Goal: Information Seeking & Learning: Learn about a topic

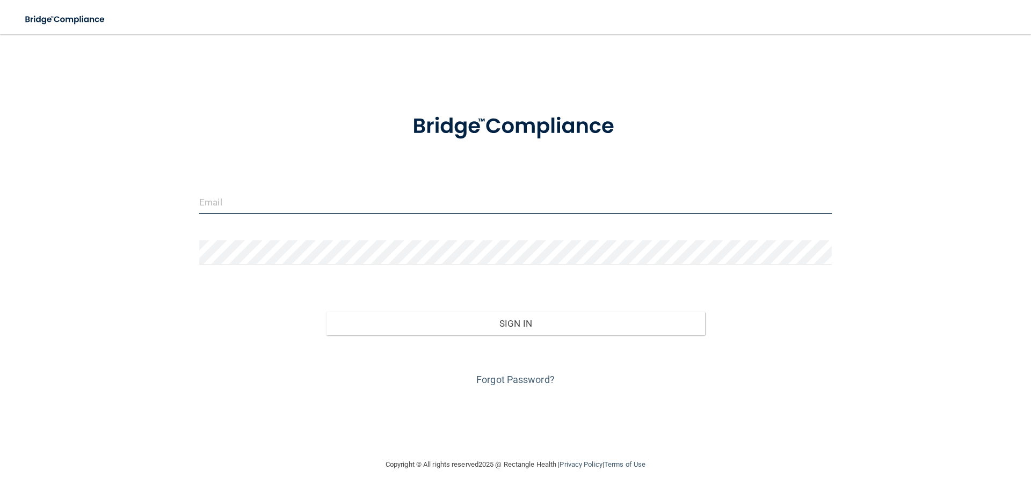
click at [354, 197] on input "email" at bounding box center [515, 202] width 632 height 24
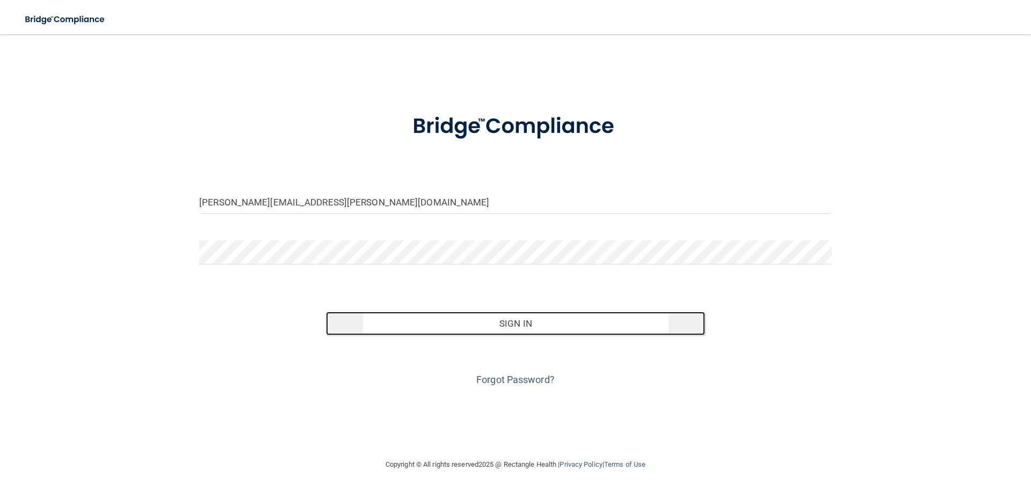
click at [447, 325] on button "Sign In" at bounding box center [516, 324] width 380 height 24
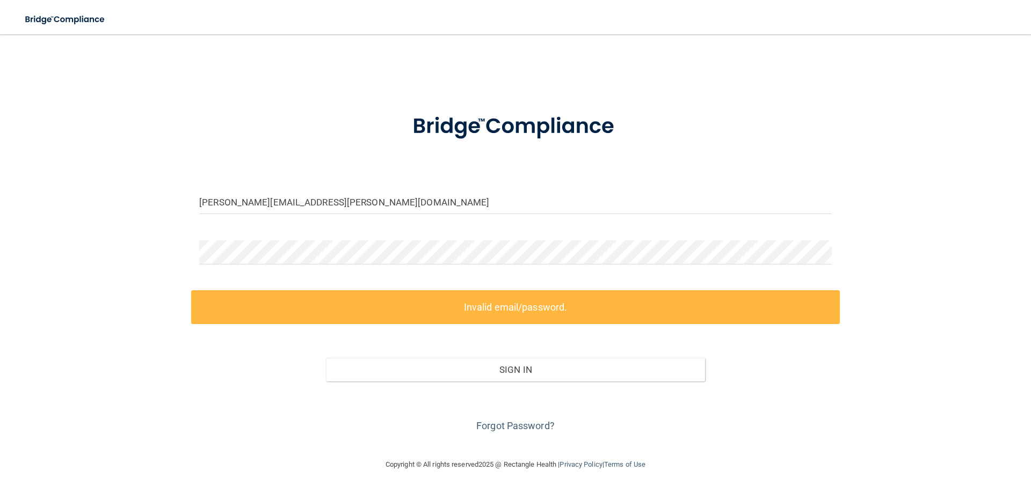
click at [467, 337] on div "Sign In" at bounding box center [515, 359] width 649 height 45
click at [246, 226] on form "erin.rhodd@lpden.com Invalid email/password. You don't have permission to acces…" at bounding box center [515, 267] width 632 height 336
click at [300, 207] on input "[PERSON_NAME][EMAIL_ADDRESS][PERSON_NAME][DOMAIN_NAME]" at bounding box center [515, 202] width 632 height 24
drag, startPoint x: 302, startPoint y: 202, endPoint x: 97, endPoint y: 199, distance: 204.6
click at [98, 204] on div "erin.rhodd@lpden.com Invalid email/password. You don't have permission to acces…" at bounding box center [515, 246] width 988 height 403
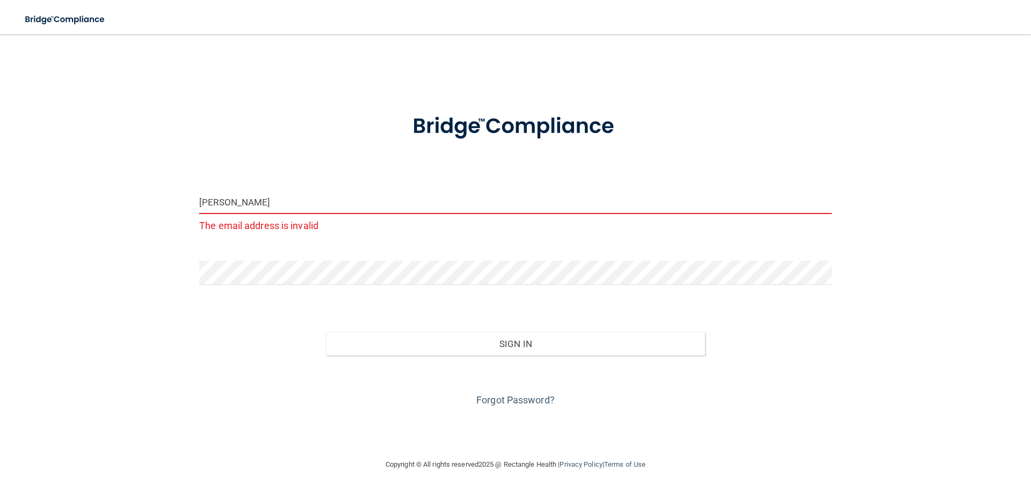
click at [296, 259] on form "erin The email address is invalid Invalid email/password. You don't have permis…" at bounding box center [515, 254] width 632 height 310
click at [55, 282] on div "erin The email address is invalid Invalid email/password. You don't have permis…" at bounding box center [515, 246] width 988 height 403
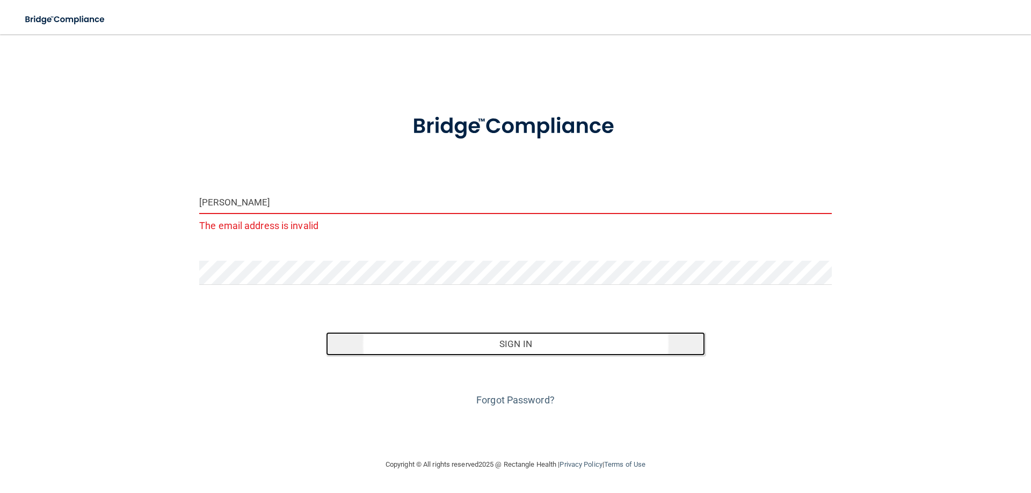
click at [532, 336] on button "Sign In" at bounding box center [516, 344] width 380 height 24
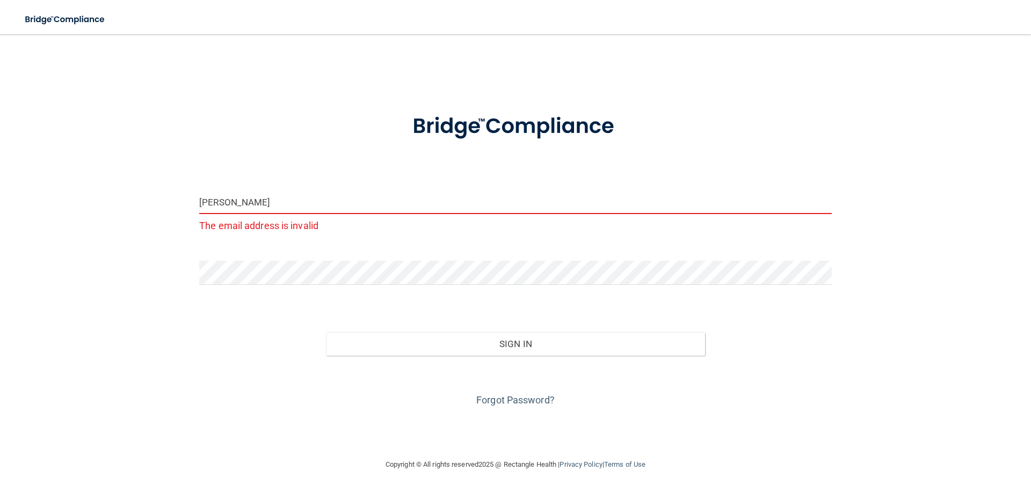
click at [306, 213] on input "erin" at bounding box center [515, 202] width 632 height 24
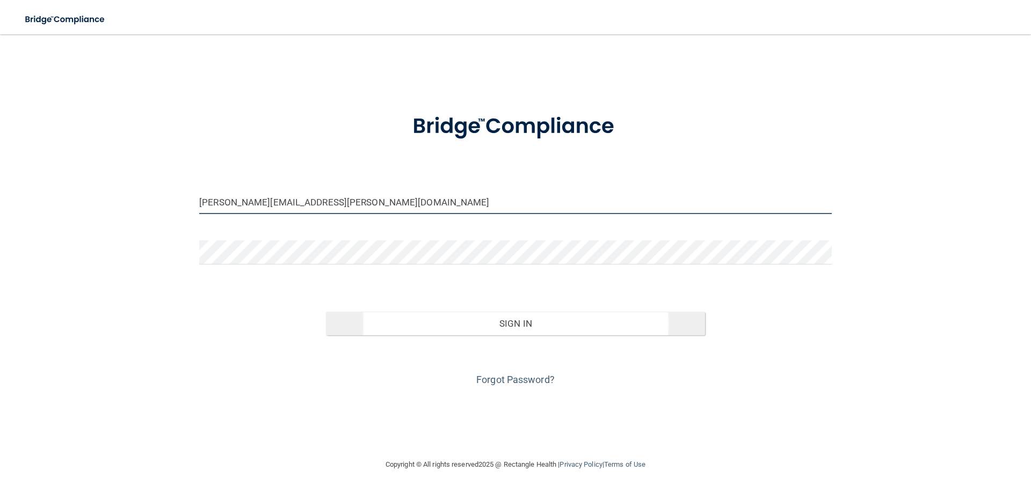
type input "erin.hagedorn@me.com"
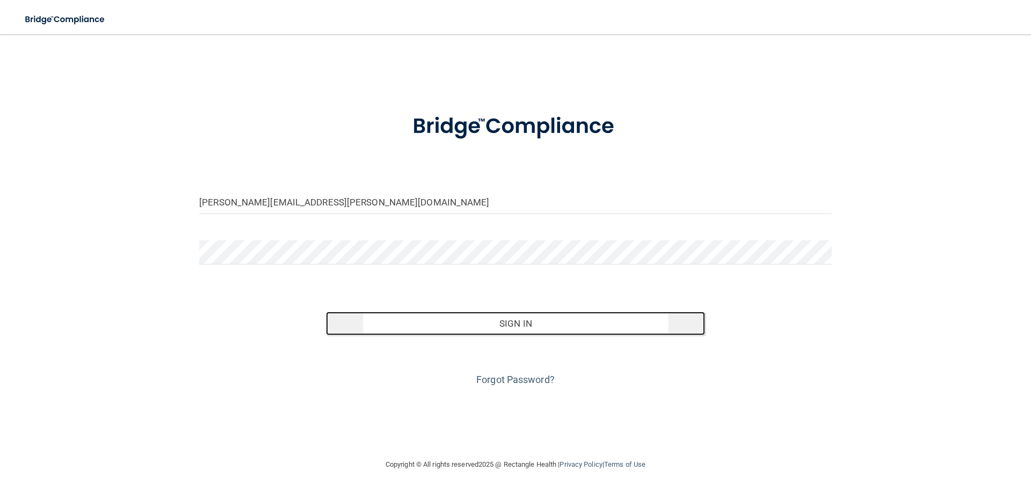
click at [526, 327] on button "Sign In" at bounding box center [516, 324] width 380 height 24
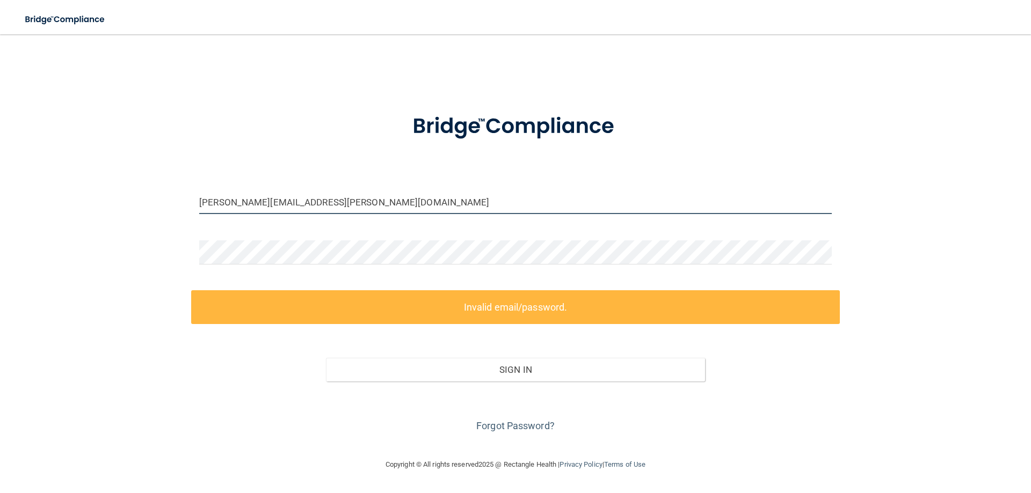
drag, startPoint x: 321, startPoint y: 205, endPoint x: 93, endPoint y: 200, distance: 227.7
click at [93, 200] on div "erin.hagedorn@me.com Invalid email/password. You don't have permission to acces…" at bounding box center [515, 246] width 988 height 403
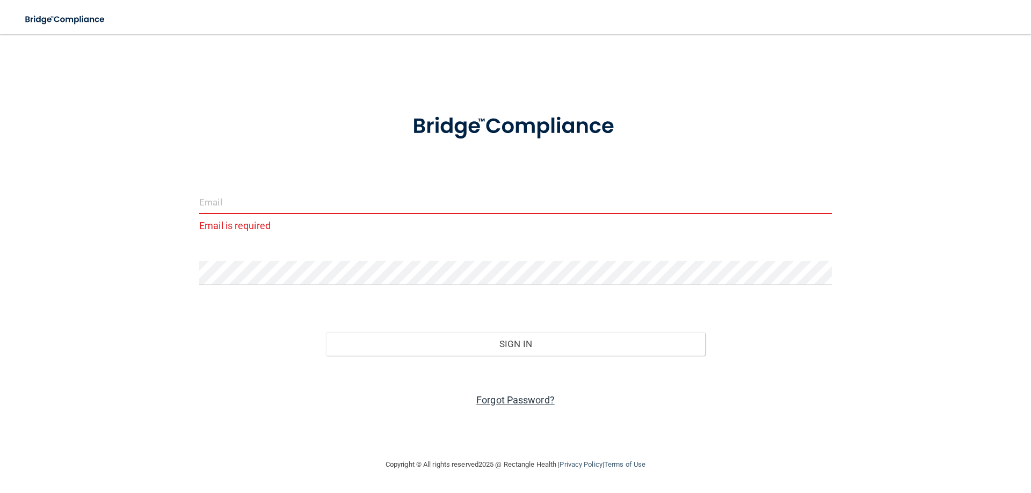
click at [535, 399] on link "Forgot Password?" at bounding box center [515, 400] width 78 height 11
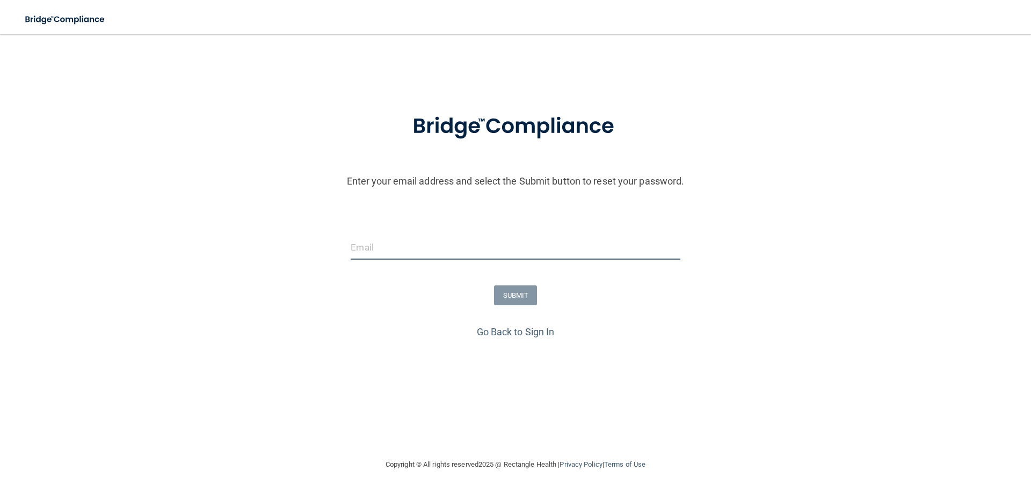
click at [430, 250] on input "email" at bounding box center [515, 248] width 329 height 24
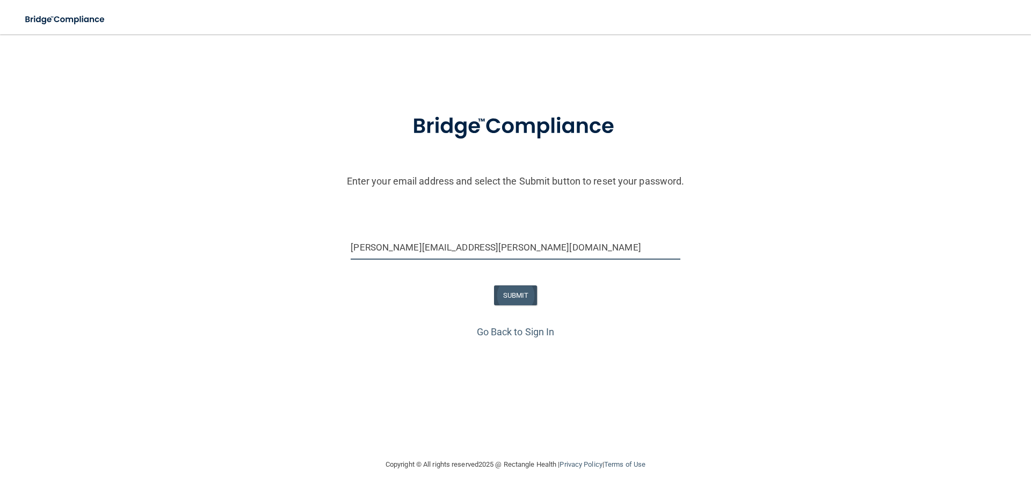
type input "[PERSON_NAME][EMAIL_ADDRESS][PERSON_NAME][DOMAIN_NAME]"
click at [514, 302] on button "SUBMIT" at bounding box center [515, 296] width 43 height 20
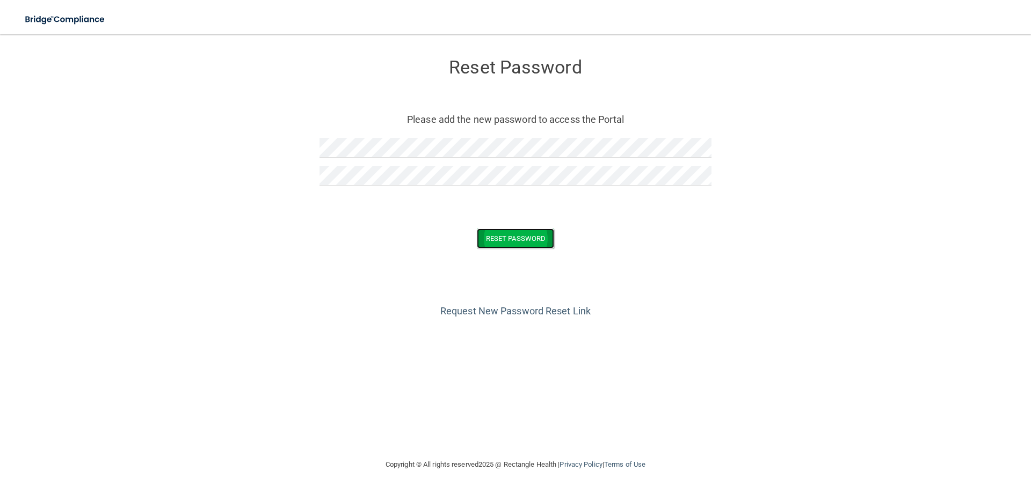
click at [523, 238] on button "Reset Password" at bounding box center [515, 239] width 77 height 20
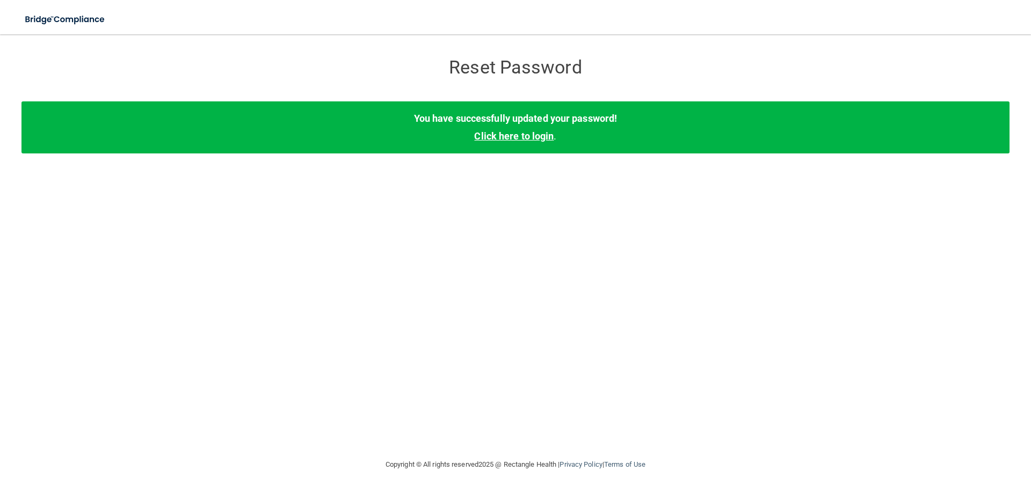
click at [513, 136] on link "Click here to login" at bounding box center [513, 135] width 79 height 11
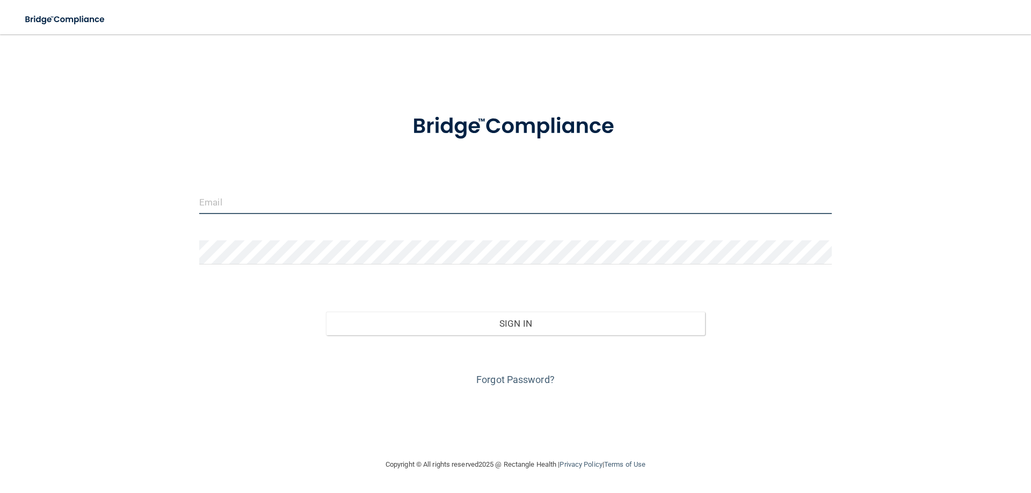
click at [375, 212] on input "email" at bounding box center [515, 202] width 632 height 24
type input "[PERSON_NAME][EMAIL_ADDRESS][PERSON_NAME][DOMAIN_NAME]"
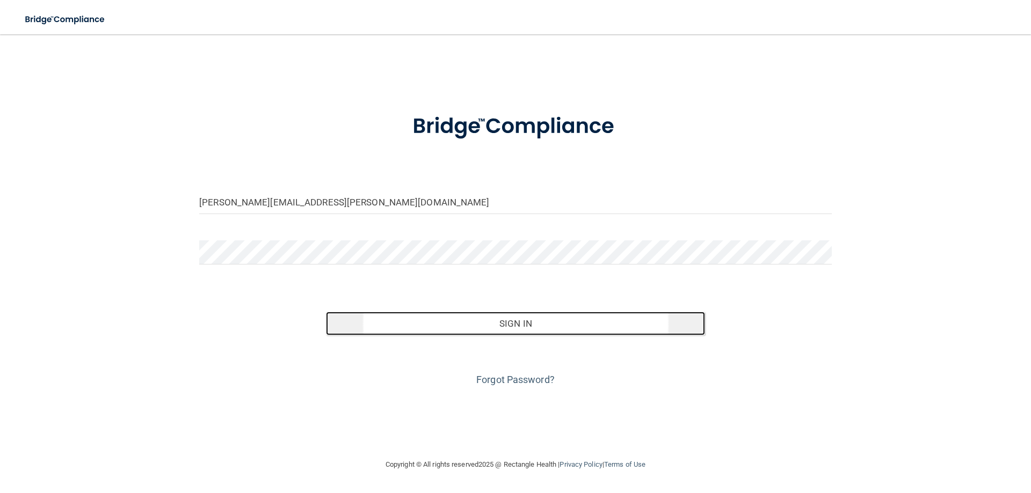
click at [510, 332] on button "Sign In" at bounding box center [516, 324] width 380 height 24
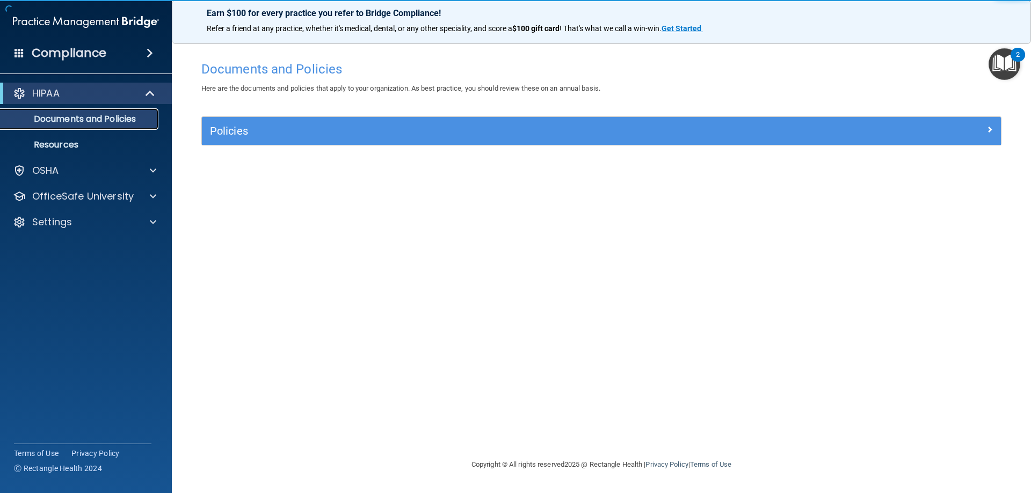
click at [74, 115] on p "Documents and Policies" at bounding box center [80, 119] width 147 height 11
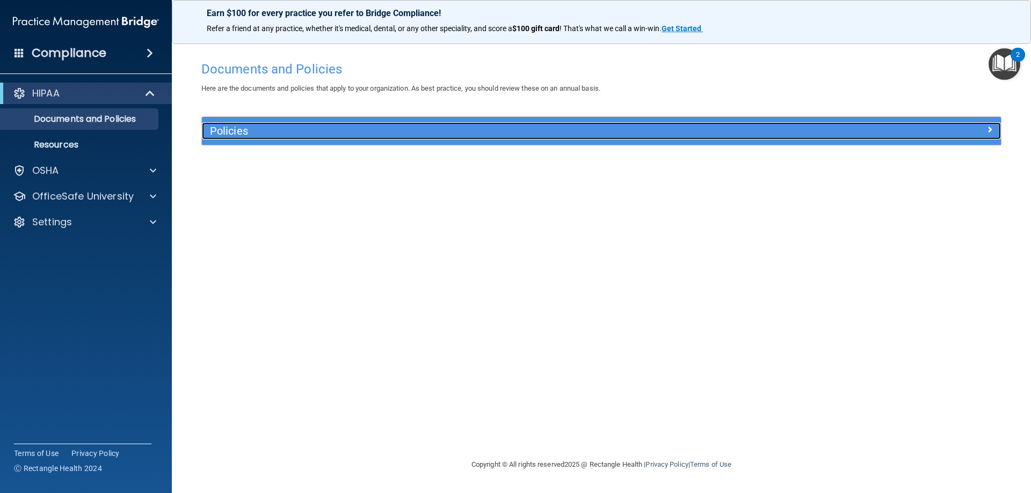
click at [323, 127] on h5 "Policies" at bounding box center [501, 131] width 583 height 12
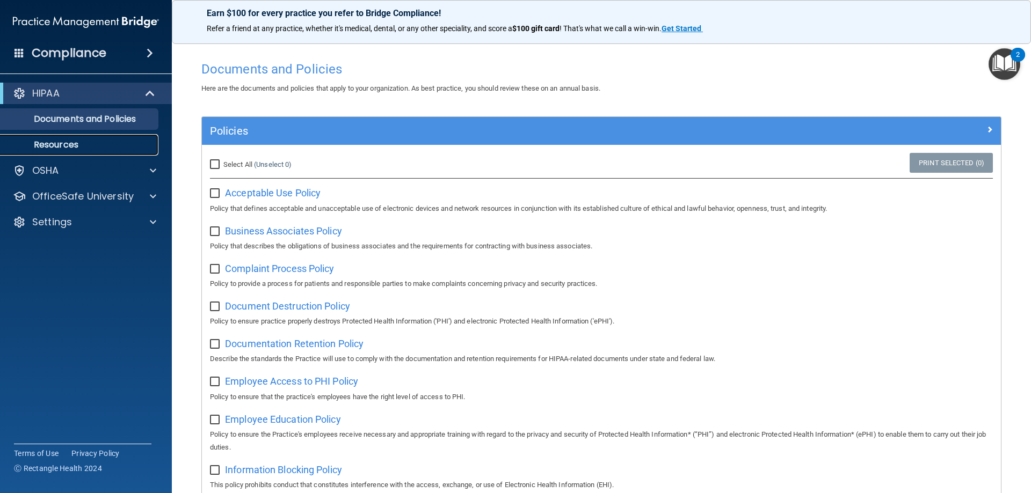
click at [77, 147] on p "Resources" at bounding box center [80, 145] width 147 height 11
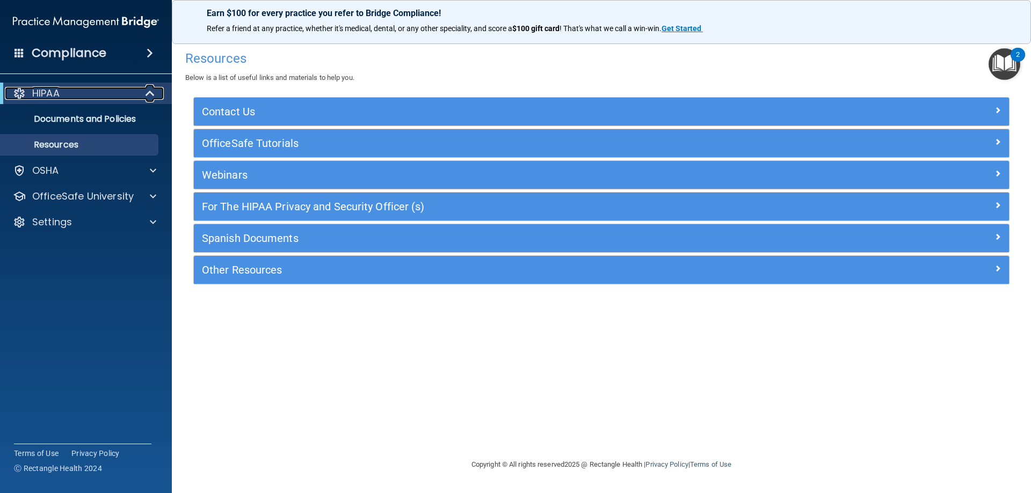
click at [46, 94] on p "HIPAA" at bounding box center [45, 93] width 27 height 13
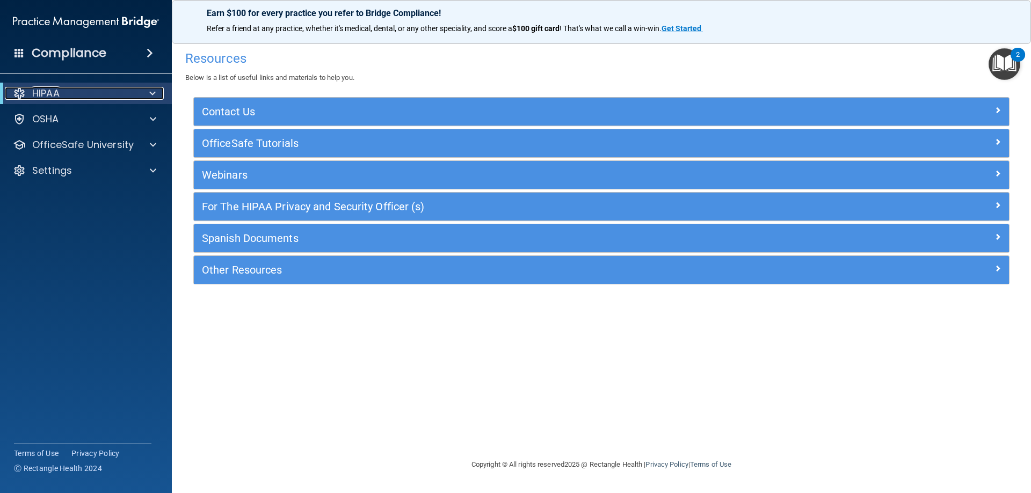
click at [45, 92] on p "HIPAA" at bounding box center [45, 93] width 27 height 13
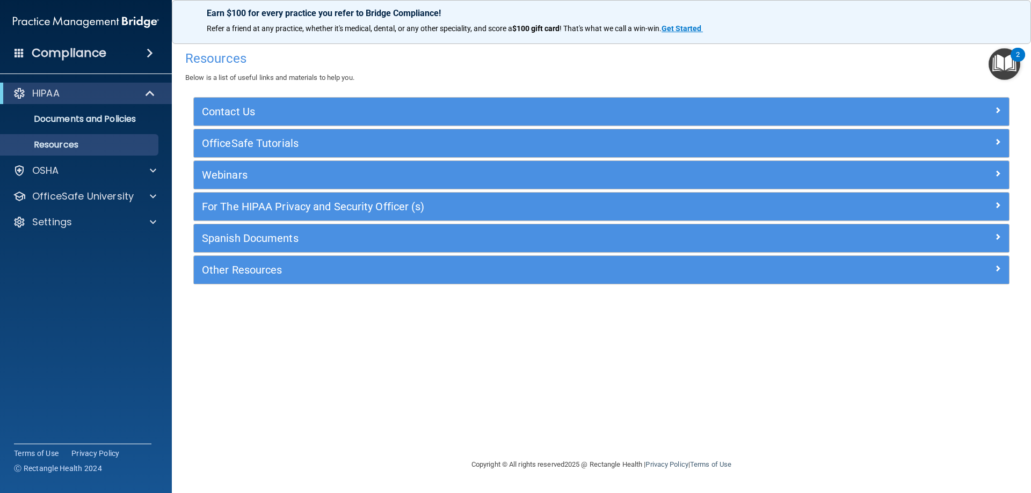
click at [1012, 60] on img "Open Resource Center, 2 new notifications" at bounding box center [1004, 64] width 32 height 32
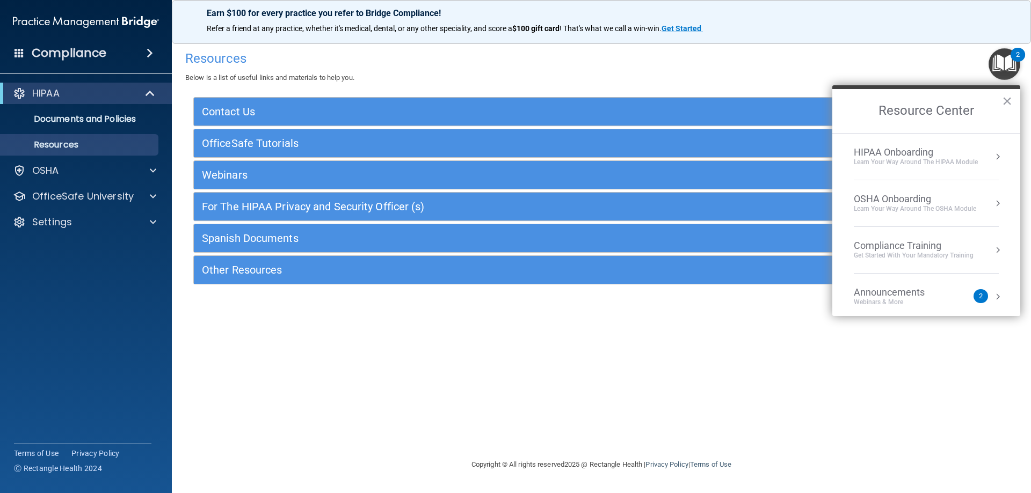
click at [900, 158] on div "Learn Your Way around the HIPAA module" at bounding box center [916, 162] width 124 height 9
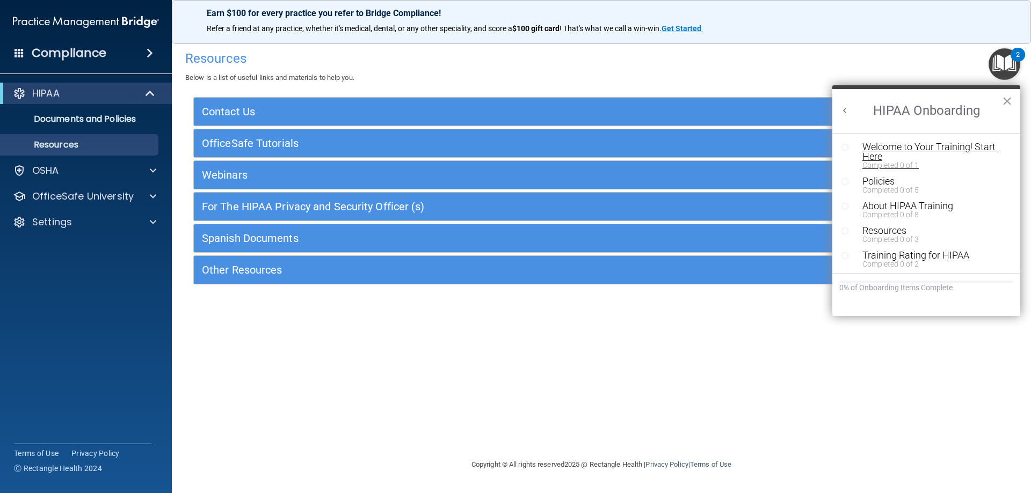
click at [884, 148] on div "Welcome to Your Training! Start Here" at bounding box center [930, 151] width 136 height 19
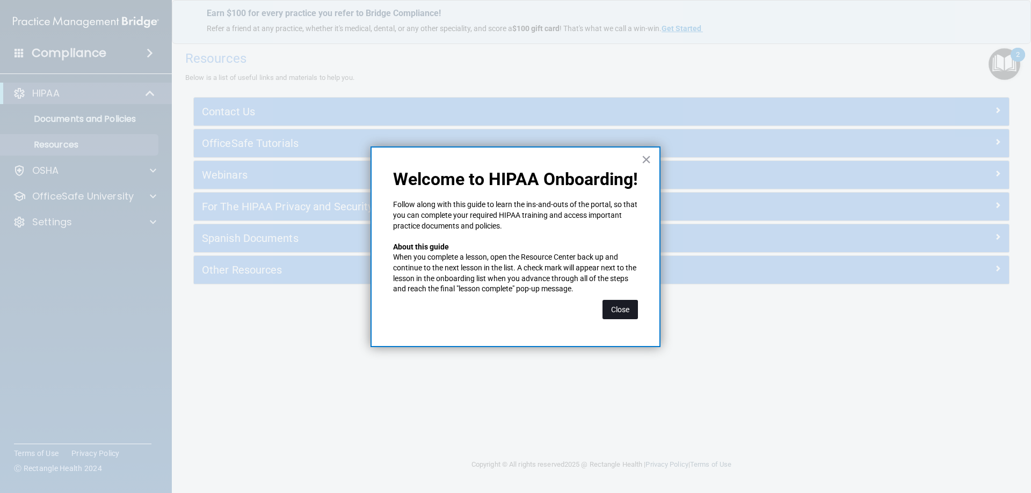
click at [616, 312] on button "Close" at bounding box center [619, 309] width 35 height 19
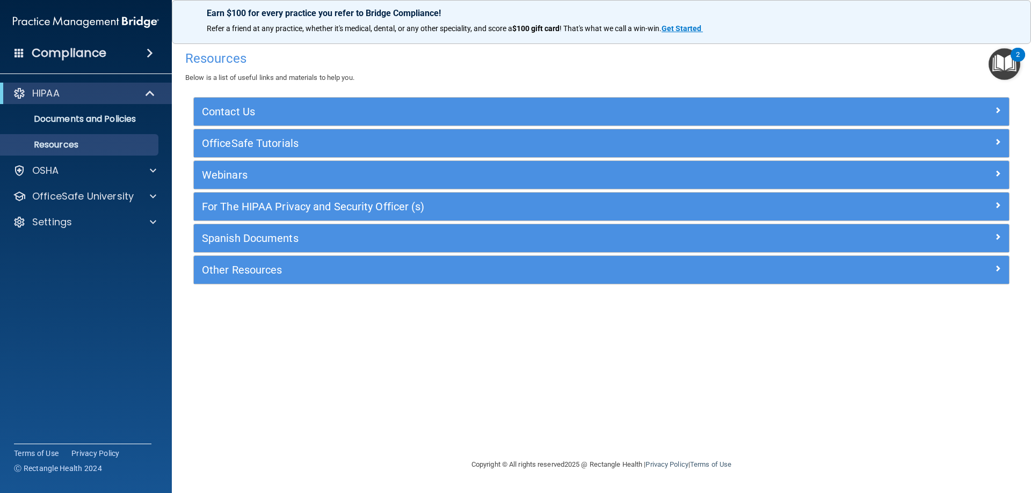
click at [1003, 63] on img "Open Resource Center, 2 new notifications" at bounding box center [1004, 64] width 32 height 32
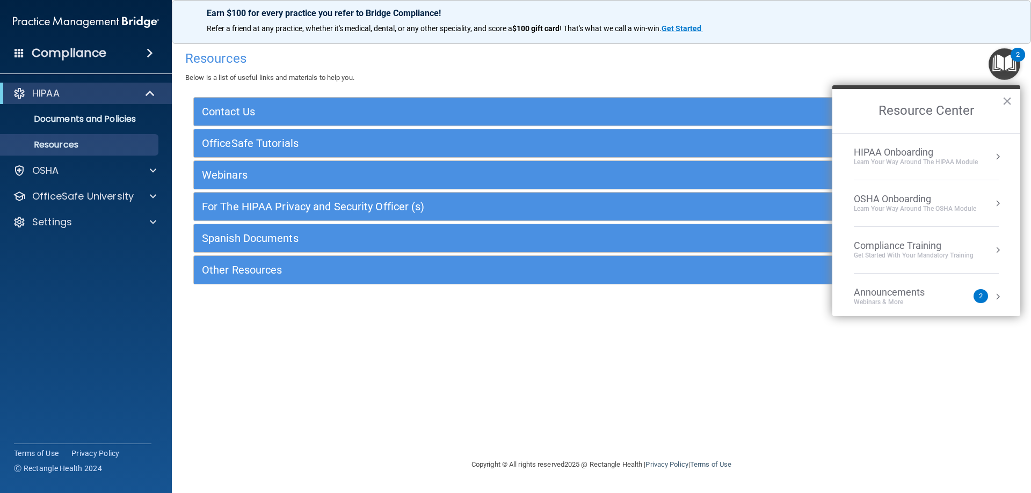
click at [910, 148] on div "HIPAA Onboarding" at bounding box center [916, 153] width 124 height 12
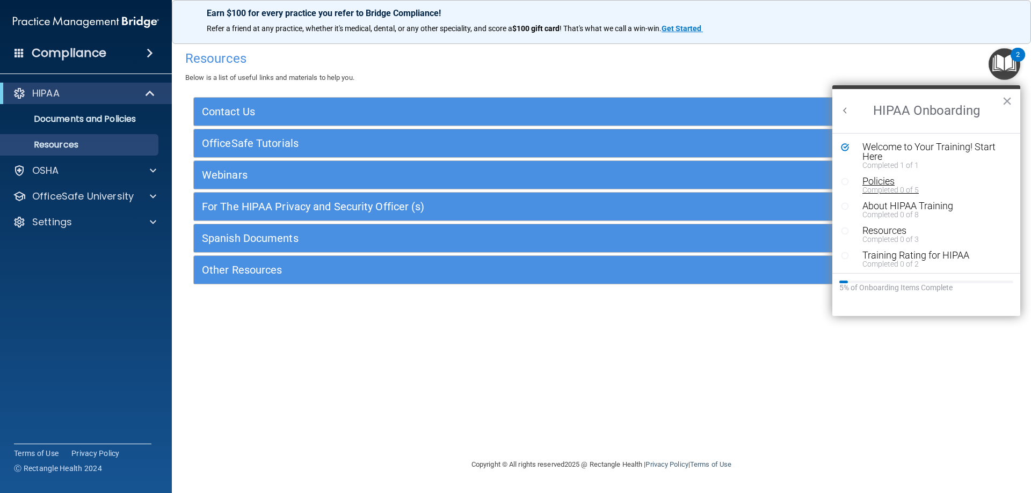
click at [891, 184] on div "Policies" at bounding box center [930, 182] width 136 height 10
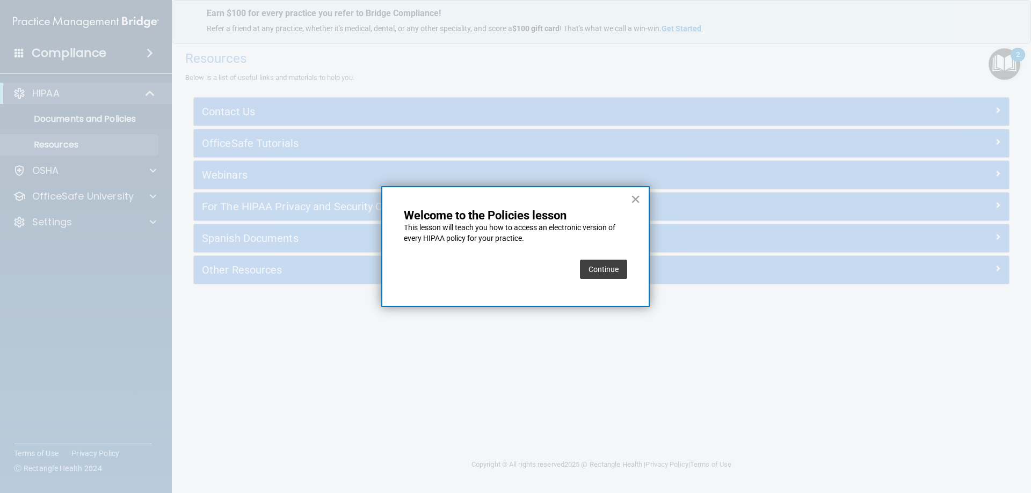
click at [595, 268] on button "Continue" at bounding box center [603, 269] width 47 height 19
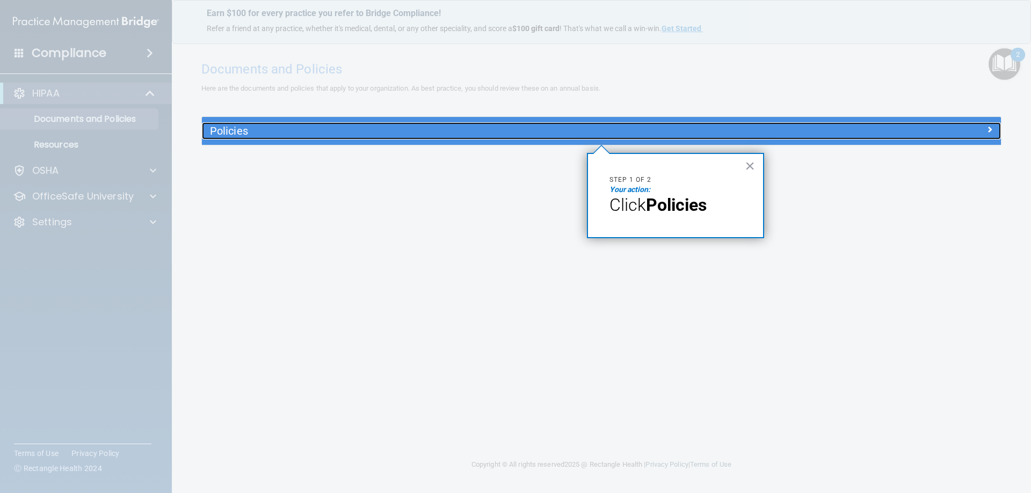
click at [271, 129] on h5 "Policies" at bounding box center [501, 131] width 583 height 12
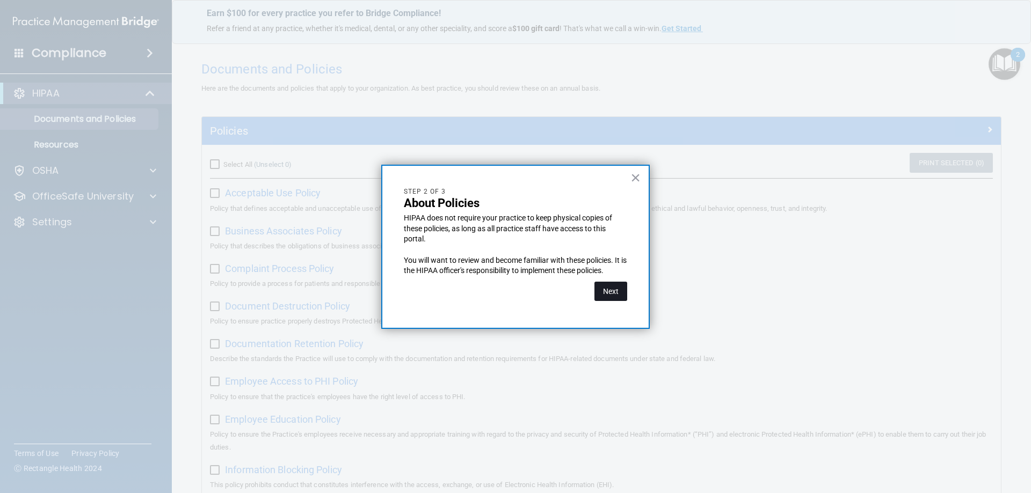
click at [614, 288] on button "Next" at bounding box center [610, 291] width 33 height 19
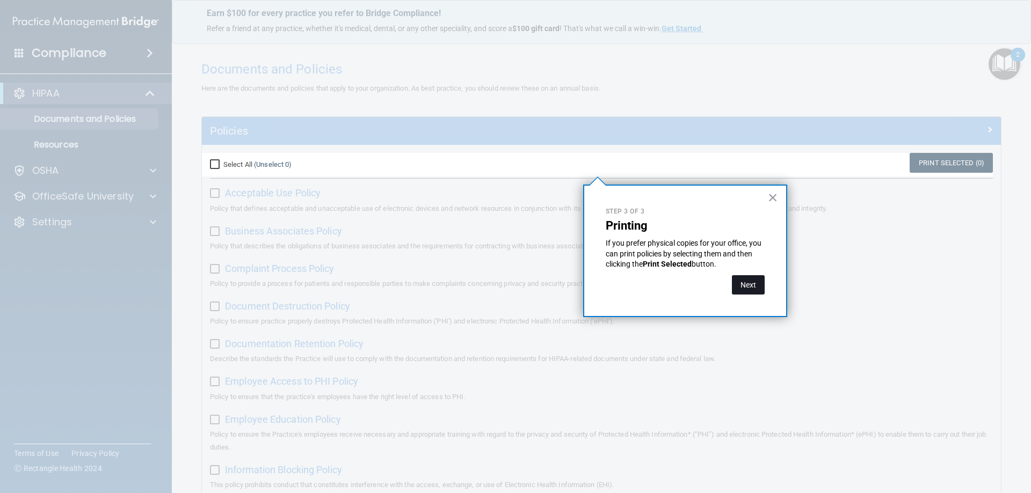
click at [753, 288] on button "Next" at bounding box center [748, 284] width 33 height 19
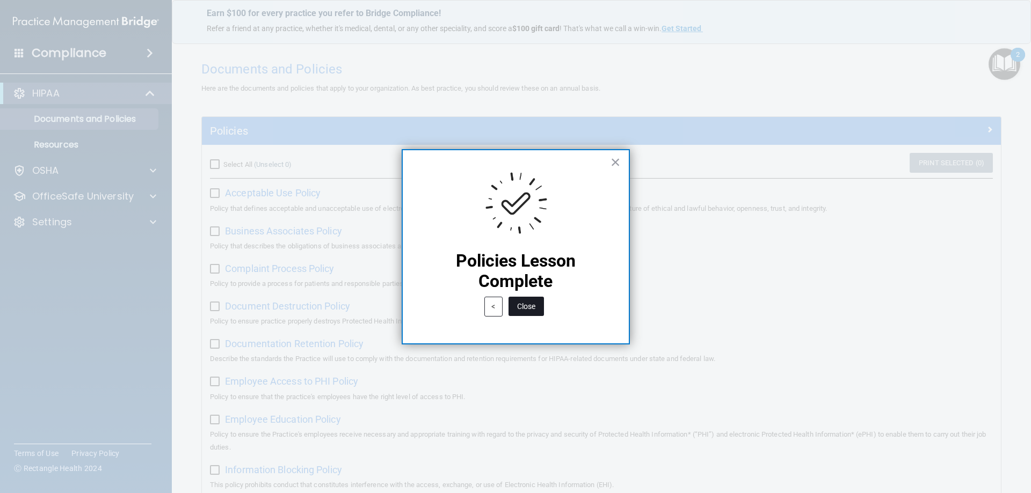
click at [530, 310] on button "Close" at bounding box center [525, 306] width 35 height 19
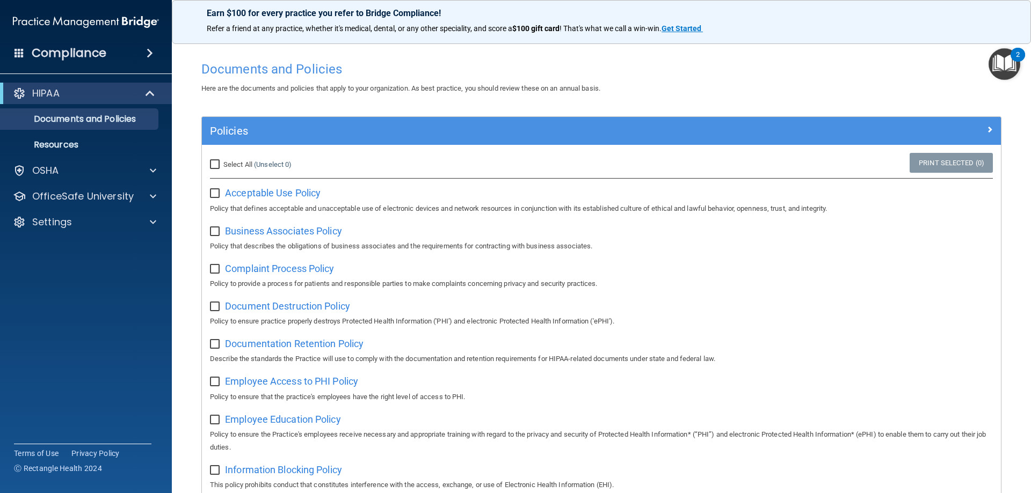
click at [1001, 61] on img "Open Resource Center, 2 new notifications" at bounding box center [1004, 64] width 32 height 32
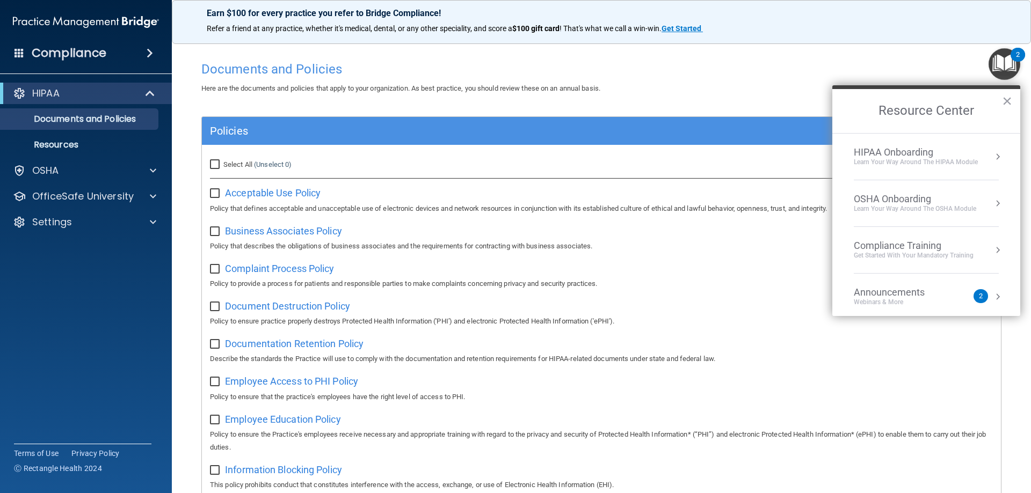
click at [934, 150] on div "HIPAA Onboarding" at bounding box center [916, 153] width 124 height 12
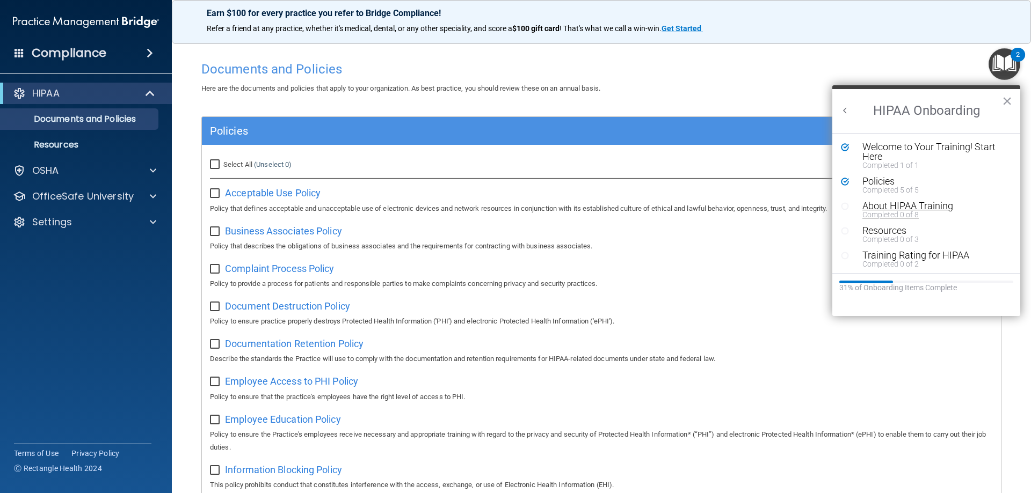
click at [906, 206] on div "About HIPAA Training" at bounding box center [930, 206] width 136 height 10
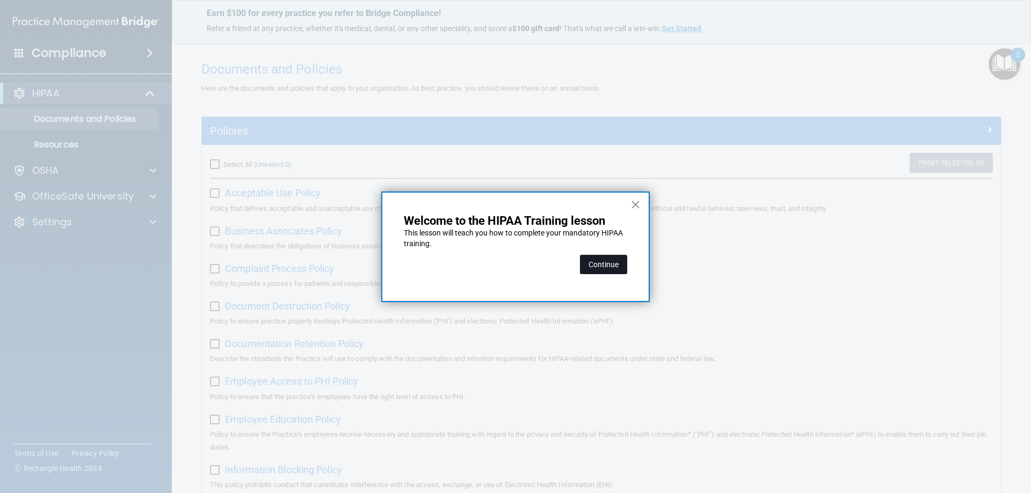
click at [616, 266] on button "Continue" at bounding box center [603, 264] width 47 height 19
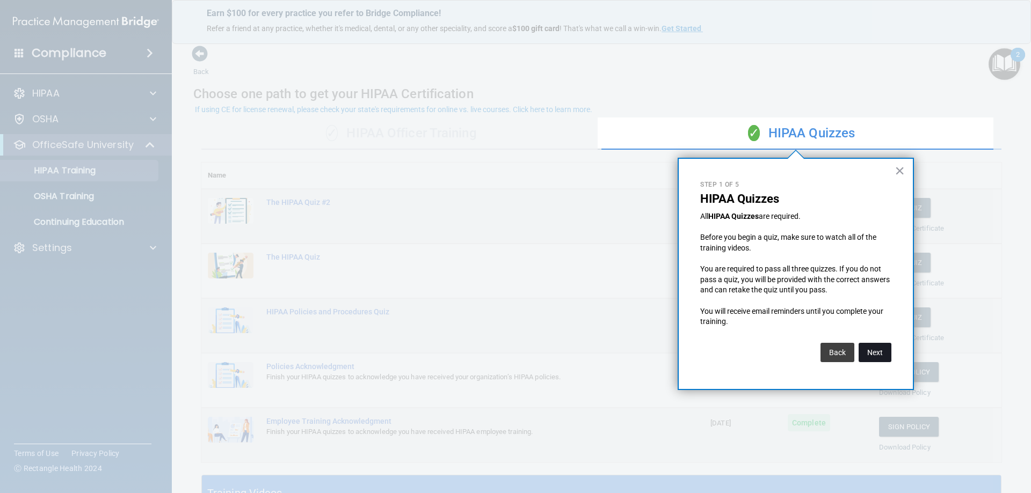
click at [881, 353] on button "Next" at bounding box center [875, 352] width 33 height 19
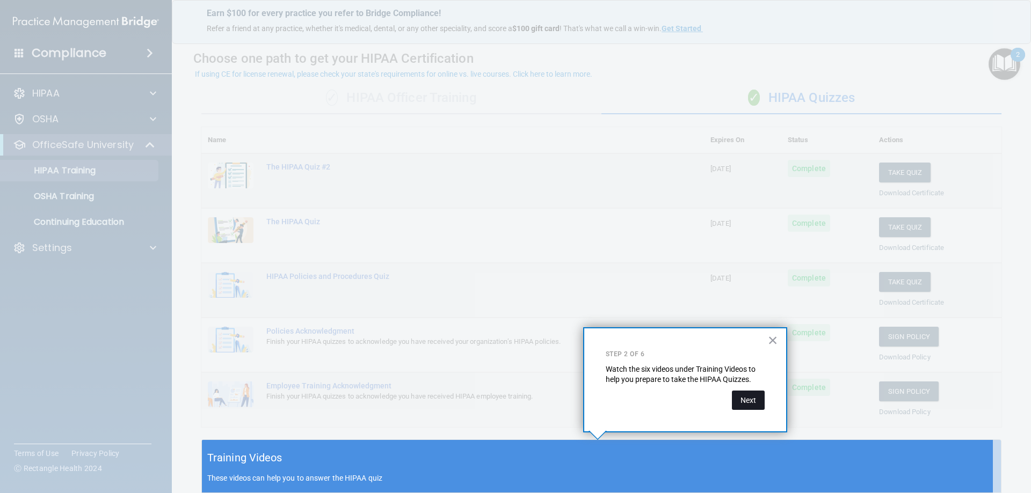
click at [744, 398] on button "Next" at bounding box center [748, 400] width 33 height 19
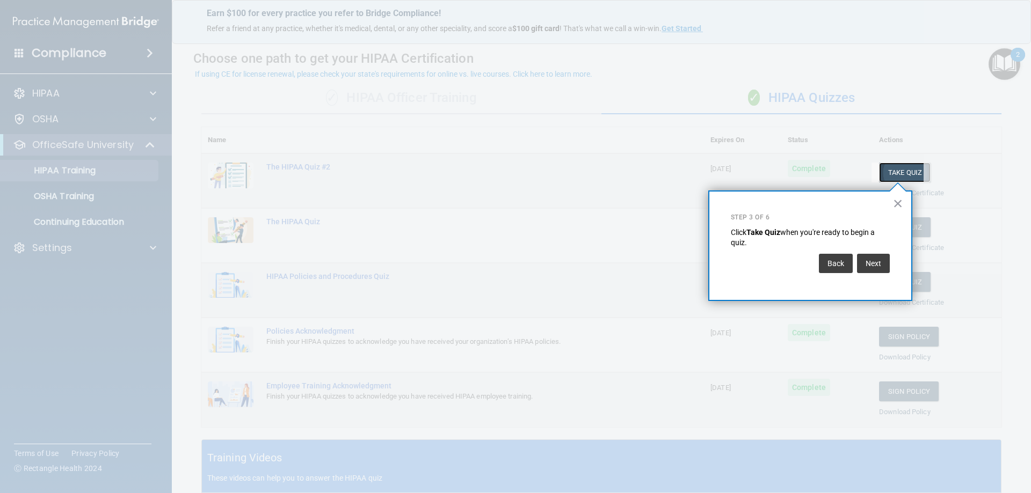
click at [907, 167] on button "Take Quiz" at bounding box center [905, 173] width 52 height 20
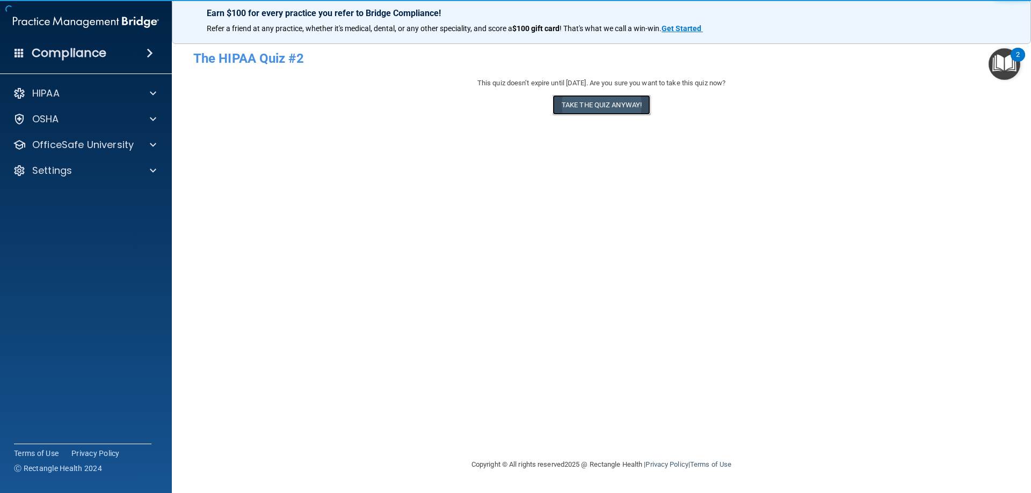
click at [608, 109] on button "Take the quiz anyway!" at bounding box center [601, 105] width 98 height 20
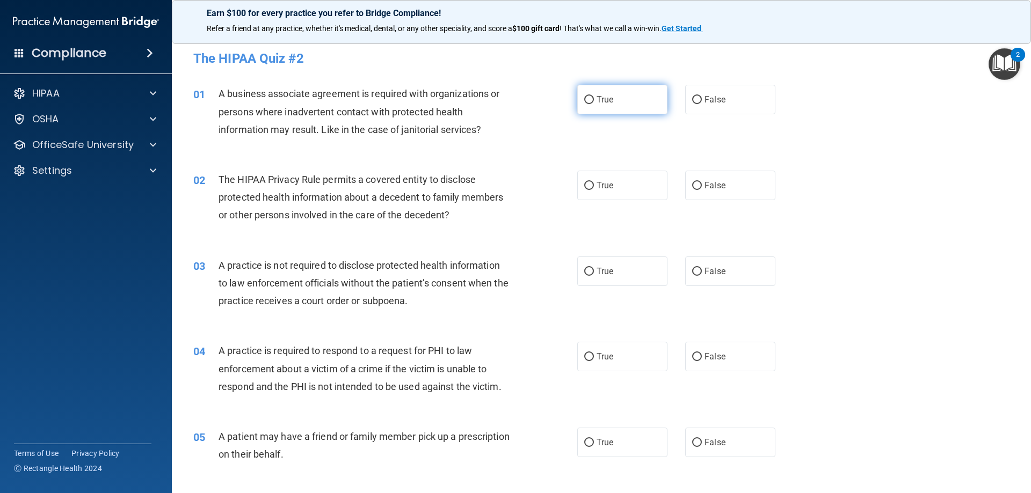
click at [586, 100] on input "True" at bounding box center [589, 100] width 10 height 8
radio input "true"
click at [587, 193] on label "True" at bounding box center [622, 186] width 90 height 30
click at [587, 190] on input "True" at bounding box center [589, 186] width 10 height 8
radio input "true"
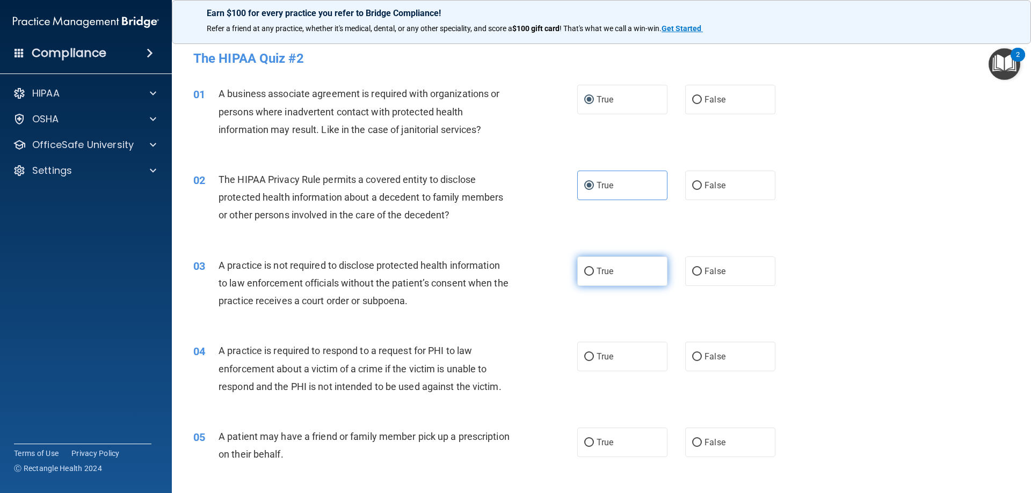
click at [586, 276] on label "True" at bounding box center [622, 272] width 90 height 30
click at [586, 276] on input "True" at bounding box center [589, 272] width 10 height 8
radio input "true"
click at [588, 357] on input "True" at bounding box center [589, 357] width 10 height 8
radio input "true"
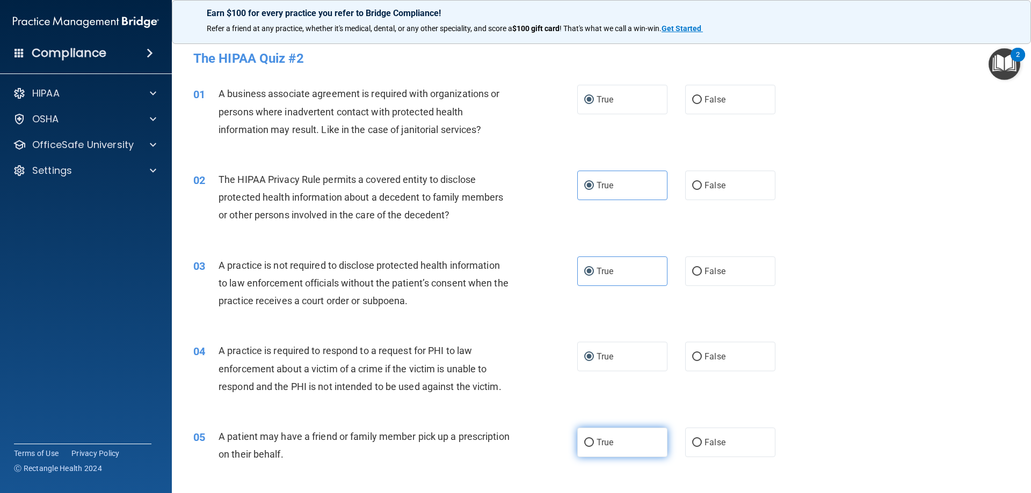
click at [588, 440] on input "True" at bounding box center [589, 443] width 10 height 8
radio input "true"
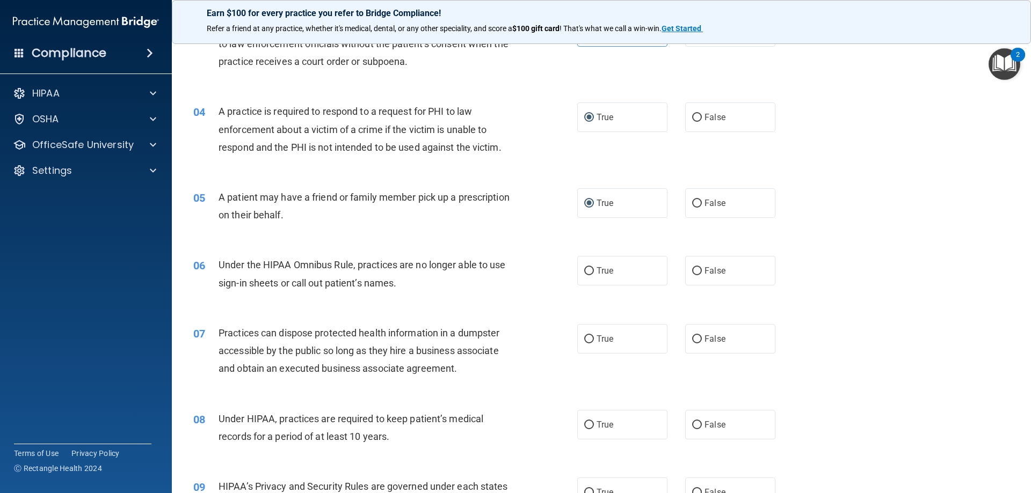
scroll to position [268, 0]
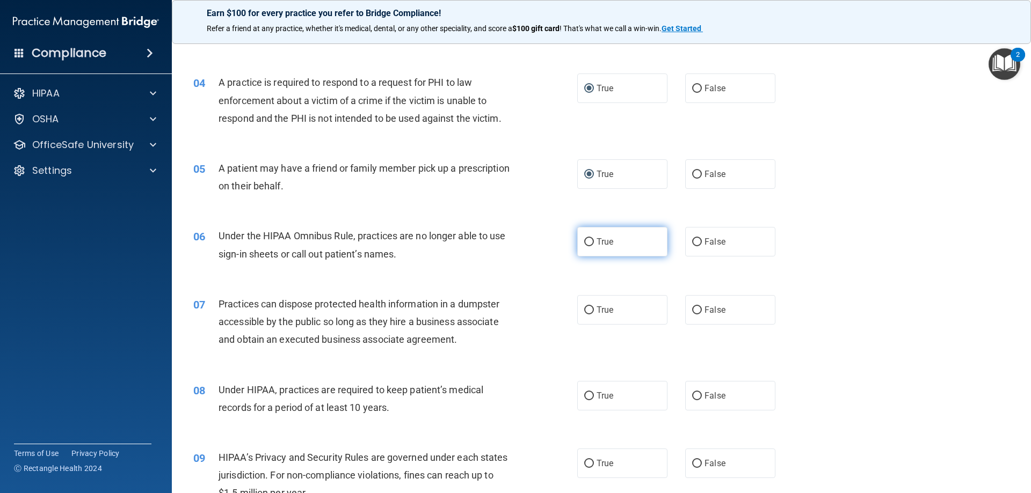
click at [586, 250] on label "True" at bounding box center [622, 242] width 90 height 30
click at [586, 246] on input "True" at bounding box center [589, 242] width 10 height 8
radio input "true"
click at [597, 308] on span "True" at bounding box center [605, 310] width 17 height 10
click at [593, 308] on input "True" at bounding box center [589, 311] width 10 height 8
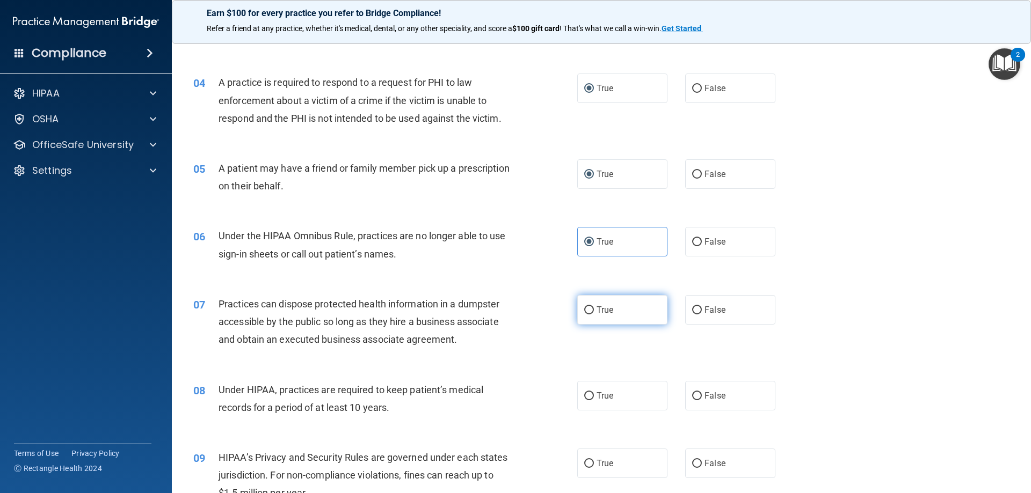
radio input "true"
click at [591, 397] on label "True" at bounding box center [622, 396] width 90 height 30
click at [591, 397] on input "True" at bounding box center [589, 396] width 10 height 8
radio input "true"
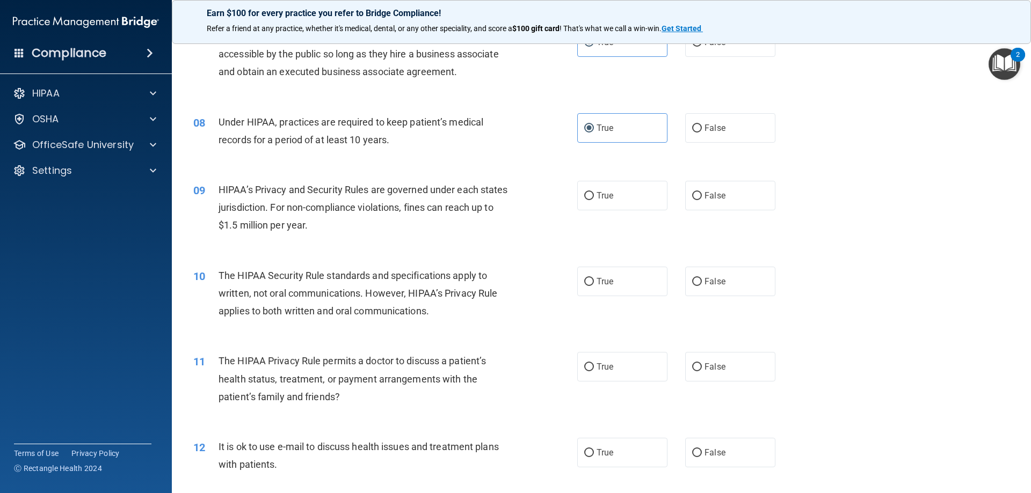
scroll to position [537, 0]
click at [599, 191] on span "True" at bounding box center [605, 195] width 17 height 10
click at [594, 192] on input "True" at bounding box center [589, 196] width 10 height 8
radio input "true"
click at [604, 278] on span "True" at bounding box center [605, 281] width 17 height 10
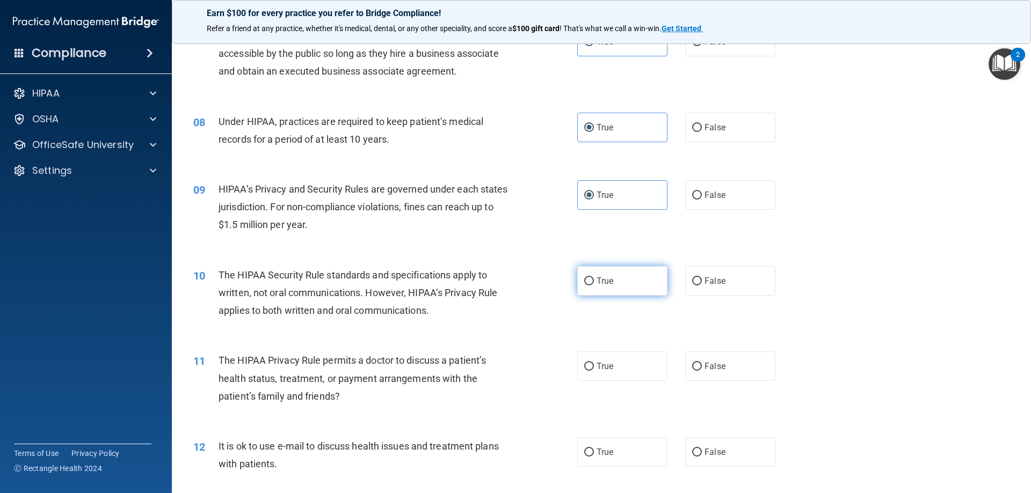
click at [594, 278] on input "True" at bounding box center [589, 282] width 10 height 8
radio input "true"
click at [600, 363] on span "True" at bounding box center [605, 366] width 17 height 10
click at [594, 363] on input "True" at bounding box center [589, 367] width 10 height 8
radio input "true"
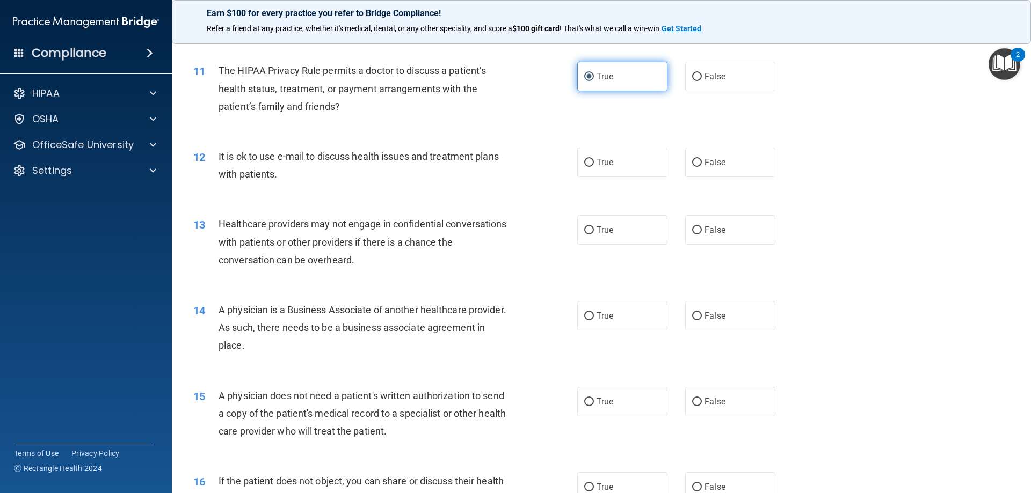
scroll to position [859, 0]
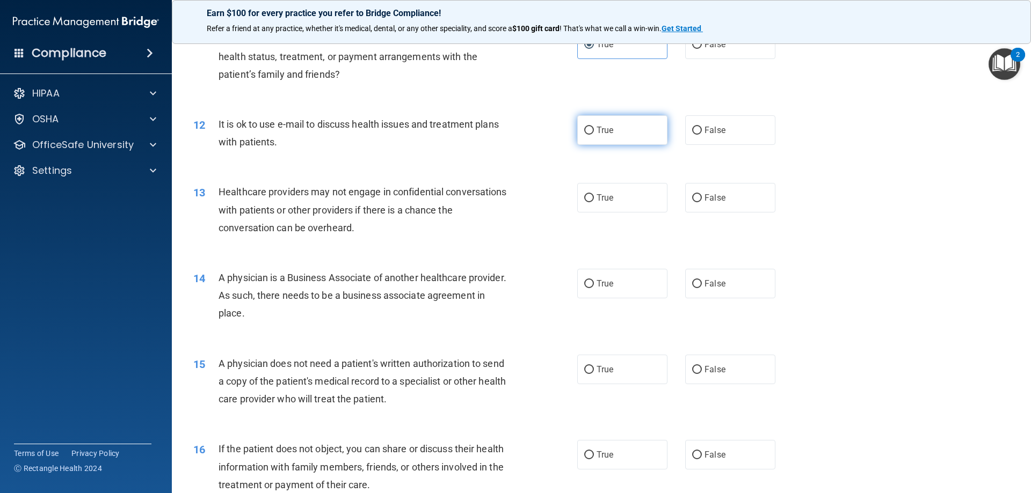
click at [597, 134] on span "True" at bounding box center [605, 130] width 17 height 10
click at [594, 134] on input "True" at bounding box center [589, 131] width 10 height 8
radio input "true"
click at [598, 193] on span "True" at bounding box center [605, 198] width 17 height 10
click at [594, 194] on input "True" at bounding box center [589, 198] width 10 height 8
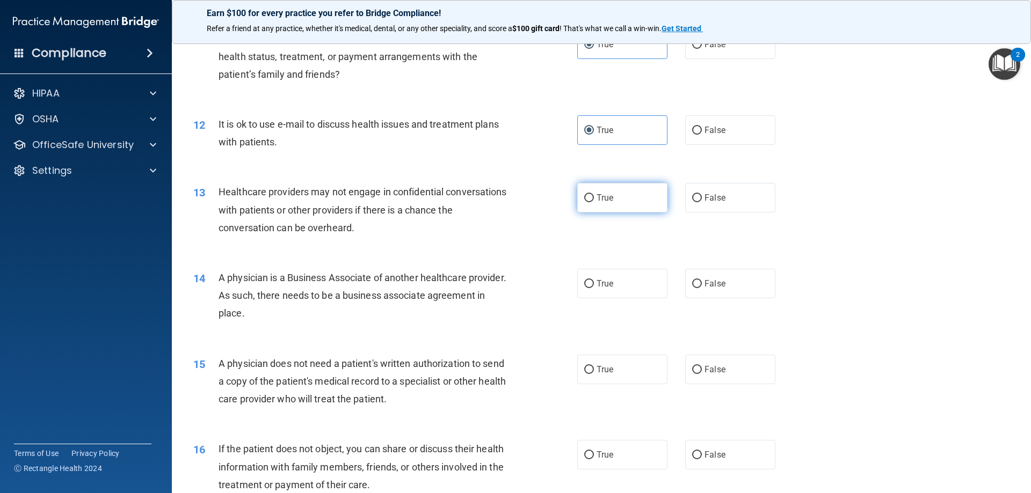
radio input "true"
click at [597, 288] on span "True" at bounding box center [605, 284] width 17 height 10
click at [594, 288] on input "True" at bounding box center [589, 284] width 10 height 8
radio input "true"
click at [608, 377] on label "True" at bounding box center [622, 370] width 90 height 30
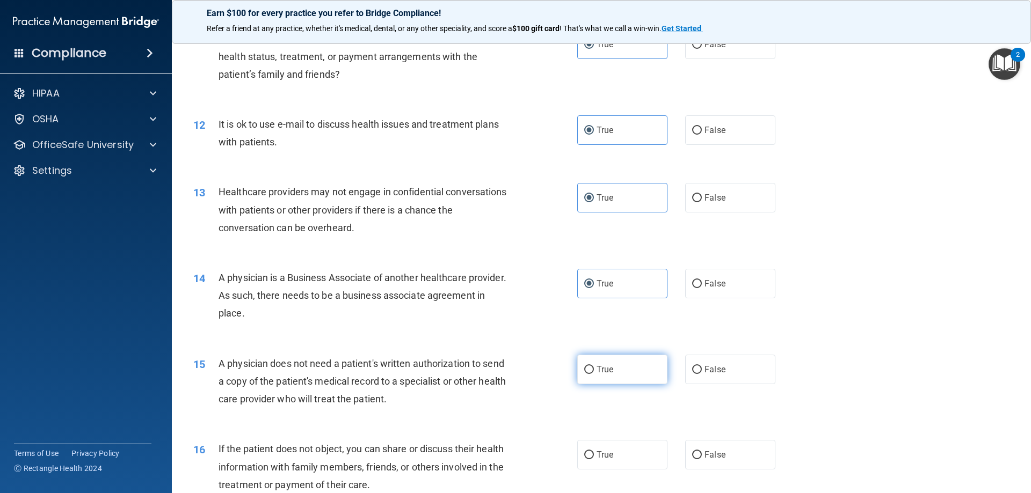
click at [594, 374] on input "True" at bounding box center [589, 370] width 10 height 8
radio input "true"
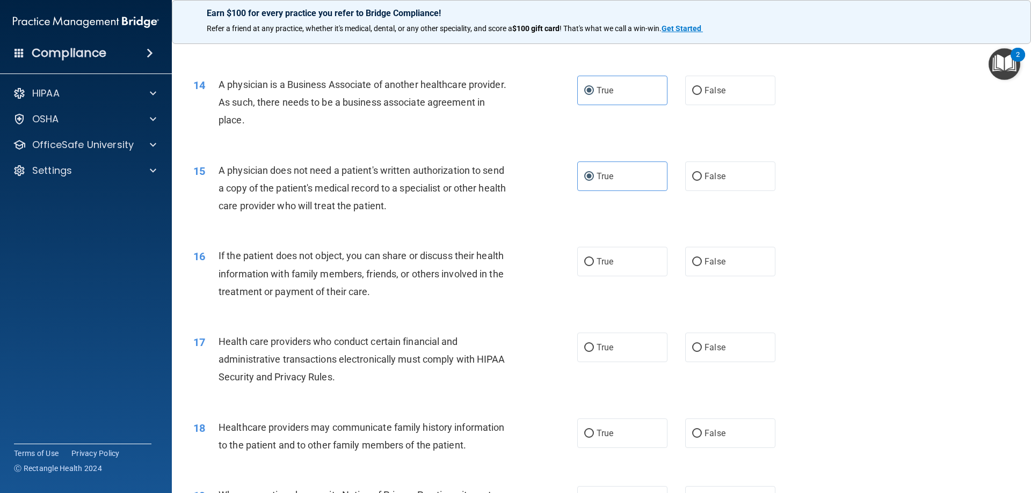
scroll to position [1074, 0]
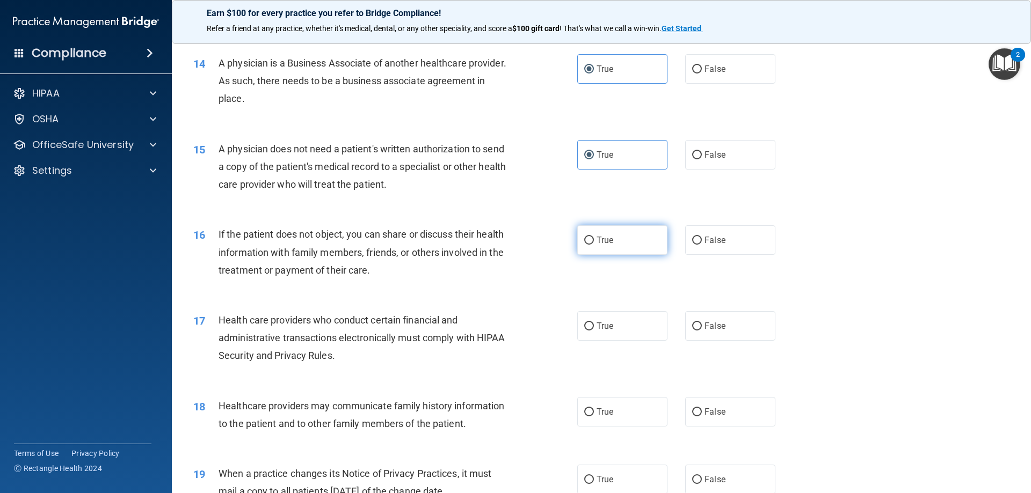
click at [608, 232] on label "True" at bounding box center [622, 241] width 90 height 30
click at [594, 237] on input "True" at bounding box center [589, 241] width 10 height 8
radio input "true"
click at [607, 320] on label "True" at bounding box center [622, 326] width 90 height 30
click at [594, 323] on input "True" at bounding box center [589, 327] width 10 height 8
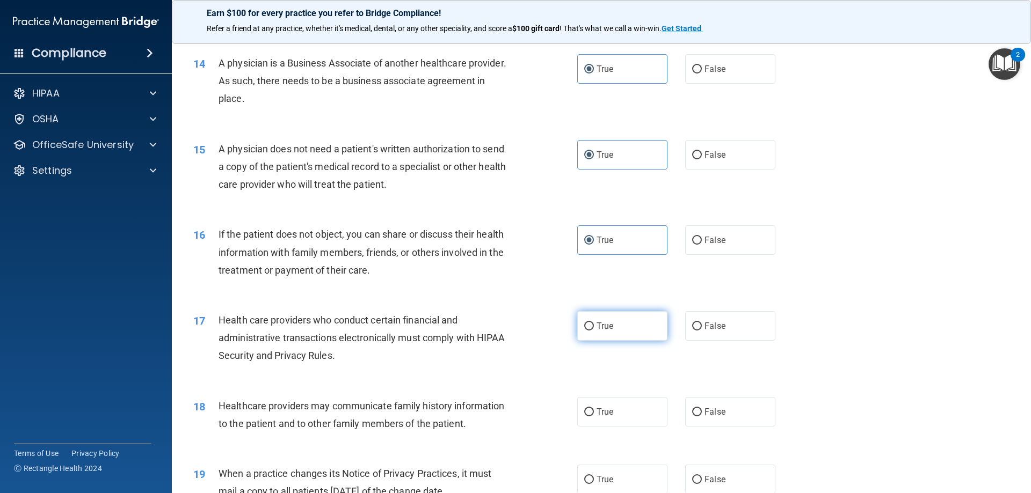
radio input "true"
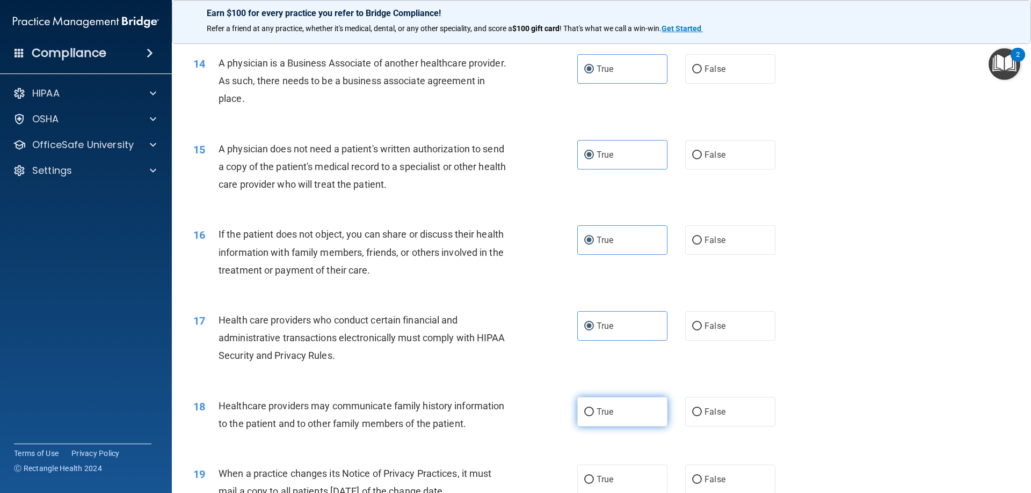
click at [597, 407] on span "True" at bounding box center [605, 412] width 17 height 10
click at [593, 409] on input "True" at bounding box center [589, 413] width 10 height 8
radio input "true"
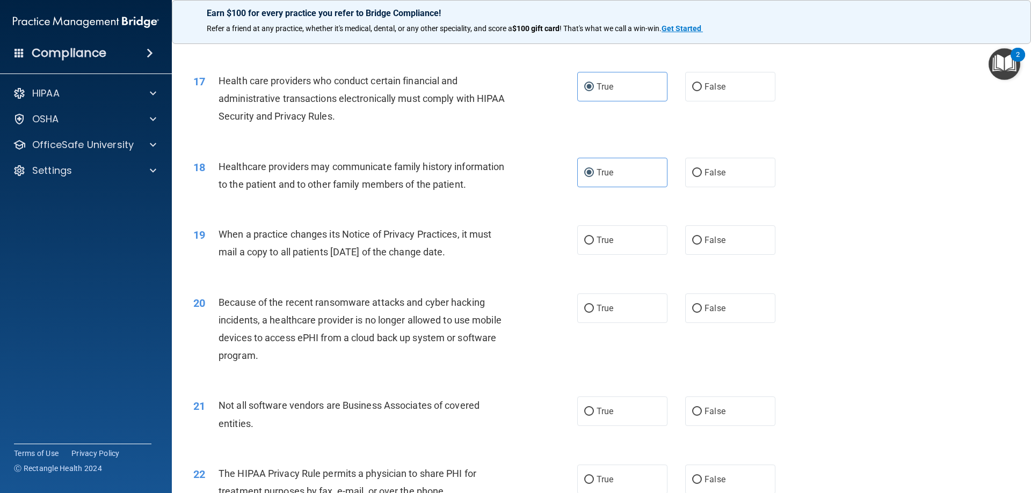
scroll to position [1342, 0]
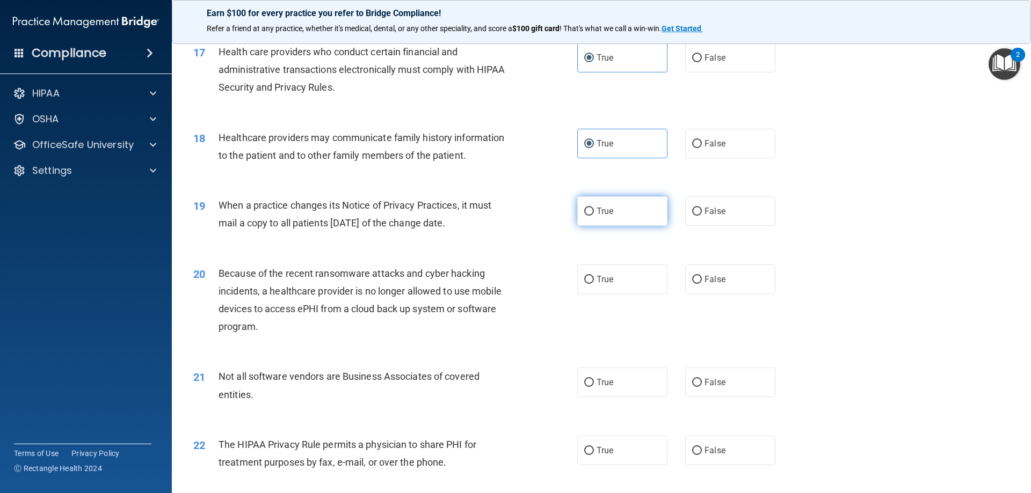
click at [607, 213] on span "True" at bounding box center [605, 211] width 17 height 10
click at [594, 213] on input "True" at bounding box center [589, 212] width 10 height 8
radio input "true"
click at [607, 272] on label "True" at bounding box center [622, 280] width 90 height 30
click at [594, 276] on input "True" at bounding box center [589, 280] width 10 height 8
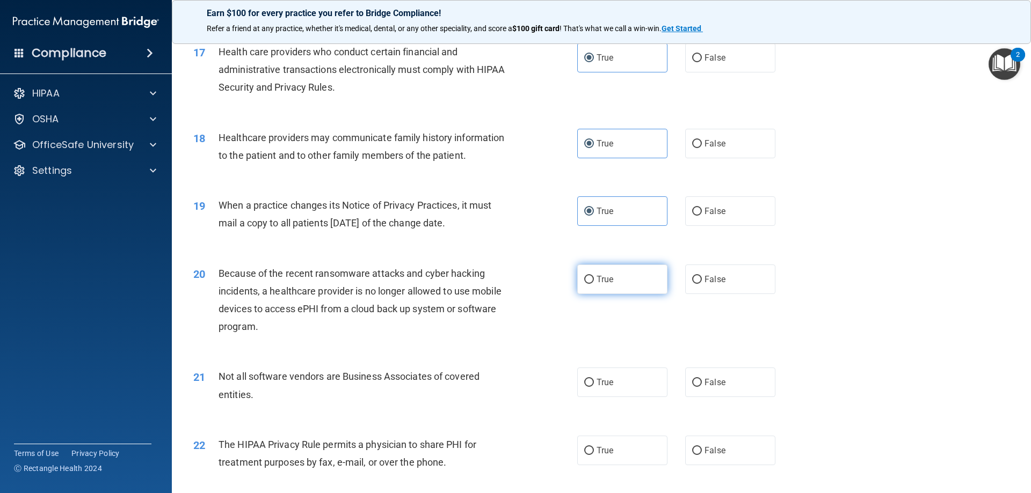
radio input "true"
click at [601, 390] on label "True" at bounding box center [622, 383] width 90 height 30
click at [594, 387] on input "True" at bounding box center [589, 383] width 10 height 8
radio input "true"
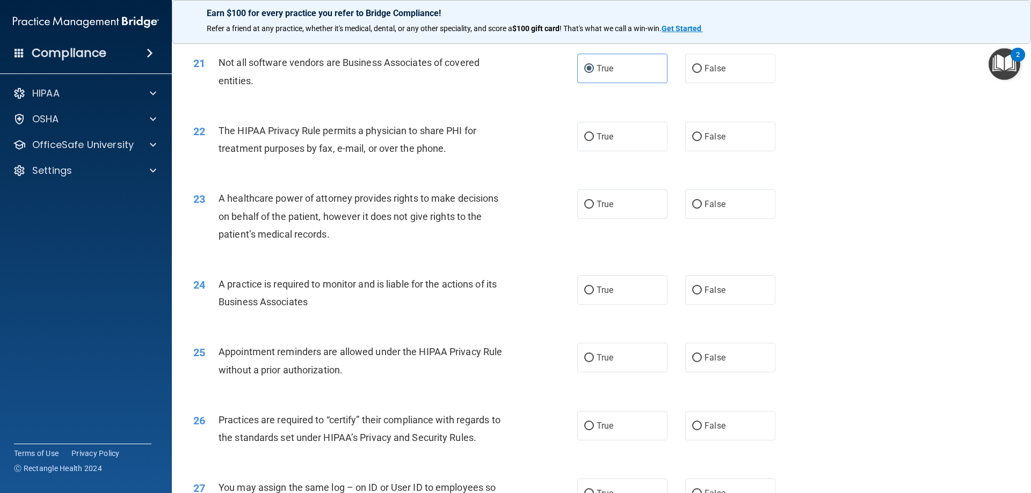
scroll to position [1664, 0]
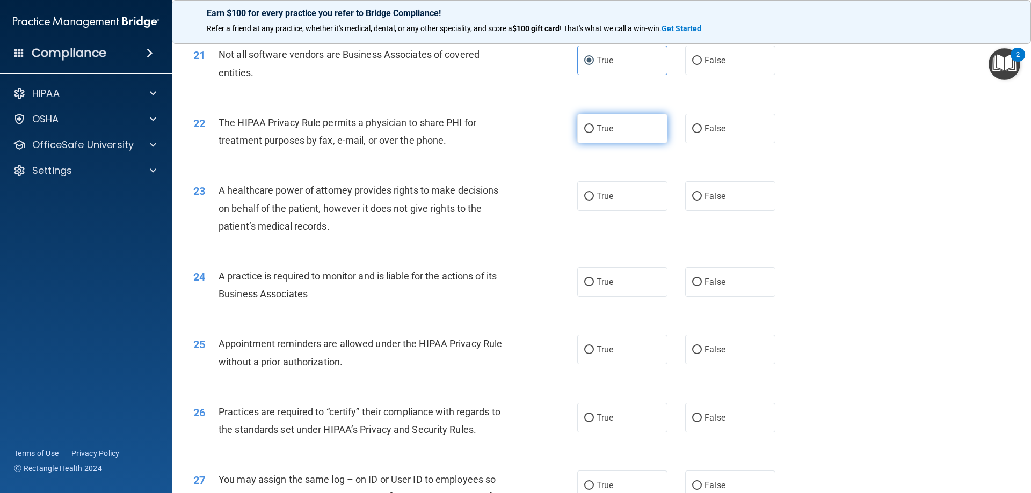
click at [615, 133] on label "True" at bounding box center [622, 129] width 90 height 30
click at [594, 133] on input "True" at bounding box center [589, 129] width 10 height 8
radio input "true"
click at [597, 201] on span "True" at bounding box center [605, 196] width 17 height 10
click at [594, 201] on input "True" at bounding box center [589, 197] width 10 height 8
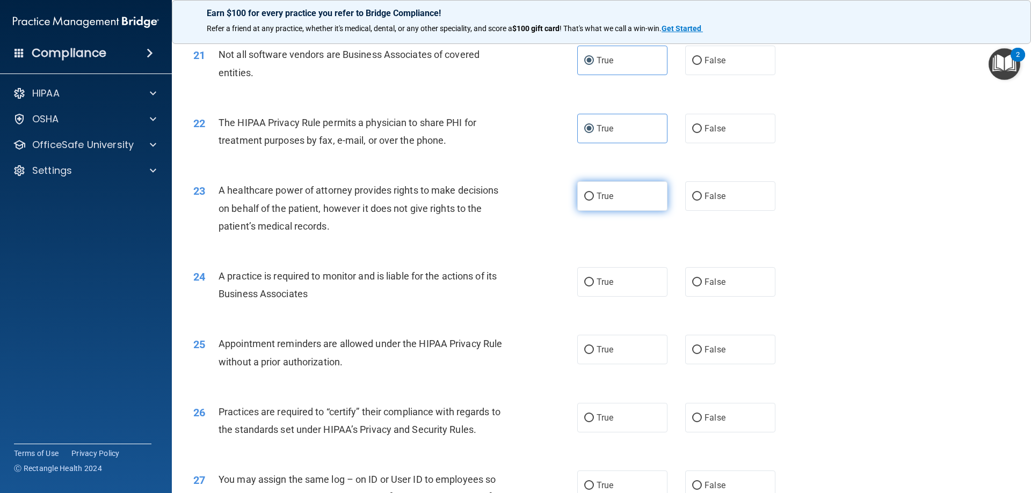
radio input "true"
click at [600, 279] on span "True" at bounding box center [605, 282] width 17 height 10
click at [594, 279] on input "True" at bounding box center [589, 283] width 10 height 8
radio input "true"
click at [597, 344] on label "True" at bounding box center [622, 350] width 90 height 30
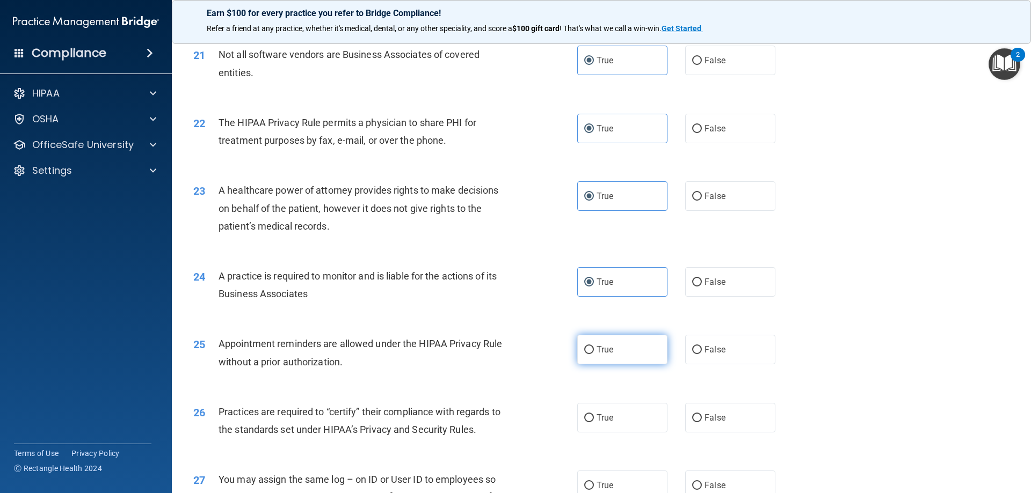
click at [594, 346] on input "True" at bounding box center [589, 350] width 10 height 8
radio input "true"
click at [592, 417] on label "True" at bounding box center [622, 418] width 90 height 30
click at [592, 417] on input "True" at bounding box center [589, 418] width 10 height 8
radio input "true"
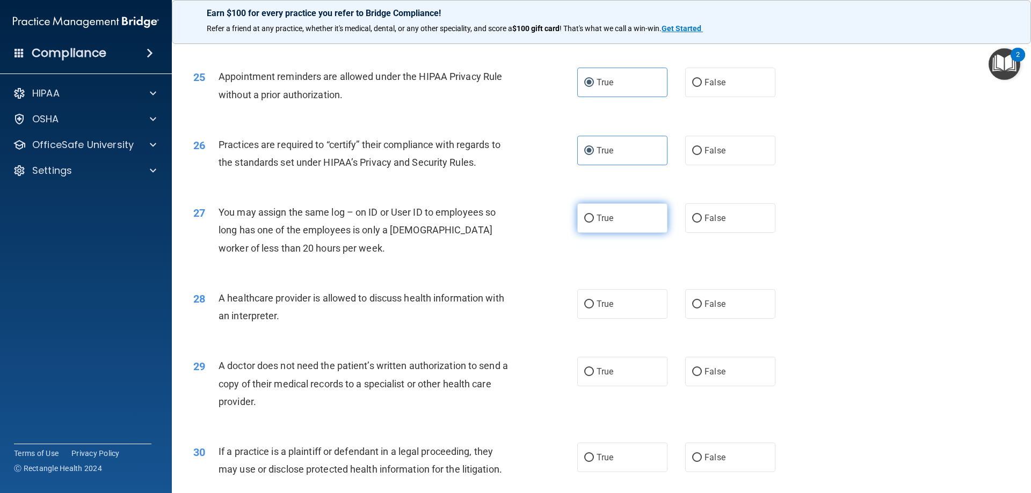
scroll to position [1933, 0]
click at [580, 203] on label "True" at bounding box center [622, 217] width 90 height 30
click at [584, 214] on input "True" at bounding box center [589, 218] width 10 height 8
radio input "true"
click at [605, 312] on label "True" at bounding box center [622, 303] width 90 height 30
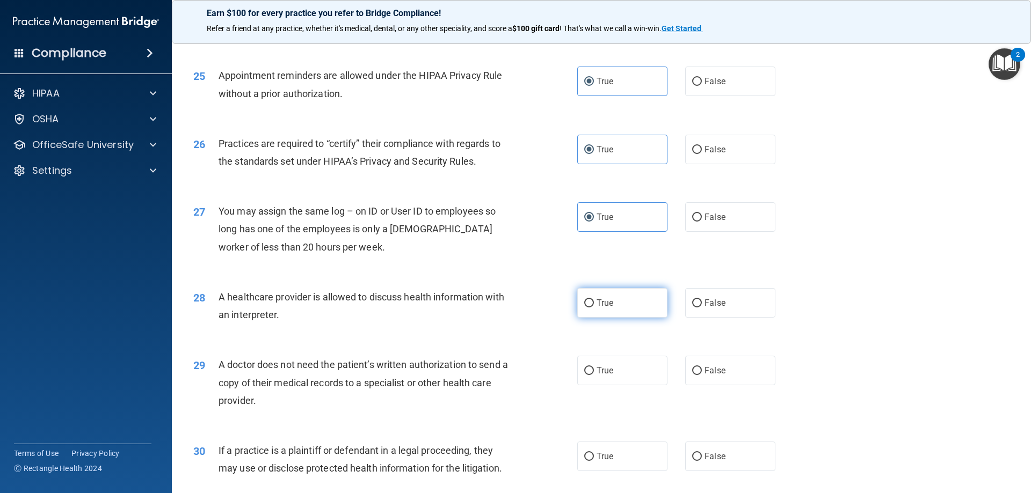
click at [594, 308] on input "True" at bounding box center [589, 304] width 10 height 8
radio input "true"
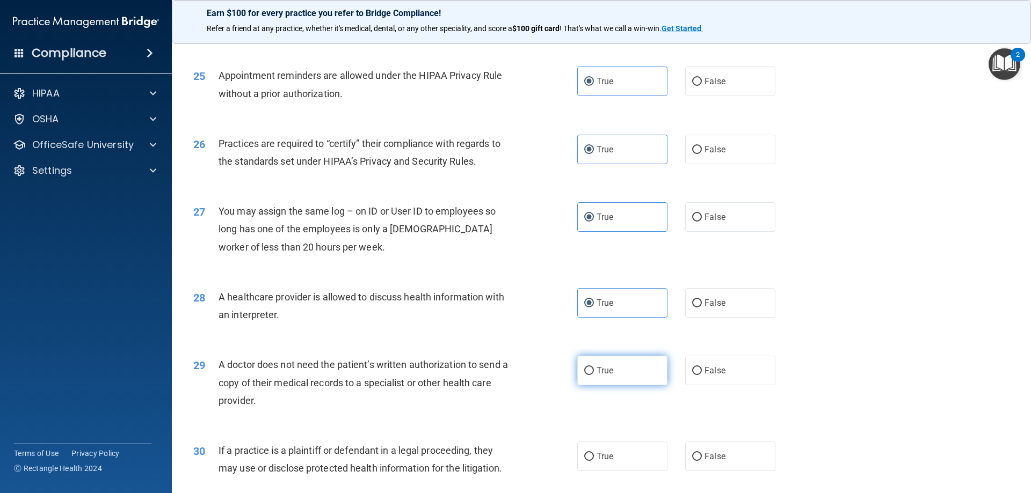
click at [597, 380] on label "True" at bounding box center [622, 371] width 90 height 30
click at [594, 375] on input "True" at bounding box center [589, 371] width 10 height 8
radio input "true"
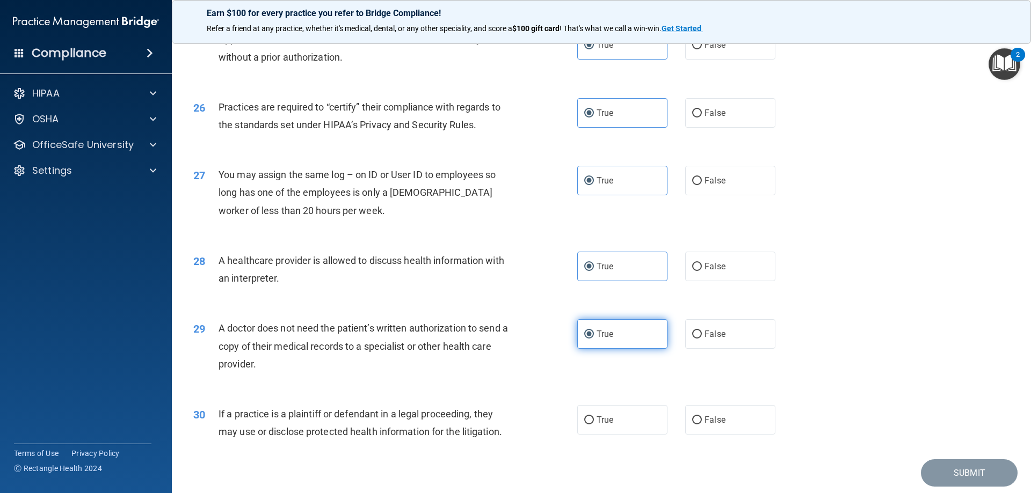
scroll to position [2006, 0]
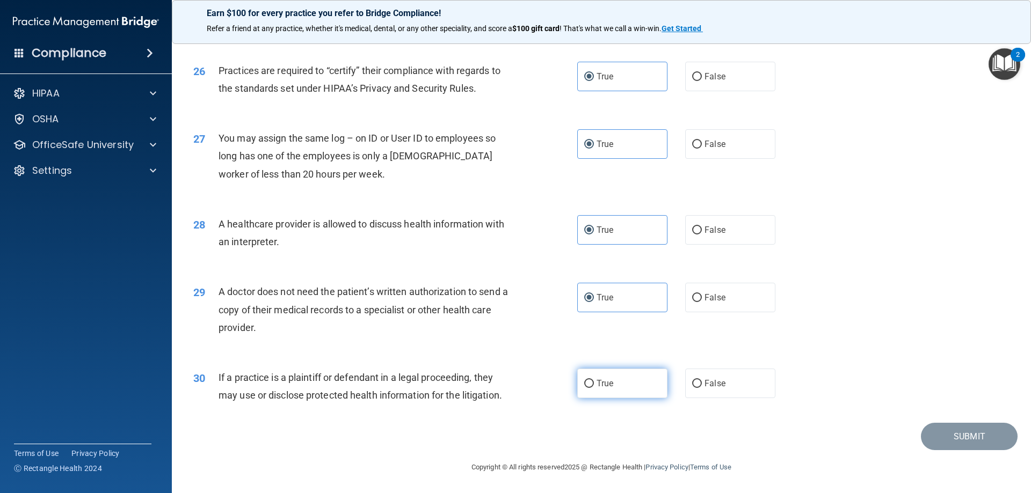
click at [611, 377] on label "True" at bounding box center [622, 384] width 90 height 30
click at [594, 380] on input "True" at bounding box center [589, 384] width 10 height 8
radio input "true"
click at [975, 437] on button "Submit" at bounding box center [969, 436] width 97 height 27
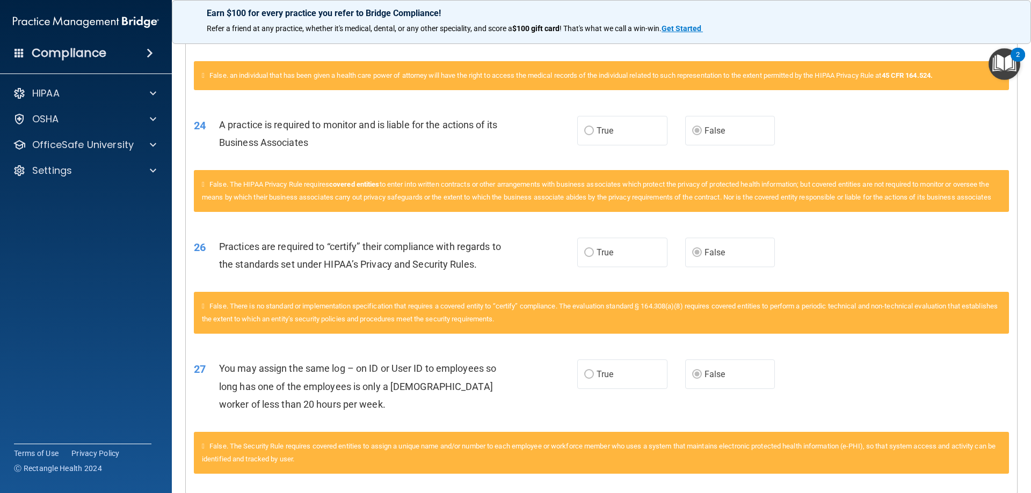
scroll to position [1817, 0]
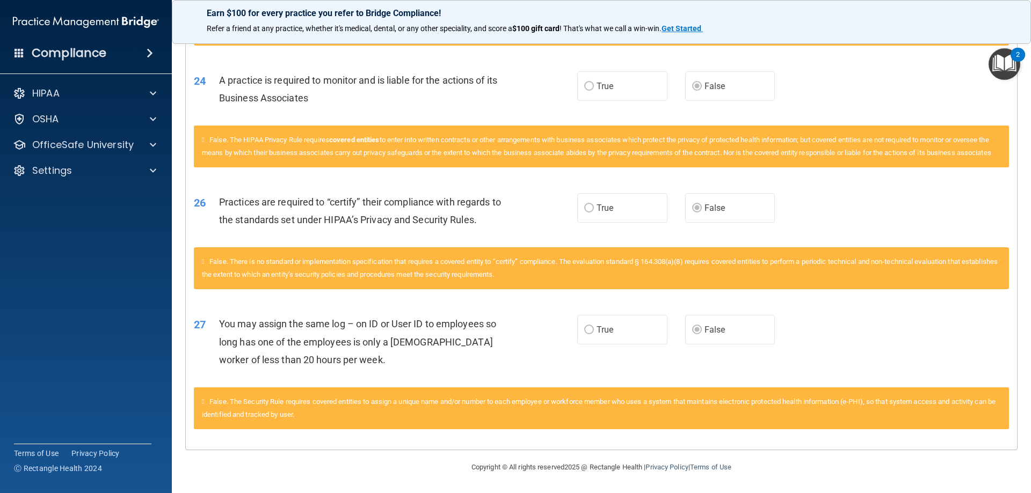
click at [549, 343] on div "27 You may assign the same log – on ID or User ID to employees so long has one …" at bounding box center [386, 344] width 416 height 59
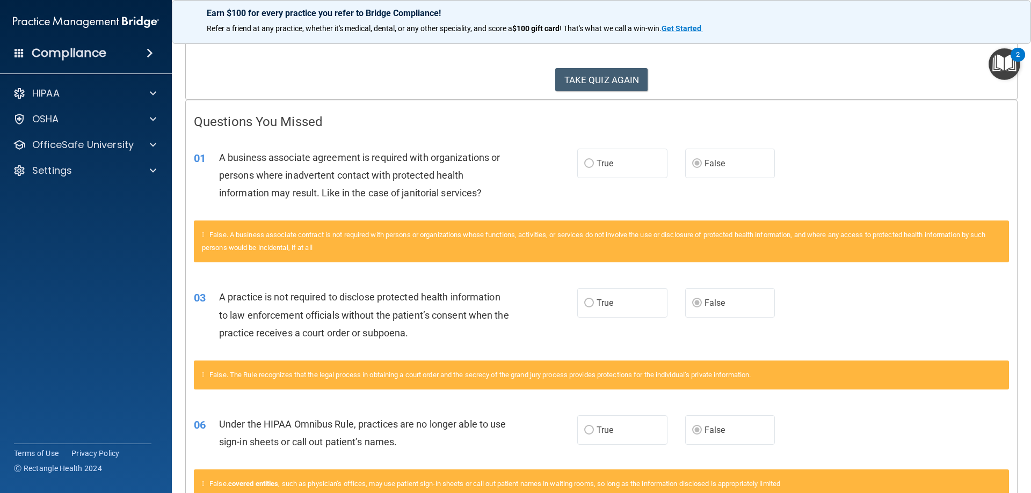
scroll to position [0, 0]
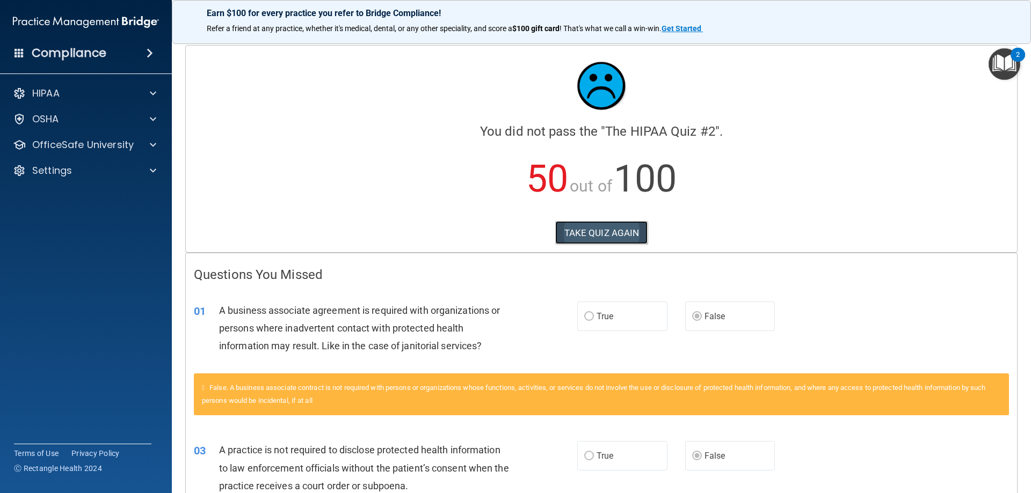
click at [568, 237] on button "TAKE QUIZ AGAIN" at bounding box center [601, 233] width 93 height 24
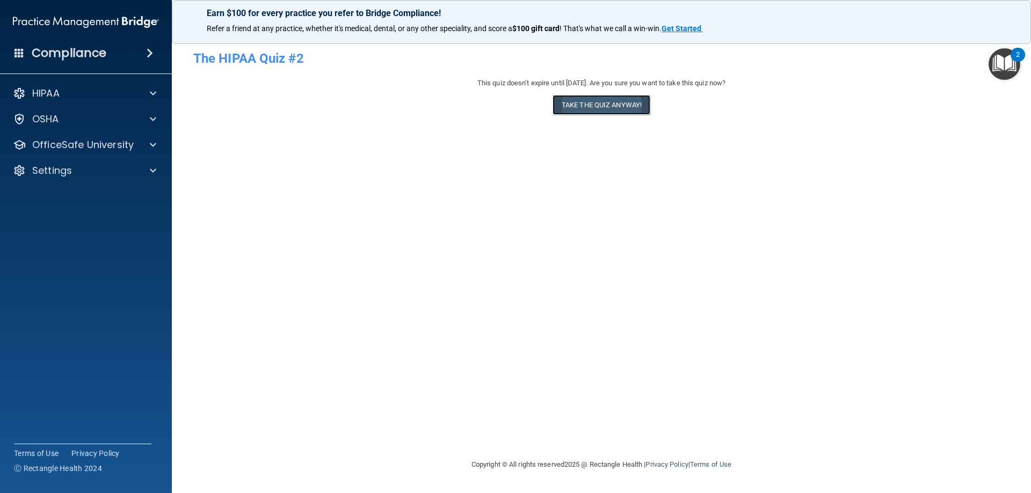
click at [588, 107] on button "Take the quiz anyway!" at bounding box center [601, 105] width 98 height 20
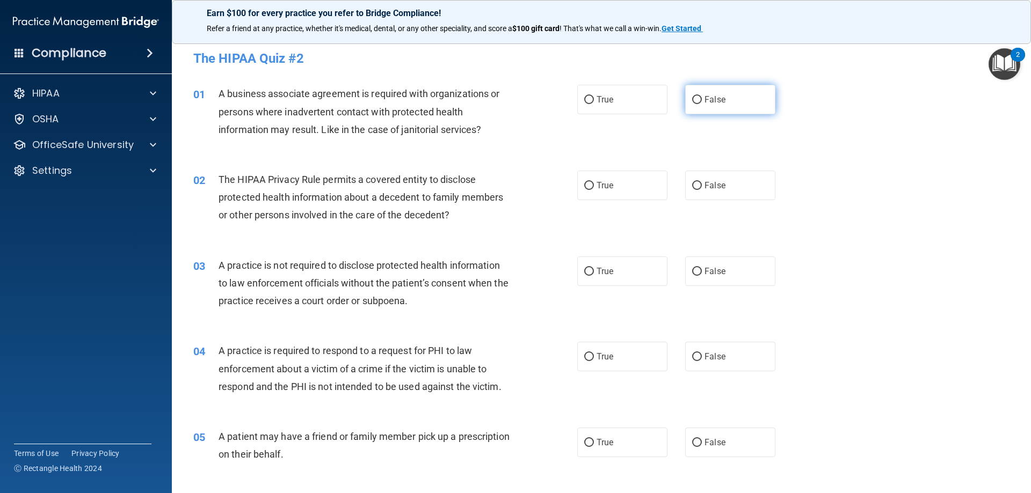
click at [692, 99] on input "False" at bounding box center [697, 100] width 10 height 8
radio input "true"
click at [585, 187] on input "True" at bounding box center [589, 186] width 10 height 8
radio input "true"
click at [695, 278] on label "False" at bounding box center [730, 272] width 90 height 30
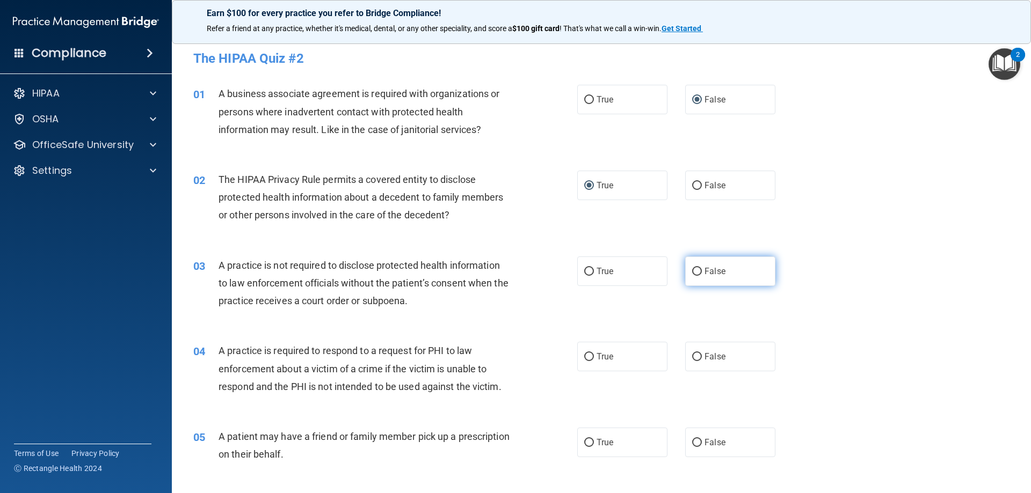
click at [695, 276] on input "False" at bounding box center [697, 272] width 10 height 8
radio input "true"
click at [587, 358] on input "True" at bounding box center [589, 357] width 10 height 8
radio input "true"
click at [584, 442] on input "True" at bounding box center [589, 443] width 10 height 8
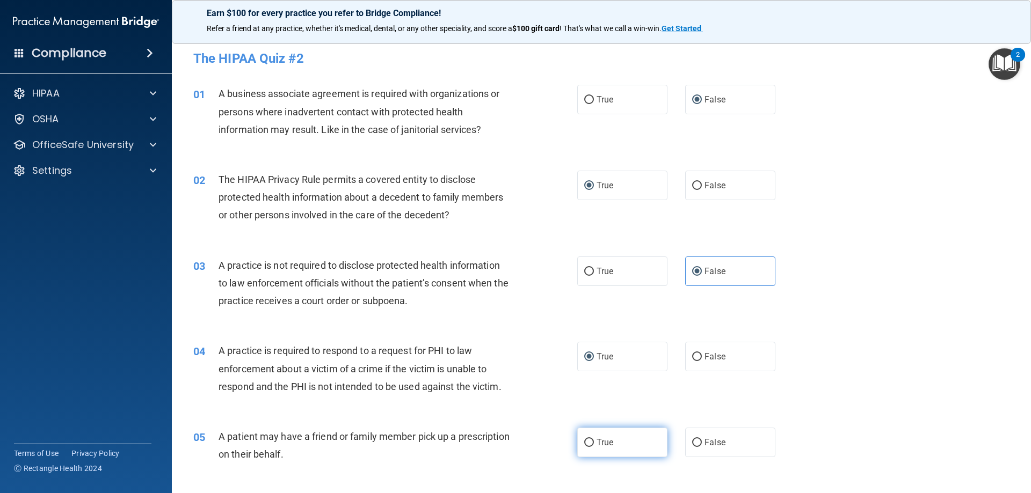
radio input "true"
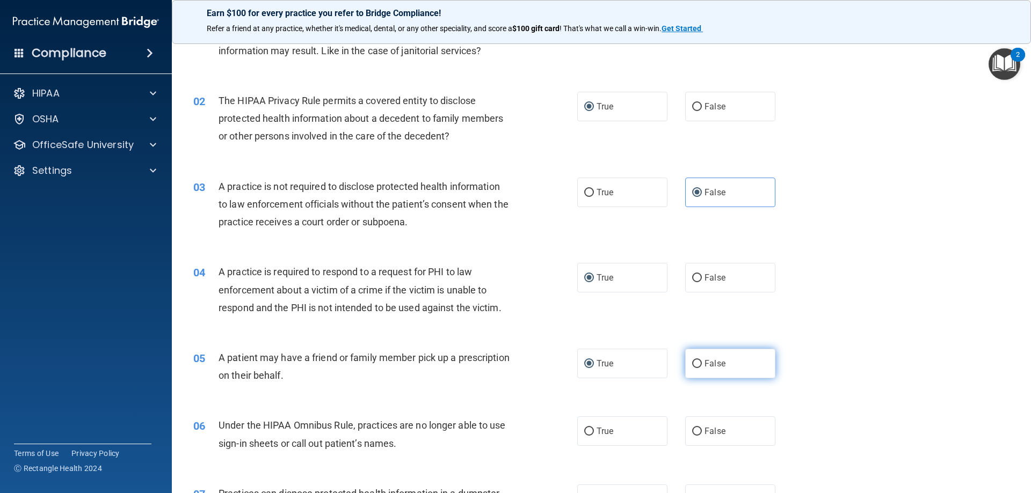
scroll to position [161, 0]
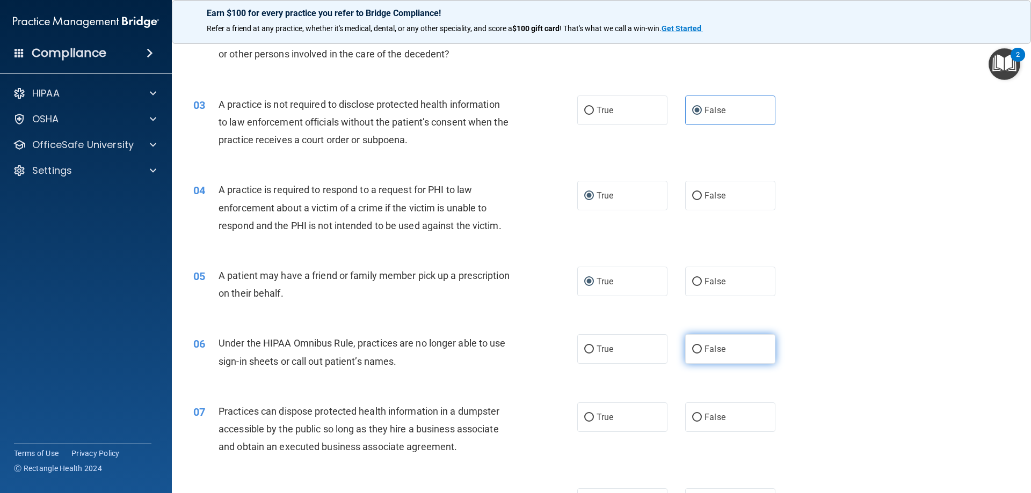
click at [692, 352] on input "False" at bounding box center [697, 350] width 10 height 8
radio input "true"
click at [699, 420] on label "False" at bounding box center [730, 418] width 90 height 30
click at [699, 420] on input "False" at bounding box center [697, 418] width 10 height 8
radio input "true"
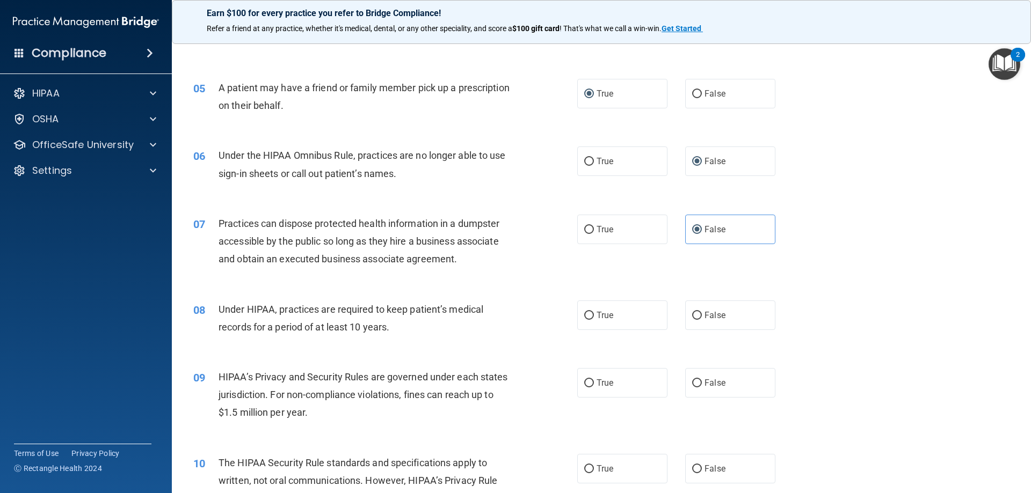
scroll to position [376, 0]
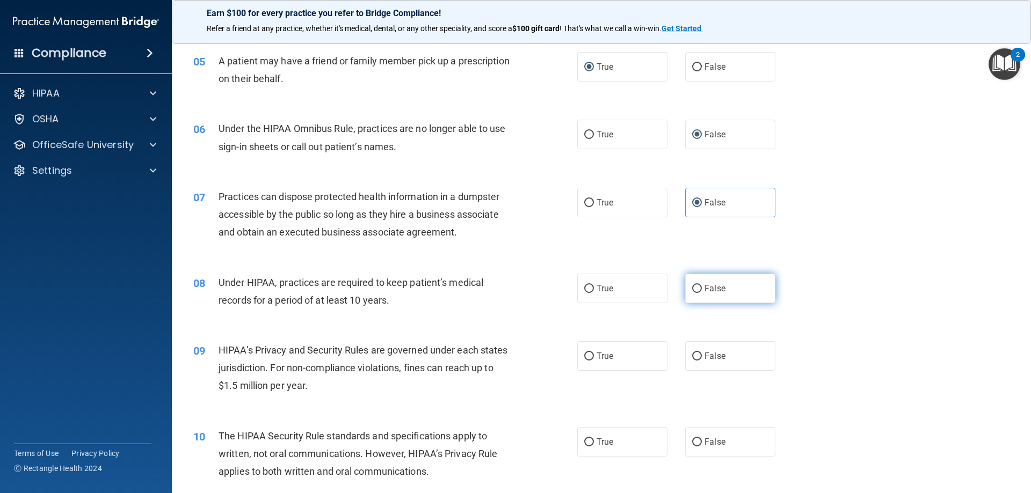
click at [699, 287] on label "False" at bounding box center [730, 289] width 90 height 30
click at [699, 287] on input "False" at bounding box center [697, 289] width 10 height 8
radio input "true"
click at [704, 354] on span "False" at bounding box center [714, 356] width 21 height 10
click at [702, 354] on input "False" at bounding box center [697, 357] width 10 height 8
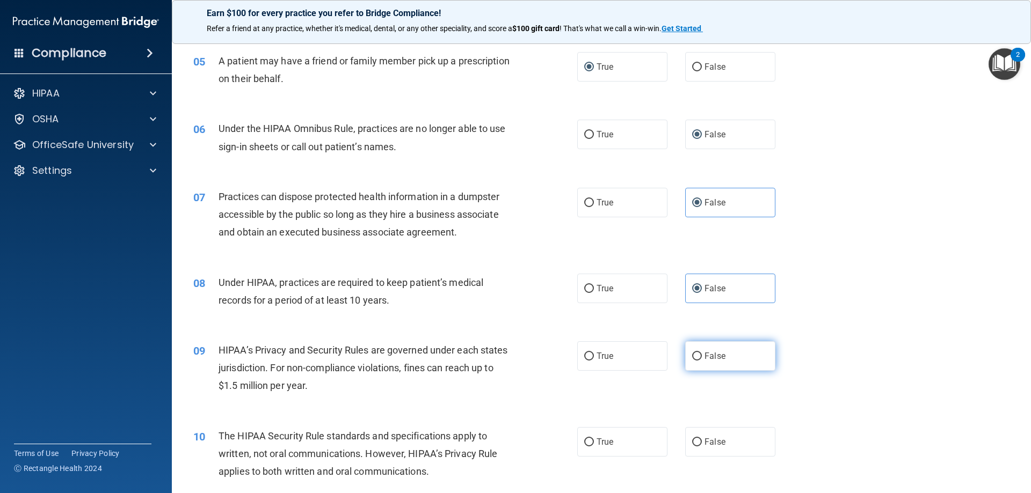
radio input "true"
click at [612, 445] on label "True" at bounding box center [622, 442] width 90 height 30
click at [594, 445] on input "True" at bounding box center [589, 443] width 10 height 8
radio input "true"
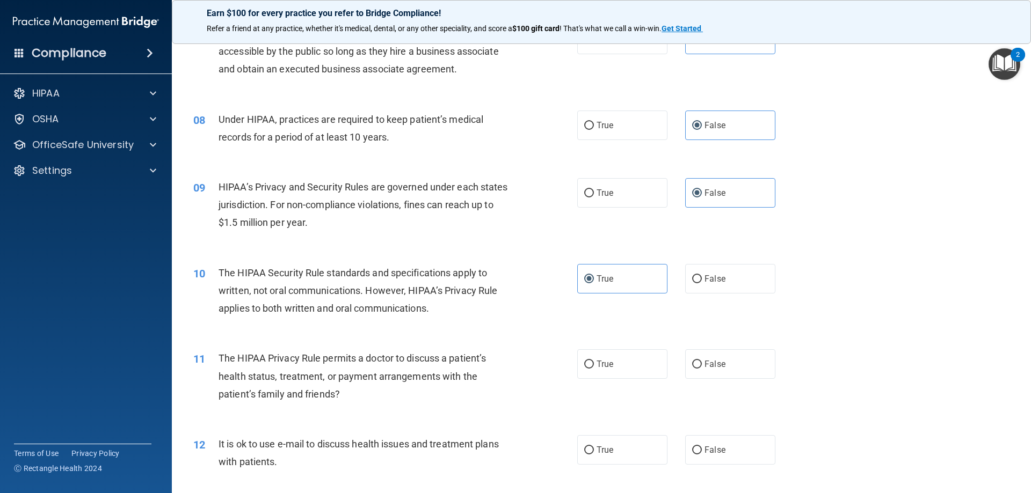
scroll to position [591, 0]
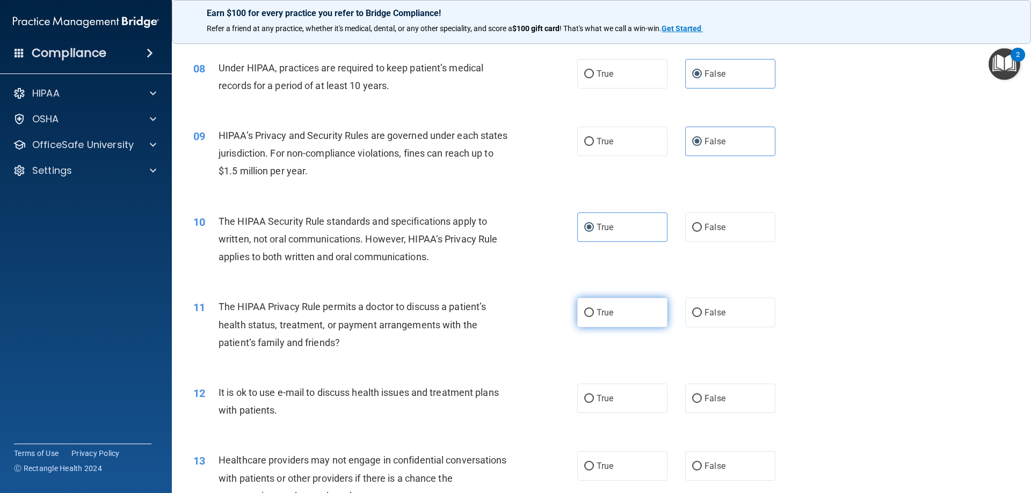
click at [602, 314] on span "True" at bounding box center [605, 313] width 17 height 10
click at [594, 314] on input "True" at bounding box center [589, 313] width 10 height 8
radio input "true"
click at [597, 399] on span "True" at bounding box center [605, 399] width 17 height 10
click at [593, 399] on input "True" at bounding box center [589, 399] width 10 height 8
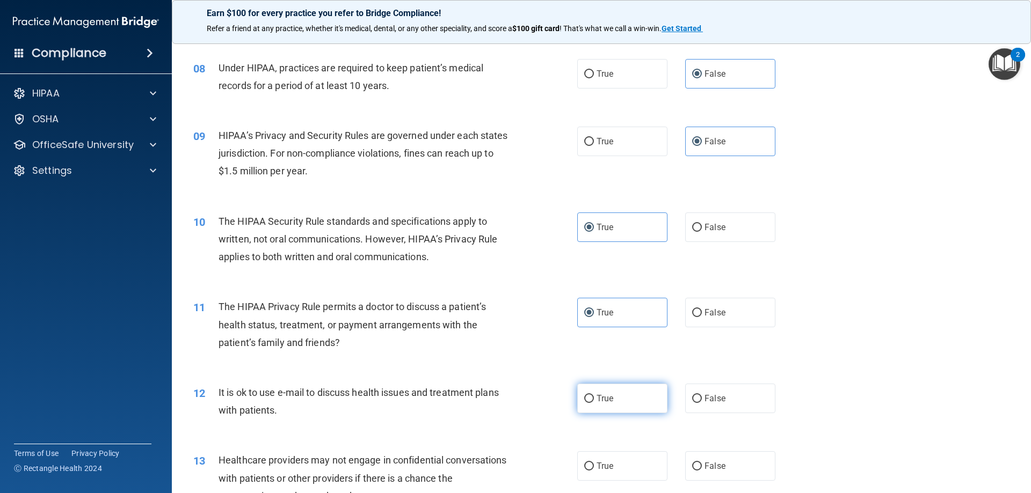
radio input "true"
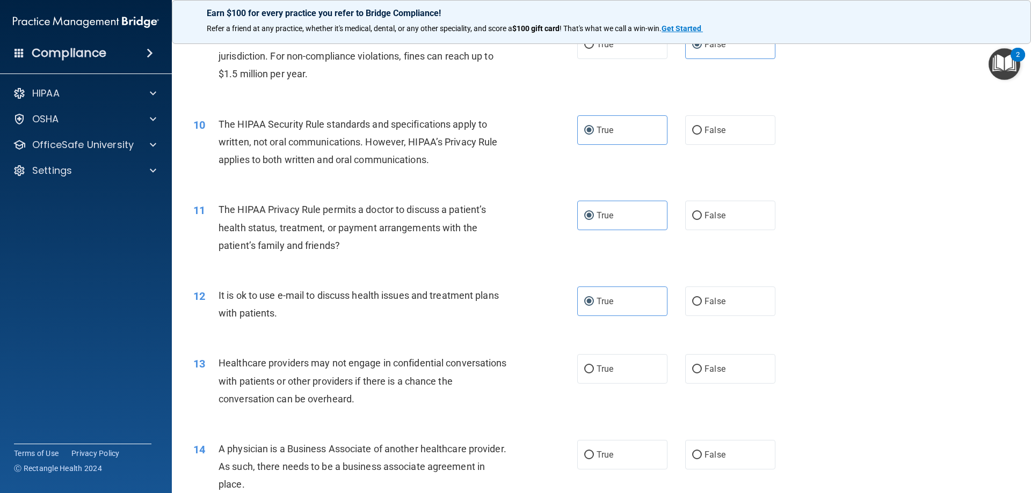
scroll to position [698, 0]
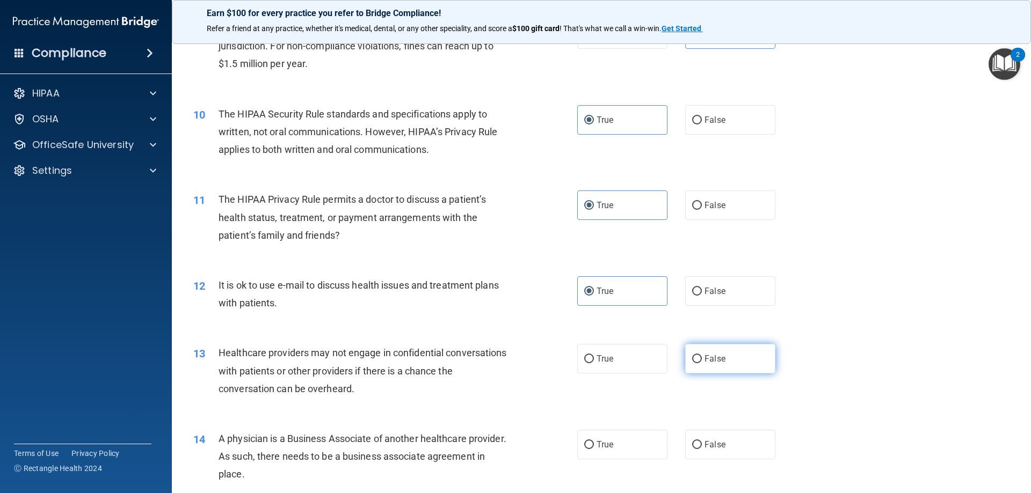
click at [692, 359] on input "False" at bounding box center [697, 359] width 10 height 8
radio input "true"
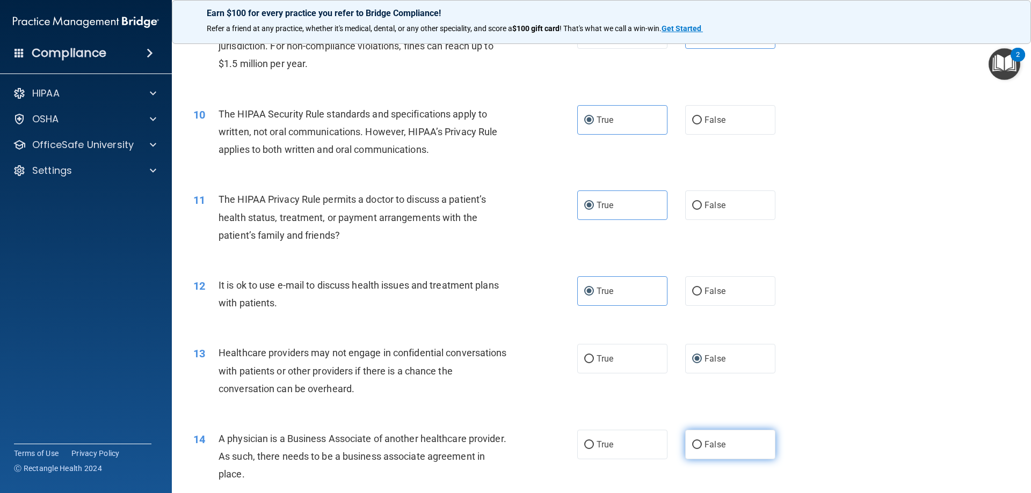
click at [704, 448] on span "False" at bounding box center [714, 445] width 21 height 10
click at [702, 448] on input "False" at bounding box center [697, 445] width 10 height 8
radio input "true"
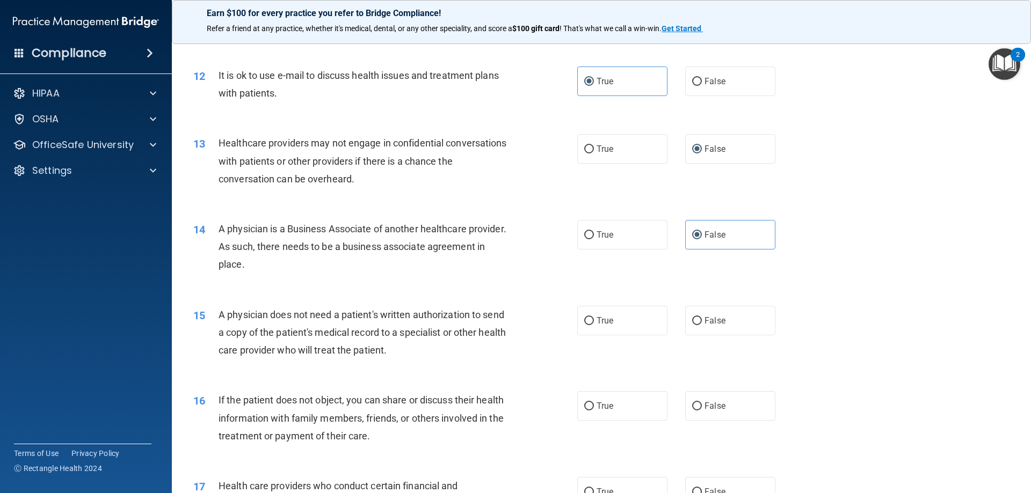
scroll to position [913, 0]
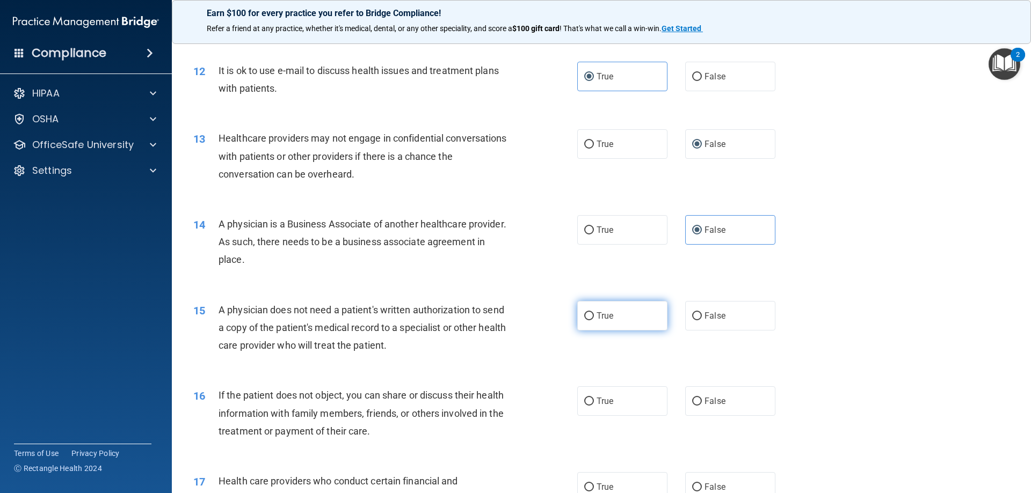
click at [597, 321] on span "True" at bounding box center [605, 316] width 17 height 10
click at [594, 321] on input "True" at bounding box center [589, 316] width 10 height 8
radio input "true"
click at [598, 392] on label "True" at bounding box center [622, 402] width 90 height 30
click at [594, 398] on input "True" at bounding box center [589, 402] width 10 height 8
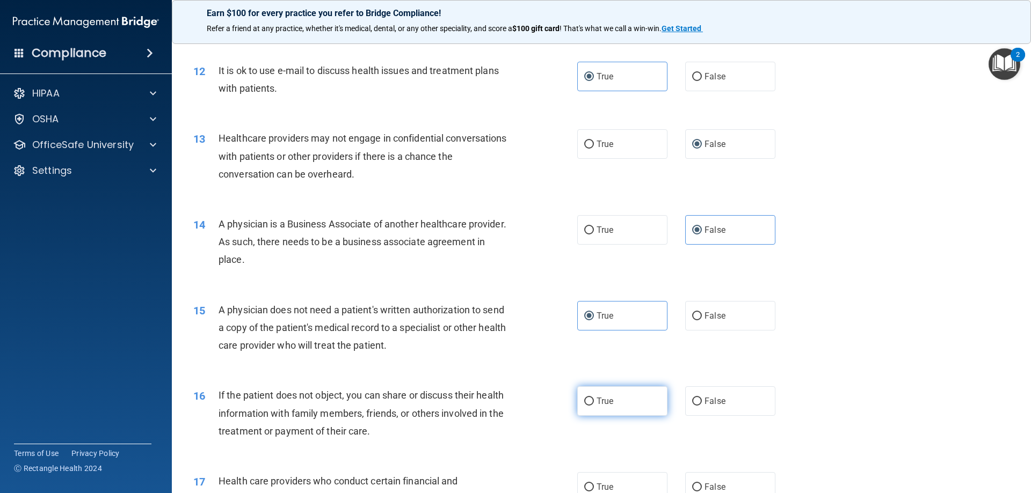
radio input "true"
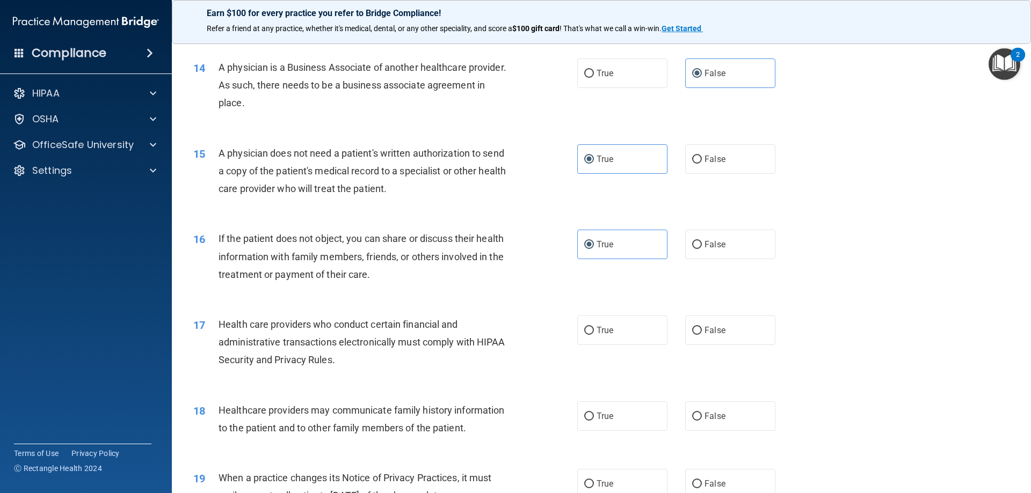
scroll to position [1074, 0]
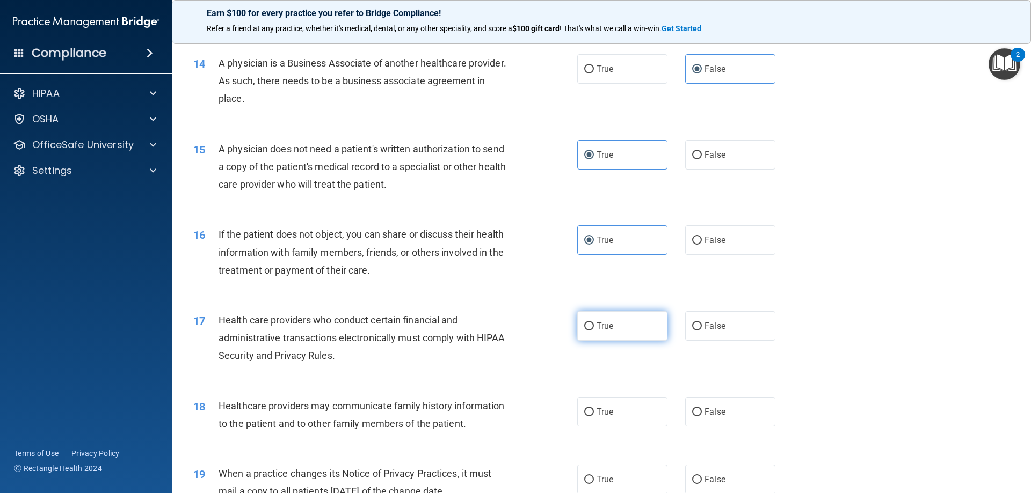
click at [598, 332] on label "True" at bounding box center [622, 326] width 90 height 30
click at [594, 331] on input "True" at bounding box center [589, 327] width 10 height 8
radio input "true"
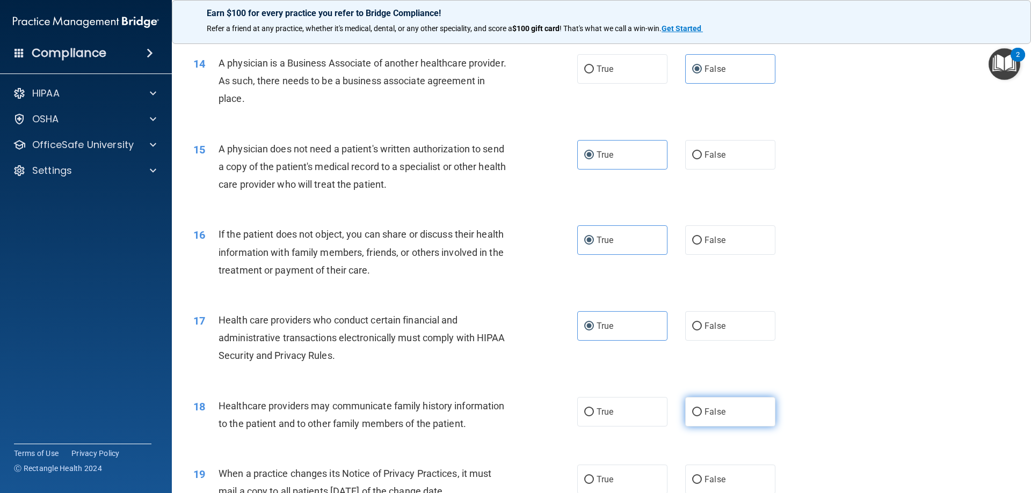
click at [715, 410] on span "False" at bounding box center [714, 412] width 21 height 10
click at [702, 410] on input "False" at bounding box center [697, 413] width 10 height 8
radio input "true"
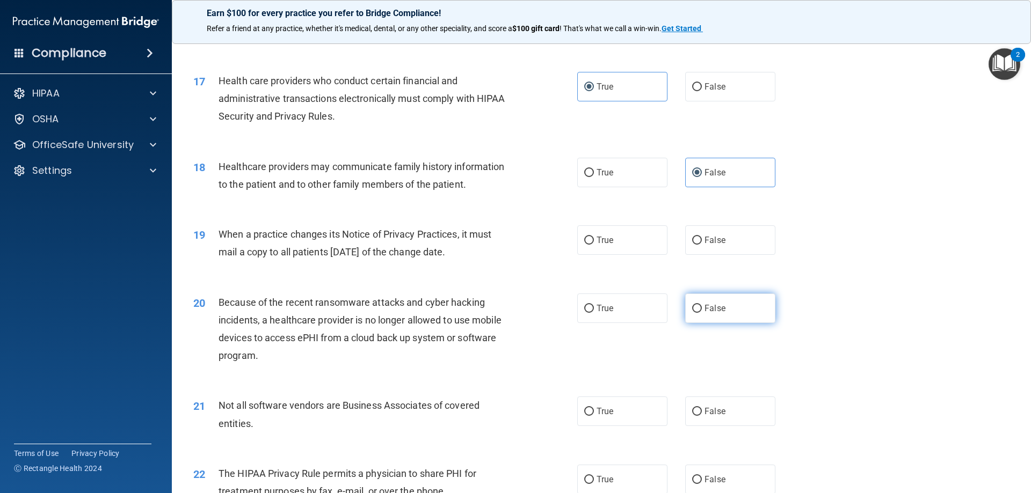
scroll to position [1342, 0]
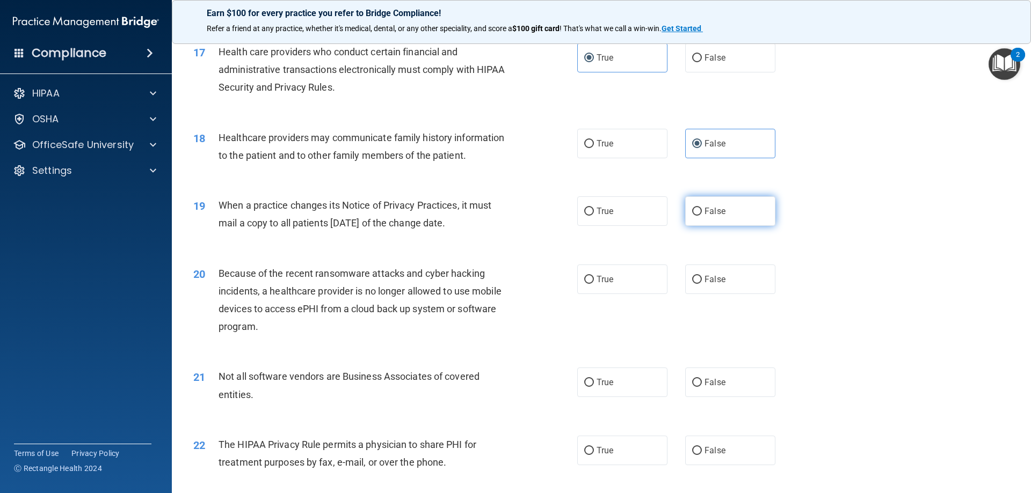
click at [705, 211] on span "False" at bounding box center [714, 211] width 21 height 10
click at [702, 211] on input "False" at bounding box center [697, 212] width 10 height 8
radio input "true"
click at [714, 275] on span "False" at bounding box center [714, 279] width 21 height 10
click at [702, 276] on input "False" at bounding box center [697, 280] width 10 height 8
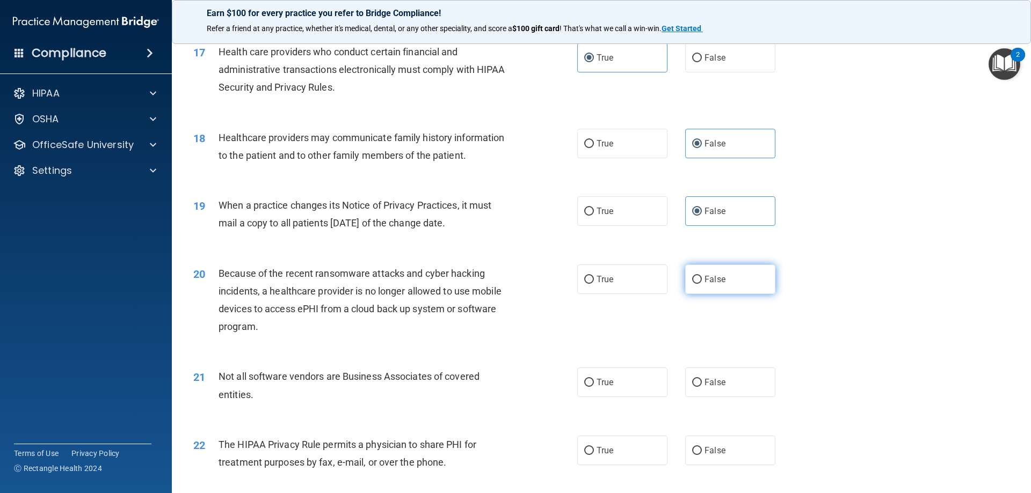
radio input "true"
click at [606, 382] on span "True" at bounding box center [605, 382] width 17 height 10
click at [594, 382] on input "True" at bounding box center [589, 383] width 10 height 8
radio input "true"
click at [603, 449] on span "True" at bounding box center [605, 451] width 17 height 10
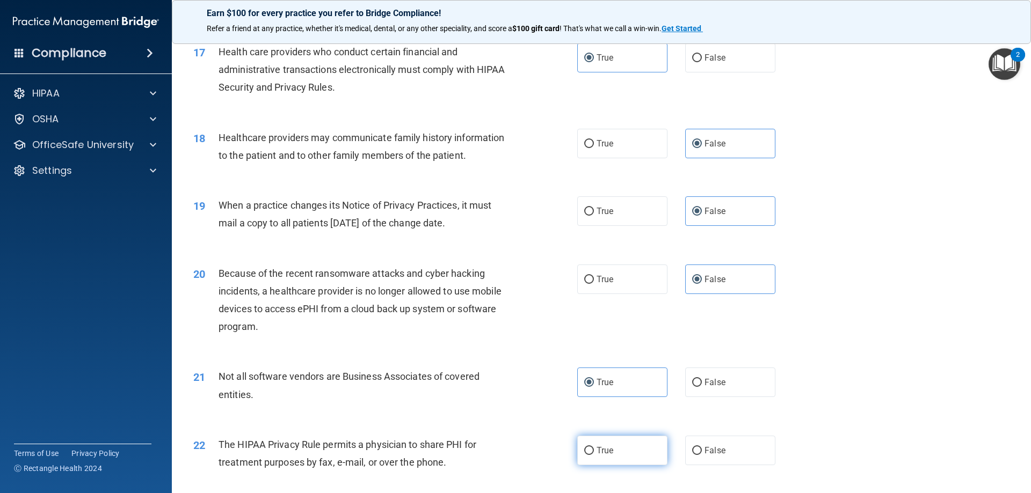
click at [594, 449] on input "True" at bounding box center [589, 451] width 10 height 8
radio input "true"
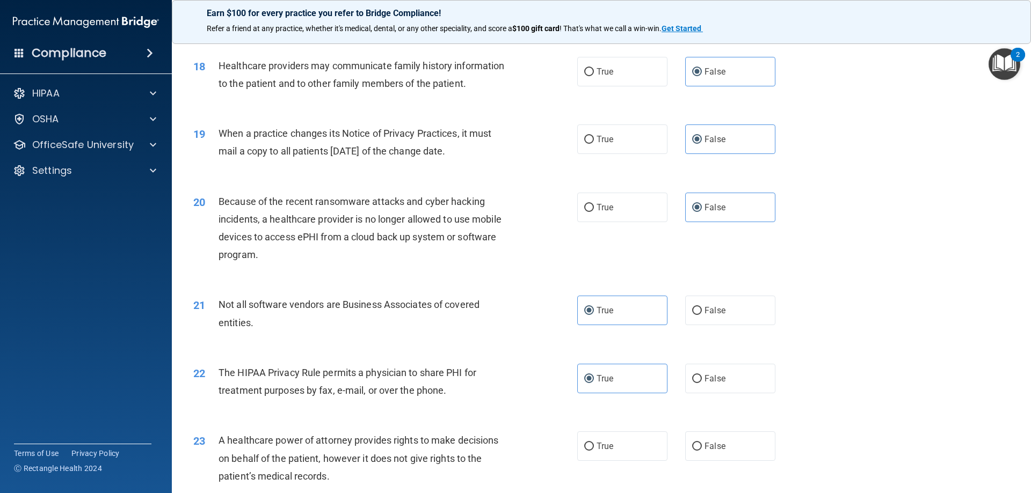
scroll to position [1450, 0]
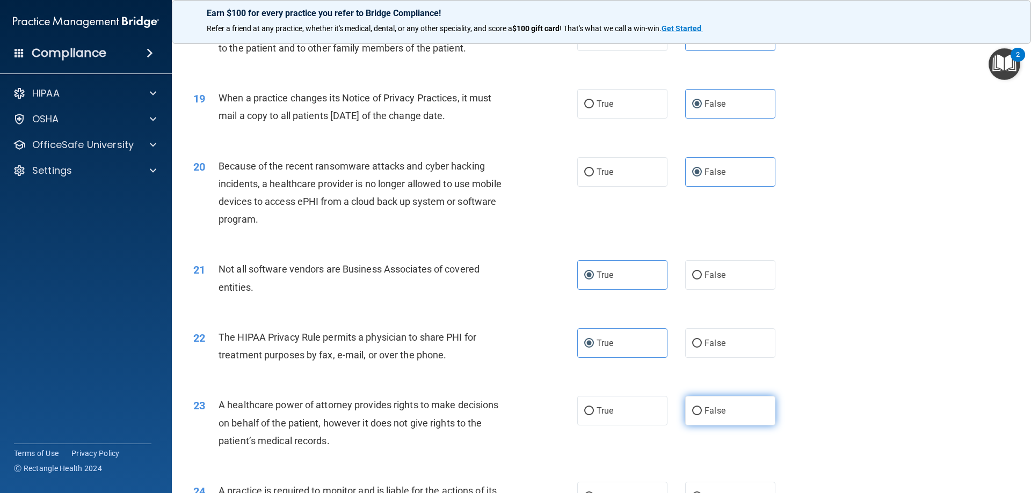
click at [715, 409] on span "False" at bounding box center [714, 411] width 21 height 10
click at [702, 409] on input "False" at bounding box center [697, 412] width 10 height 8
radio input "true"
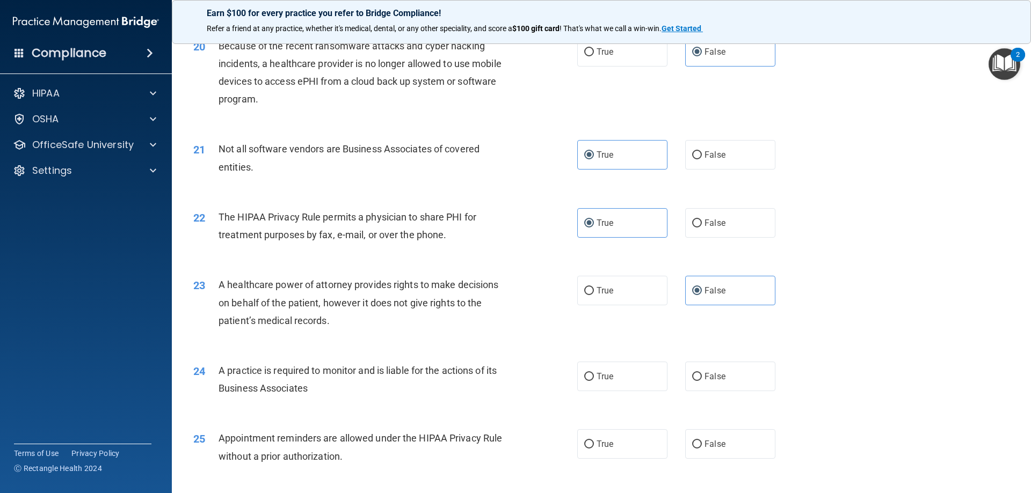
scroll to position [1611, 0]
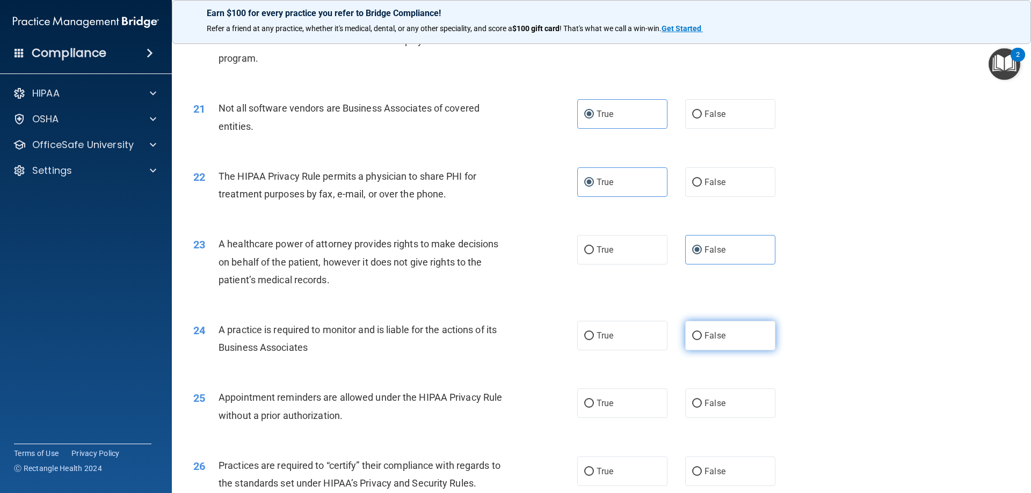
click at [709, 332] on span "False" at bounding box center [714, 336] width 21 height 10
click at [702, 332] on input "False" at bounding box center [697, 336] width 10 height 8
radio input "true"
click at [608, 401] on span "True" at bounding box center [605, 403] width 17 height 10
click at [594, 401] on input "True" at bounding box center [589, 404] width 10 height 8
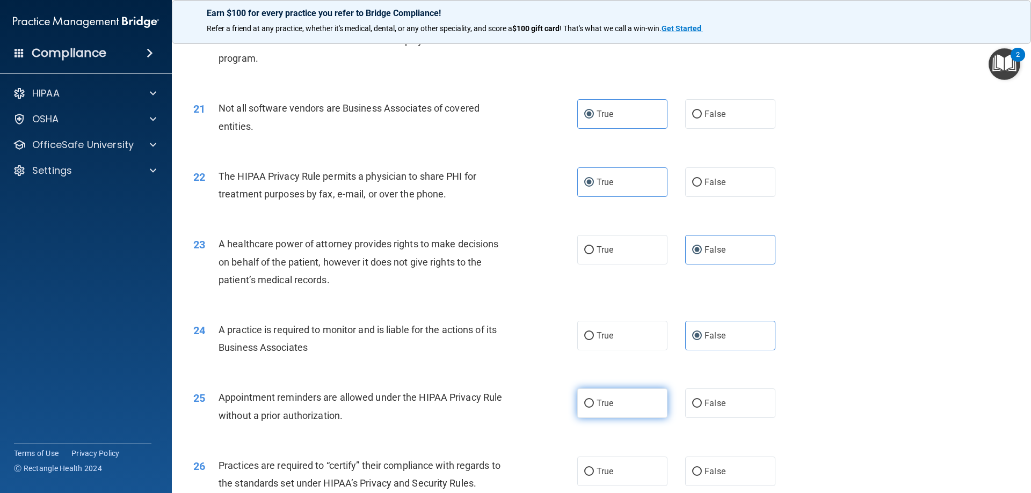
radio input "true"
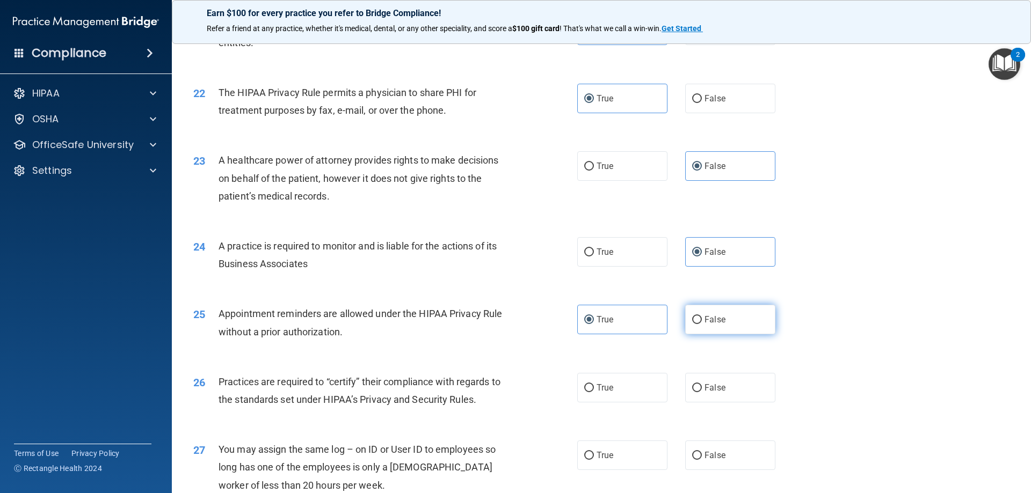
scroll to position [1718, 0]
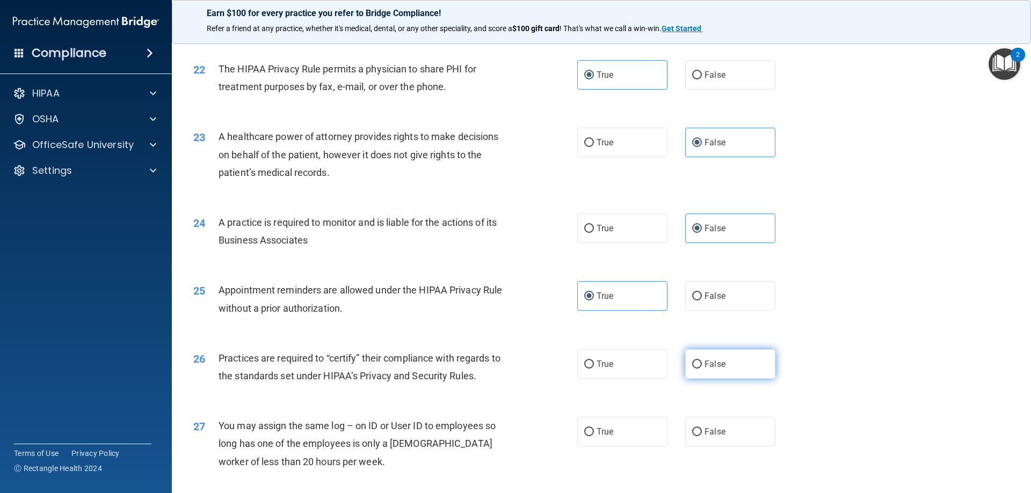
click at [706, 360] on span "False" at bounding box center [714, 364] width 21 height 10
click at [702, 361] on input "False" at bounding box center [697, 365] width 10 height 8
radio input "true"
click at [714, 433] on span "False" at bounding box center [714, 432] width 21 height 10
click at [702, 433] on input "False" at bounding box center [697, 432] width 10 height 8
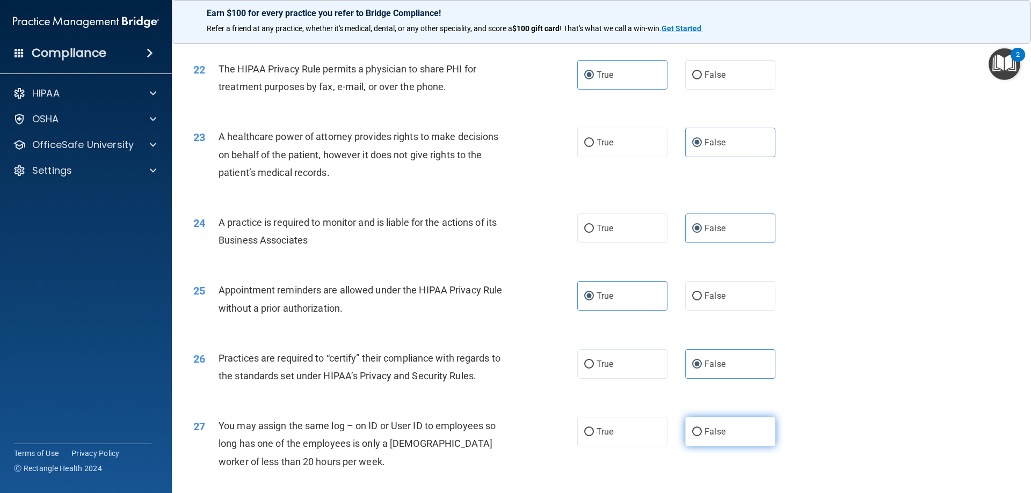
radio input "true"
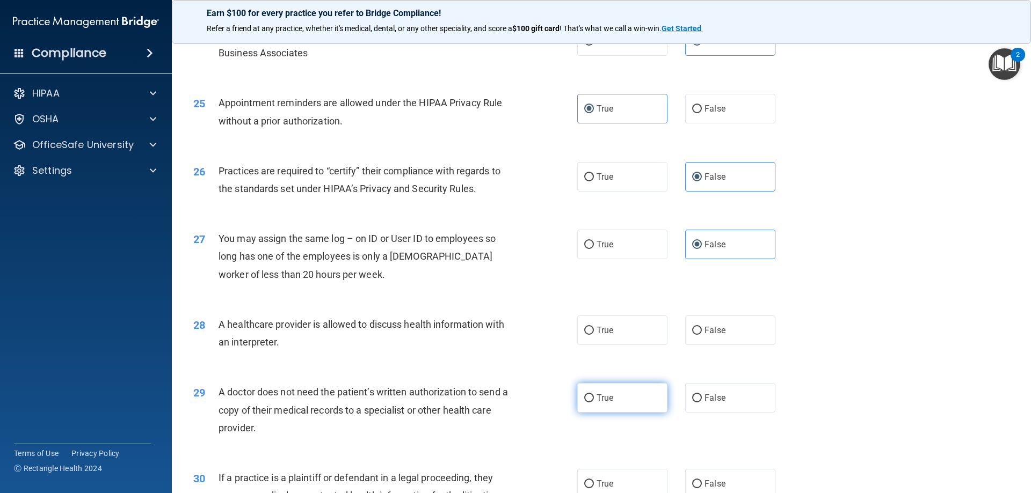
scroll to position [1933, 0]
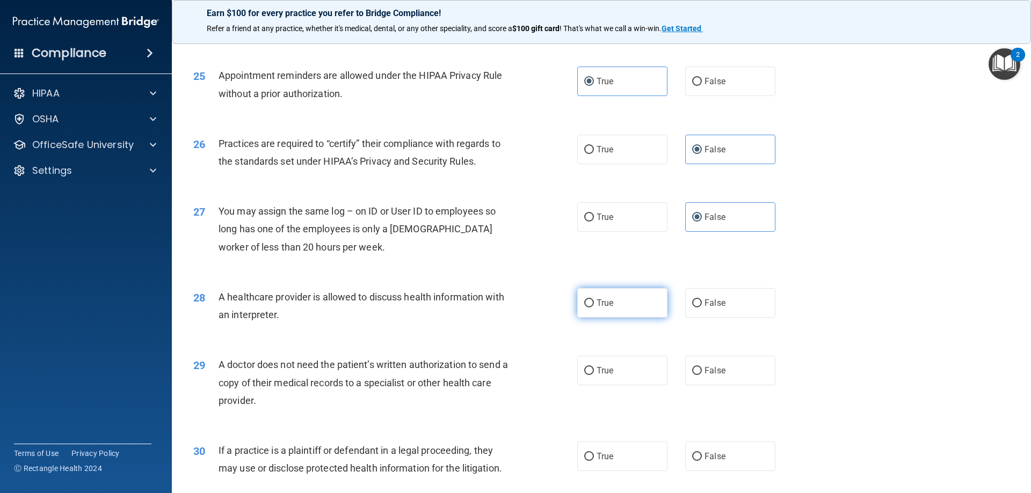
click at [616, 303] on label "True" at bounding box center [622, 303] width 90 height 30
click at [594, 303] on input "True" at bounding box center [589, 304] width 10 height 8
radio input "true"
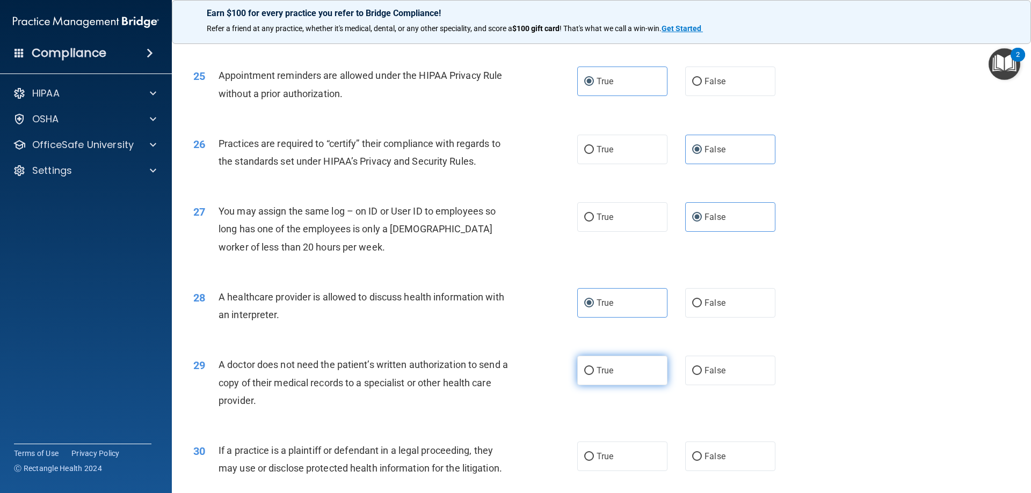
click at [612, 374] on label "True" at bounding box center [622, 371] width 90 height 30
click at [594, 374] on input "True" at bounding box center [589, 371] width 10 height 8
radio input "true"
click at [611, 461] on label "True" at bounding box center [622, 457] width 90 height 30
click at [594, 461] on input "True" at bounding box center [589, 457] width 10 height 8
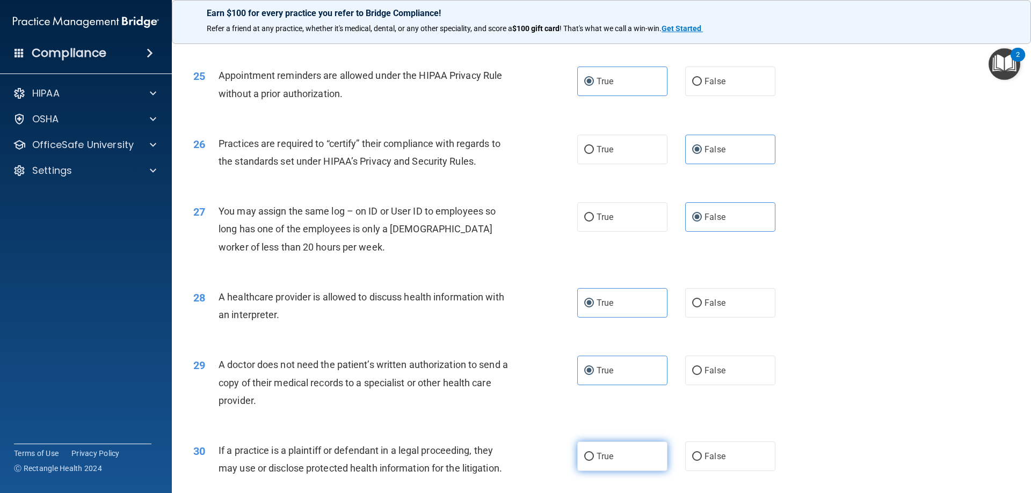
radio input "true"
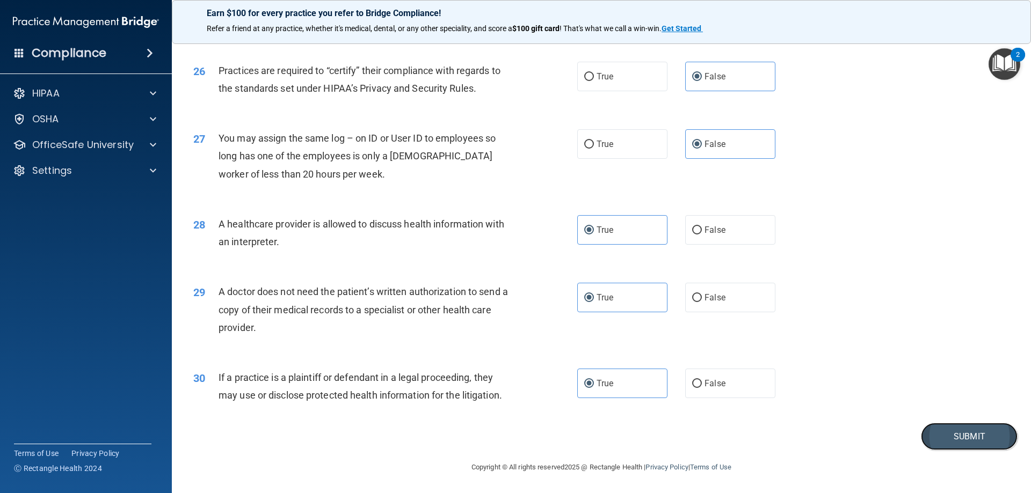
click at [947, 432] on button "Submit" at bounding box center [969, 436] width 97 height 27
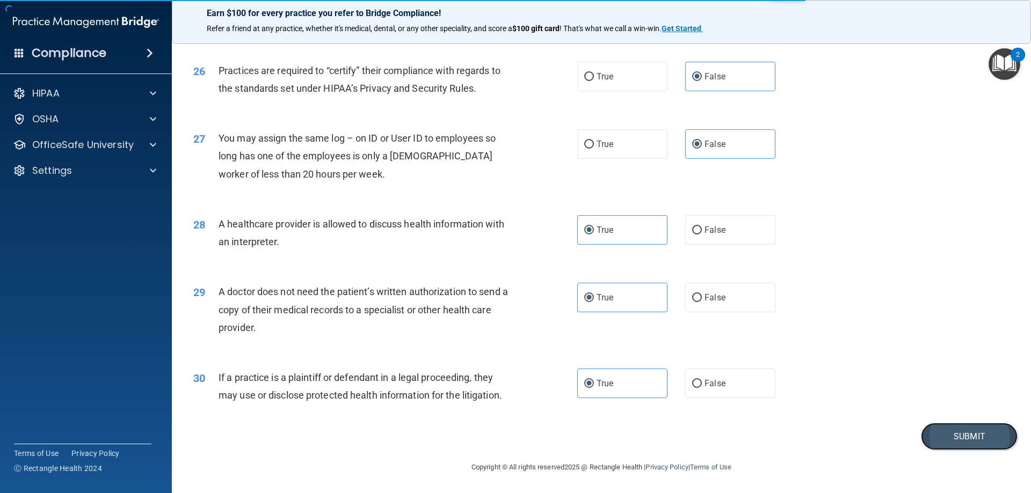
click at [976, 439] on button "Submit" at bounding box center [969, 436] width 97 height 27
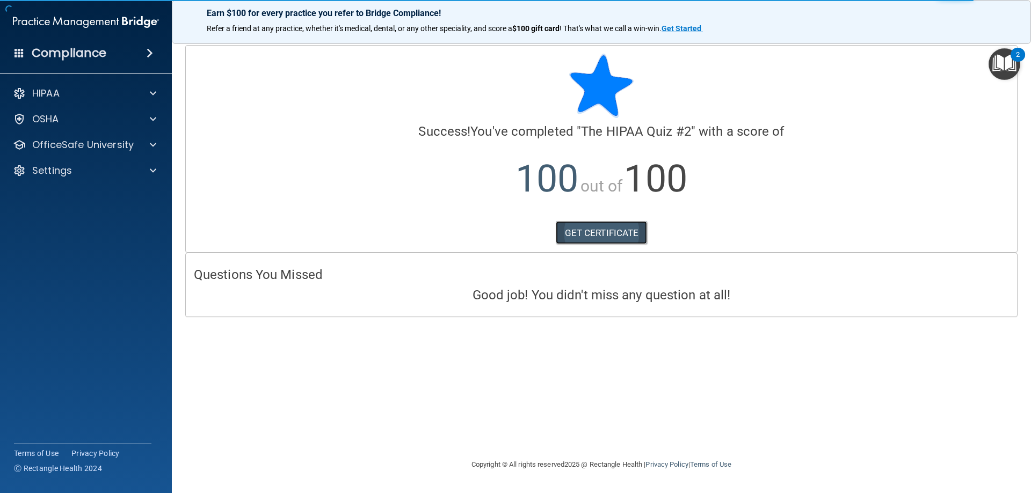
click at [604, 232] on link "GET CERTIFICATE" at bounding box center [602, 233] width 92 height 24
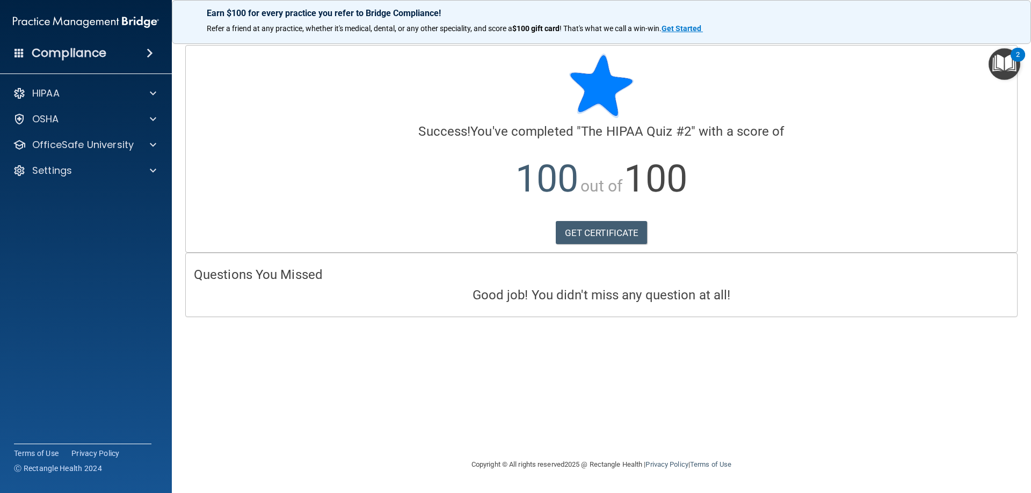
click at [1014, 63] on img "Open Resource Center, 2 new notifications" at bounding box center [1004, 64] width 32 height 32
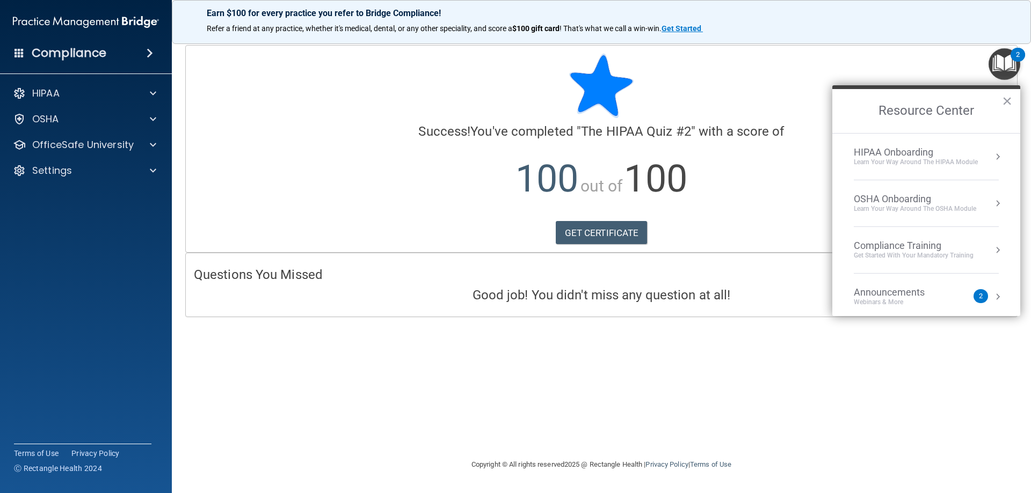
click at [933, 155] on div "HIPAA Onboarding" at bounding box center [916, 153] width 124 height 12
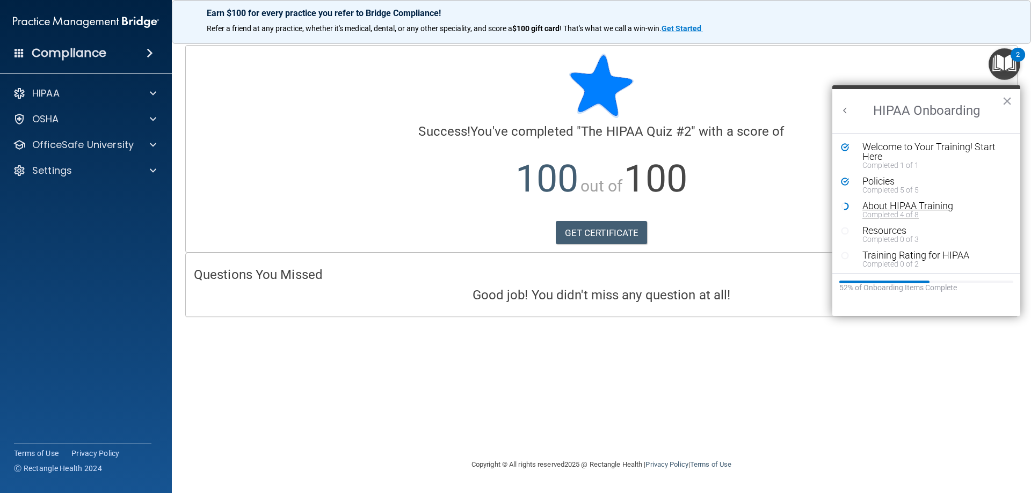
click at [917, 207] on div "About HIPAA Training" at bounding box center [930, 206] width 136 height 10
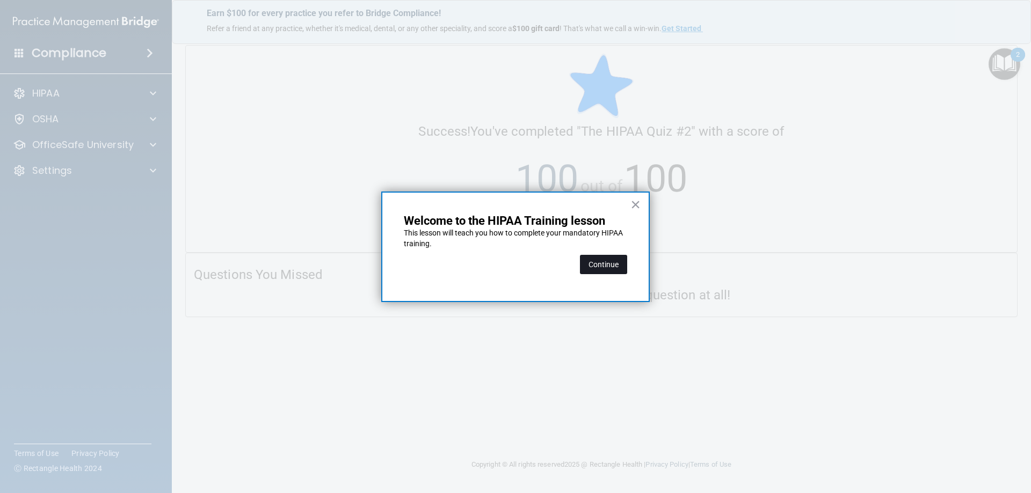
click at [612, 268] on button "Continue" at bounding box center [603, 264] width 47 height 19
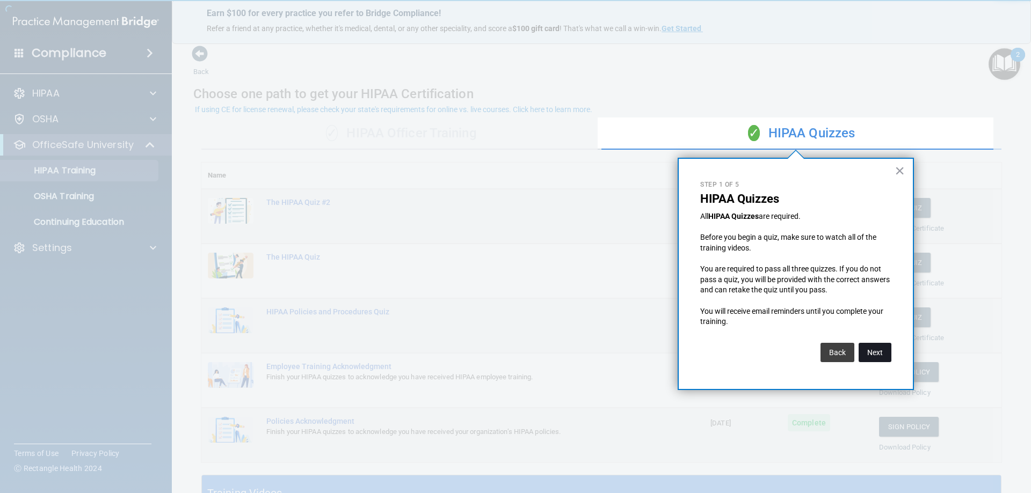
click at [879, 351] on button "Next" at bounding box center [875, 352] width 33 height 19
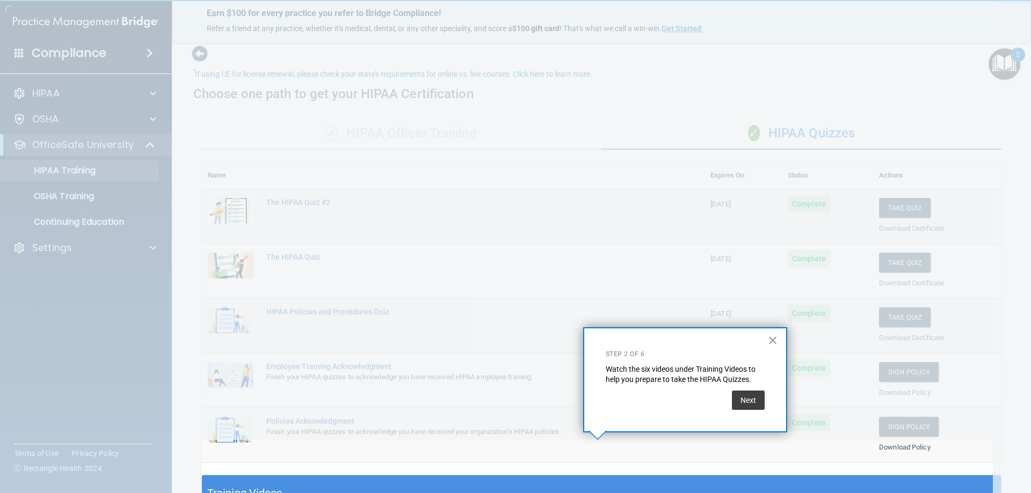
scroll to position [35, 0]
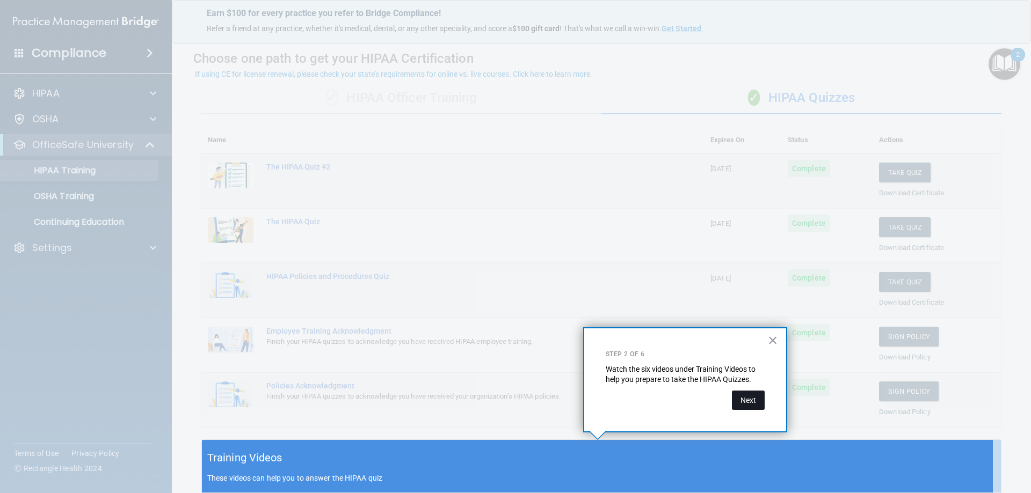
click at [750, 406] on button "Next" at bounding box center [748, 400] width 33 height 19
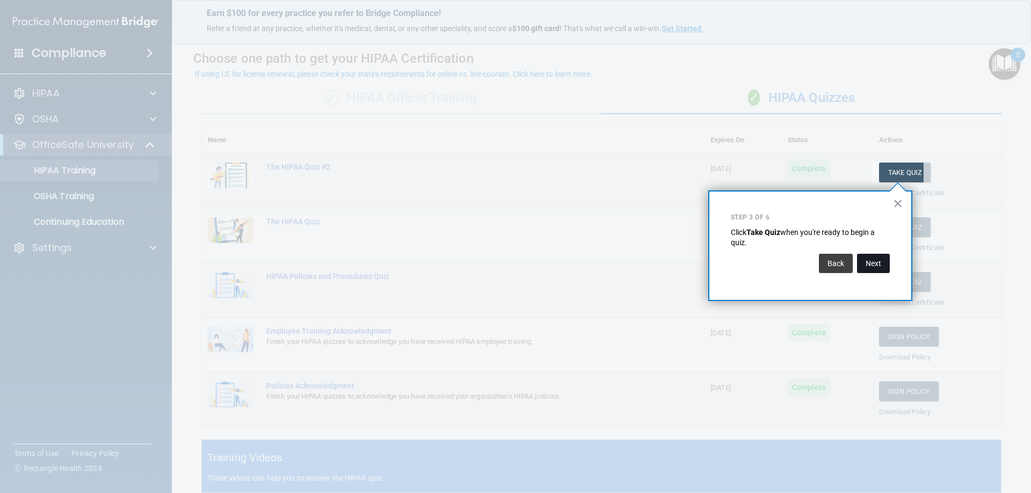
click at [882, 265] on button "Next" at bounding box center [873, 263] width 33 height 19
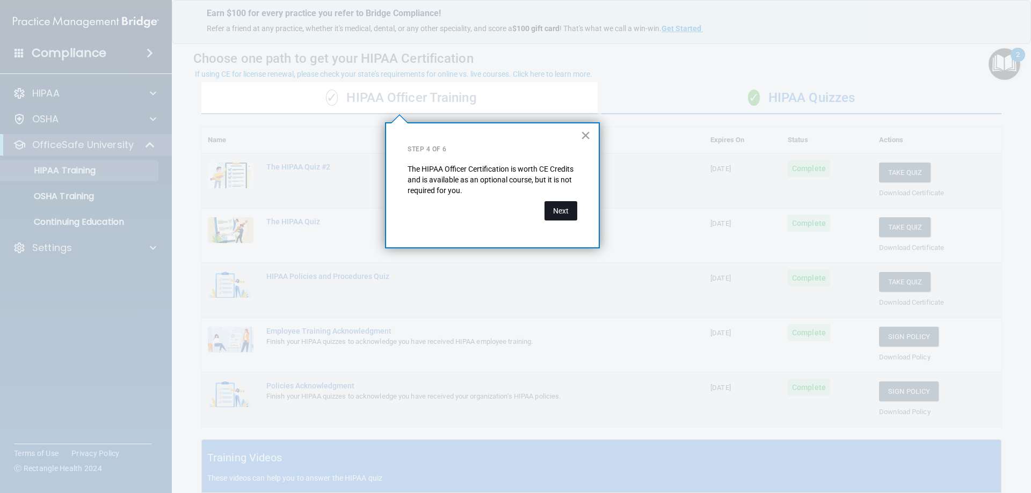
click at [546, 207] on button "Next" at bounding box center [560, 210] width 33 height 19
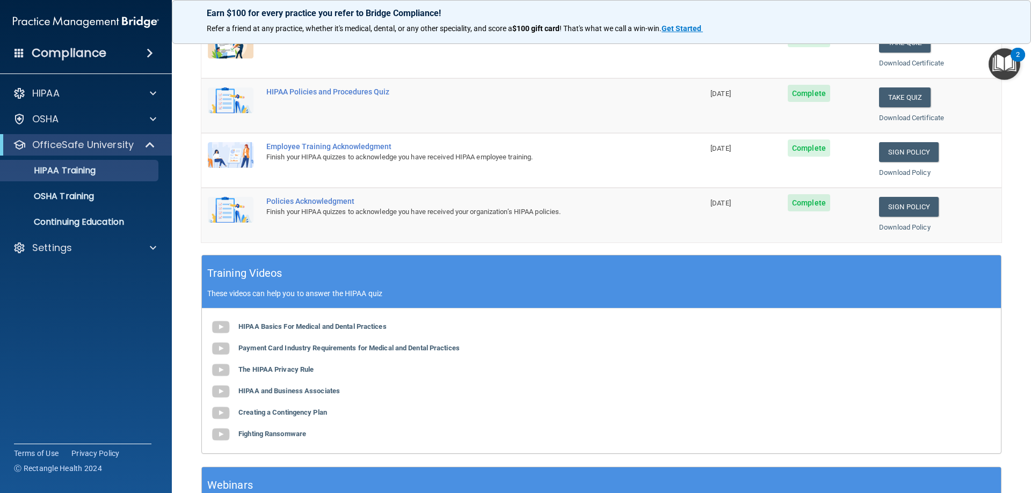
scroll to position [47, 0]
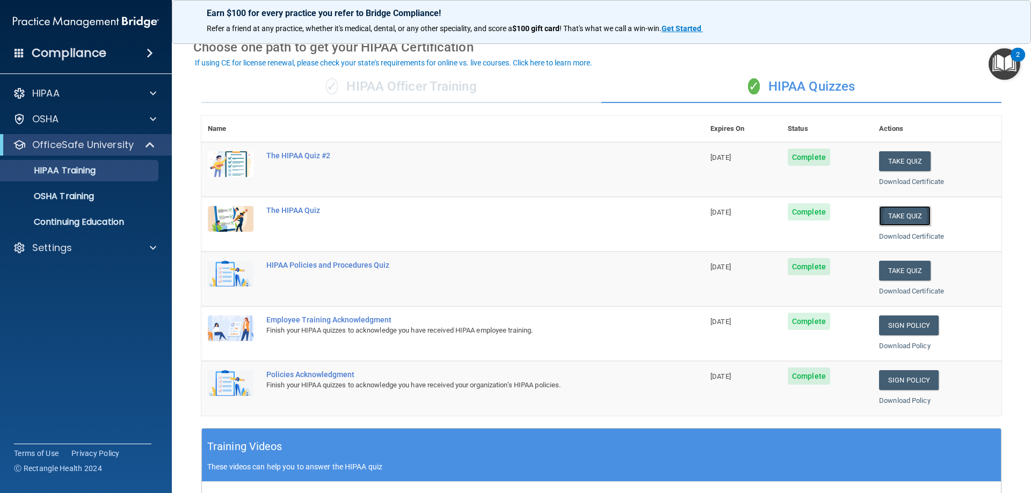
click at [906, 216] on button "Take Quiz" at bounding box center [905, 216] width 52 height 20
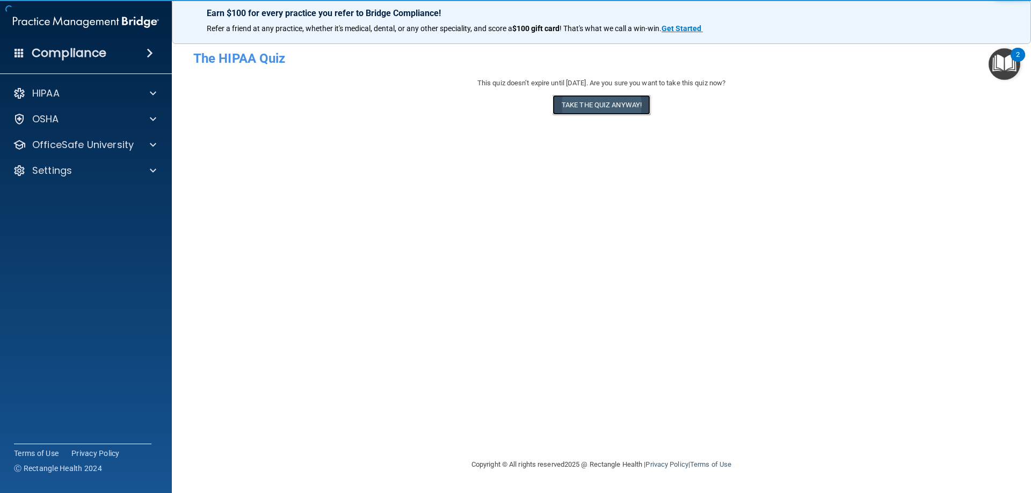
click at [598, 107] on button "Take the quiz anyway!" at bounding box center [601, 105] width 98 height 20
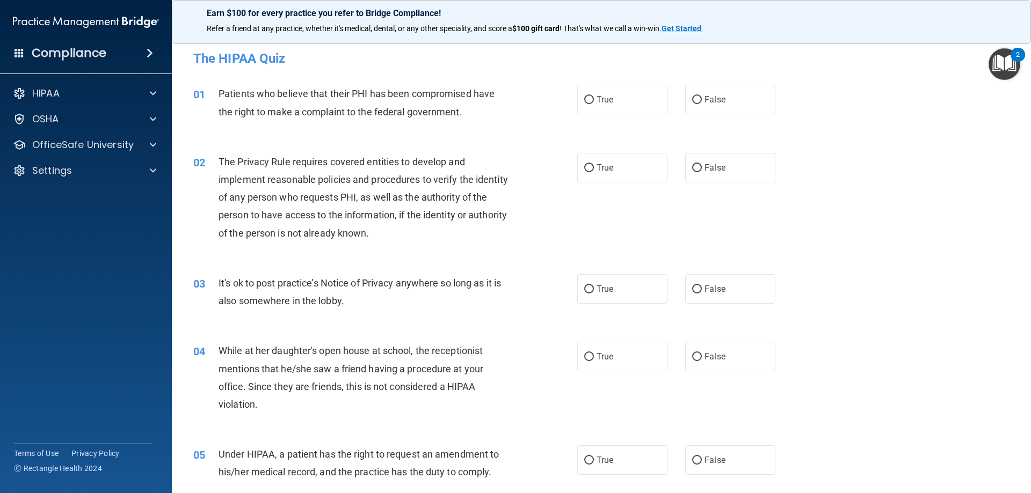
click at [598, 107] on label "True" at bounding box center [622, 100] width 90 height 30
click at [594, 104] on input "True" at bounding box center [589, 100] width 10 height 8
radio input "true"
click at [597, 168] on span "True" at bounding box center [605, 168] width 17 height 10
click at [593, 168] on input "True" at bounding box center [589, 168] width 10 height 8
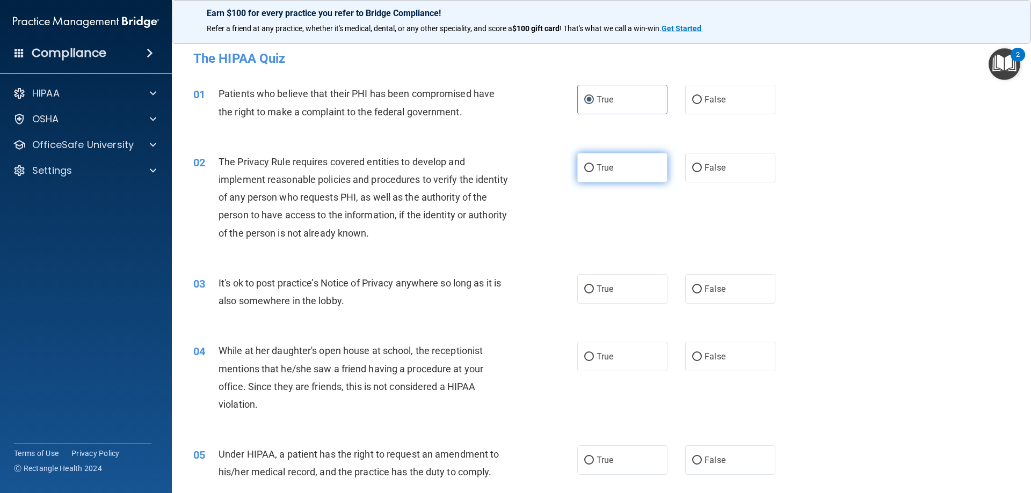
radio input "true"
click at [712, 294] on label "False" at bounding box center [730, 289] width 90 height 30
click at [702, 294] on input "False" at bounding box center [697, 290] width 10 height 8
radio input "true"
click at [707, 351] on label "False" at bounding box center [730, 357] width 90 height 30
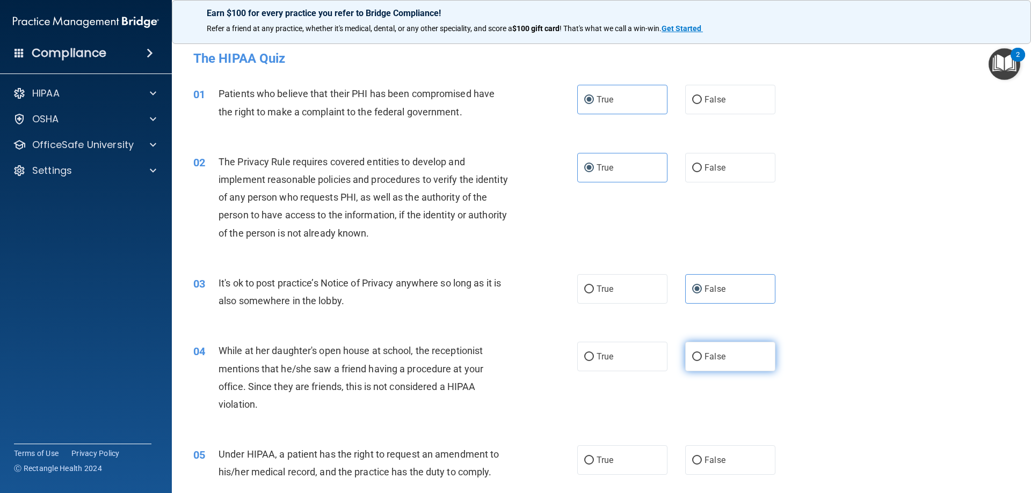
click at [702, 353] on input "False" at bounding box center [697, 357] width 10 height 8
radio input "true"
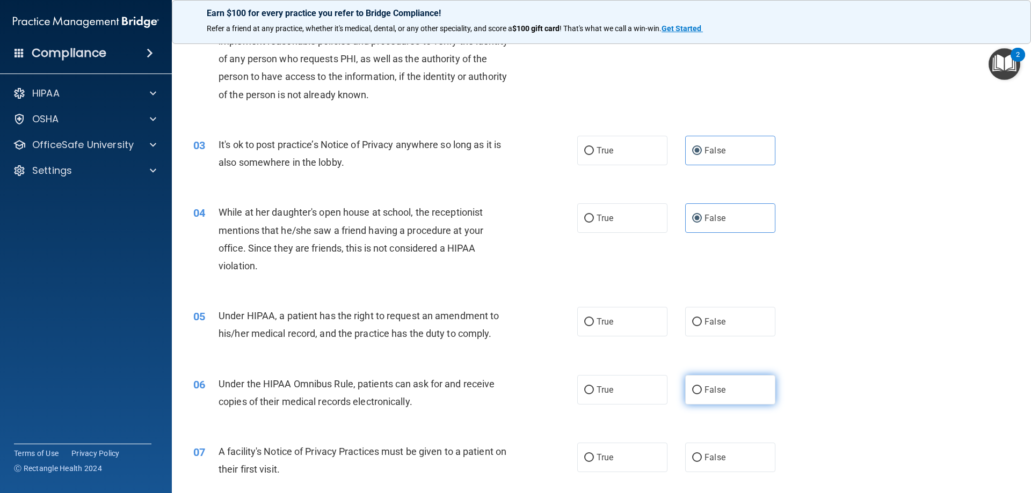
scroll to position [161, 0]
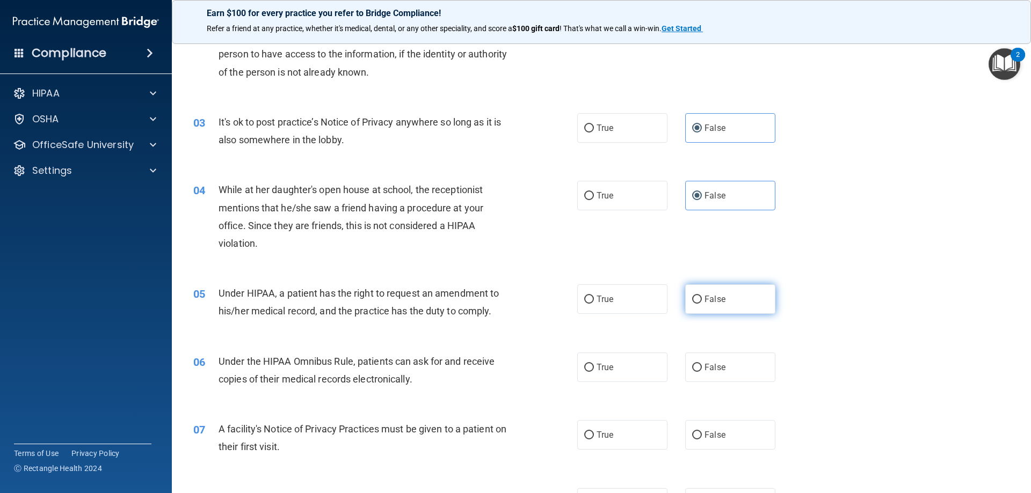
click at [714, 295] on span "False" at bounding box center [714, 299] width 21 height 10
click at [702, 296] on input "False" at bounding box center [697, 300] width 10 height 8
radio input "true"
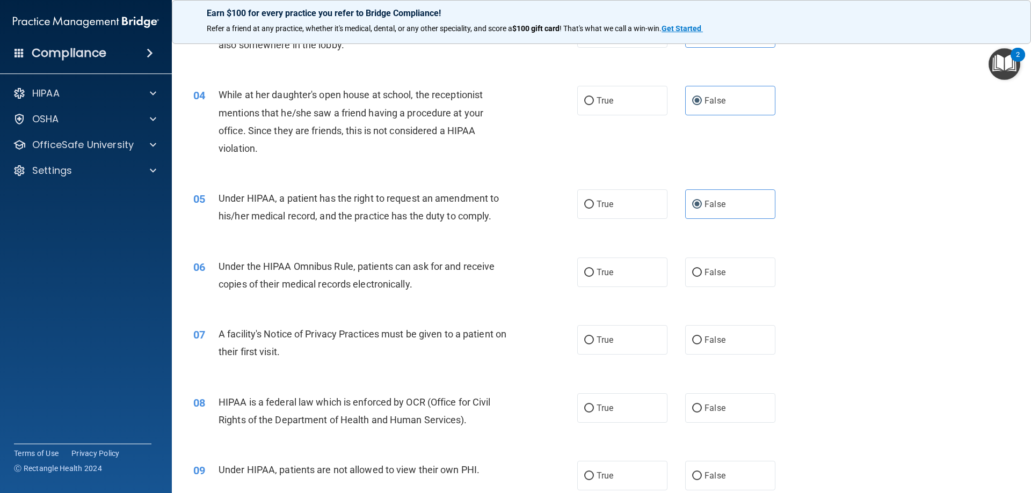
scroll to position [268, 0]
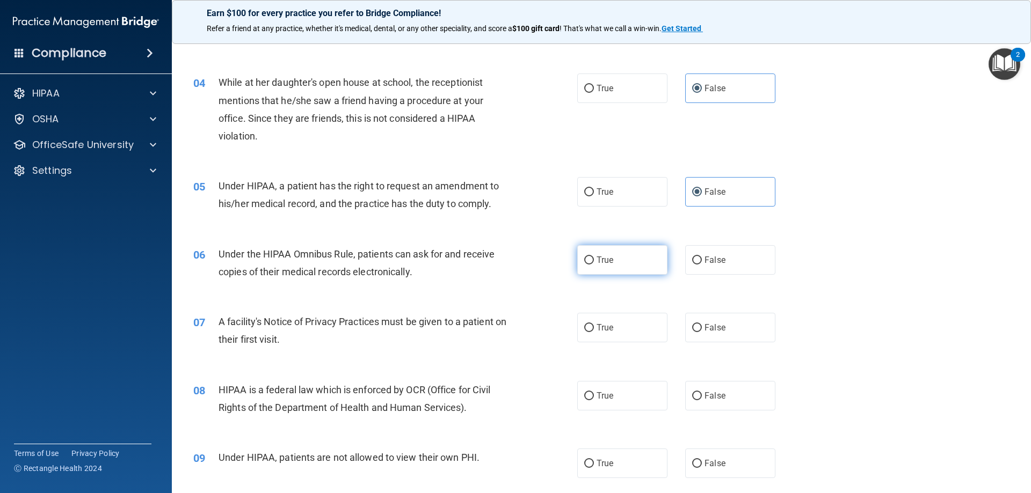
click at [605, 267] on label "True" at bounding box center [622, 260] width 90 height 30
click at [594, 265] on input "True" at bounding box center [589, 261] width 10 height 8
radio input "true"
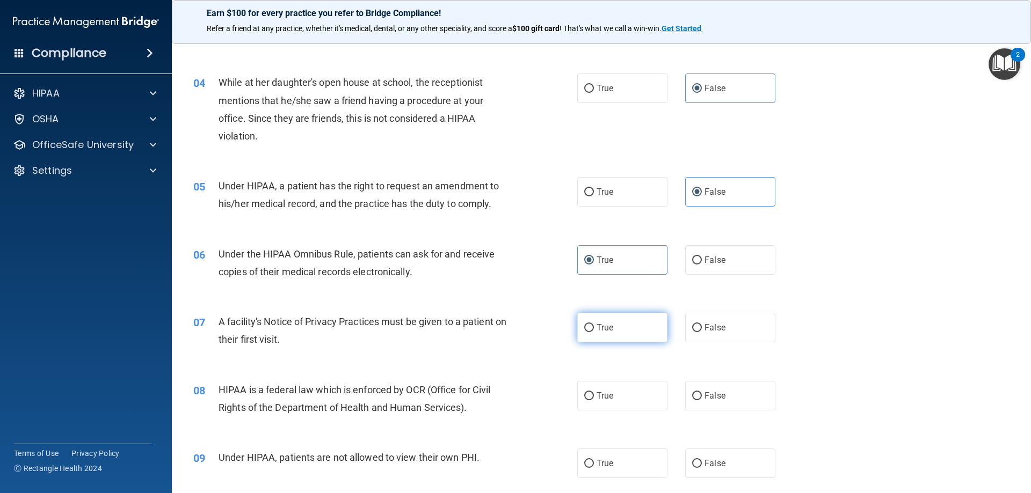
click at [600, 326] on span "True" at bounding box center [605, 328] width 17 height 10
click at [594, 326] on input "True" at bounding box center [589, 328] width 10 height 8
radio input "true"
click at [608, 395] on span "True" at bounding box center [605, 396] width 17 height 10
click at [594, 395] on input "True" at bounding box center [589, 396] width 10 height 8
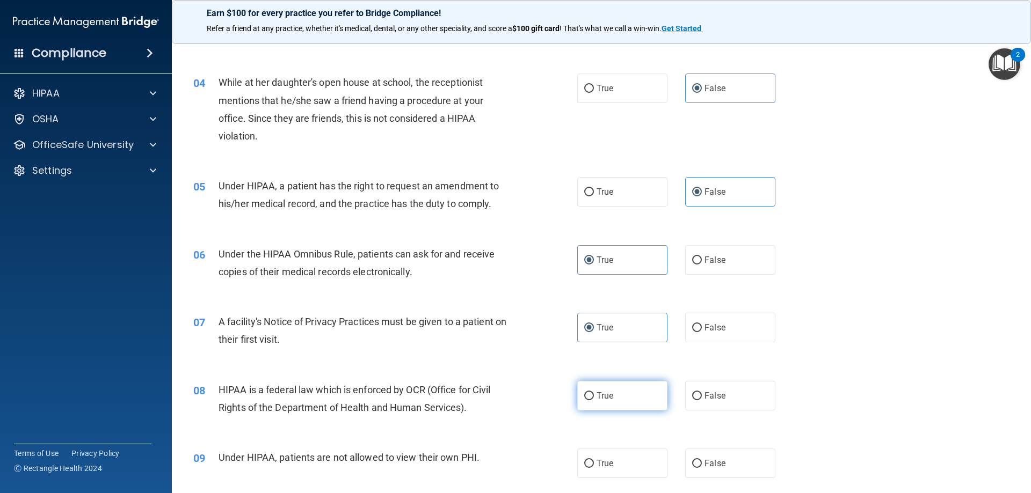
radio input "true"
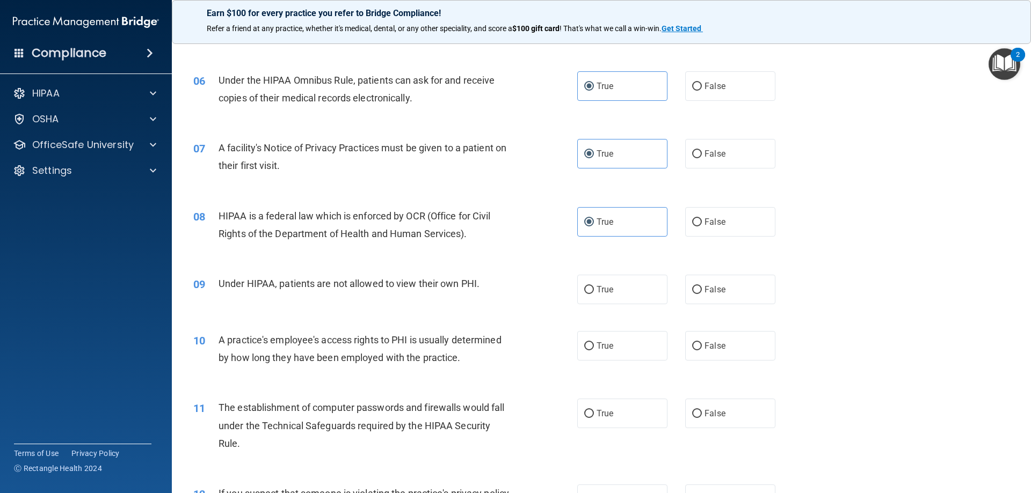
scroll to position [483, 0]
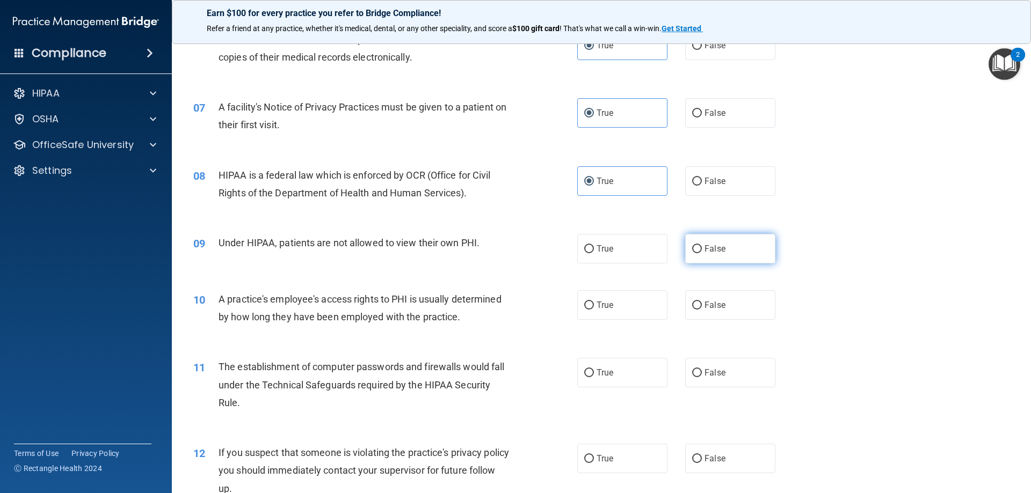
click at [715, 249] on span "False" at bounding box center [714, 249] width 21 height 10
click at [702, 249] on input "False" at bounding box center [697, 249] width 10 height 8
radio input "true"
click at [708, 306] on span "False" at bounding box center [714, 305] width 21 height 10
click at [702, 306] on input "False" at bounding box center [697, 306] width 10 height 8
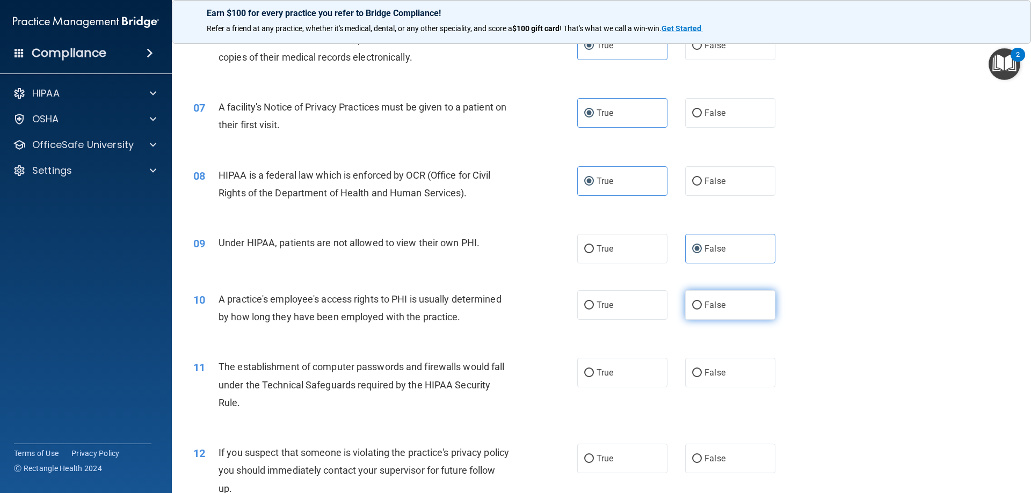
radio input "true"
click at [613, 374] on label "True" at bounding box center [622, 373] width 90 height 30
click at [594, 374] on input "True" at bounding box center [589, 373] width 10 height 8
radio input "true"
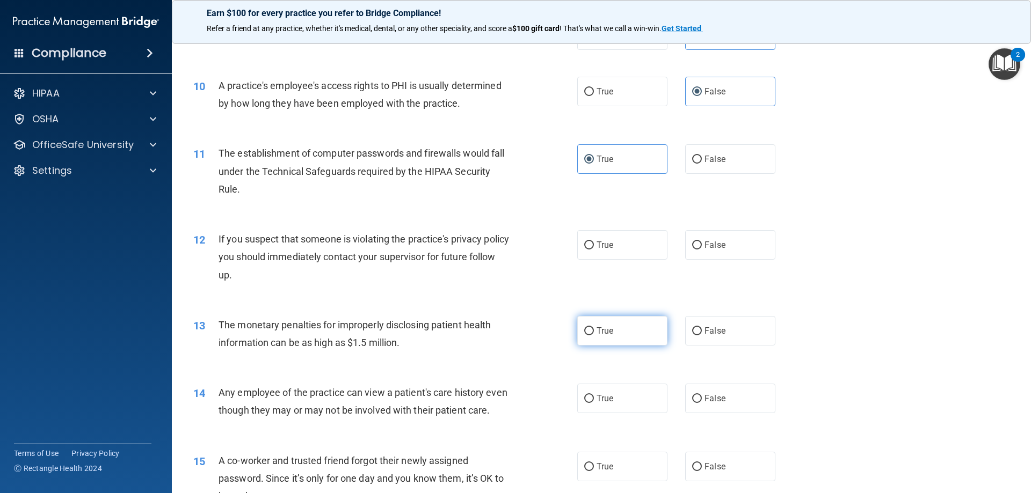
scroll to position [698, 0]
click at [613, 244] on label "True" at bounding box center [622, 244] width 90 height 30
click at [594, 244] on input "True" at bounding box center [589, 245] width 10 height 8
radio input "true"
click at [606, 332] on span "True" at bounding box center [605, 330] width 17 height 10
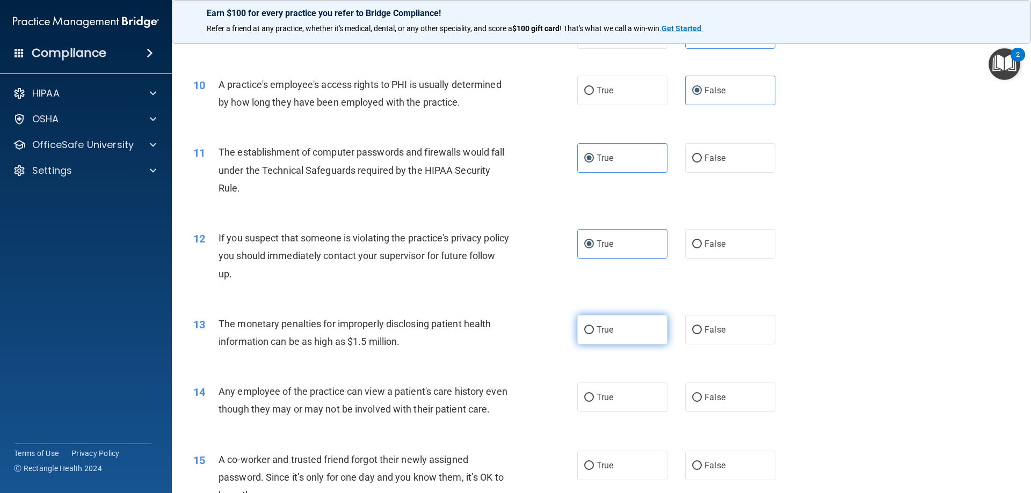
click at [594, 332] on input "True" at bounding box center [589, 330] width 10 height 8
radio input "true"
click at [710, 392] on label "False" at bounding box center [730, 398] width 90 height 30
click at [702, 394] on input "False" at bounding box center [697, 398] width 10 height 8
radio input "true"
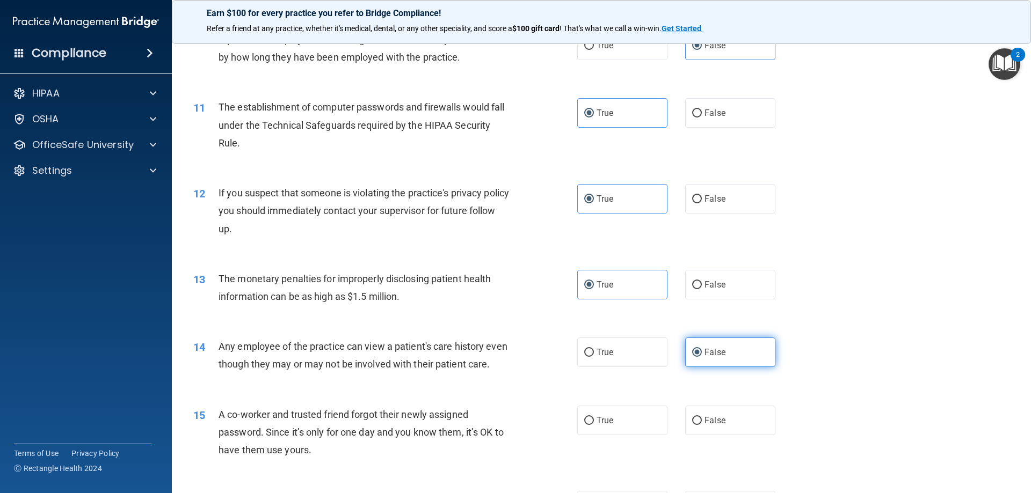
scroll to position [859, 0]
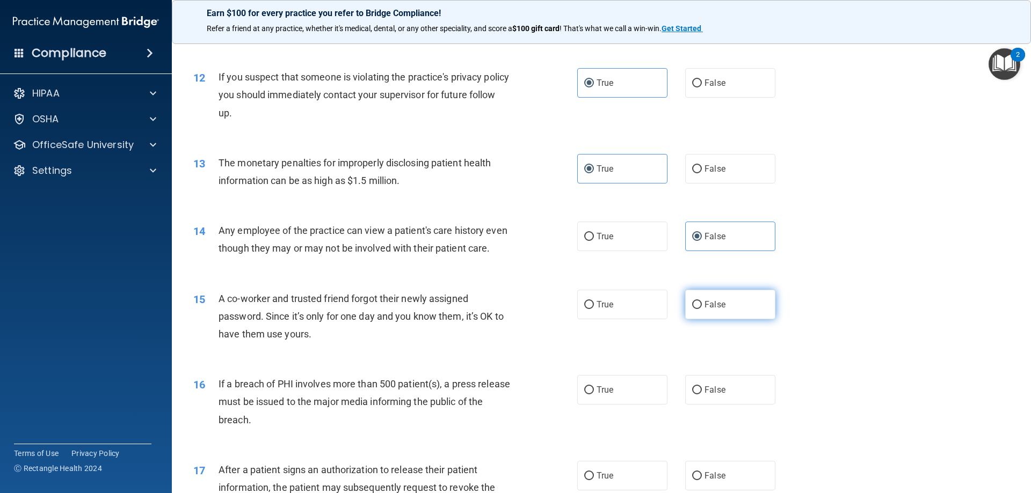
click at [706, 310] on span "False" at bounding box center [714, 305] width 21 height 10
click at [702, 309] on input "False" at bounding box center [697, 305] width 10 height 8
radio input "true"
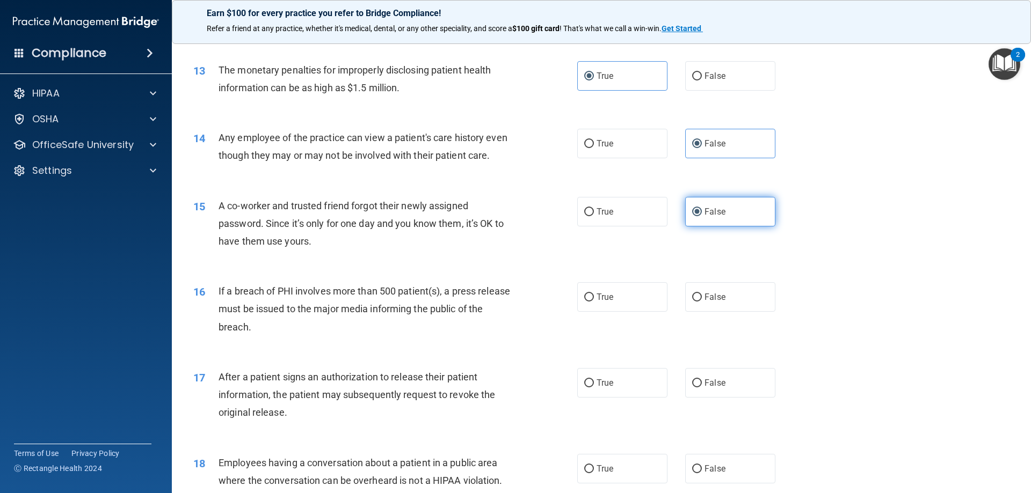
scroll to position [966, 0]
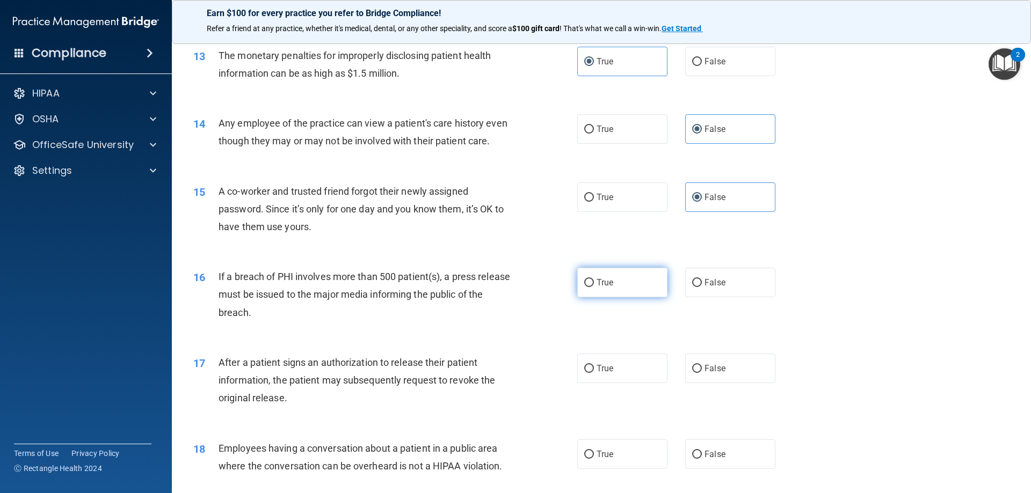
click at [601, 288] on span "True" at bounding box center [605, 283] width 17 height 10
click at [594, 287] on input "True" at bounding box center [589, 283] width 10 height 8
radio input "true"
click at [603, 379] on label "True" at bounding box center [622, 369] width 90 height 30
click at [594, 373] on input "True" at bounding box center [589, 369] width 10 height 8
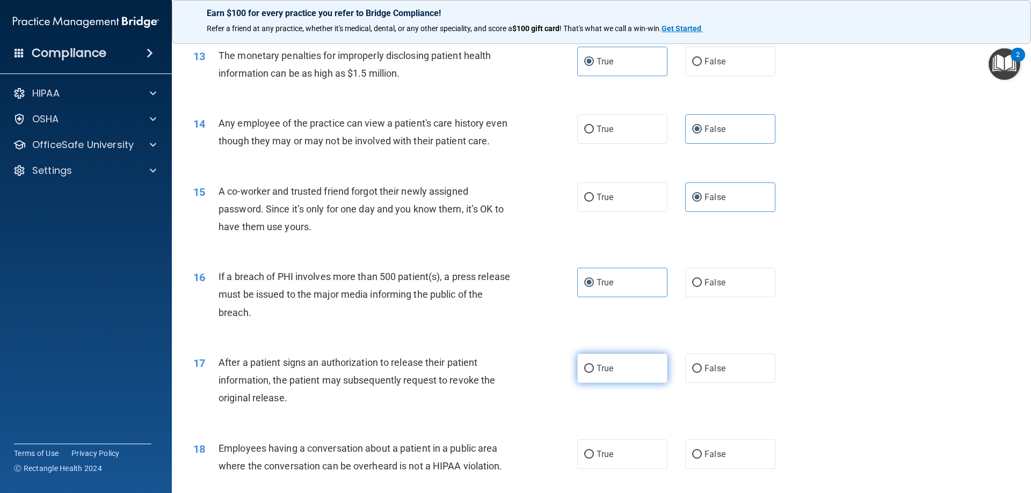
radio input "true"
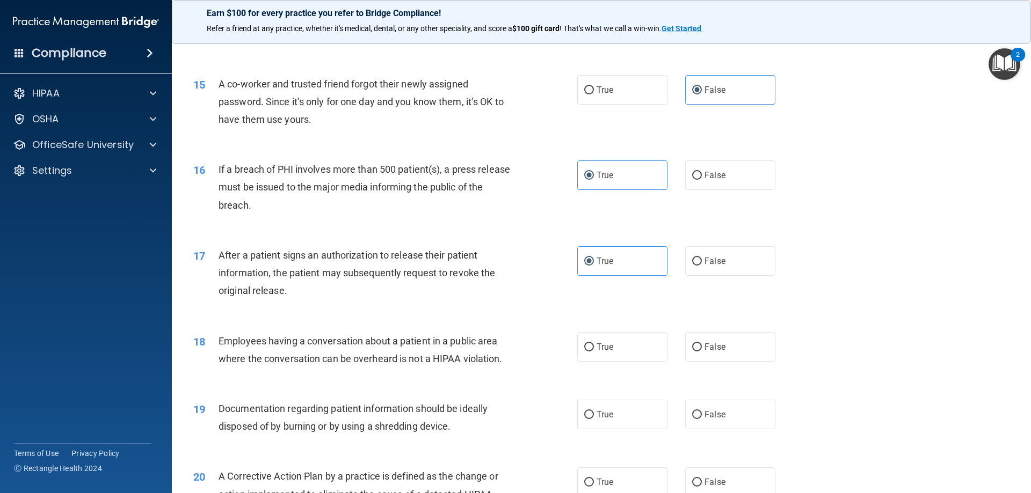
scroll to position [1128, 0]
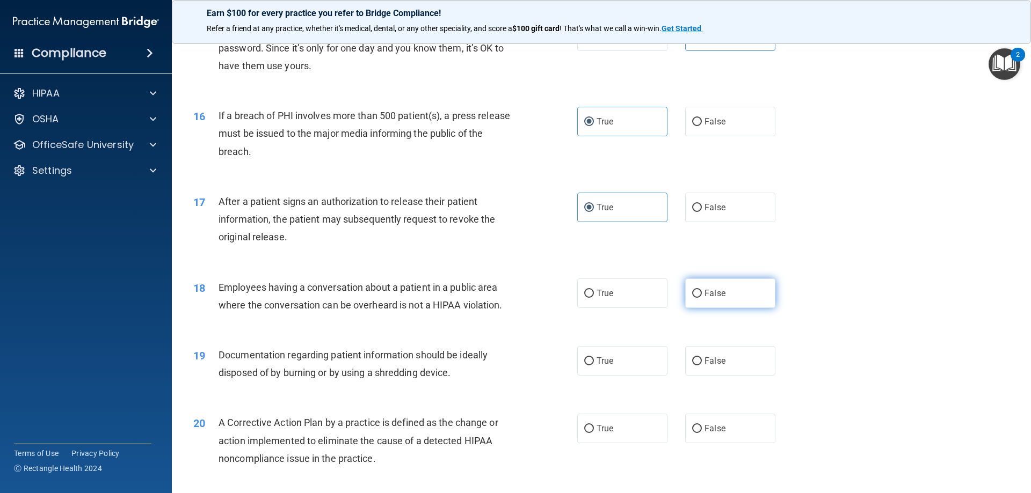
click at [704, 299] on span "False" at bounding box center [714, 293] width 21 height 10
click at [700, 298] on input "False" at bounding box center [697, 294] width 10 height 8
radio input "true"
click at [613, 376] on label "True" at bounding box center [622, 361] width 90 height 30
click at [594, 366] on input "True" at bounding box center [589, 362] width 10 height 8
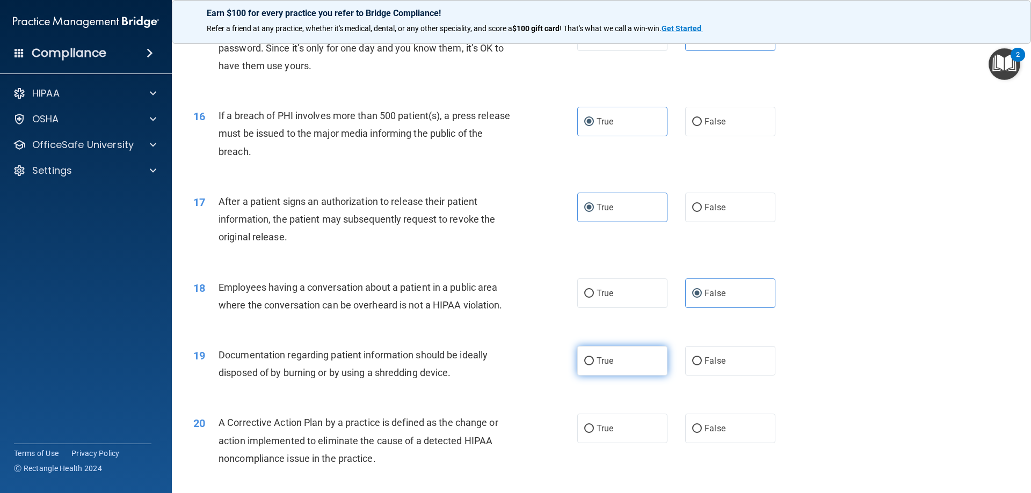
radio input "true"
click at [601, 434] on span "True" at bounding box center [605, 429] width 17 height 10
click at [594, 433] on input "True" at bounding box center [589, 429] width 10 height 8
radio input "true"
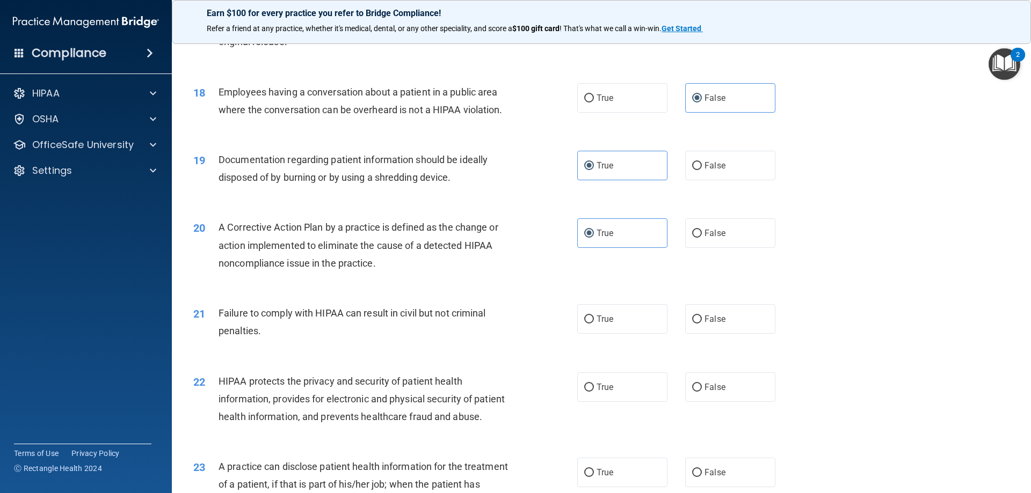
scroll to position [1342, 0]
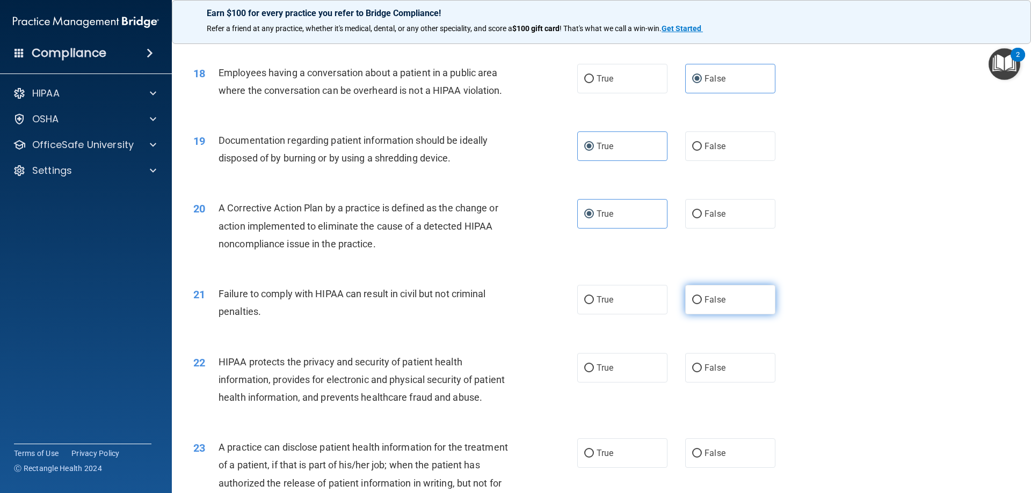
click at [697, 312] on label "False" at bounding box center [730, 300] width 90 height 30
click at [697, 304] on input "False" at bounding box center [697, 300] width 10 height 8
radio input "true"
click at [627, 383] on label "True" at bounding box center [622, 368] width 90 height 30
click at [594, 373] on input "True" at bounding box center [589, 369] width 10 height 8
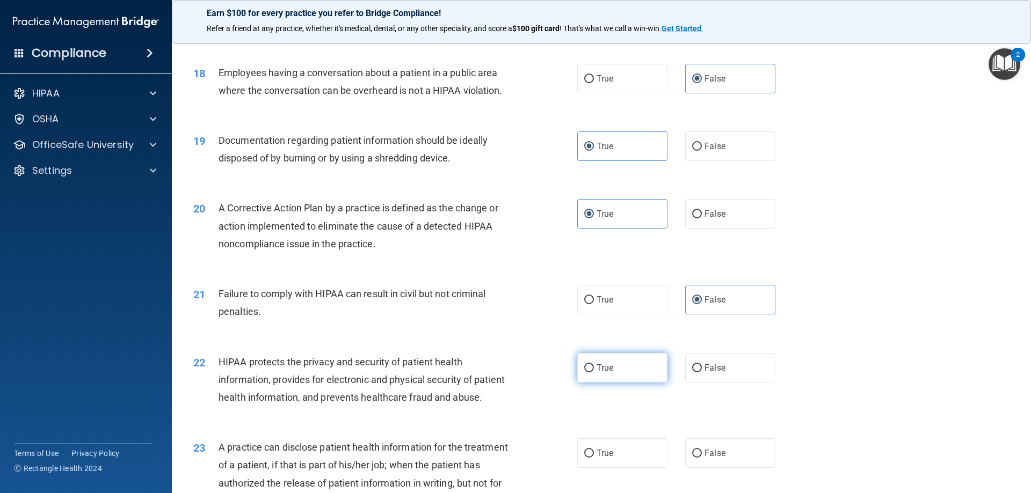
radio input "true"
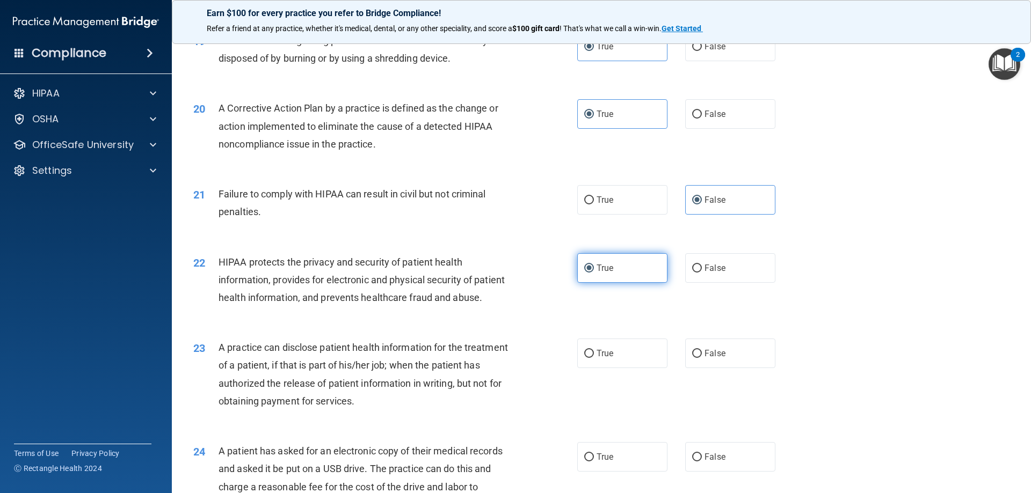
scroll to position [1450, 0]
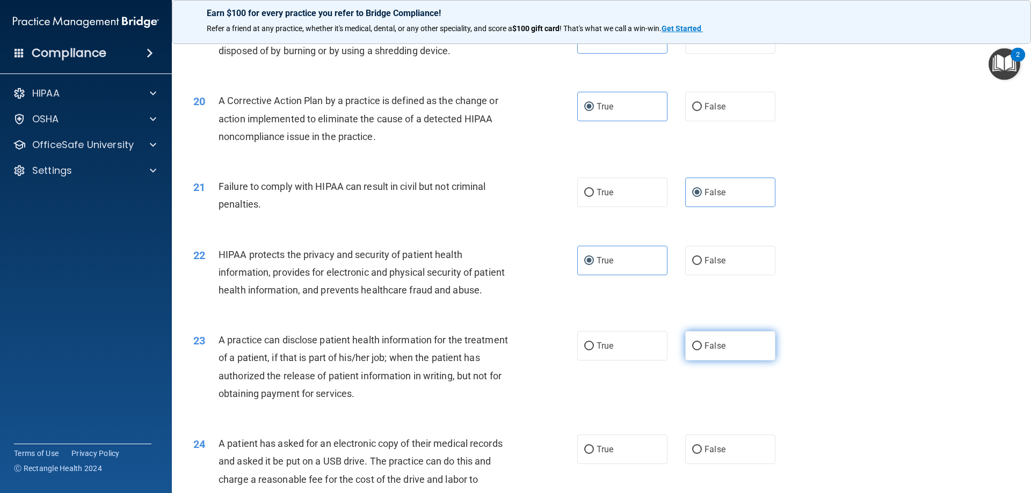
click at [707, 351] on span "False" at bounding box center [714, 346] width 21 height 10
click at [702, 351] on input "False" at bounding box center [697, 347] width 10 height 8
radio input "true"
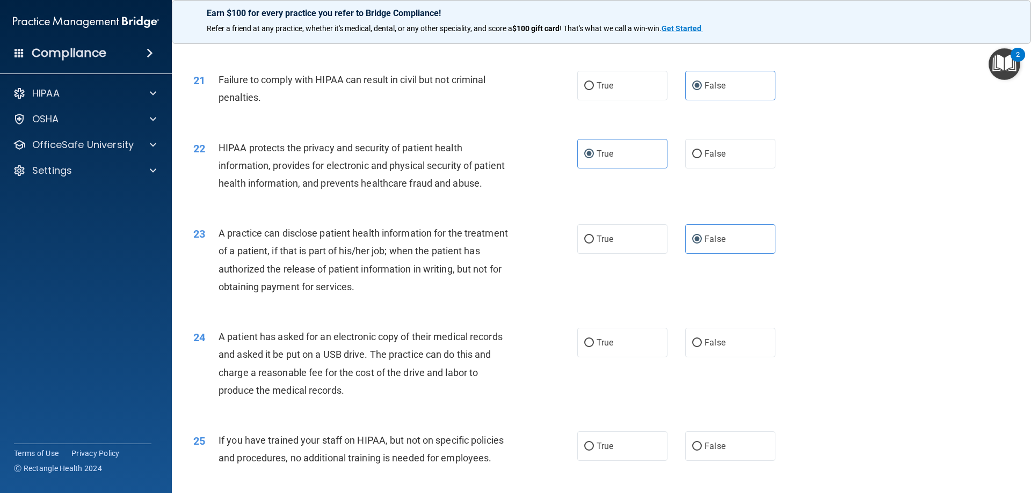
scroll to position [1557, 0]
click at [627, 357] on label "True" at bounding box center [622, 343] width 90 height 30
click at [594, 347] on input "True" at bounding box center [589, 343] width 10 height 8
radio input "true"
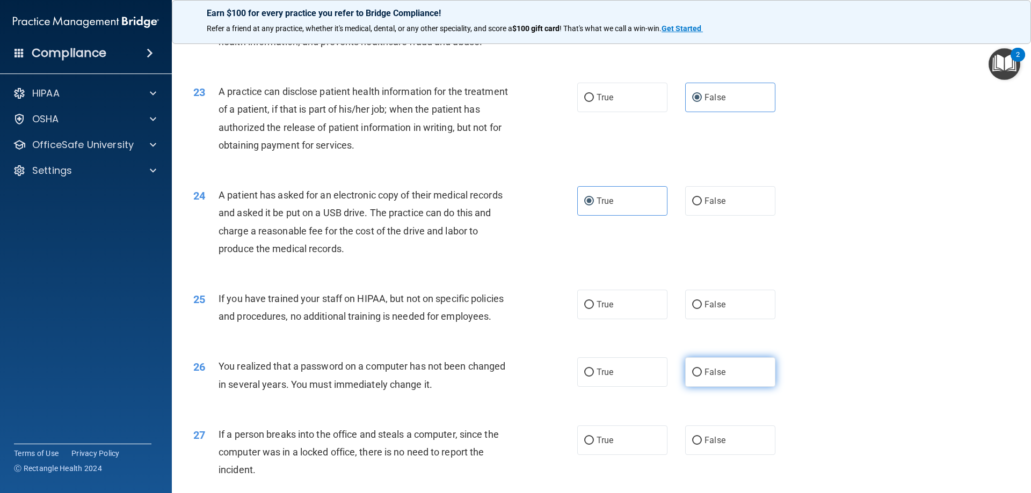
scroll to position [1718, 0]
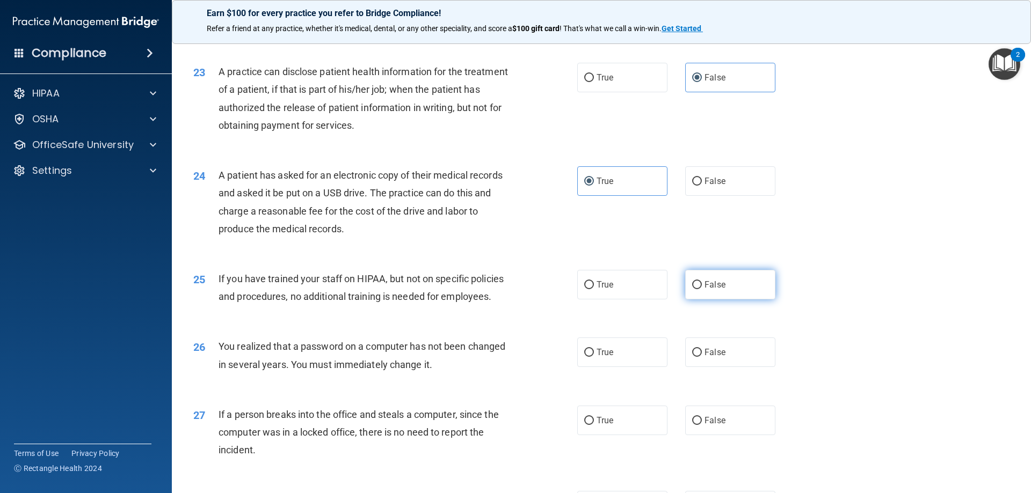
click at [717, 290] on span "False" at bounding box center [714, 285] width 21 height 10
click at [702, 289] on input "False" at bounding box center [697, 285] width 10 height 8
radio input "true"
click at [625, 367] on label "True" at bounding box center [622, 353] width 90 height 30
click at [594, 357] on input "True" at bounding box center [589, 353] width 10 height 8
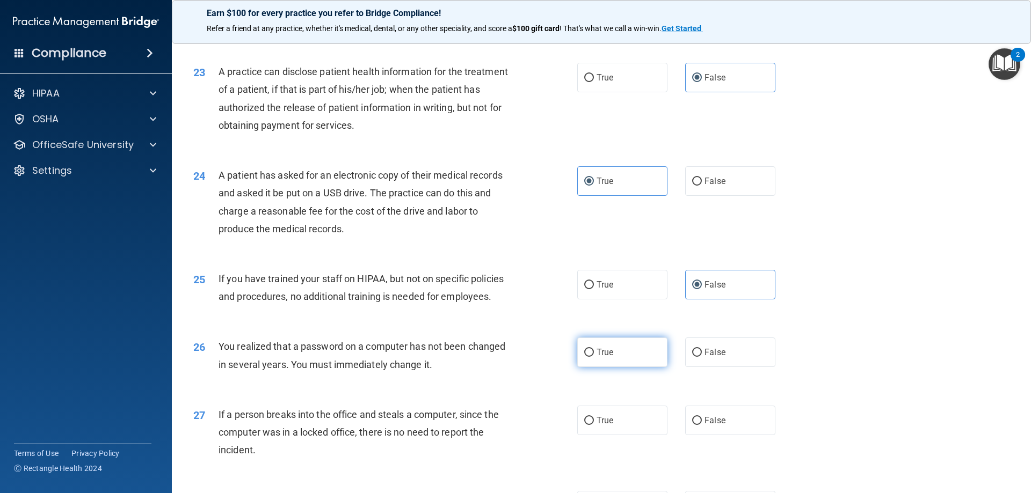
radio input "true"
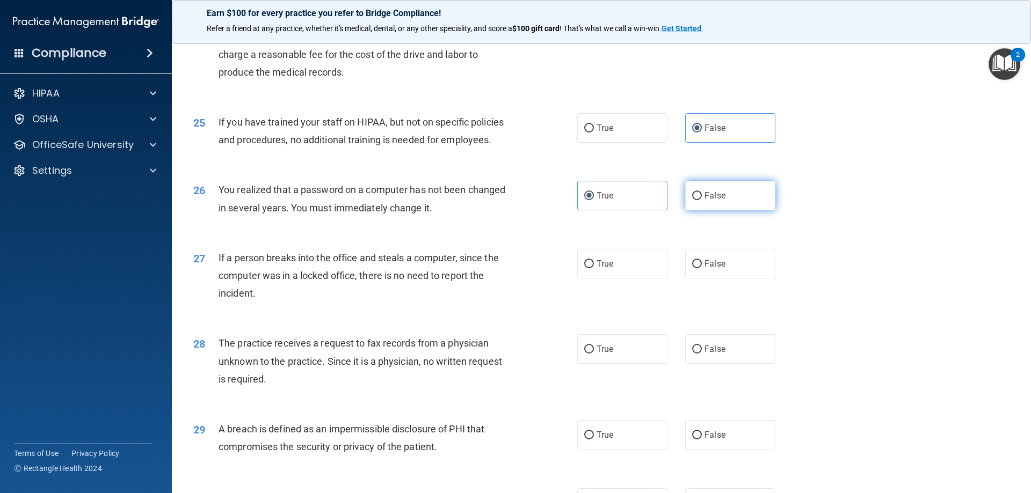
scroll to position [1879, 0]
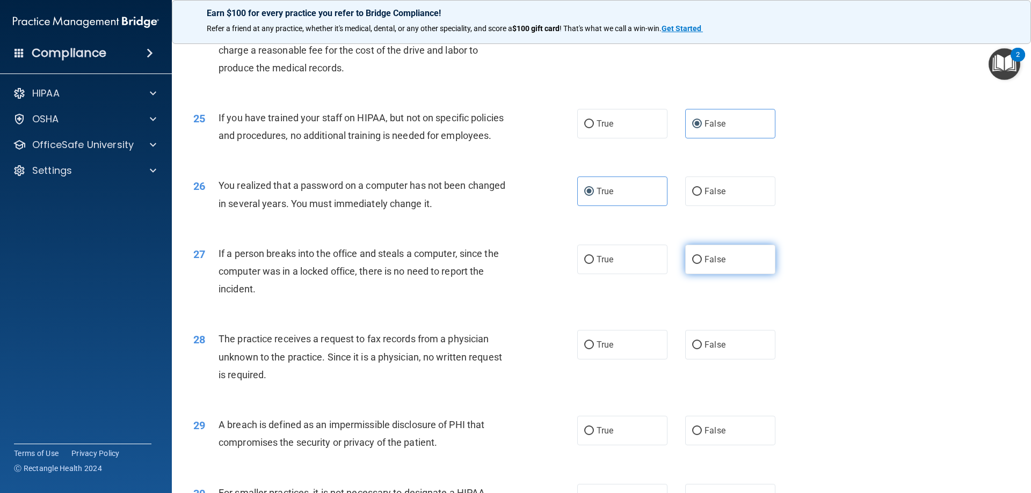
click at [718, 265] on span "False" at bounding box center [714, 259] width 21 height 10
click at [702, 264] on input "False" at bounding box center [697, 260] width 10 height 8
radio input "true"
click at [718, 360] on label "False" at bounding box center [730, 345] width 90 height 30
click at [702, 350] on input "False" at bounding box center [697, 345] width 10 height 8
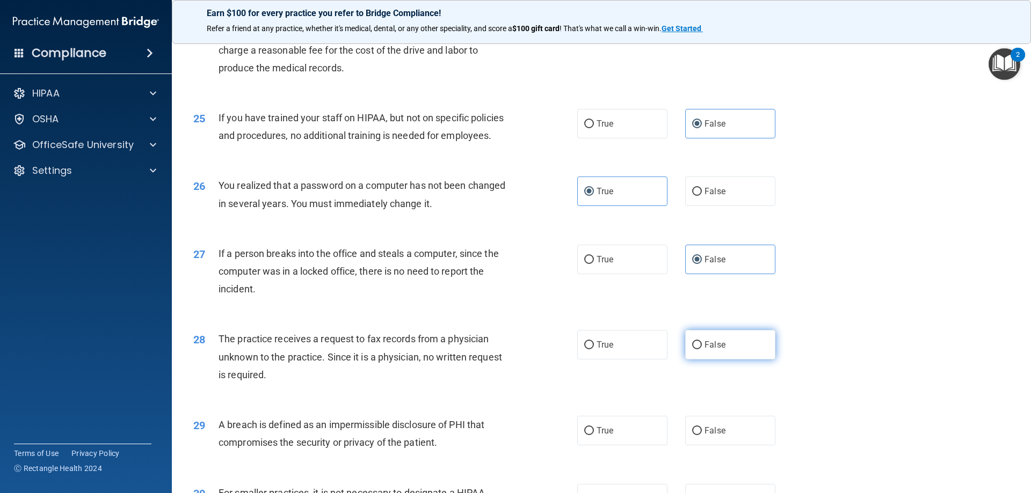
radio input "true"
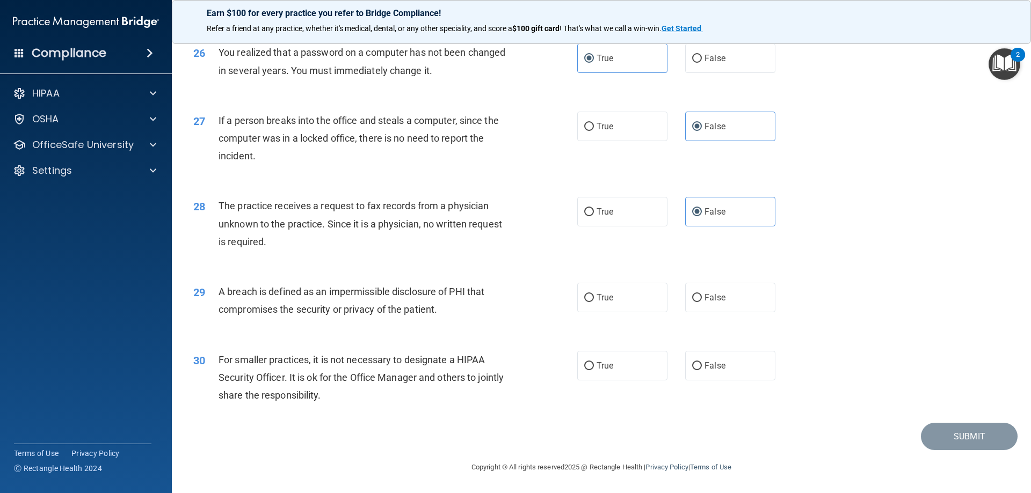
scroll to position [2048, 0]
click at [715, 301] on span "False" at bounding box center [714, 298] width 21 height 10
click at [702, 301] on input "False" at bounding box center [697, 298] width 10 height 8
radio input "true"
click at [714, 365] on span "False" at bounding box center [714, 366] width 21 height 10
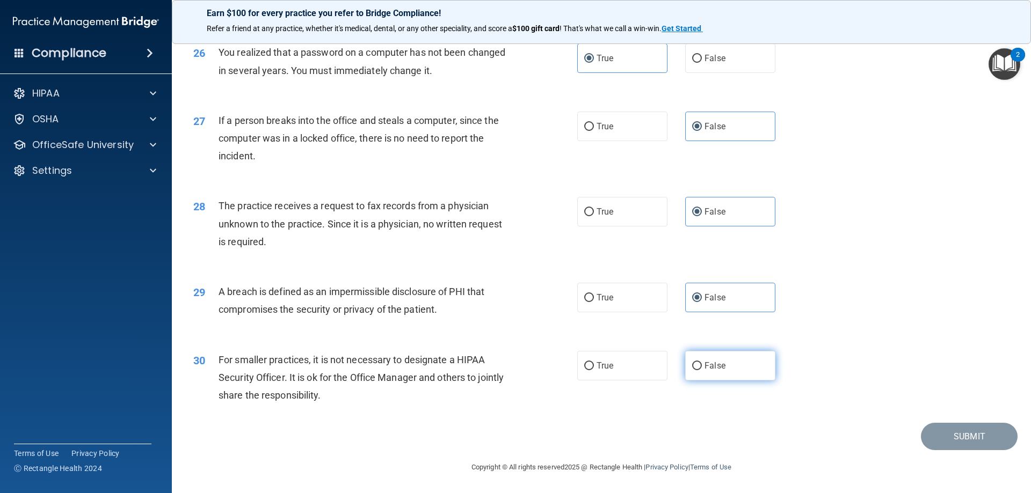
click at [702, 365] on input "False" at bounding box center [697, 366] width 10 height 8
radio input "true"
click at [937, 432] on button "Submit" at bounding box center [969, 436] width 97 height 27
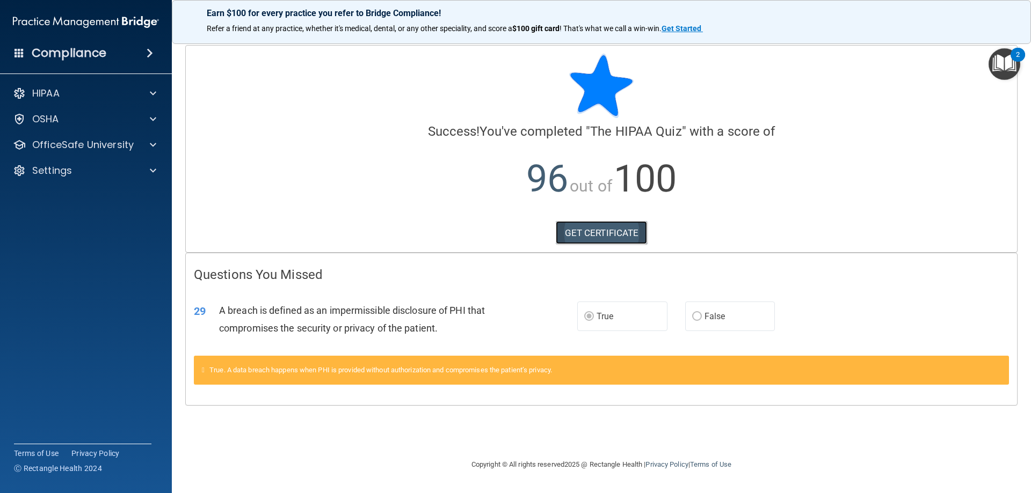
click at [588, 234] on link "GET CERTIFICATE" at bounding box center [602, 233] width 92 height 24
click at [41, 87] on p "HIPAA" at bounding box center [45, 93] width 27 height 13
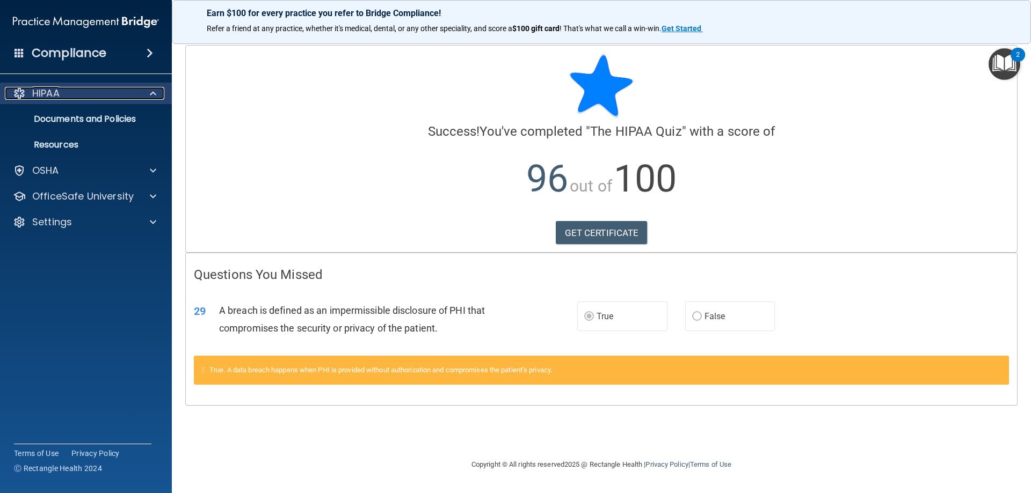
click at [46, 90] on p "HIPAA" at bounding box center [45, 93] width 27 height 13
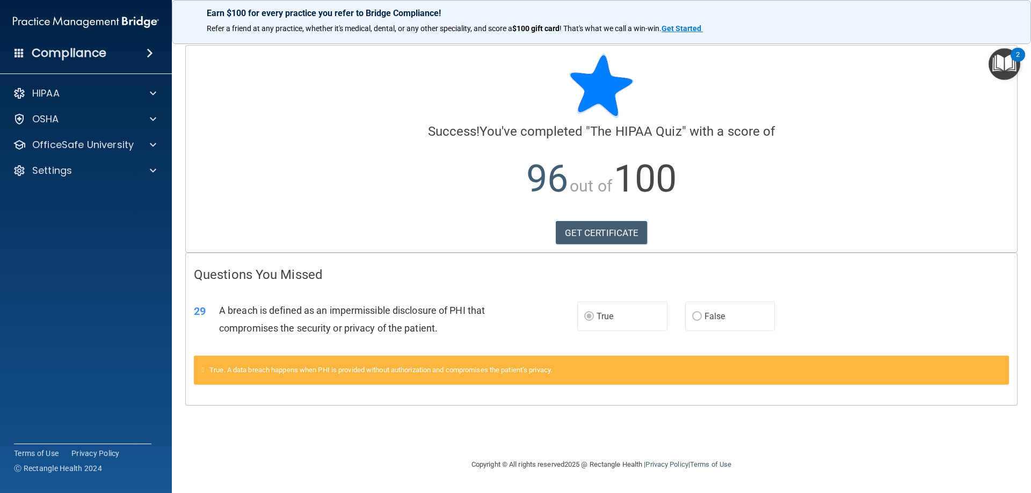
click at [1002, 64] on img "Open Resource Center, 2 new notifications" at bounding box center [1004, 64] width 32 height 32
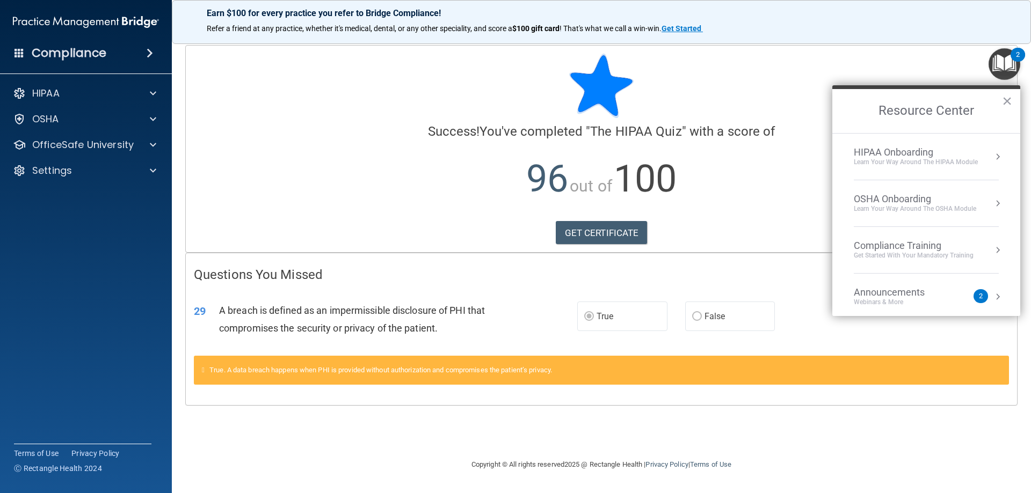
click at [924, 157] on div "HIPAA Onboarding" at bounding box center [916, 153] width 124 height 12
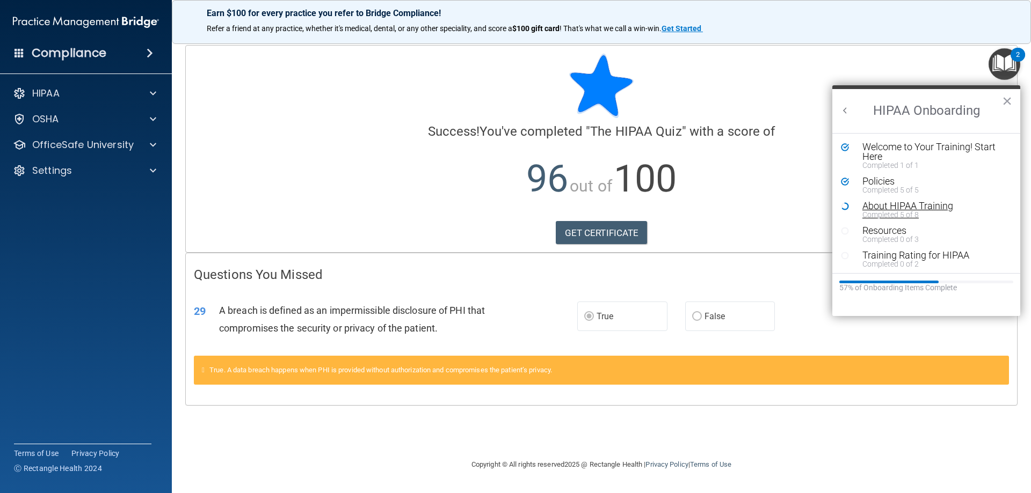
click at [885, 209] on div "About HIPAA Training" at bounding box center [930, 206] width 136 height 10
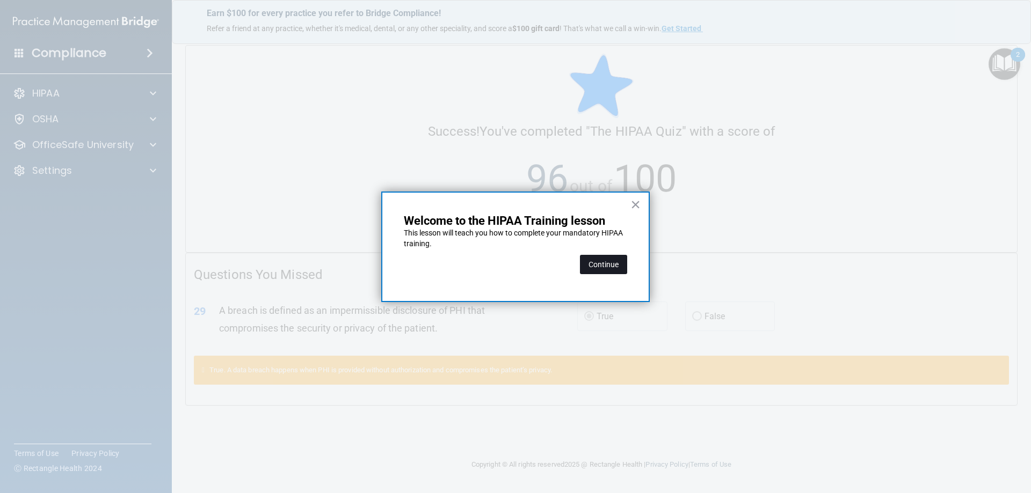
click at [620, 263] on button "Continue" at bounding box center [603, 264] width 47 height 19
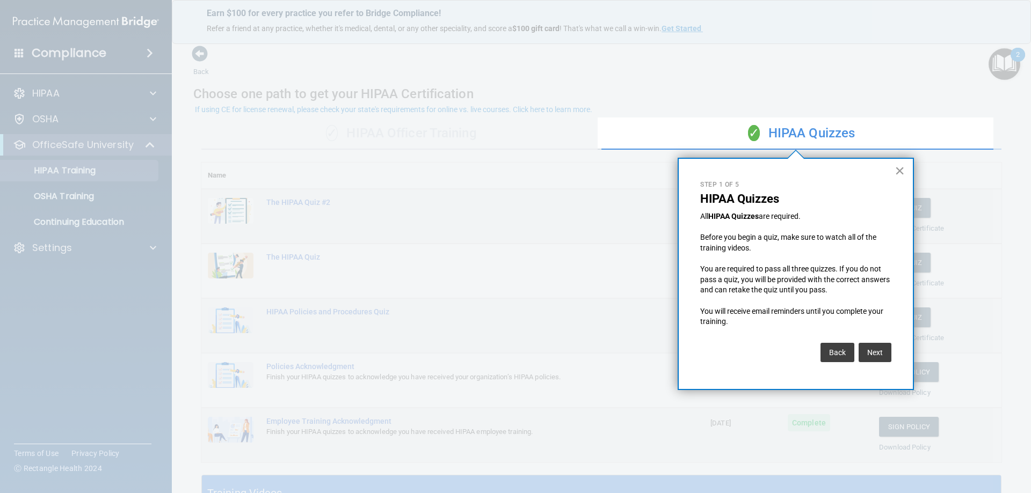
click at [898, 169] on button "×" at bounding box center [899, 170] width 10 height 17
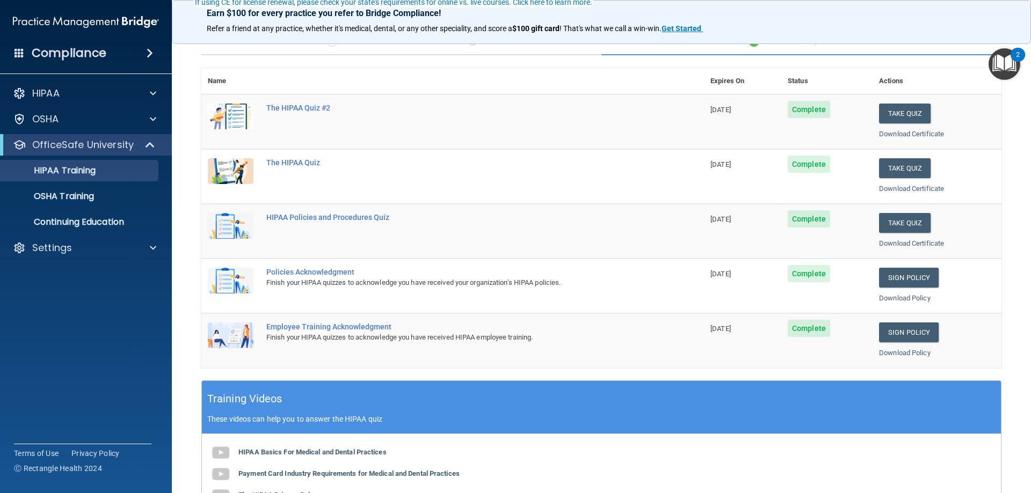
scroll to position [107, 0]
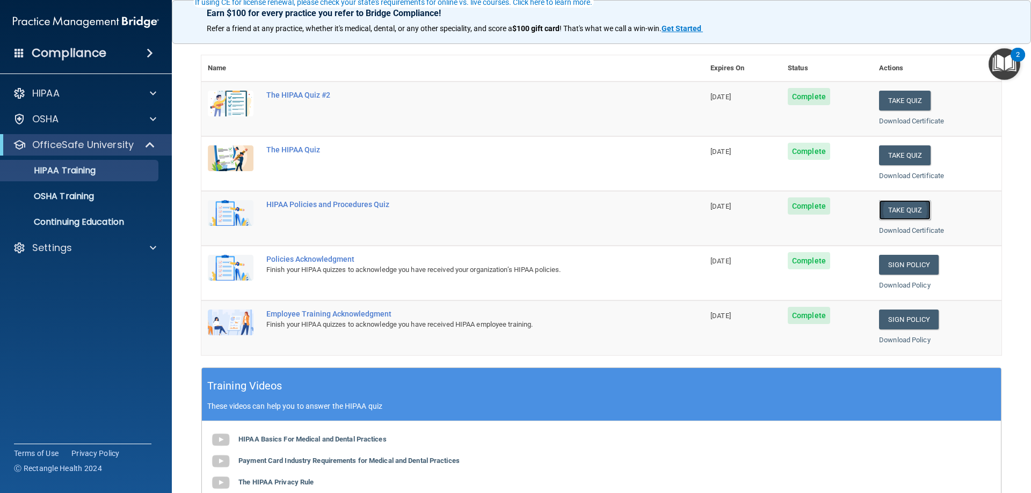
click at [897, 212] on button "Take Quiz" at bounding box center [905, 210] width 52 height 20
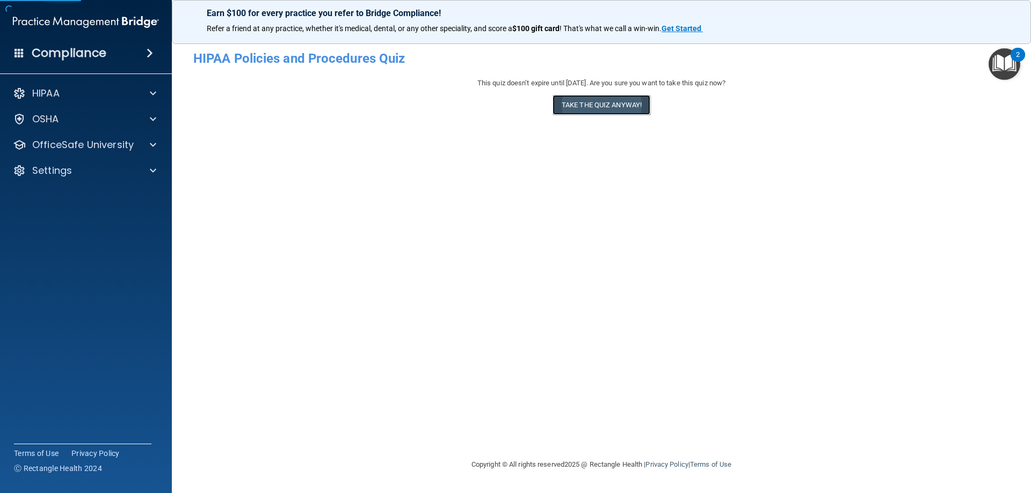
click at [608, 108] on button "Take the quiz anyway!" at bounding box center [601, 105] width 98 height 20
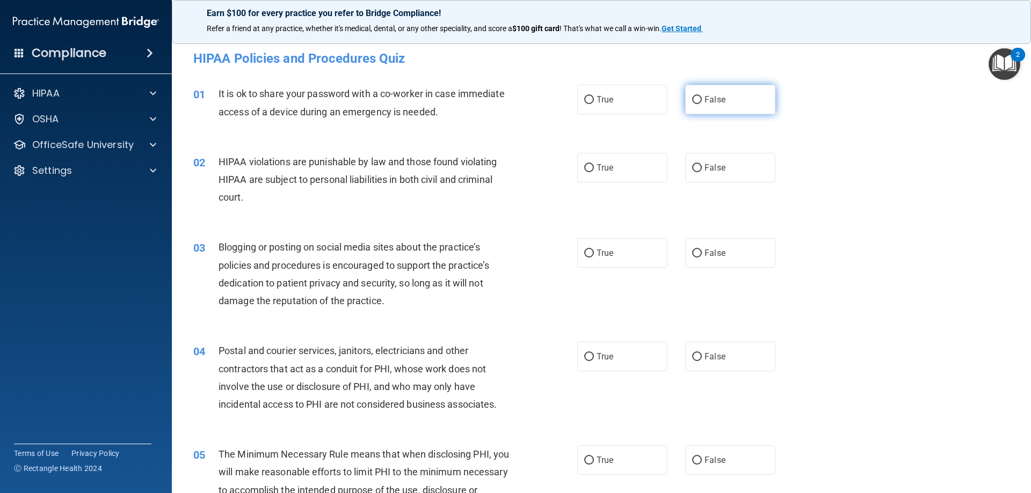
click at [716, 107] on label "False" at bounding box center [730, 100] width 90 height 30
click at [702, 104] on input "False" at bounding box center [697, 100] width 10 height 8
radio input "true"
click at [618, 161] on label "True" at bounding box center [622, 168] width 90 height 30
click at [594, 164] on input "True" at bounding box center [589, 168] width 10 height 8
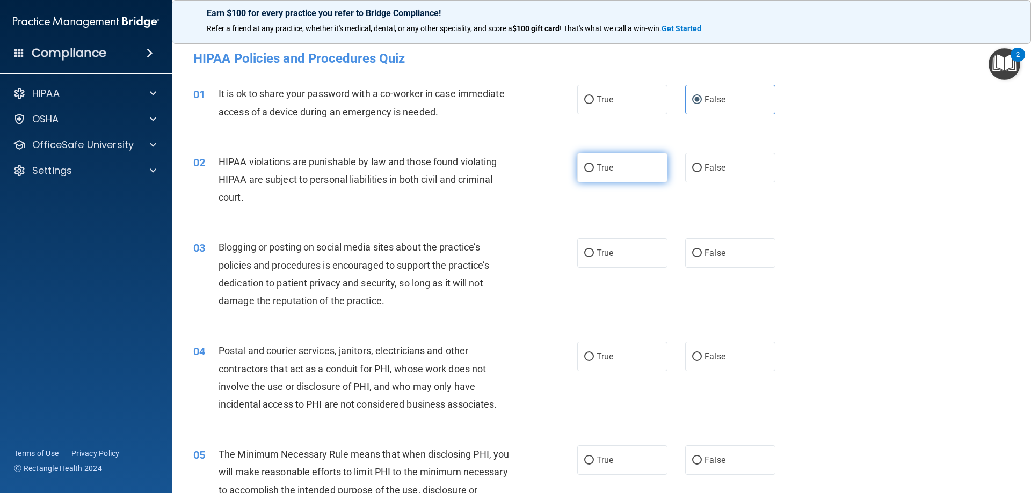
radio input "true"
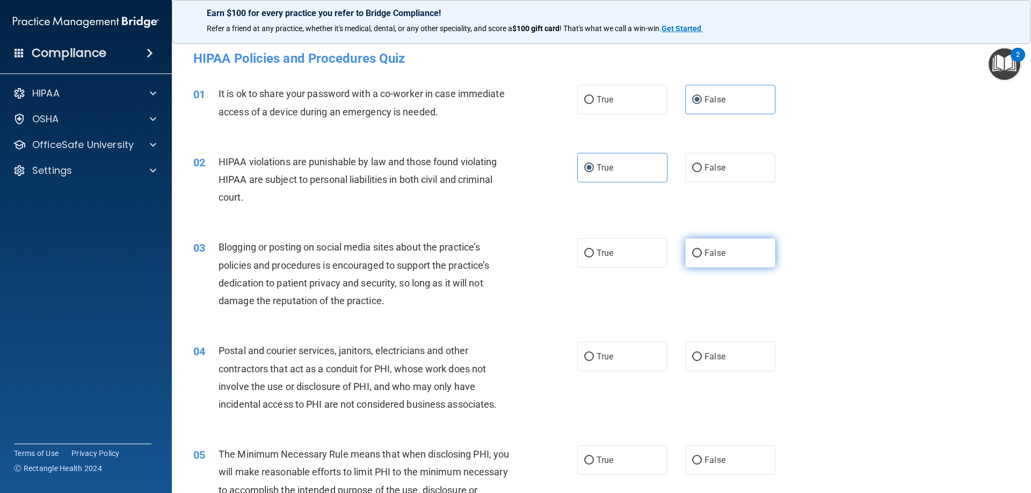
click at [718, 246] on label "False" at bounding box center [730, 253] width 90 height 30
click at [702, 250] on input "False" at bounding box center [697, 254] width 10 height 8
radio input "true"
click at [627, 351] on label "True" at bounding box center [622, 357] width 90 height 30
click at [594, 353] on input "True" at bounding box center [589, 357] width 10 height 8
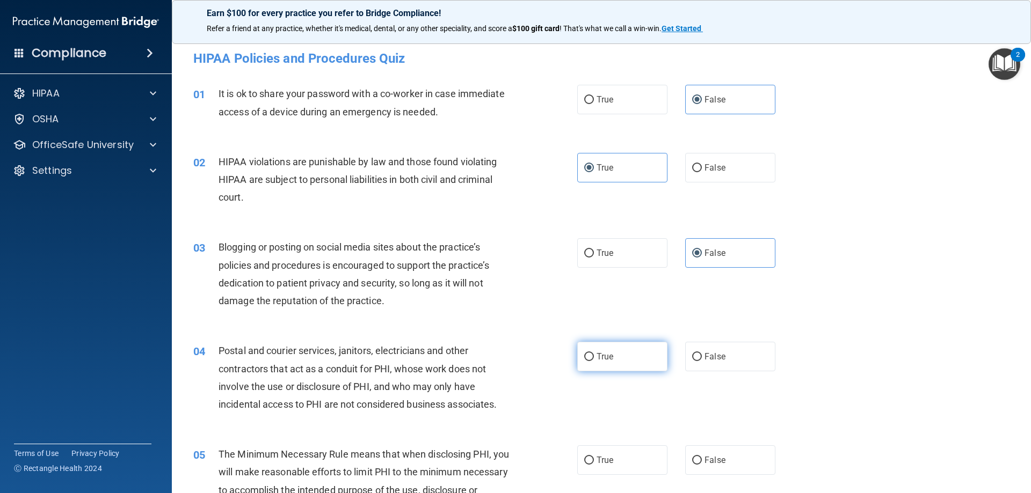
radio input "true"
click at [608, 454] on label "True" at bounding box center [622, 461] width 90 height 30
click at [594, 457] on input "True" at bounding box center [589, 461] width 10 height 8
radio input "true"
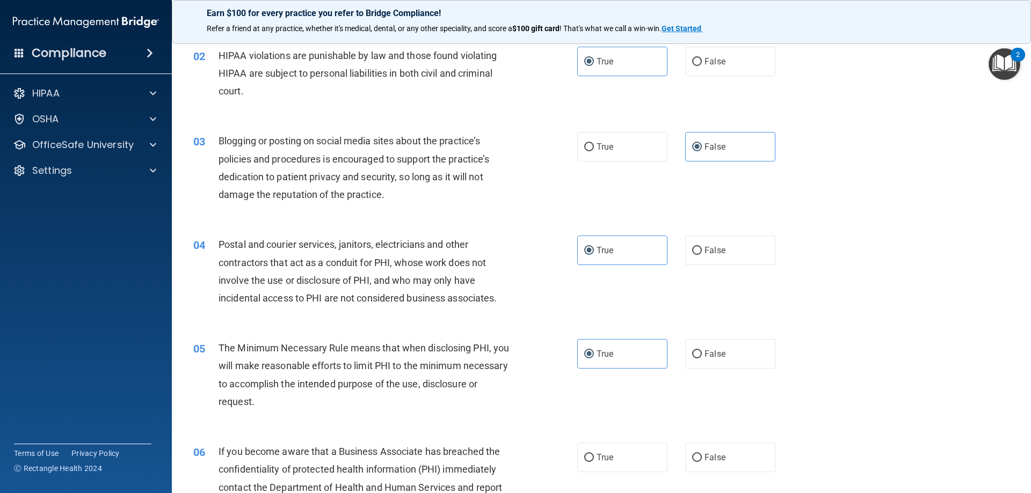
scroll to position [161, 0]
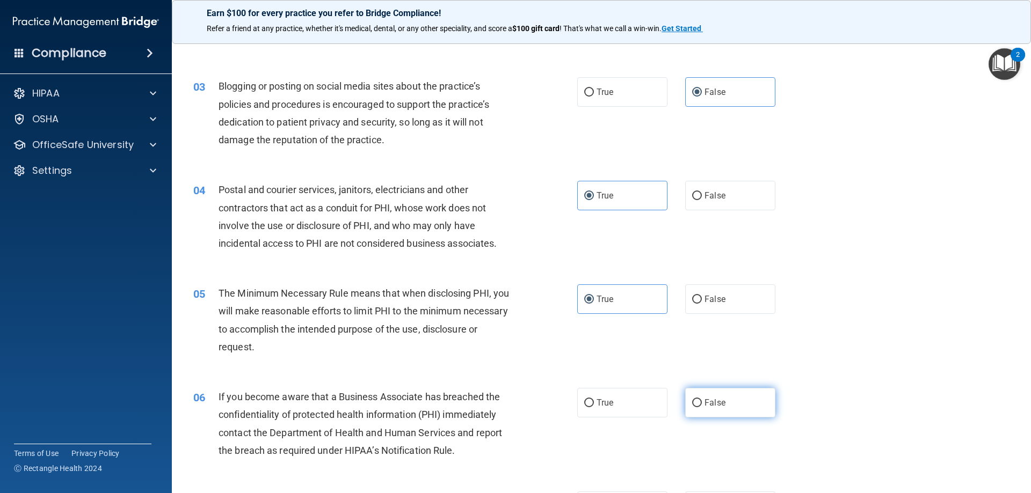
click at [712, 406] on span "False" at bounding box center [714, 403] width 21 height 10
click at [702, 406] on input "False" at bounding box center [697, 403] width 10 height 8
radio input "true"
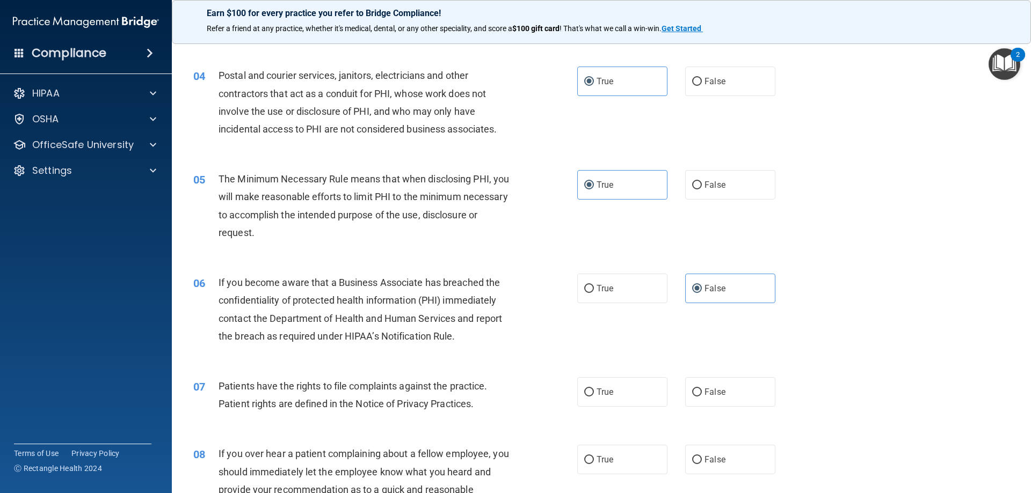
scroll to position [322, 0]
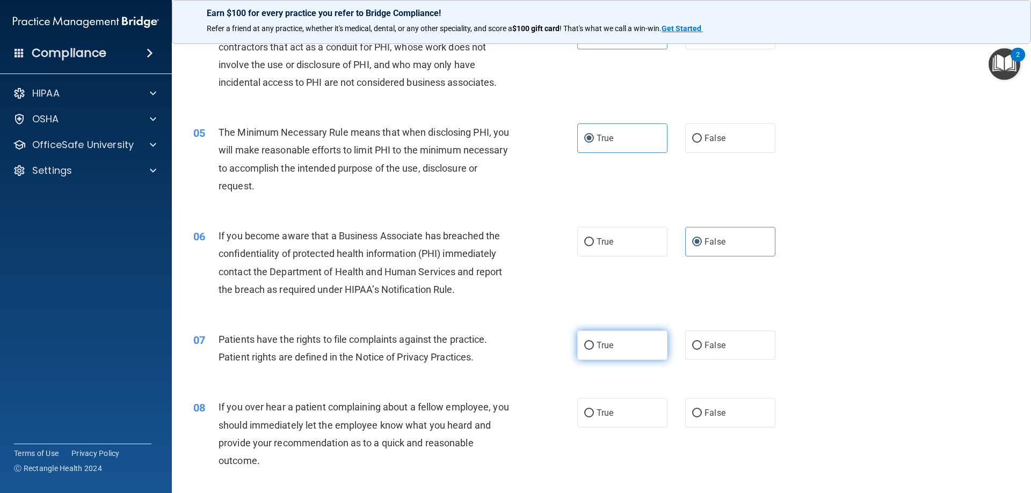
click at [603, 346] on span "True" at bounding box center [605, 345] width 17 height 10
click at [594, 346] on input "True" at bounding box center [589, 346] width 10 height 8
radio input "true"
click at [705, 413] on span "False" at bounding box center [714, 413] width 21 height 10
click at [702, 413] on input "False" at bounding box center [697, 414] width 10 height 8
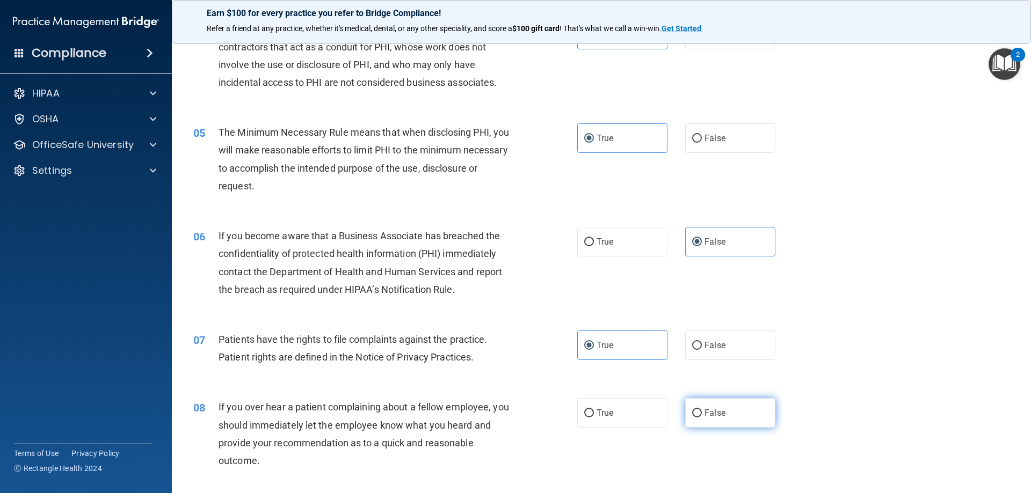
radio input "true"
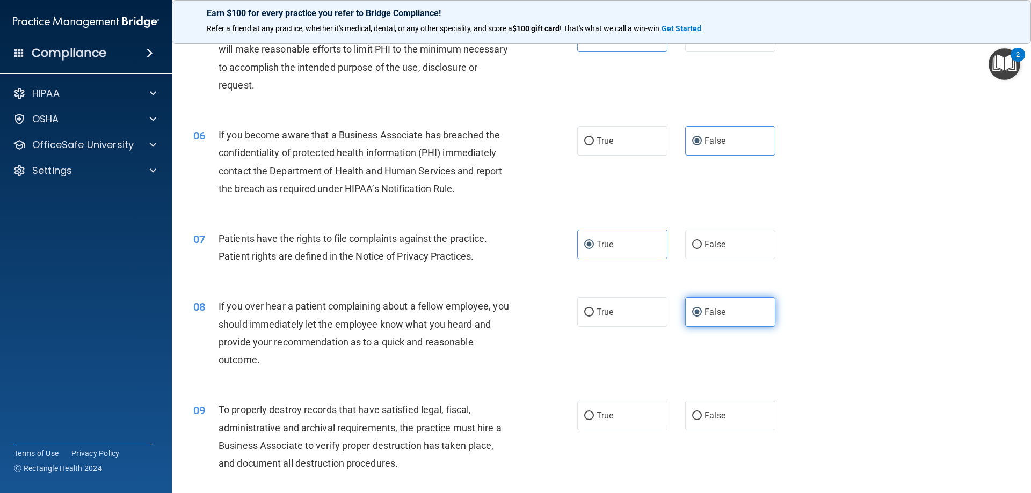
scroll to position [430, 0]
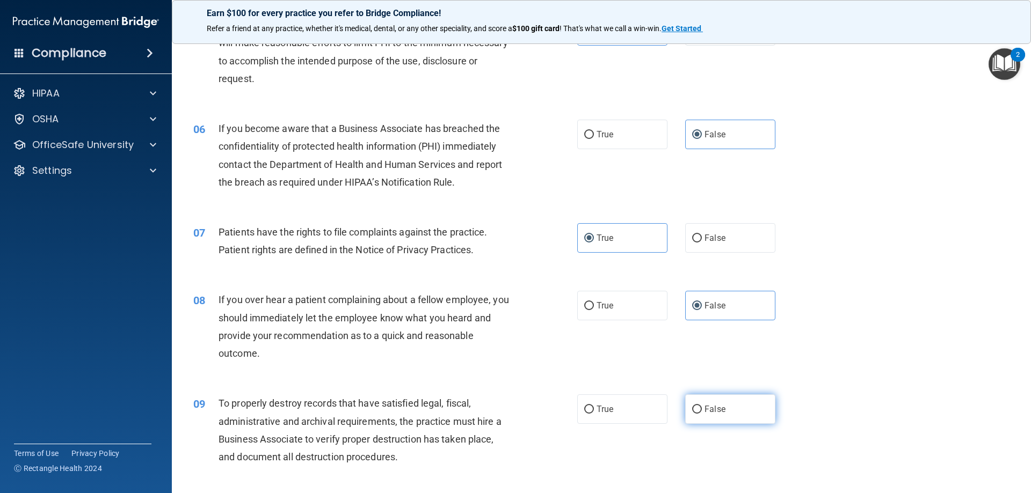
click at [708, 410] on span "False" at bounding box center [714, 409] width 21 height 10
click at [702, 410] on input "False" at bounding box center [697, 410] width 10 height 8
radio input "true"
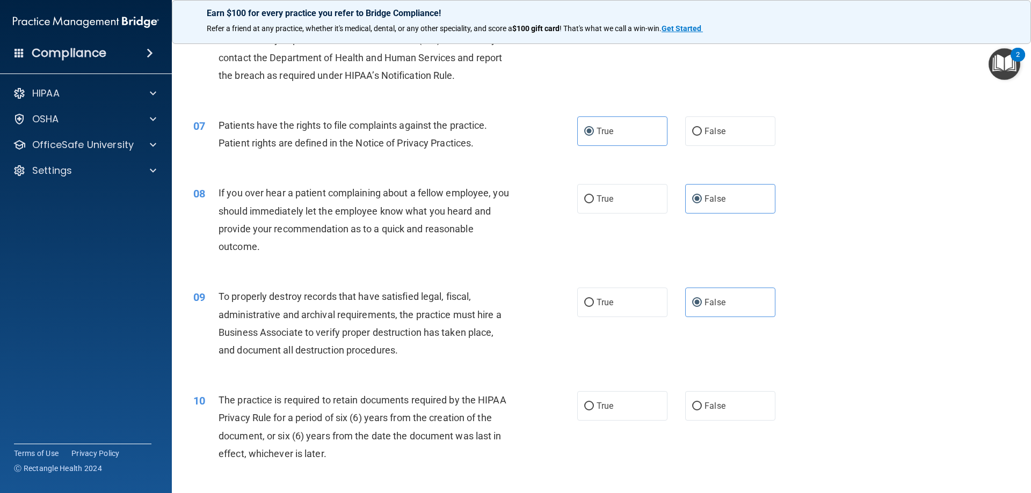
scroll to position [537, 0]
click at [610, 405] on label "True" at bounding box center [622, 406] width 90 height 30
click at [594, 405] on input "True" at bounding box center [589, 406] width 10 height 8
radio input "true"
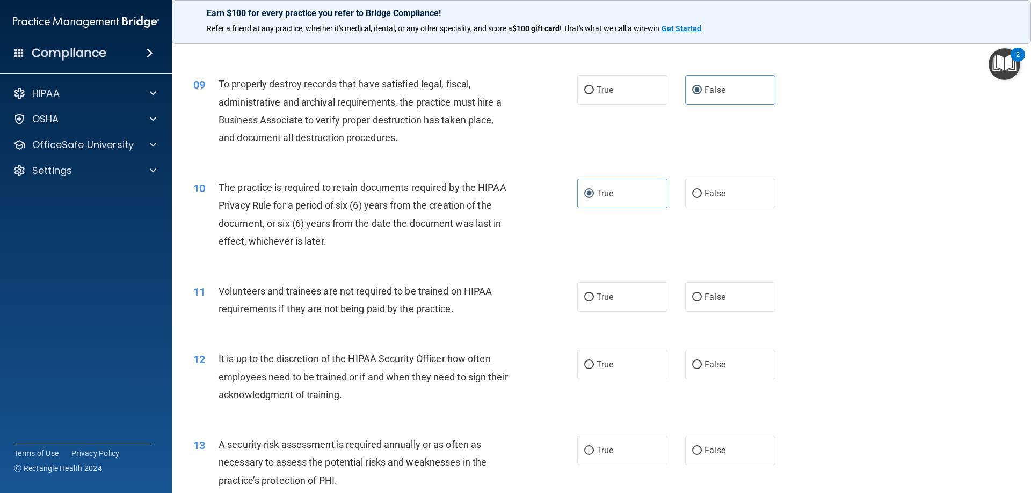
scroll to position [752, 0]
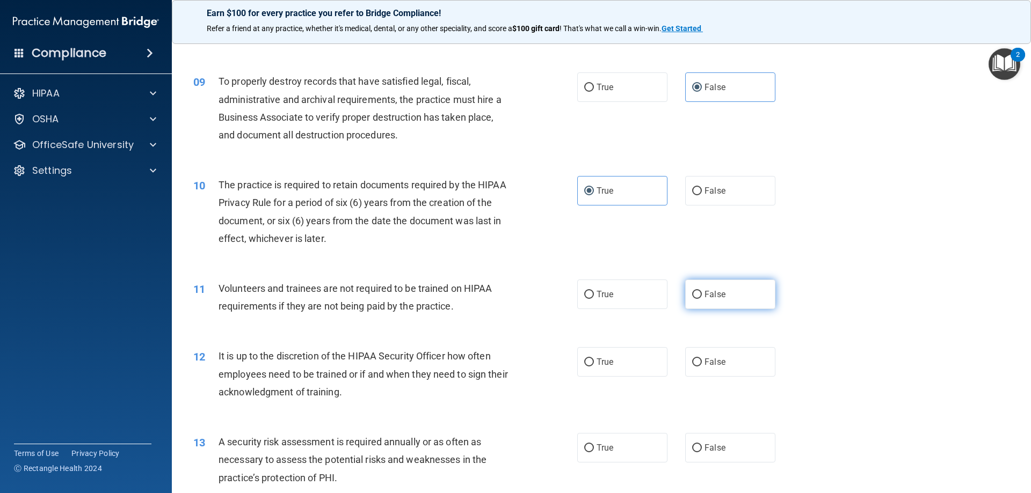
click at [704, 297] on span "False" at bounding box center [714, 294] width 21 height 10
click at [700, 297] on input "False" at bounding box center [697, 295] width 10 height 8
radio input "true"
click at [709, 363] on span "False" at bounding box center [714, 362] width 21 height 10
click at [702, 363] on input "False" at bounding box center [697, 363] width 10 height 8
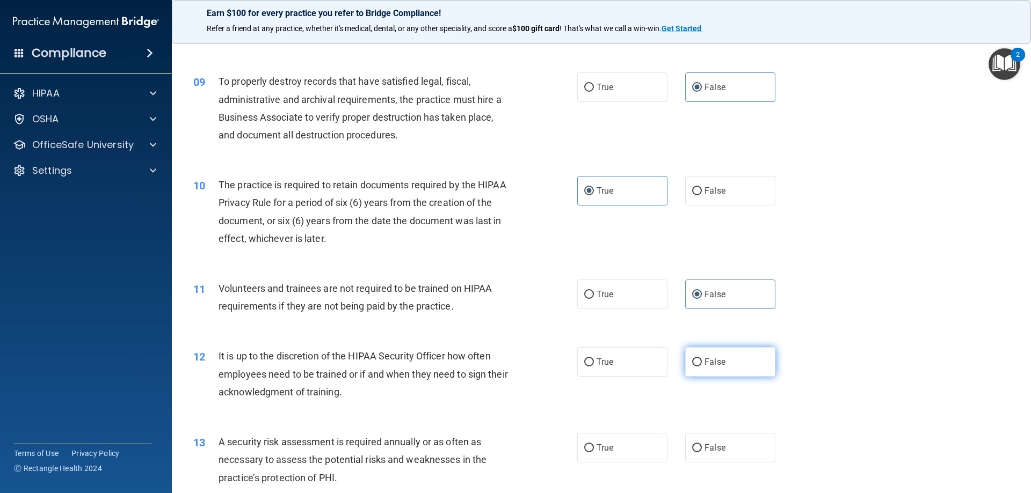
radio input "true"
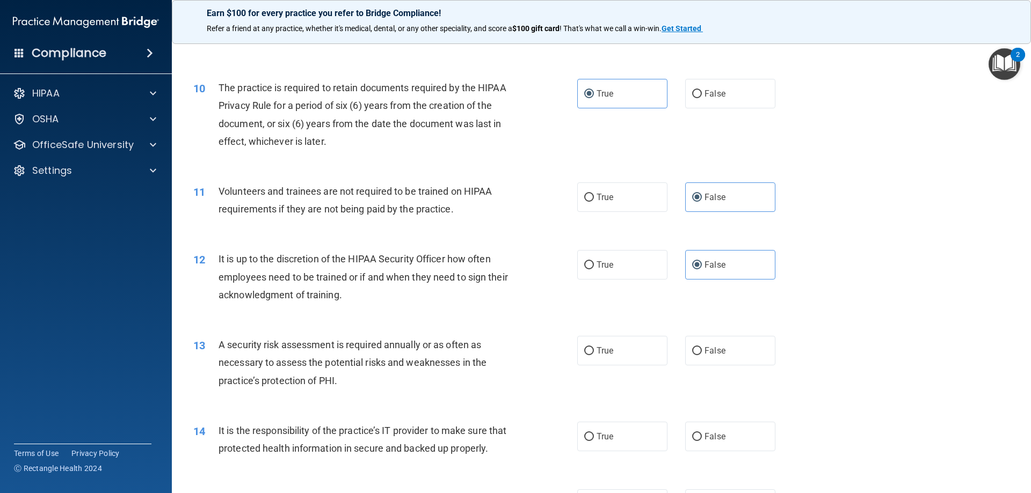
scroll to position [859, 0]
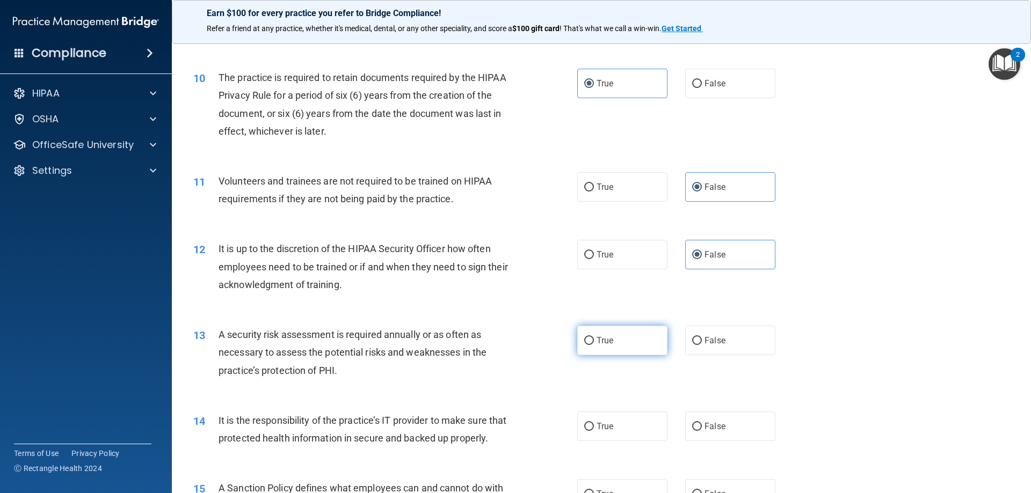
click at [599, 341] on span "True" at bounding box center [605, 341] width 17 height 10
click at [594, 341] on input "True" at bounding box center [589, 341] width 10 height 8
radio input "true"
click at [707, 438] on label "False" at bounding box center [730, 427] width 90 height 30
click at [702, 431] on input "False" at bounding box center [697, 427] width 10 height 8
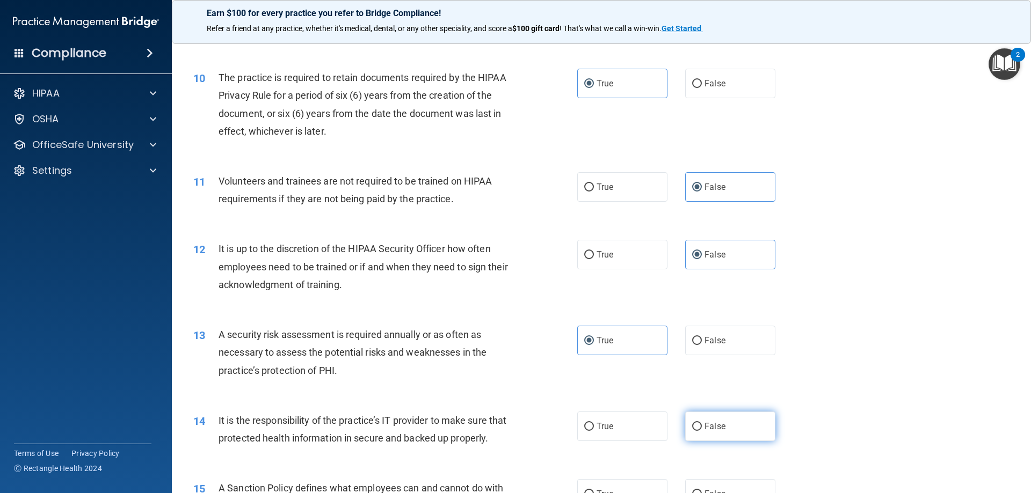
radio input "true"
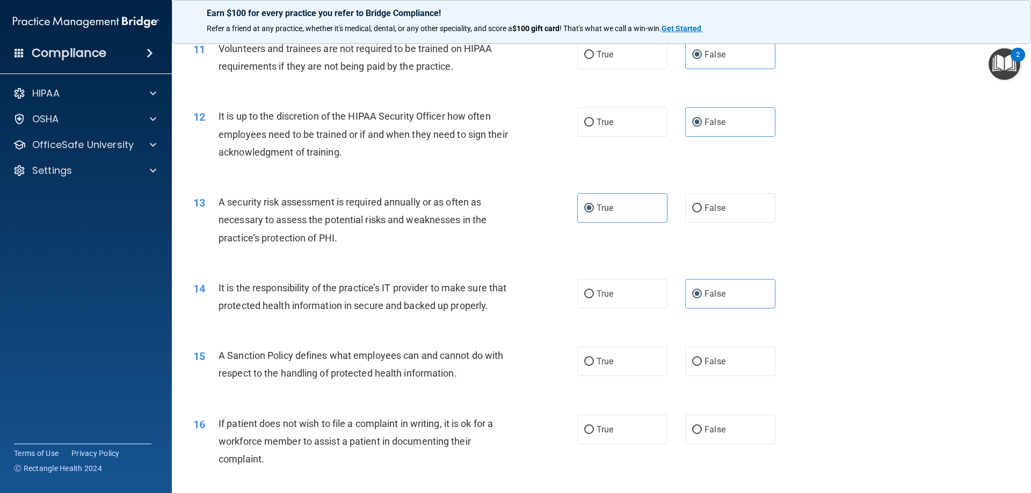
scroll to position [1020, 0]
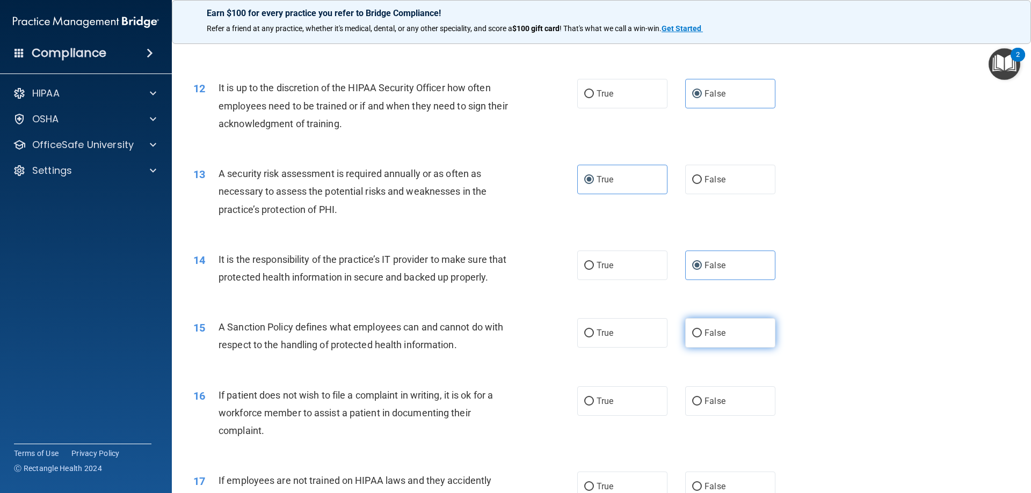
click at [706, 338] on span "False" at bounding box center [714, 333] width 21 height 10
click at [702, 338] on input "False" at bounding box center [697, 334] width 10 height 8
radio input "true"
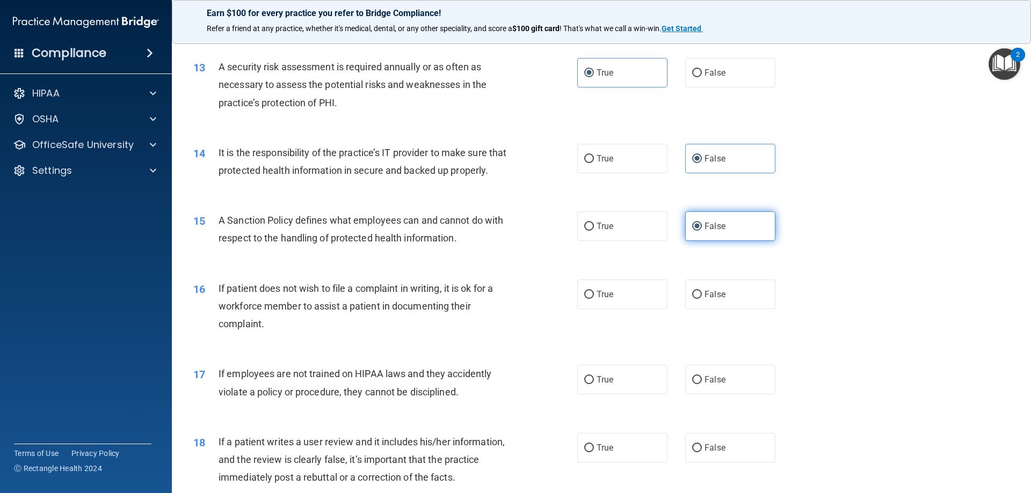
scroll to position [1128, 0]
click at [607, 299] on span "True" at bounding box center [605, 294] width 17 height 10
click at [594, 299] on input "True" at bounding box center [589, 294] width 10 height 8
radio input "true"
click at [613, 393] on label "True" at bounding box center [622, 380] width 90 height 30
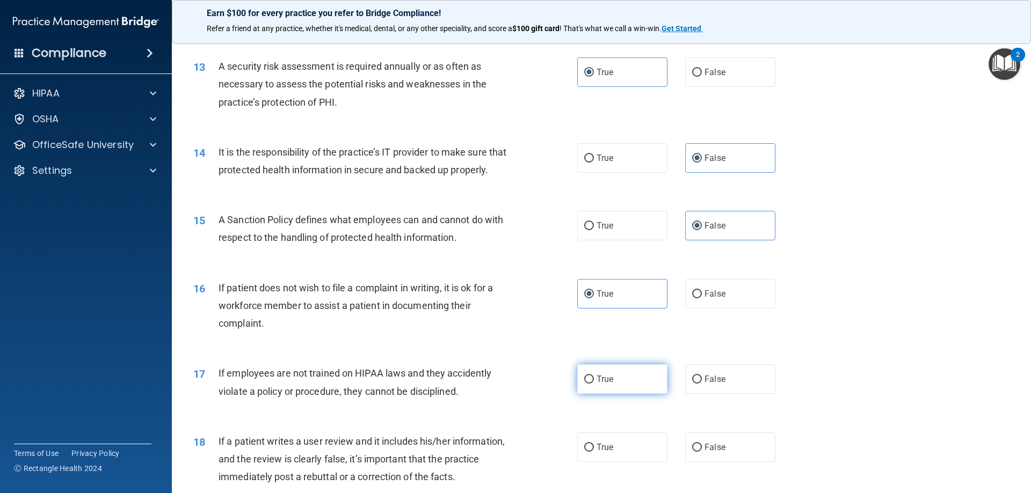
click at [594, 384] on input "True" at bounding box center [589, 380] width 10 height 8
radio input "true"
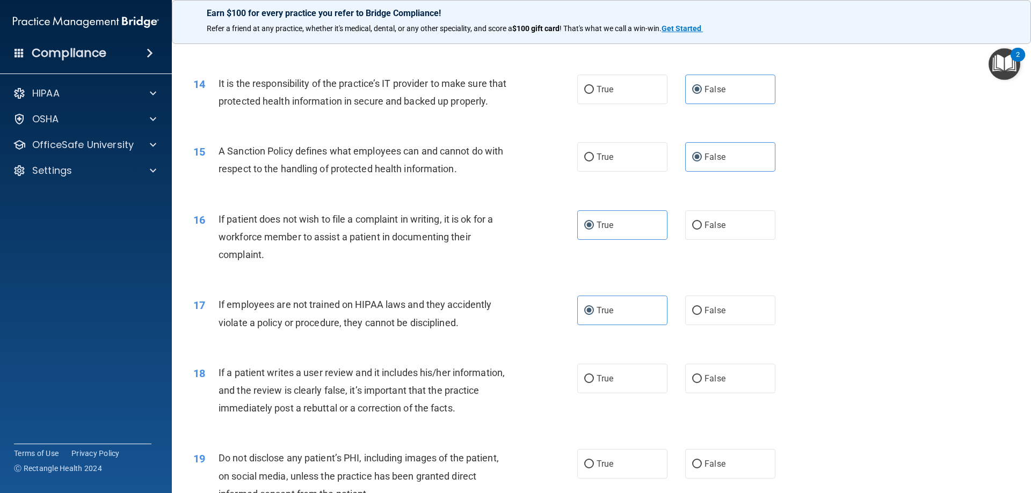
scroll to position [1289, 0]
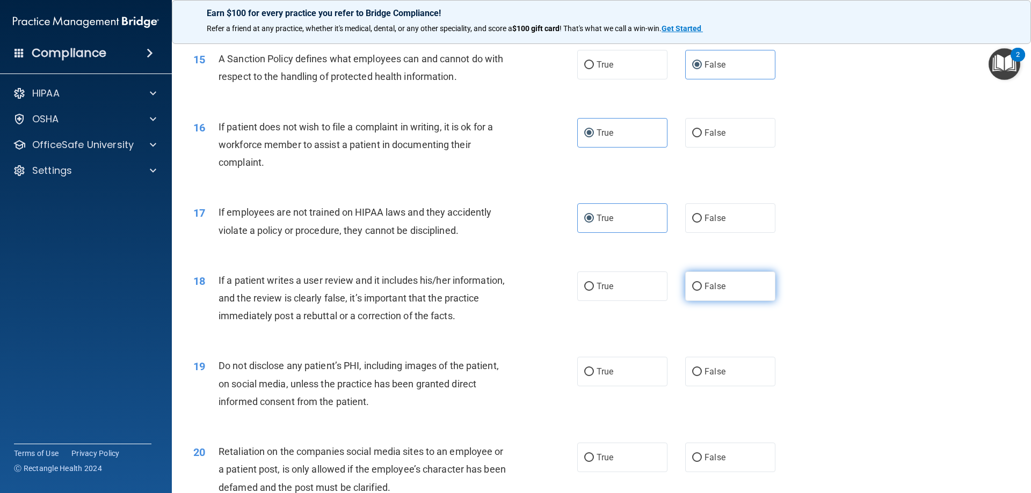
click at [709, 292] on span "False" at bounding box center [714, 286] width 21 height 10
click at [702, 291] on input "False" at bounding box center [697, 287] width 10 height 8
radio input "true"
click at [602, 377] on span "True" at bounding box center [605, 372] width 17 height 10
click at [594, 376] on input "True" at bounding box center [589, 372] width 10 height 8
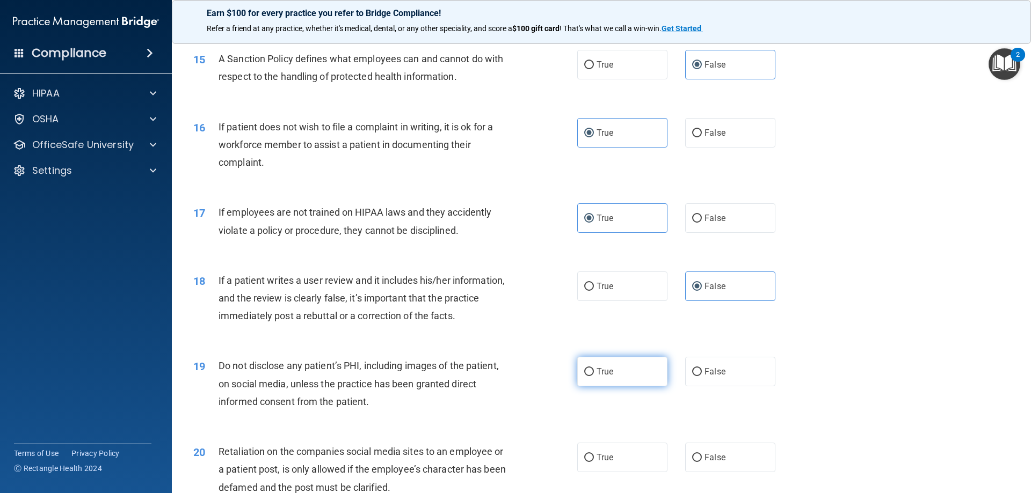
radio input "true"
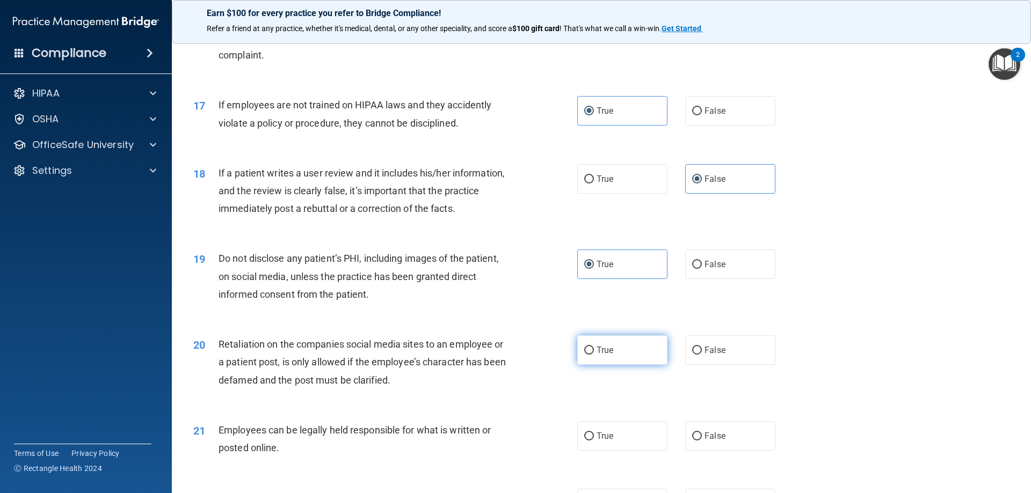
click at [597, 355] on span "True" at bounding box center [605, 350] width 17 height 10
click at [594, 355] on input "True" at bounding box center [589, 351] width 10 height 8
radio input "true"
click at [700, 447] on label "False" at bounding box center [730, 436] width 90 height 30
click at [700, 441] on input "False" at bounding box center [697, 437] width 10 height 8
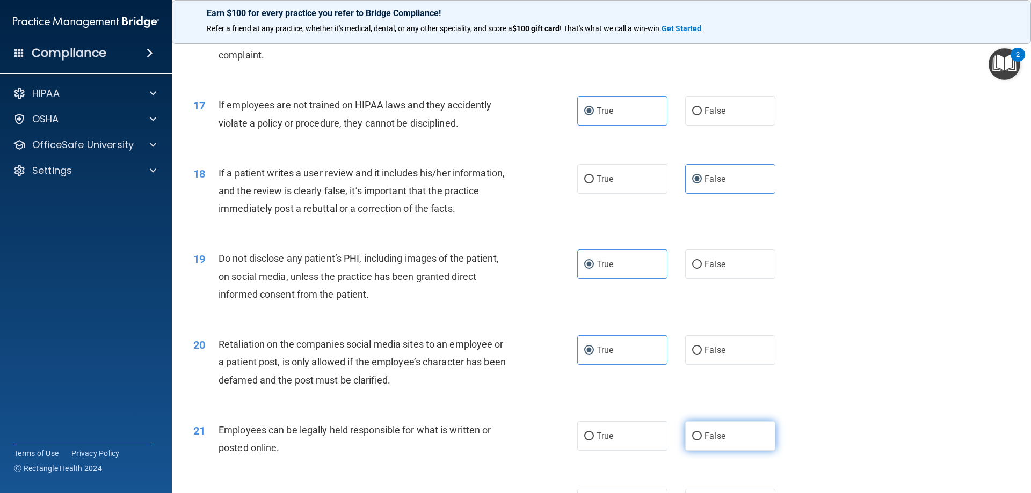
radio input "true"
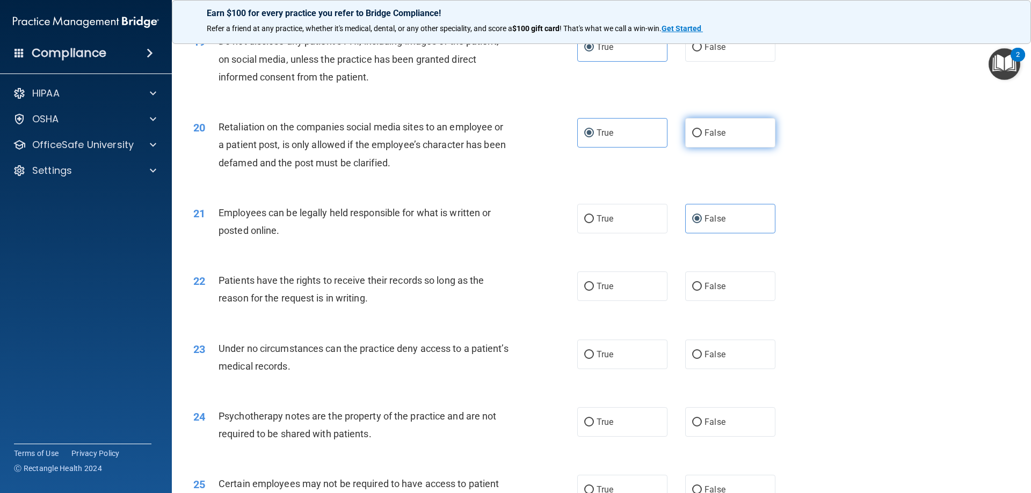
scroll to position [1664, 0]
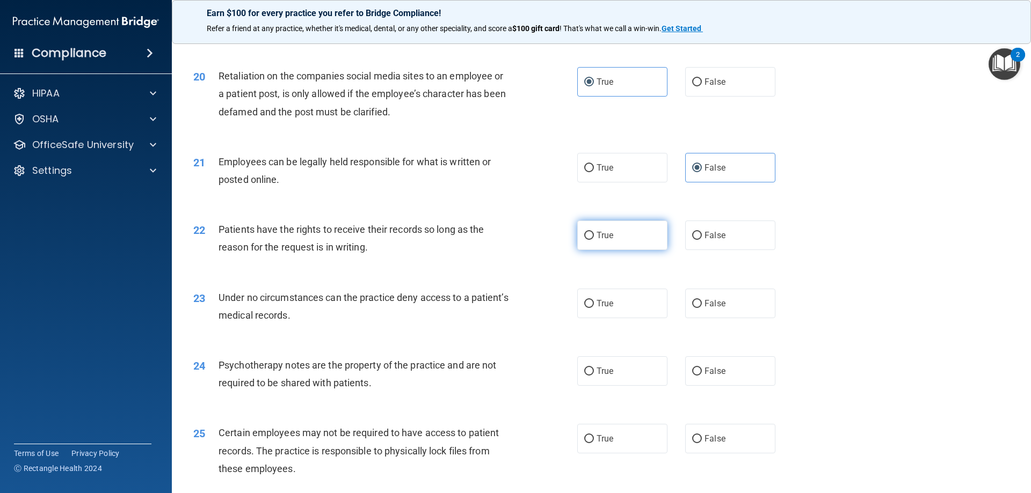
click at [610, 250] on label "True" at bounding box center [622, 236] width 90 height 30
click at [594, 240] on input "True" at bounding box center [589, 236] width 10 height 8
radio input "true"
click at [694, 308] on input "False" at bounding box center [697, 304] width 10 height 8
radio input "true"
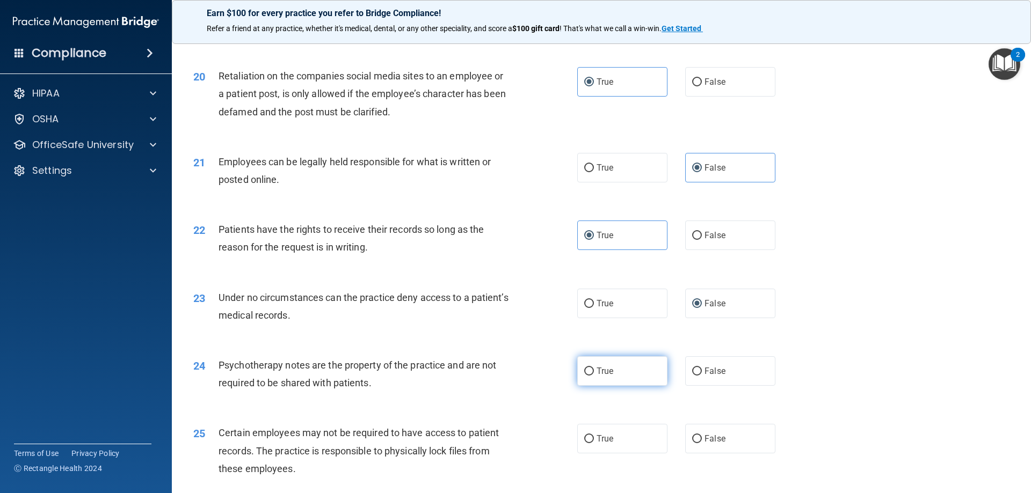
click at [597, 376] on span "True" at bounding box center [605, 371] width 17 height 10
click at [594, 376] on input "True" at bounding box center [589, 372] width 10 height 8
radio input "true"
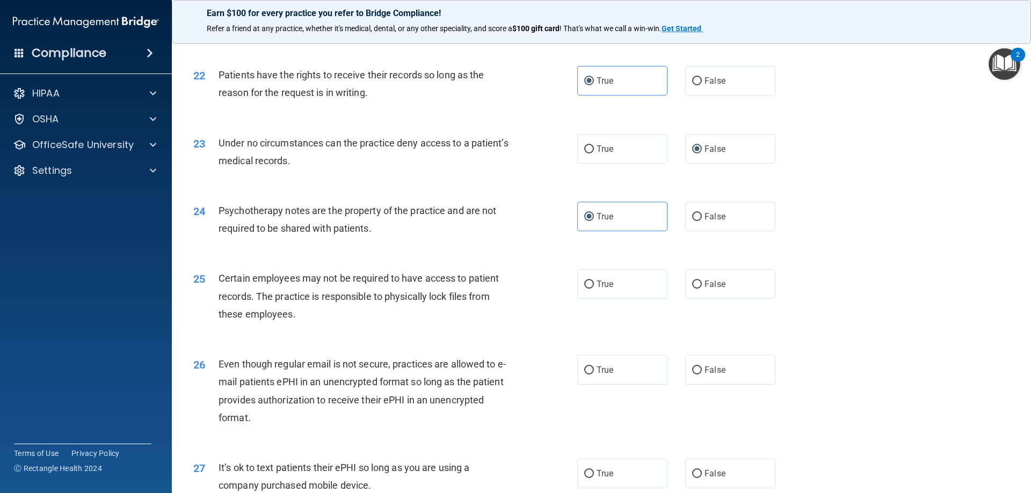
scroll to position [1825, 0]
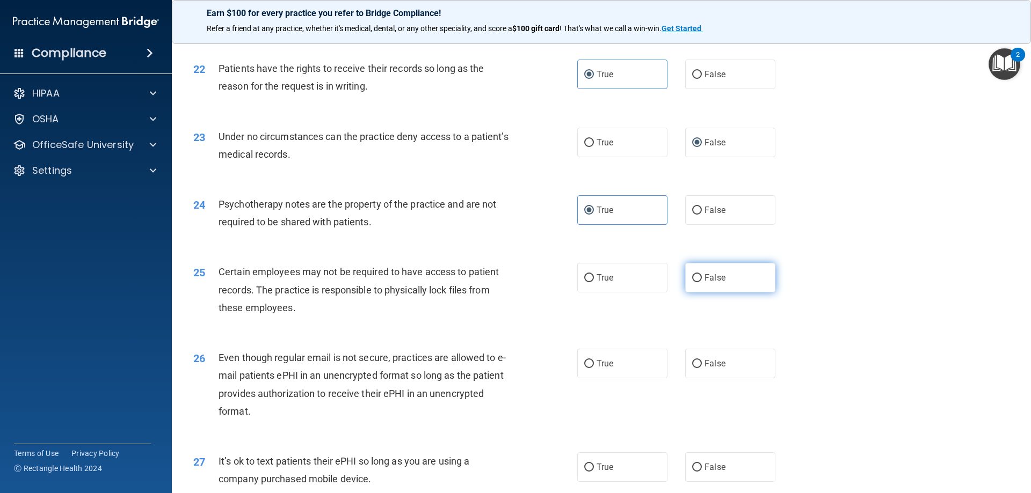
click at [707, 283] on span "False" at bounding box center [714, 278] width 21 height 10
click at [702, 282] on input "False" at bounding box center [697, 278] width 10 height 8
radio input "true"
click at [609, 369] on span "True" at bounding box center [605, 364] width 17 height 10
click at [594, 368] on input "True" at bounding box center [589, 364] width 10 height 8
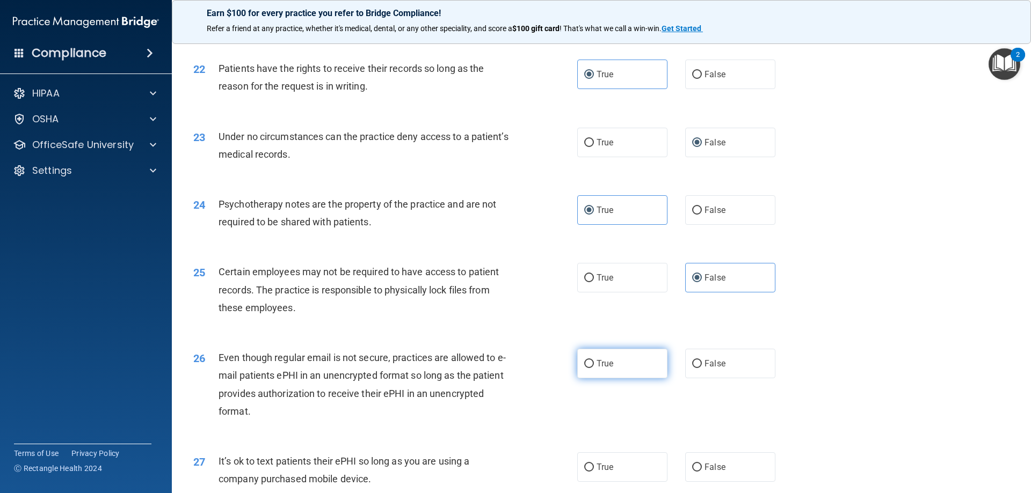
radio input "true"
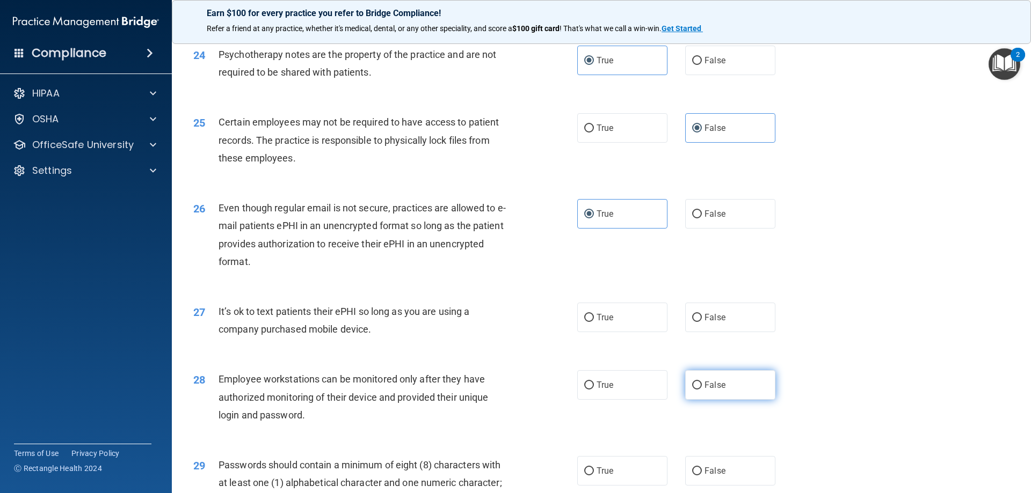
scroll to position [1987, 0]
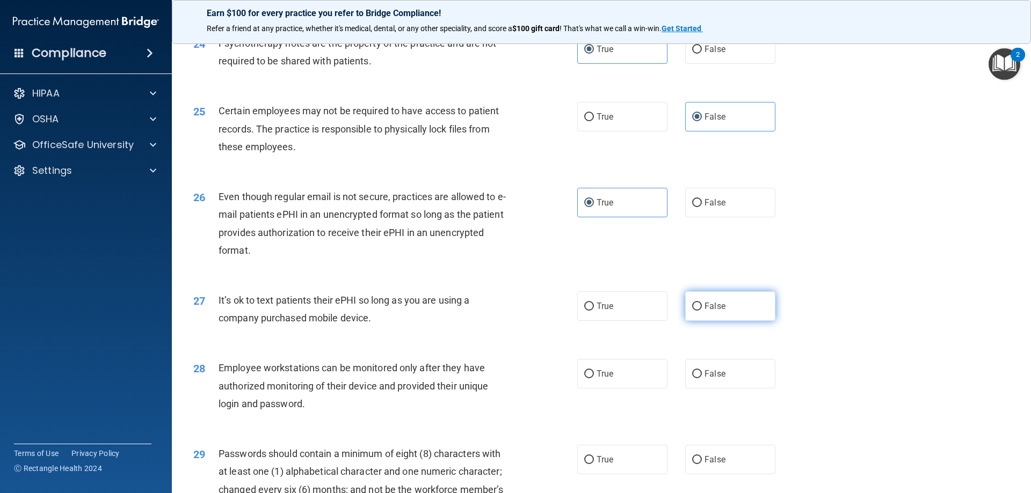
click at [704, 311] on span "False" at bounding box center [714, 306] width 21 height 10
click at [700, 311] on input "False" at bounding box center [697, 307] width 10 height 8
radio input "true"
click at [704, 379] on span "False" at bounding box center [714, 374] width 21 height 10
click at [702, 379] on input "False" at bounding box center [697, 374] width 10 height 8
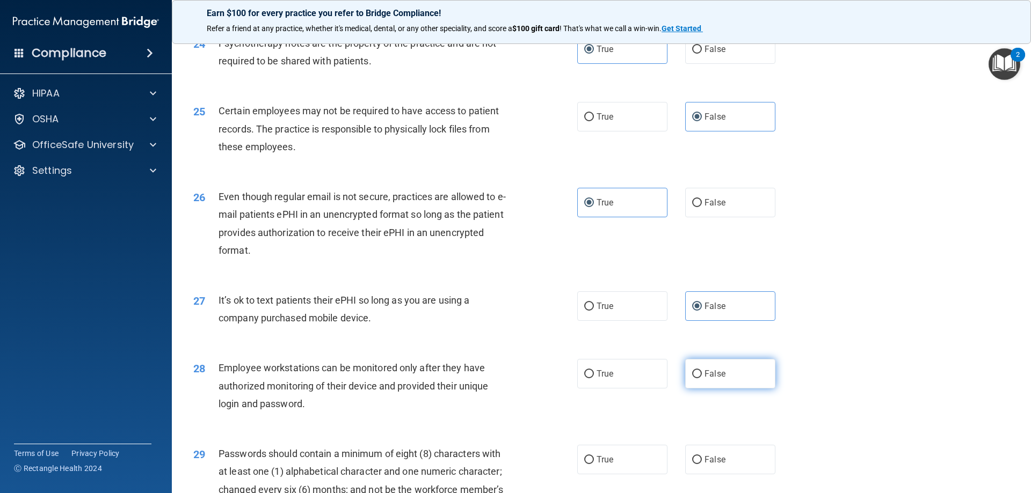
radio input "true"
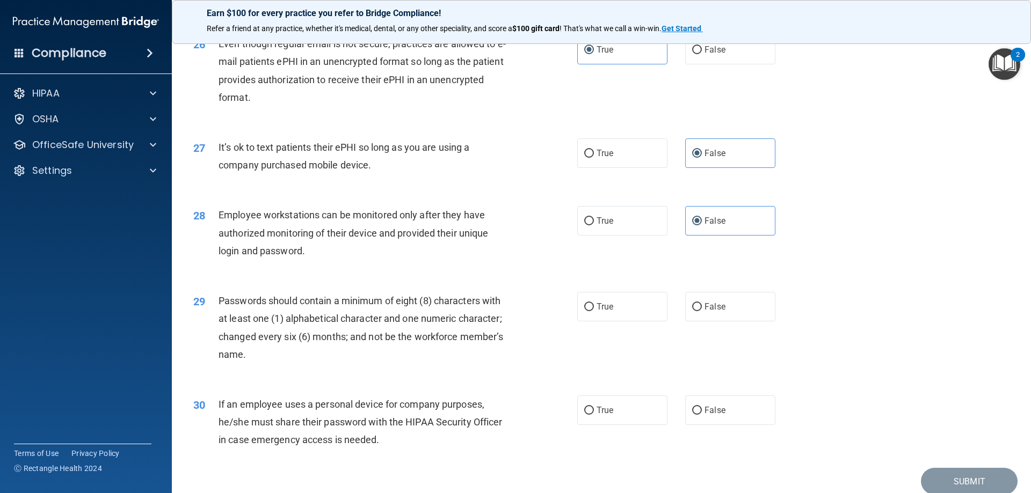
scroll to position [2148, 0]
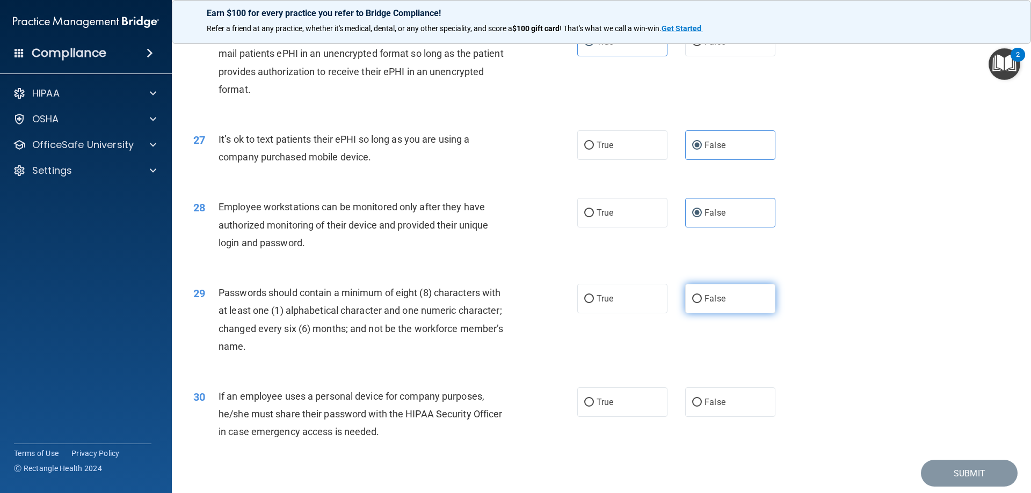
click at [703, 314] on label "False" at bounding box center [730, 299] width 90 height 30
click at [702, 303] on input "False" at bounding box center [697, 299] width 10 height 8
radio input "true"
click at [709, 408] on span "False" at bounding box center [714, 402] width 21 height 10
click at [702, 407] on input "False" at bounding box center [697, 403] width 10 height 8
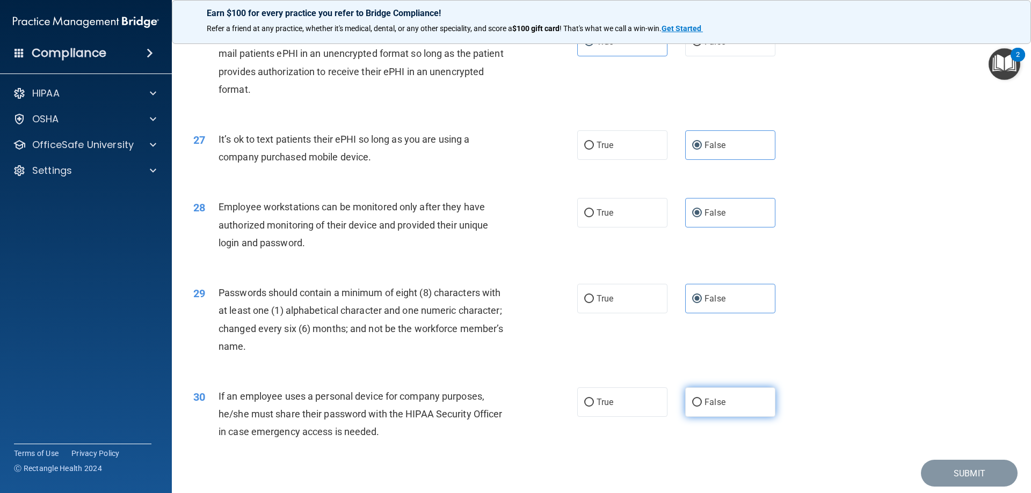
radio input "true"
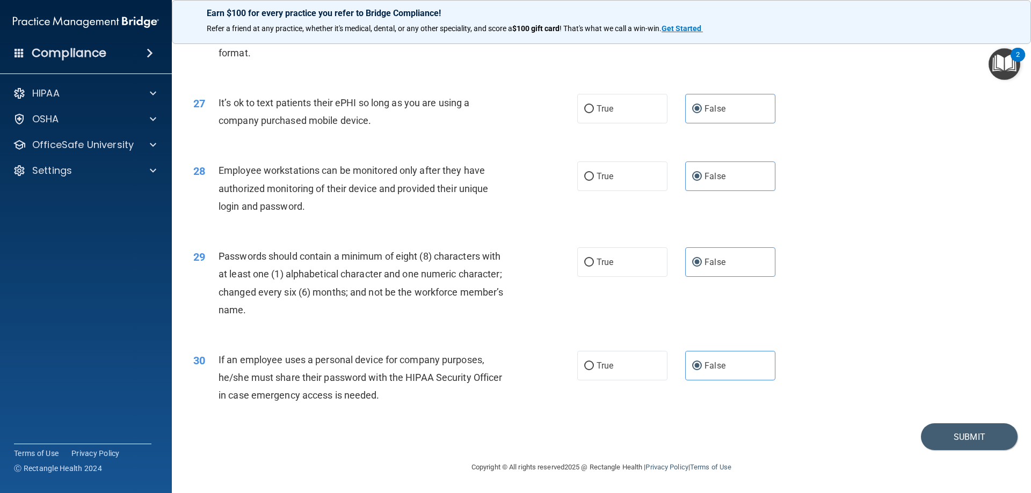
scroll to position [2202, 0]
click at [980, 441] on button "Submit" at bounding box center [969, 437] width 97 height 27
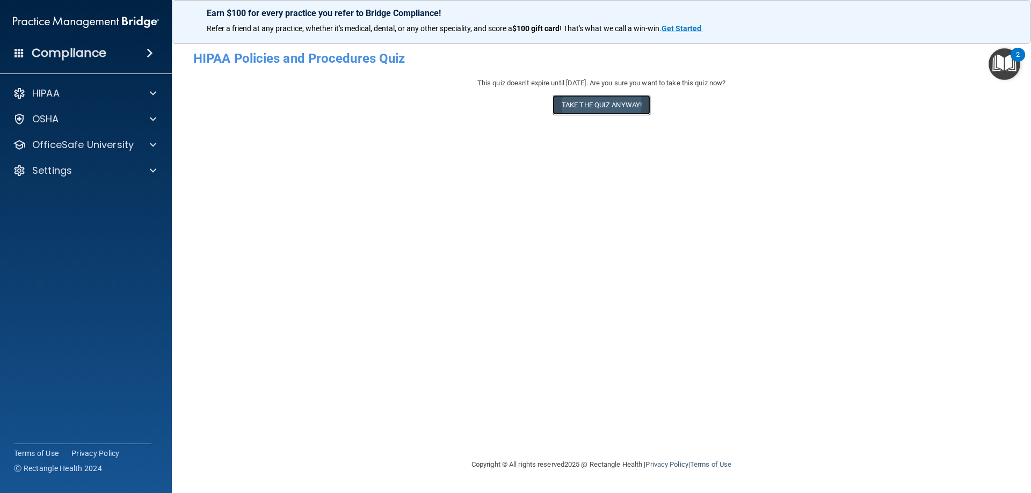
click at [572, 111] on button "Take the quiz anyway!" at bounding box center [601, 105] width 98 height 20
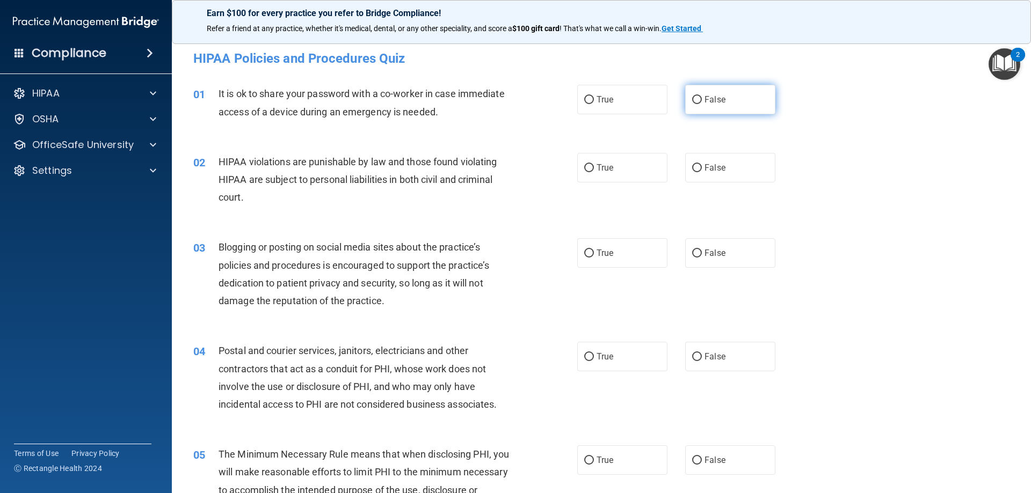
click at [695, 100] on input "False" at bounding box center [697, 100] width 10 height 8
radio input "true"
click at [601, 169] on span "True" at bounding box center [605, 168] width 17 height 10
click at [594, 169] on input "True" at bounding box center [589, 168] width 10 height 8
radio input "true"
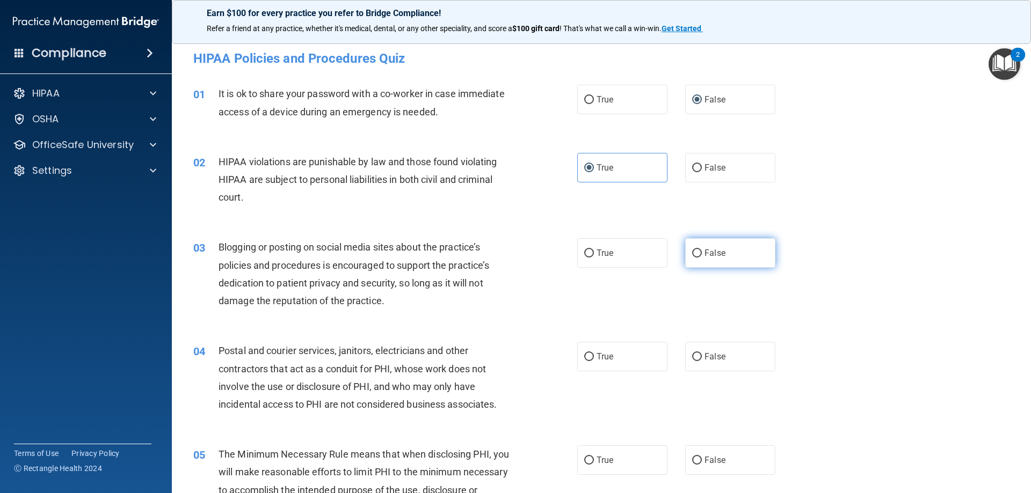
click at [704, 257] on span "False" at bounding box center [714, 253] width 21 height 10
click at [702, 257] on input "False" at bounding box center [697, 254] width 10 height 8
radio input "true"
click at [611, 350] on label "True" at bounding box center [622, 357] width 90 height 30
click at [594, 353] on input "True" at bounding box center [589, 357] width 10 height 8
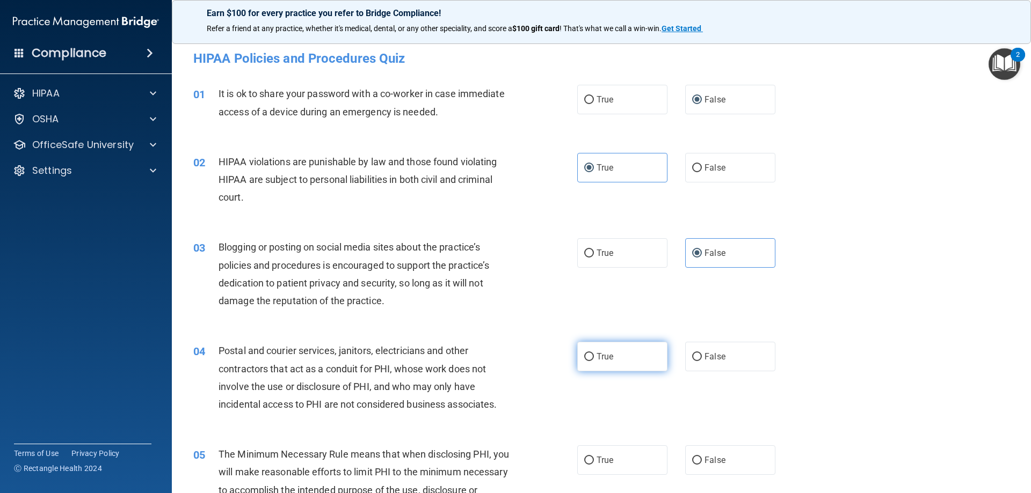
radio input "true"
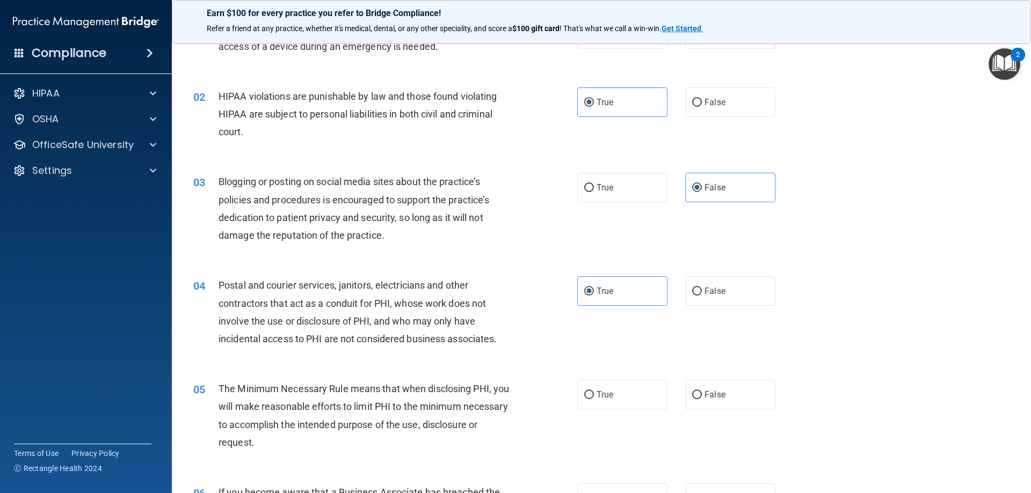
scroll to position [215, 0]
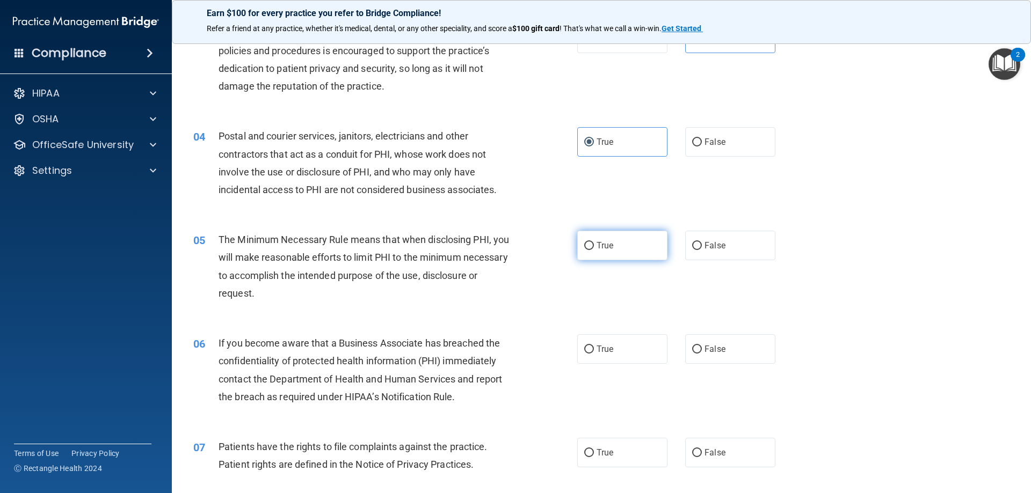
click at [603, 249] on span "True" at bounding box center [605, 246] width 17 height 10
click at [594, 249] on input "True" at bounding box center [589, 246] width 10 height 8
radio input "true"
click at [711, 362] on label "False" at bounding box center [730, 349] width 90 height 30
click at [702, 354] on input "False" at bounding box center [697, 350] width 10 height 8
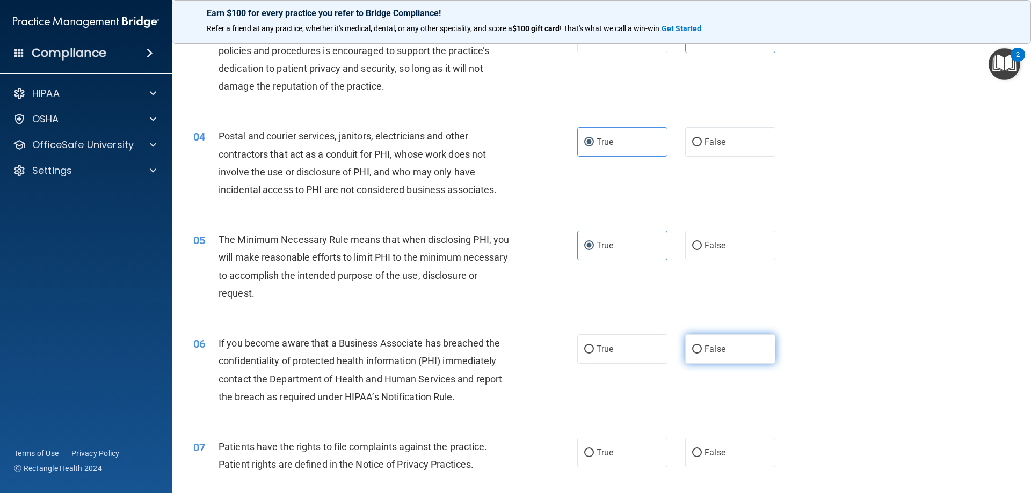
radio input "true"
drag, startPoint x: 605, startPoint y: 449, endPoint x: 613, endPoint y: 433, distance: 17.8
click at [605, 450] on span "True" at bounding box center [605, 453] width 17 height 10
click at [594, 450] on input "True" at bounding box center [589, 453] width 10 height 8
radio input "true"
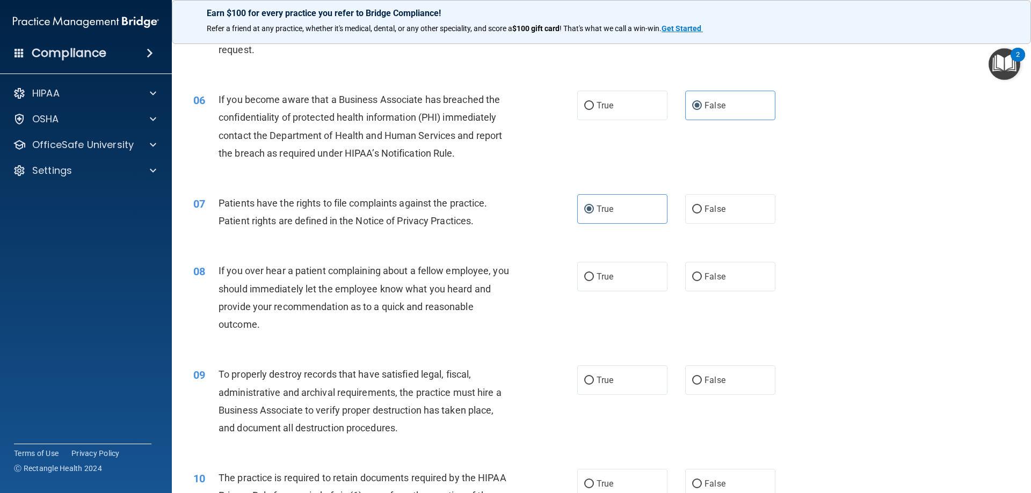
scroll to position [483, 0]
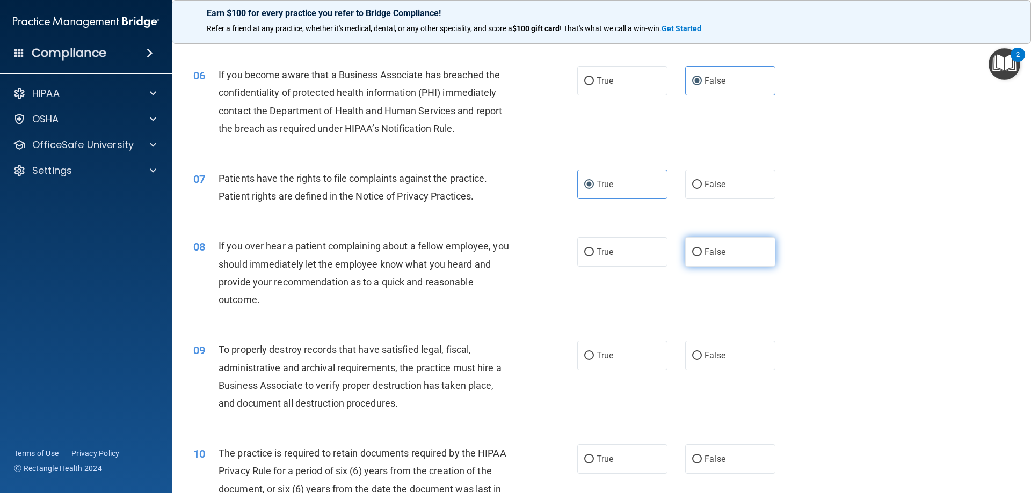
click at [704, 256] on span "False" at bounding box center [714, 252] width 21 height 10
click at [700, 256] on input "False" at bounding box center [697, 253] width 10 height 8
radio input "true"
click at [706, 355] on span "False" at bounding box center [714, 356] width 21 height 10
click at [702, 355] on input "False" at bounding box center [697, 356] width 10 height 8
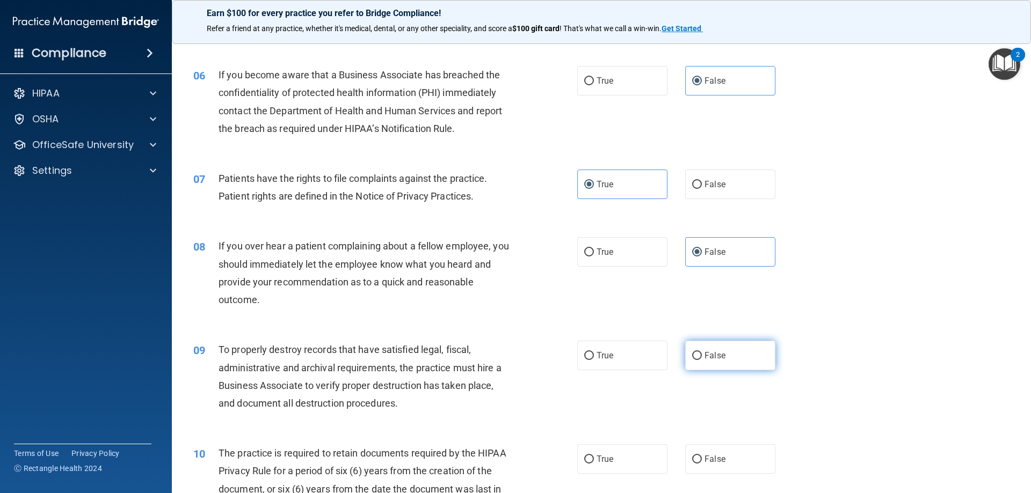
radio input "true"
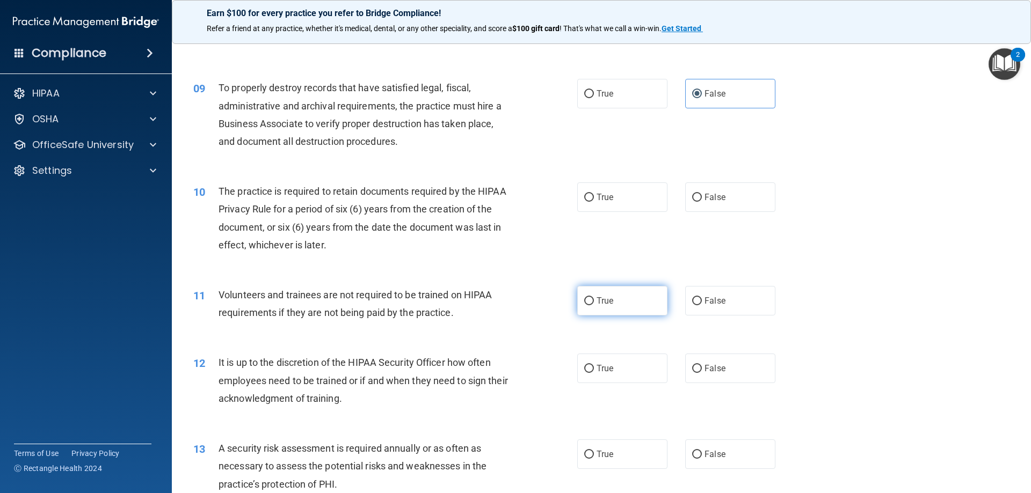
scroll to position [752, 0]
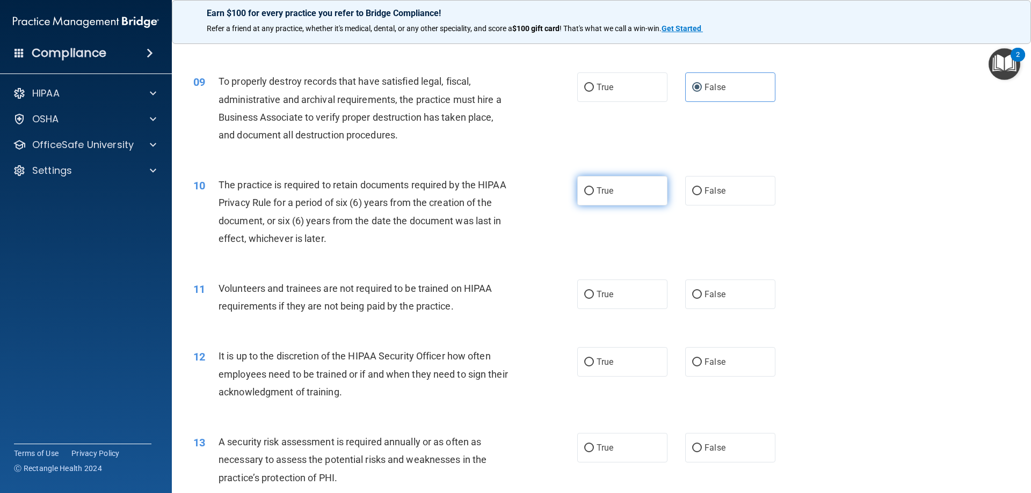
click at [602, 193] on span "True" at bounding box center [605, 191] width 17 height 10
click at [594, 193] on input "True" at bounding box center [589, 191] width 10 height 8
radio input "true"
click at [732, 301] on label "False" at bounding box center [730, 295] width 90 height 30
click at [702, 299] on input "False" at bounding box center [697, 295] width 10 height 8
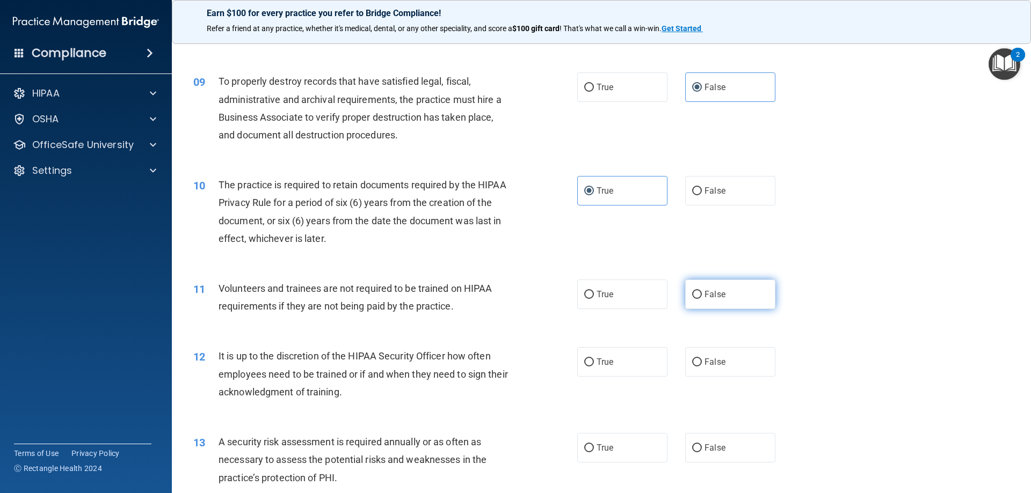
radio input "true"
click at [696, 360] on input "False" at bounding box center [697, 363] width 10 height 8
radio input "true"
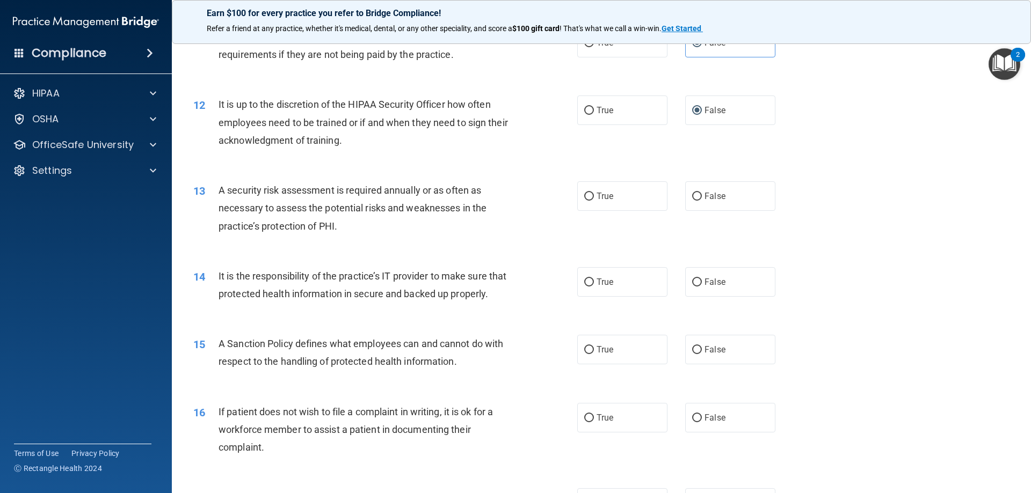
scroll to position [1020, 0]
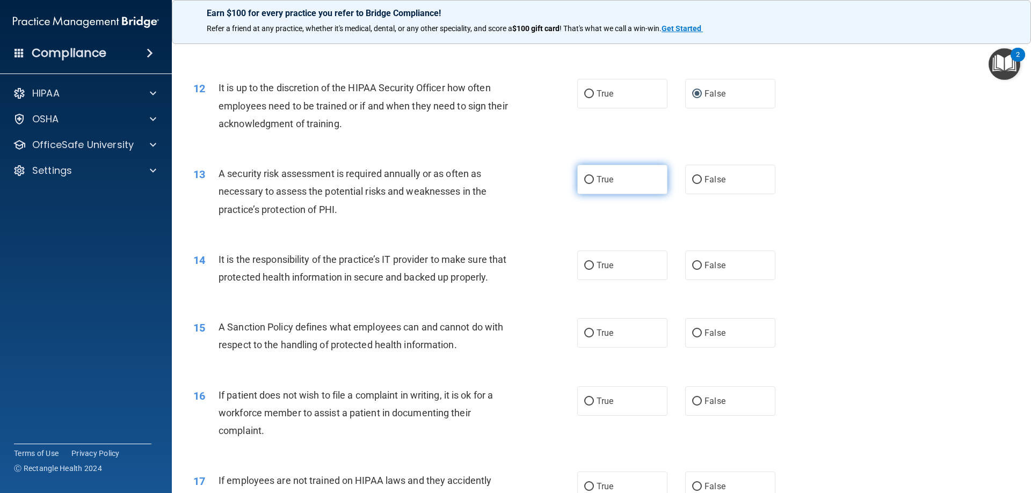
click at [611, 182] on label "True" at bounding box center [622, 180] width 90 height 30
click at [594, 182] on input "True" at bounding box center [589, 180] width 10 height 8
radio input "true"
click at [709, 266] on span "False" at bounding box center [714, 265] width 21 height 10
click at [702, 266] on input "False" at bounding box center [697, 266] width 10 height 8
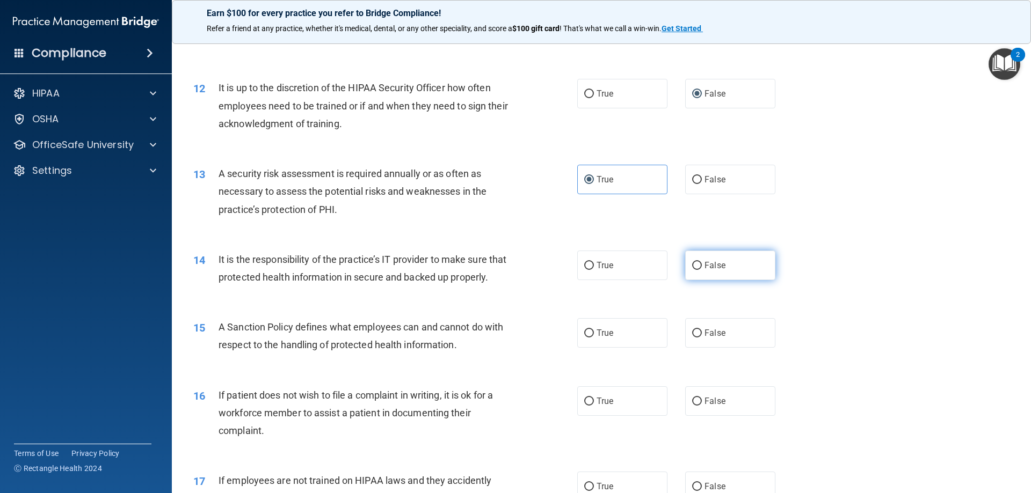
radio input "true"
click at [712, 338] on span "False" at bounding box center [714, 333] width 21 height 10
click at [702, 338] on input "False" at bounding box center [697, 334] width 10 height 8
radio input "true"
click at [610, 416] on label "True" at bounding box center [622, 402] width 90 height 30
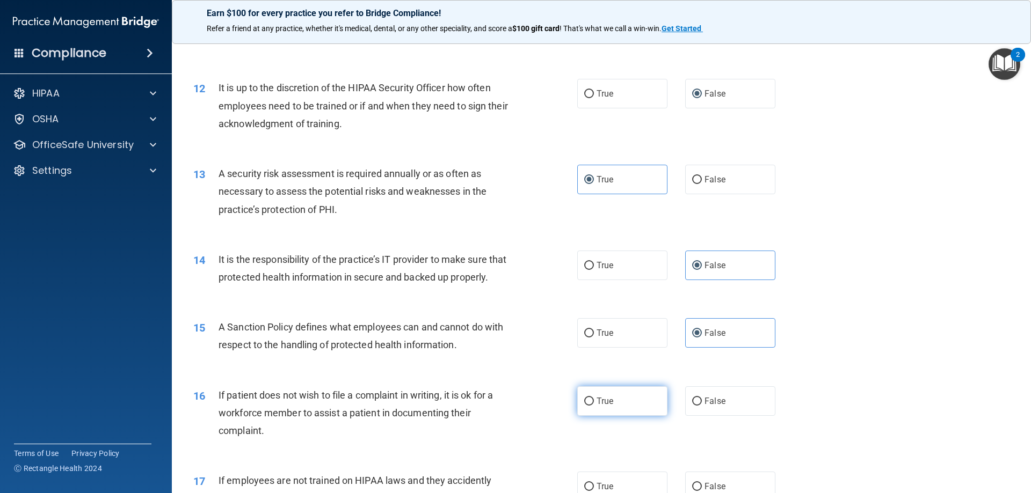
click at [594, 406] on input "True" at bounding box center [589, 402] width 10 height 8
radio input "true"
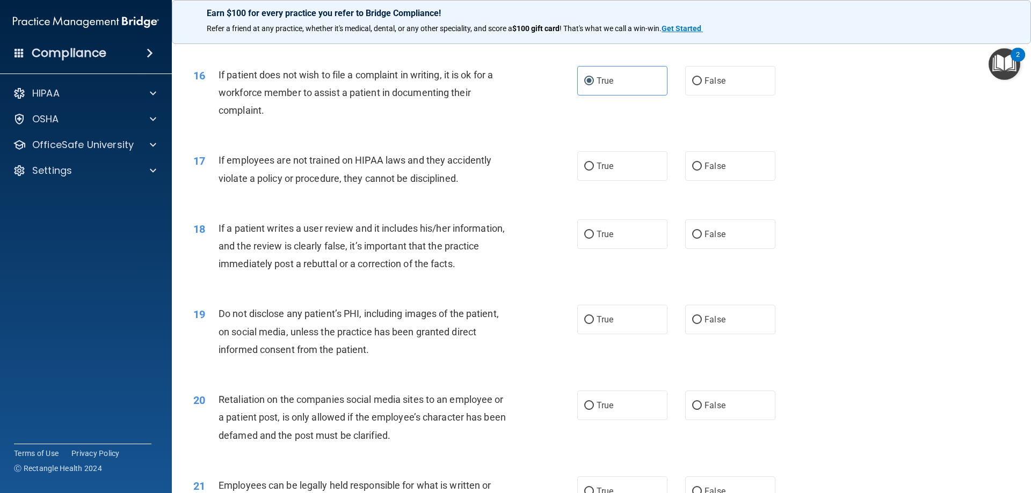
scroll to position [1342, 0]
click at [710, 179] on label "False" at bounding box center [730, 165] width 90 height 30
click at [702, 169] on input "False" at bounding box center [697, 165] width 10 height 8
radio input "true"
click at [703, 244] on label "False" at bounding box center [730, 233] width 90 height 30
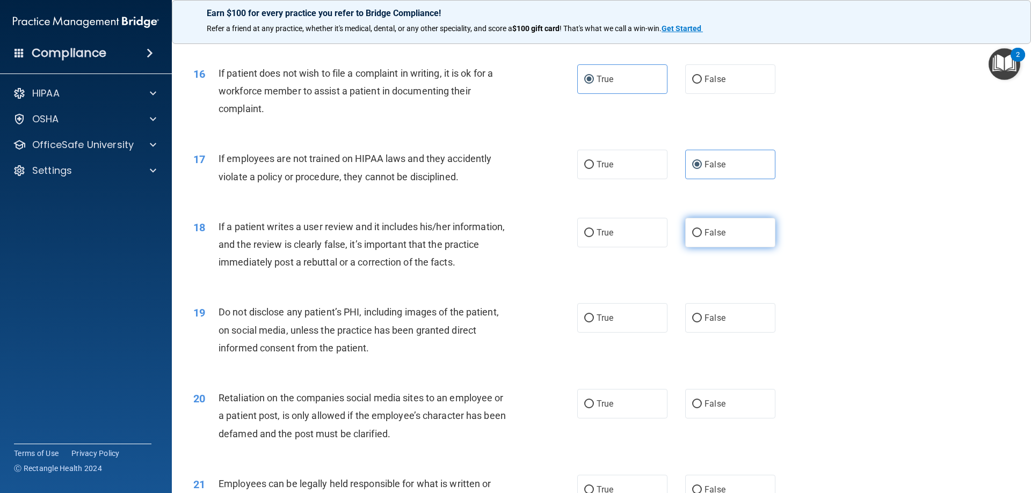
click at [702, 237] on input "False" at bounding box center [697, 233] width 10 height 8
radio input "true"
click at [600, 323] on span "True" at bounding box center [605, 318] width 17 height 10
click at [594, 323] on input "True" at bounding box center [589, 319] width 10 height 8
radio input "true"
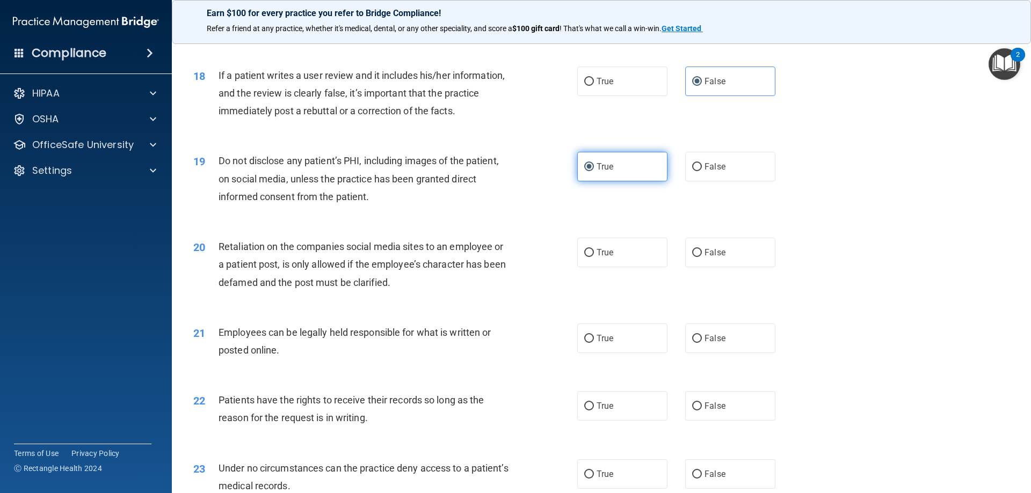
scroll to position [1503, 0]
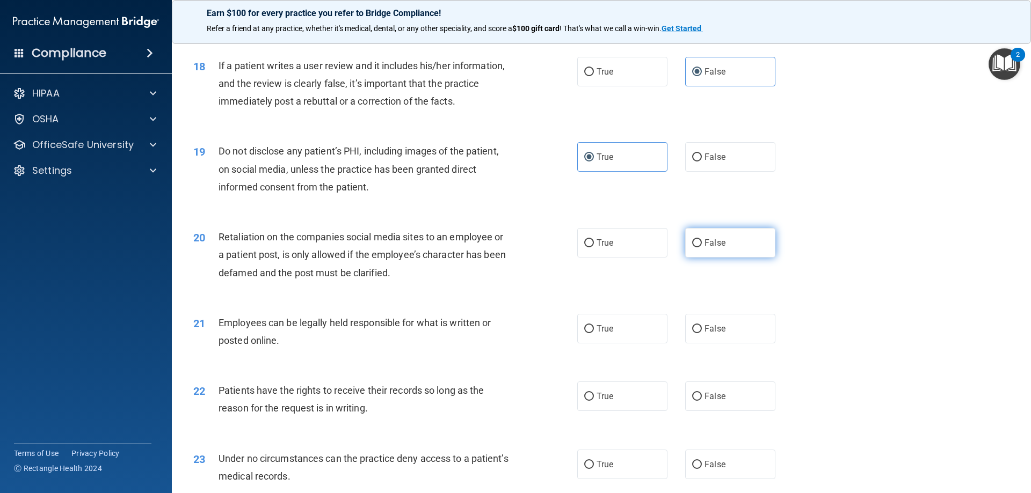
click at [718, 253] on label "False" at bounding box center [730, 243] width 90 height 30
click at [702, 248] on input "False" at bounding box center [697, 243] width 10 height 8
radio input "true"
click at [605, 334] on span "True" at bounding box center [605, 329] width 17 height 10
click at [594, 333] on input "True" at bounding box center [589, 329] width 10 height 8
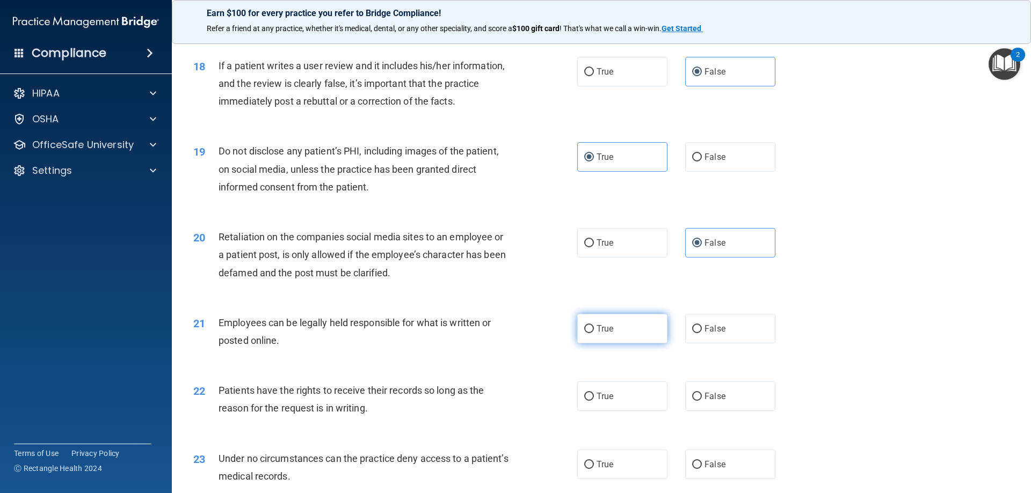
radio input "true"
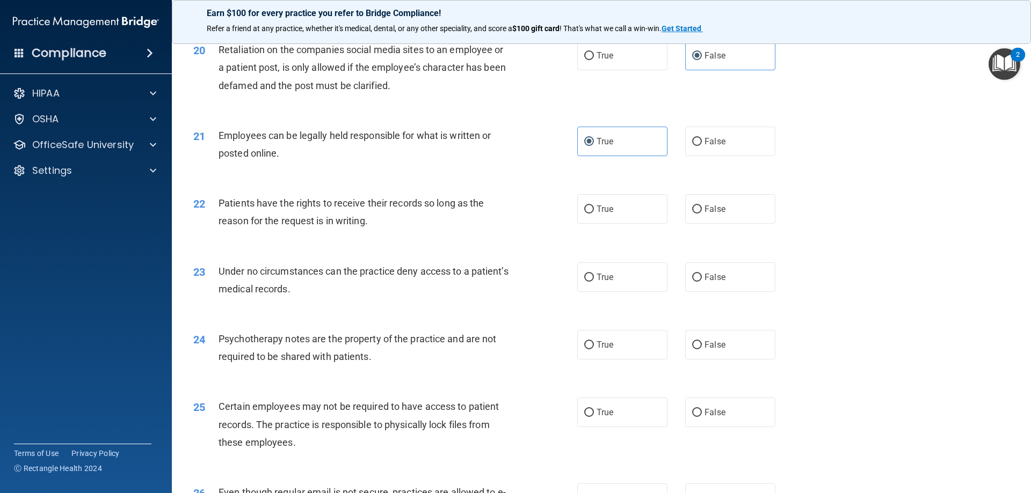
scroll to position [1718, 0]
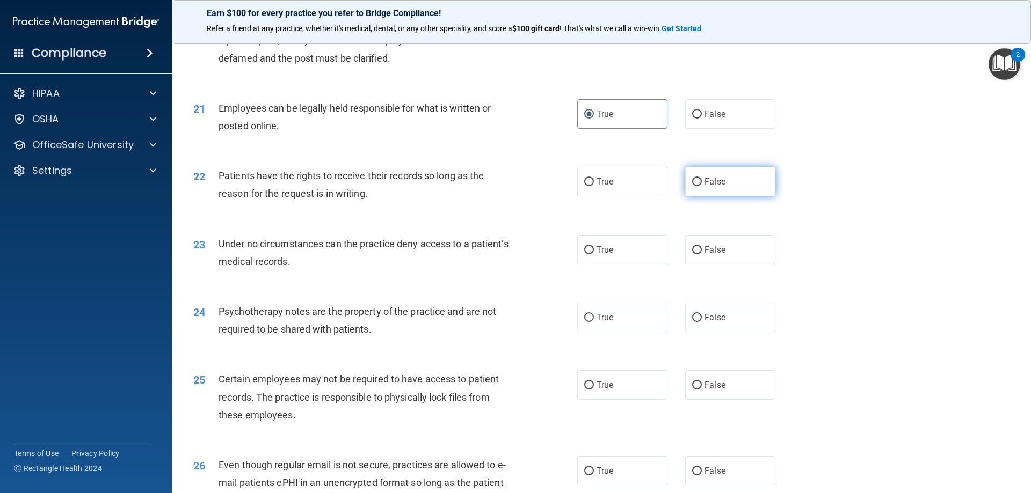
click at [704, 187] on span "False" at bounding box center [714, 182] width 21 height 10
click at [700, 186] on input "False" at bounding box center [697, 182] width 10 height 8
radio input "true"
click at [706, 255] on span "False" at bounding box center [714, 250] width 21 height 10
click at [702, 254] on input "False" at bounding box center [697, 250] width 10 height 8
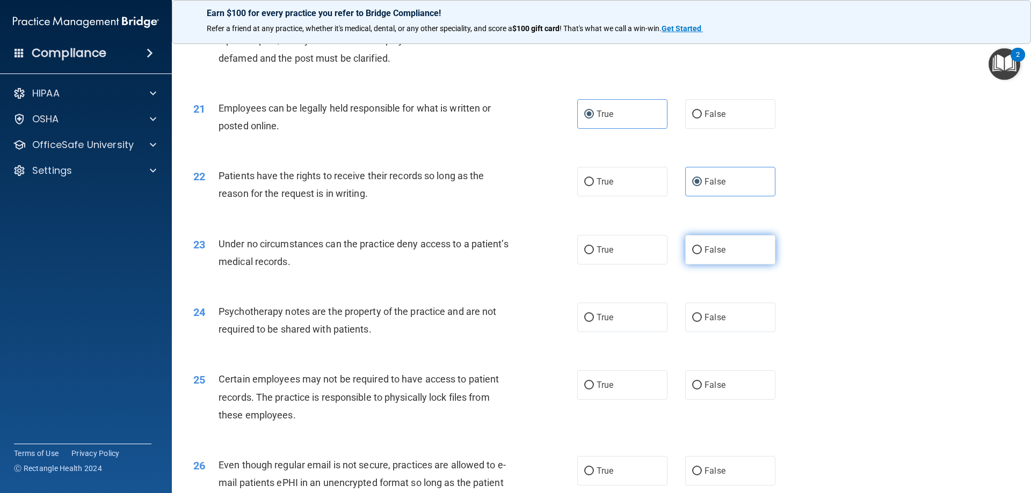
radio input "true"
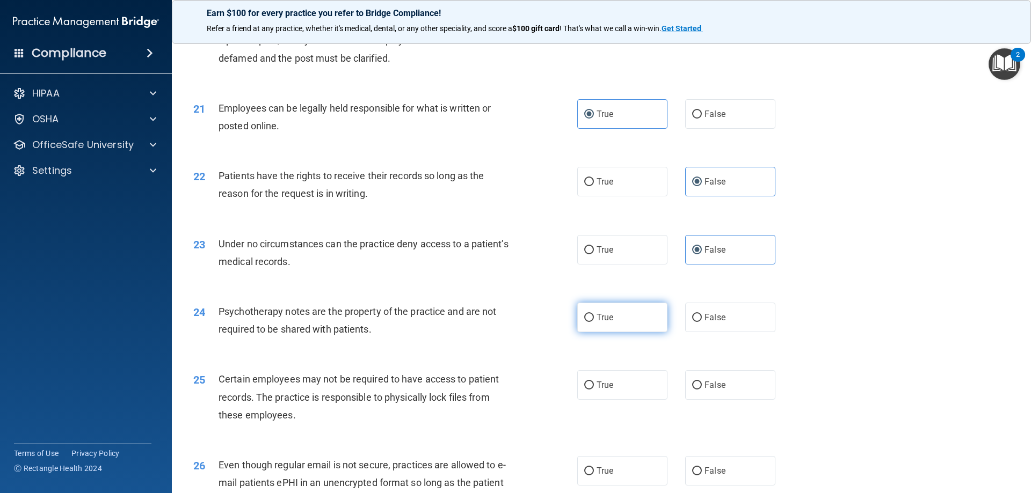
click at [630, 332] on label "True" at bounding box center [622, 318] width 90 height 30
click at [594, 322] on input "True" at bounding box center [589, 318] width 10 height 8
radio input "true"
click at [607, 390] on span "True" at bounding box center [605, 385] width 17 height 10
click at [594, 390] on input "True" at bounding box center [589, 386] width 10 height 8
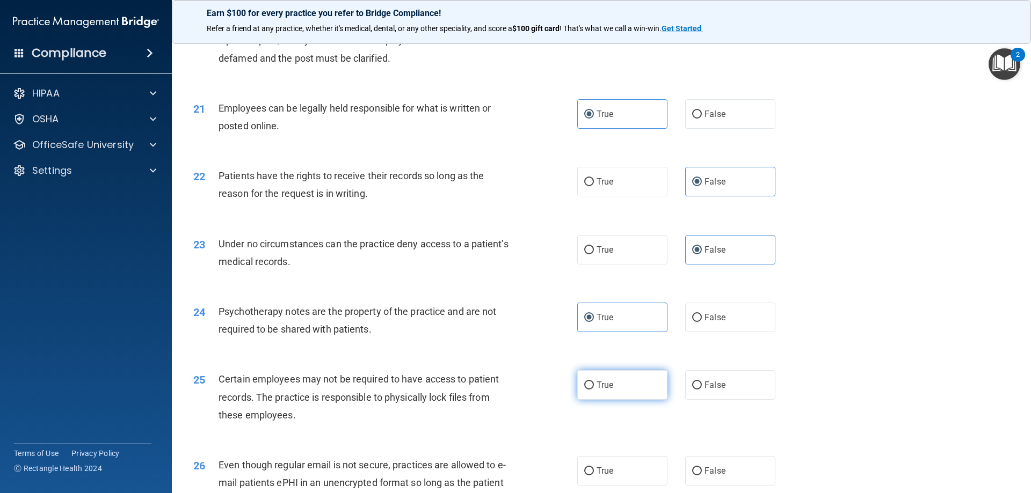
radio input "true"
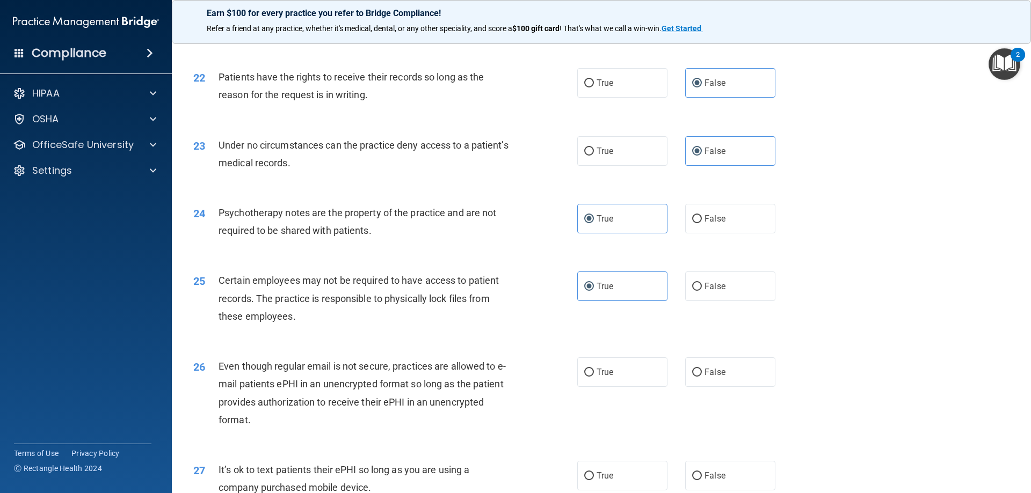
scroll to position [1879, 0]
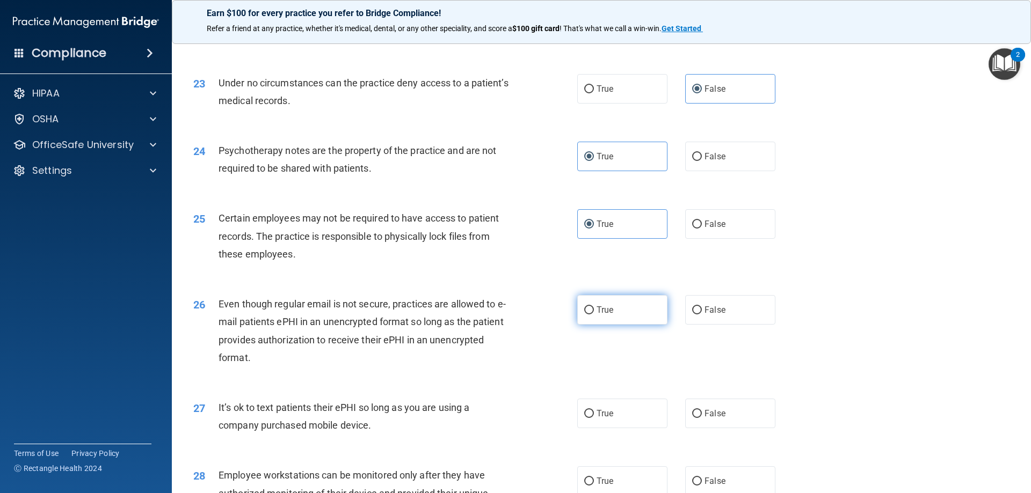
click at [603, 315] on span "True" at bounding box center [605, 310] width 17 height 10
click at [594, 315] on input "True" at bounding box center [589, 311] width 10 height 8
radio input "true"
click at [726, 428] on label "False" at bounding box center [730, 414] width 90 height 30
click at [702, 418] on input "False" at bounding box center [697, 414] width 10 height 8
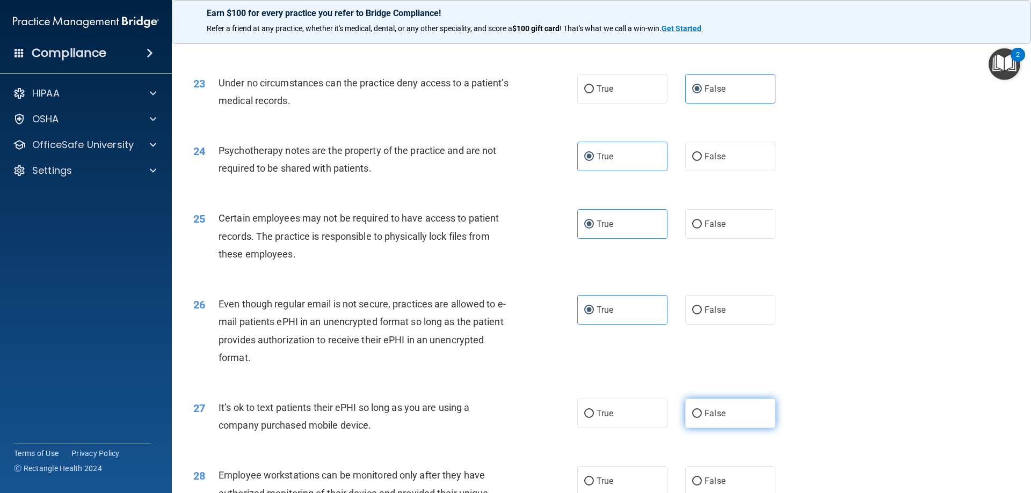
radio input "true"
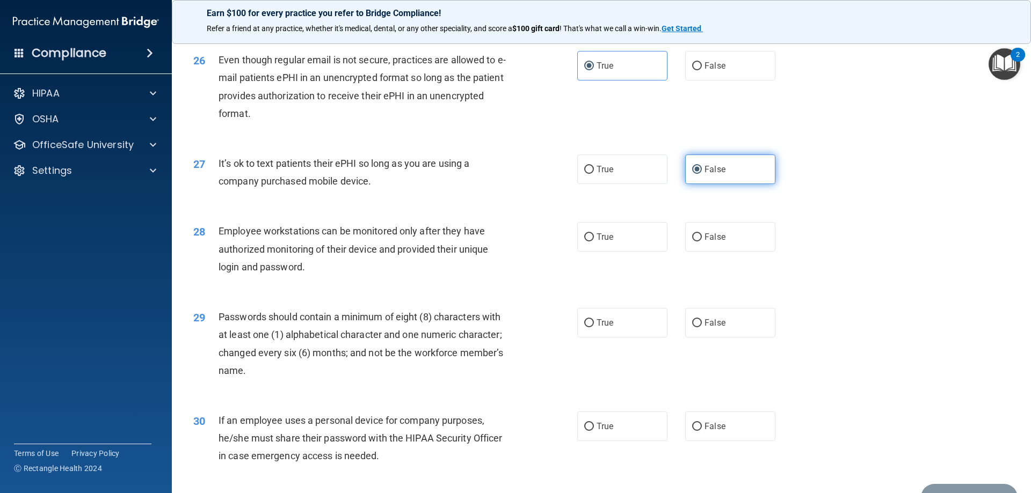
scroll to position [2148, 0]
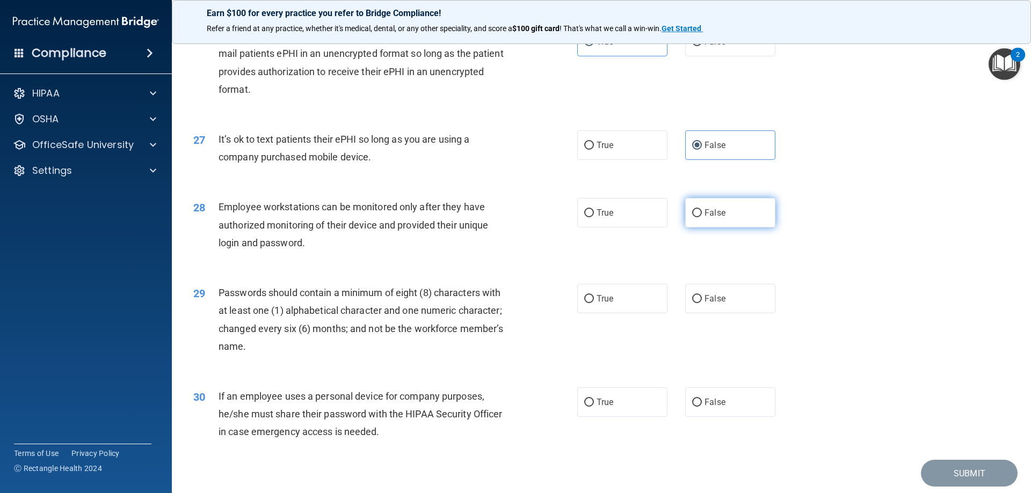
click at [704, 218] on span "False" at bounding box center [714, 213] width 21 height 10
click at [702, 217] on input "False" at bounding box center [697, 213] width 10 height 8
radio input "true"
click at [621, 314] on label "True" at bounding box center [622, 299] width 90 height 30
click at [594, 303] on input "True" at bounding box center [589, 299] width 10 height 8
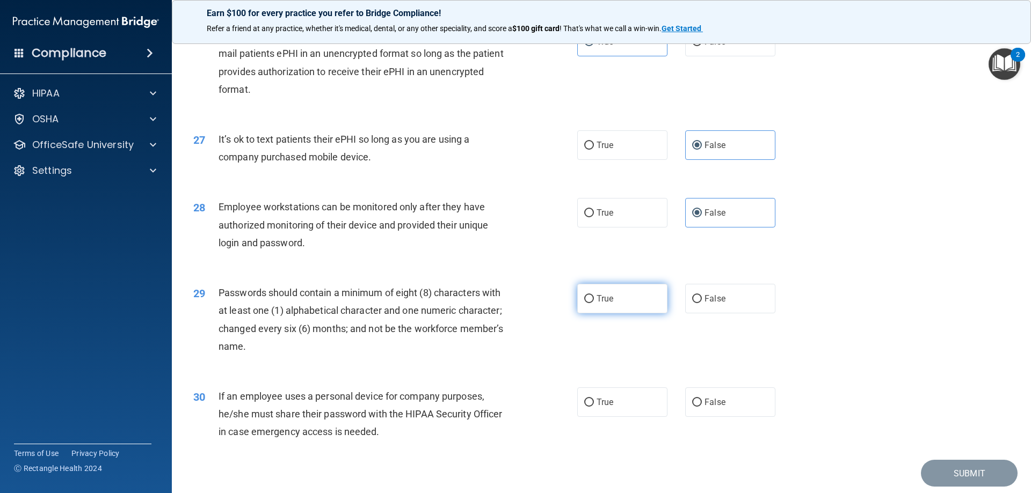
radio input "true"
click at [702, 412] on label "False" at bounding box center [730, 403] width 90 height 30
click at [702, 407] on input "False" at bounding box center [697, 403] width 10 height 8
radio input "true"
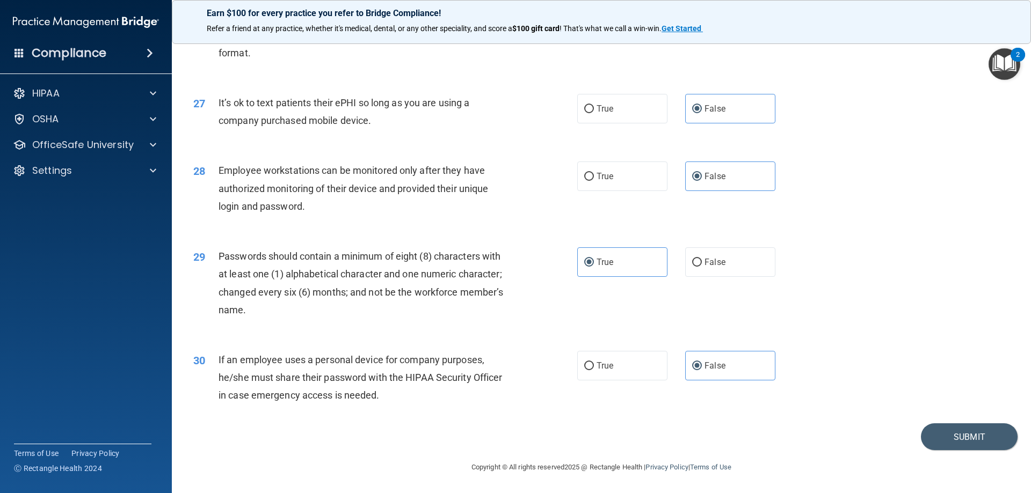
scroll to position [2202, 0]
click at [950, 433] on button "Submit" at bounding box center [969, 437] width 97 height 27
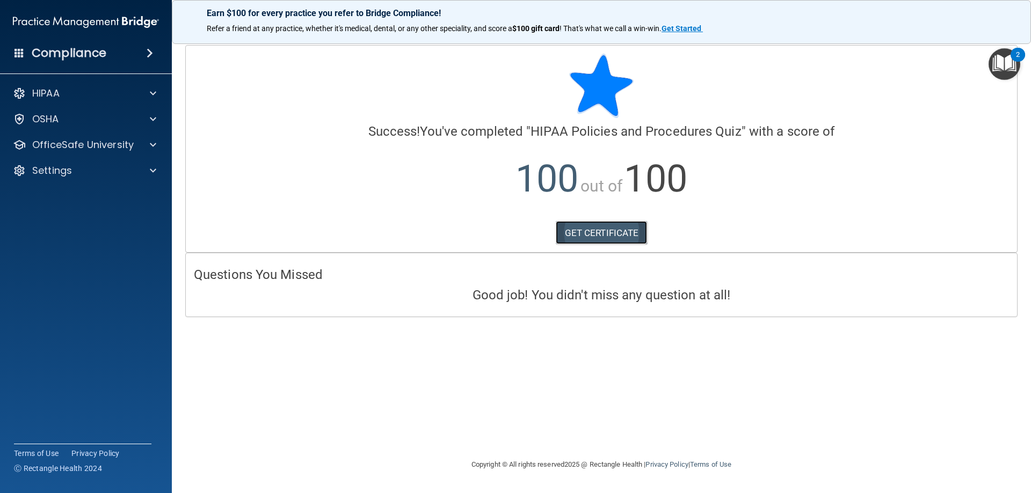
click at [615, 228] on link "GET CERTIFICATE" at bounding box center [602, 233] width 92 height 24
click at [998, 59] on img "Open Resource Center, 2 new notifications" at bounding box center [1004, 64] width 32 height 32
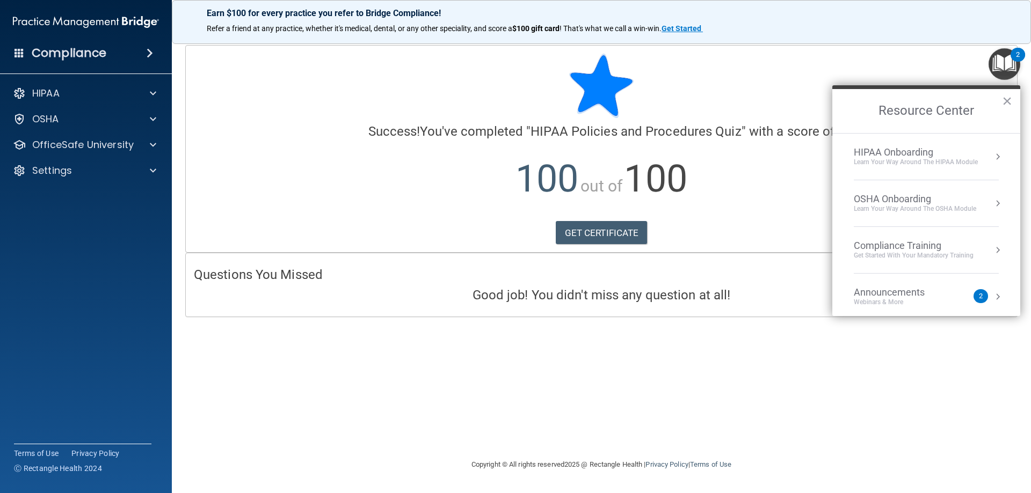
click at [945, 151] on div "HIPAA Onboarding" at bounding box center [916, 153] width 124 height 12
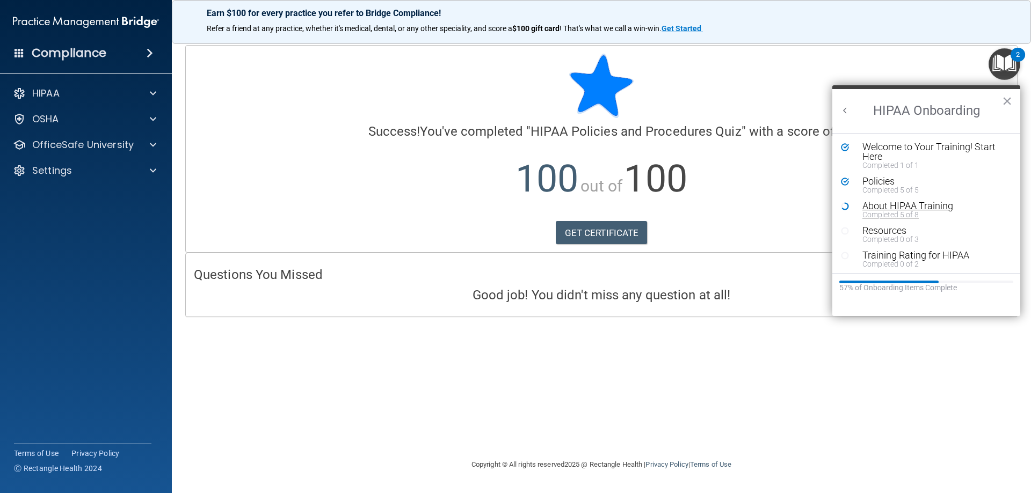
click at [888, 201] on div "About HIPAA Training" at bounding box center [930, 206] width 136 height 10
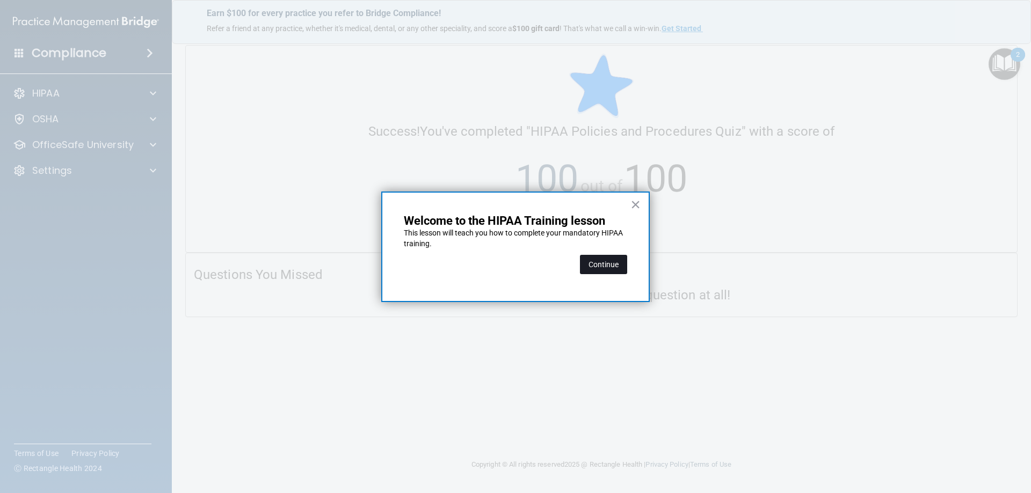
click at [604, 270] on button "Continue" at bounding box center [603, 264] width 47 height 19
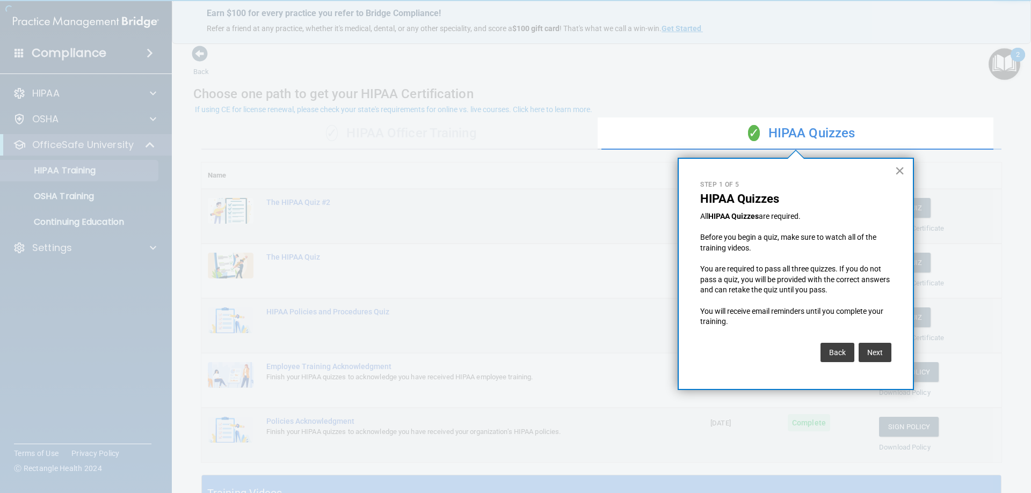
click at [902, 171] on button "×" at bounding box center [899, 170] width 10 height 17
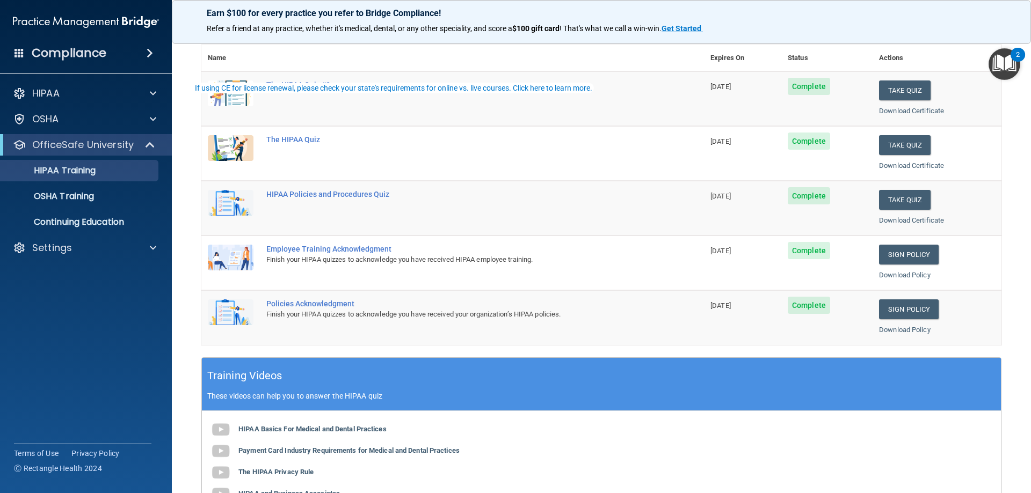
scroll to position [161, 0]
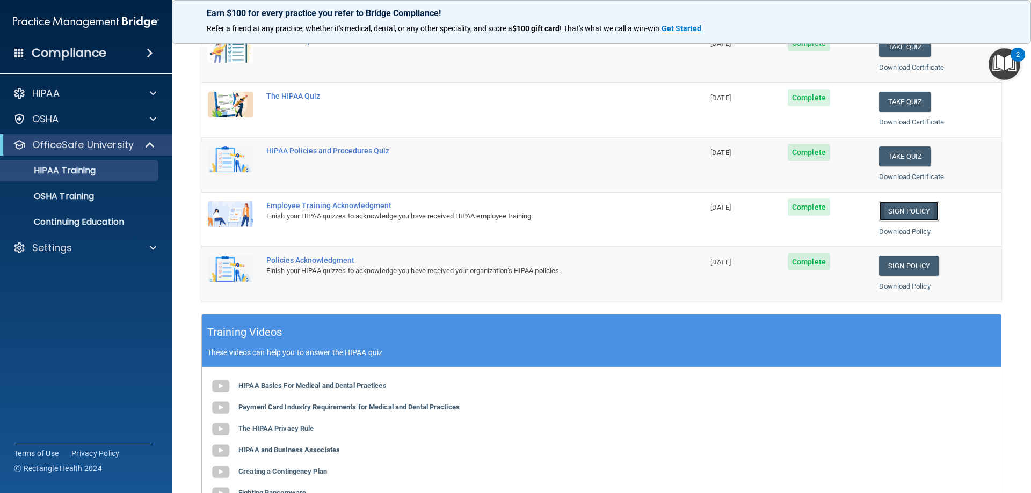
click at [894, 206] on link "Sign Policy" at bounding box center [909, 211] width 60 height 20
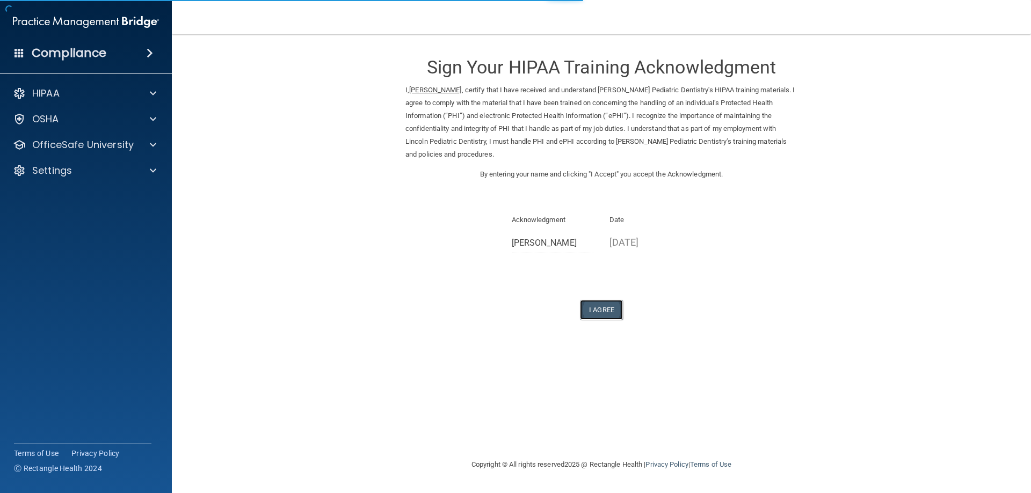
click at [617, 312] on button "I Agree" at bounding box center [601, 310] width 43 height 20
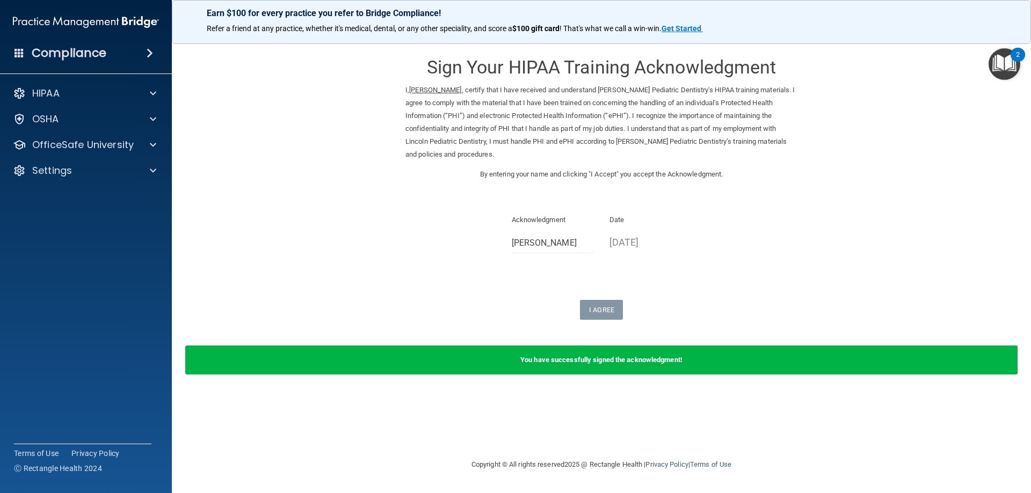
click at [1005, 58] on img "Open Resource Center, 2 new notifications" at bounding box center [1004, 64] width 32 height 32
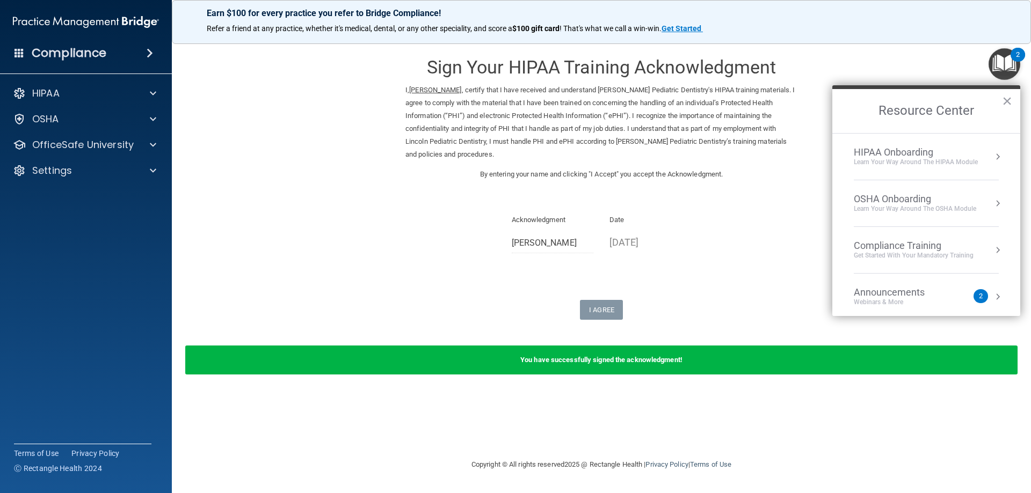
click at [918, 159] on div "Learn Your Way around the HIPAA module" at bounding box center [916, 162] width 124 height 9
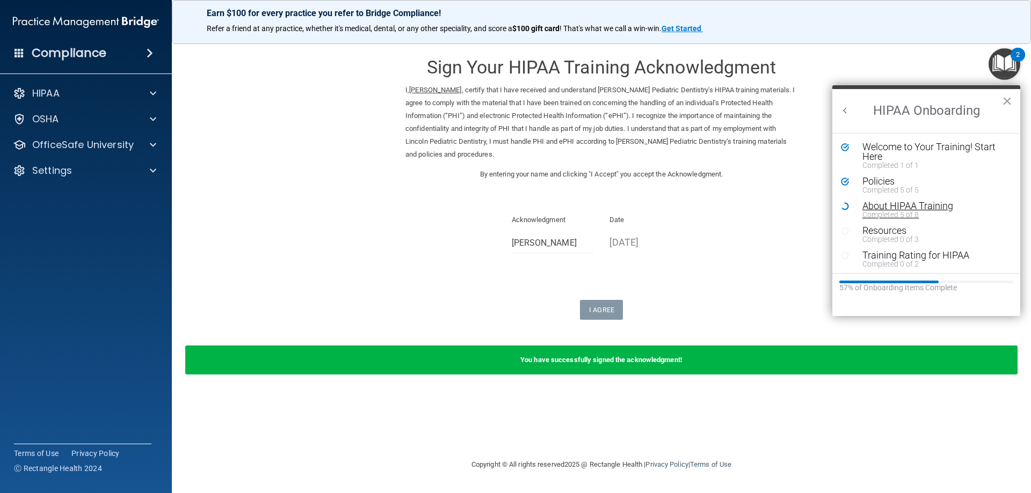
click at [911, 211] on div "Completed 5 of 8" at bounding box center [930, 215] width 136 height 8
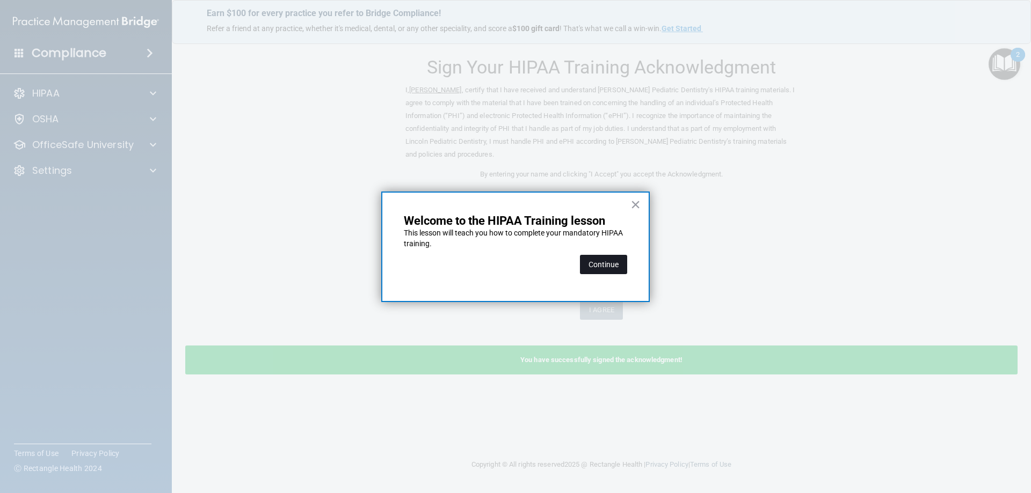
click at [601, 264] on button "Continue" at bounding box center [603, 264] width 47 height 19
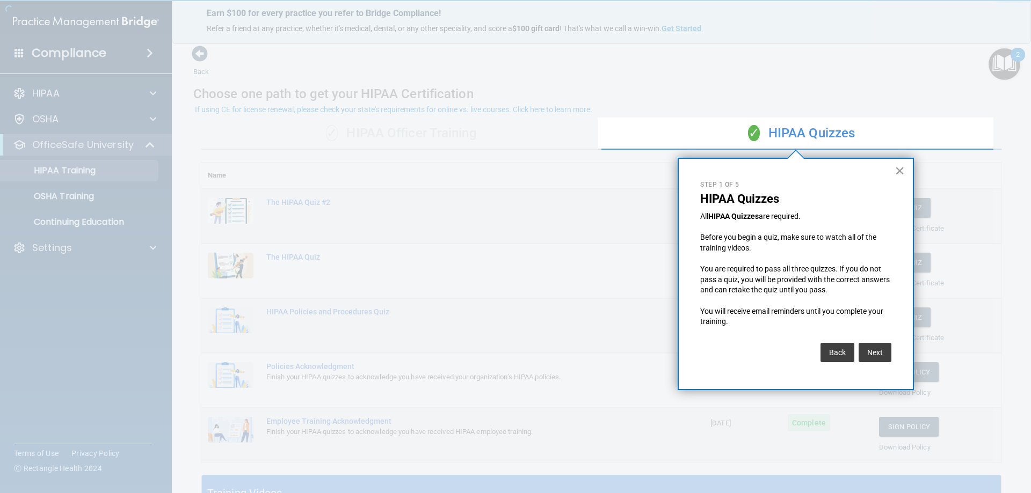
click at [901, 170] on button "×" at bounding box center [899, 170] width 10 height 17
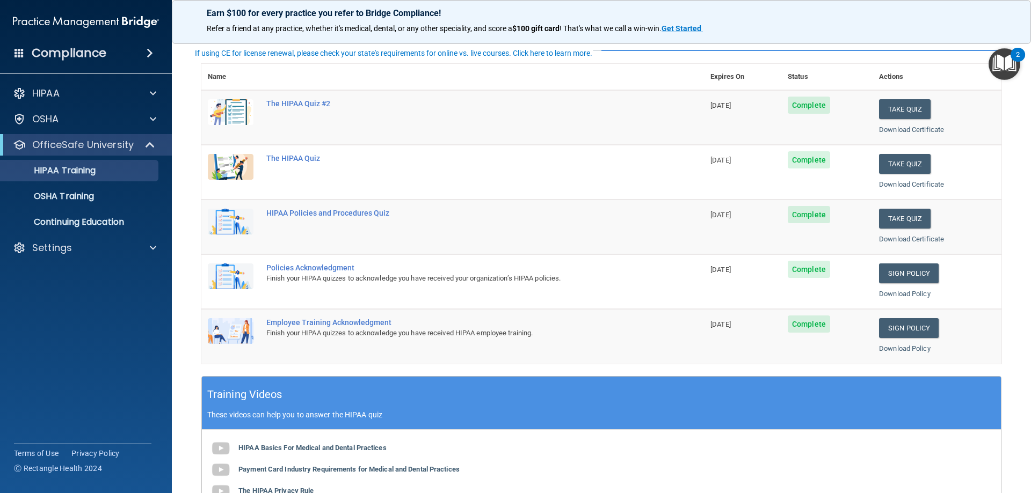
scroll to position [107, 0]
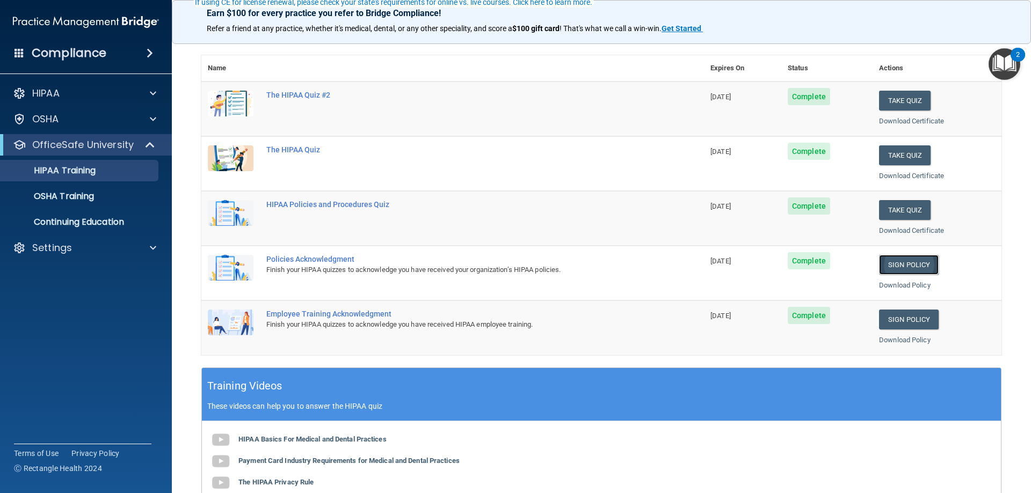
click at [907, 264] on link "Sign Policy" at bounding box center [909, 265] width 60 height 20
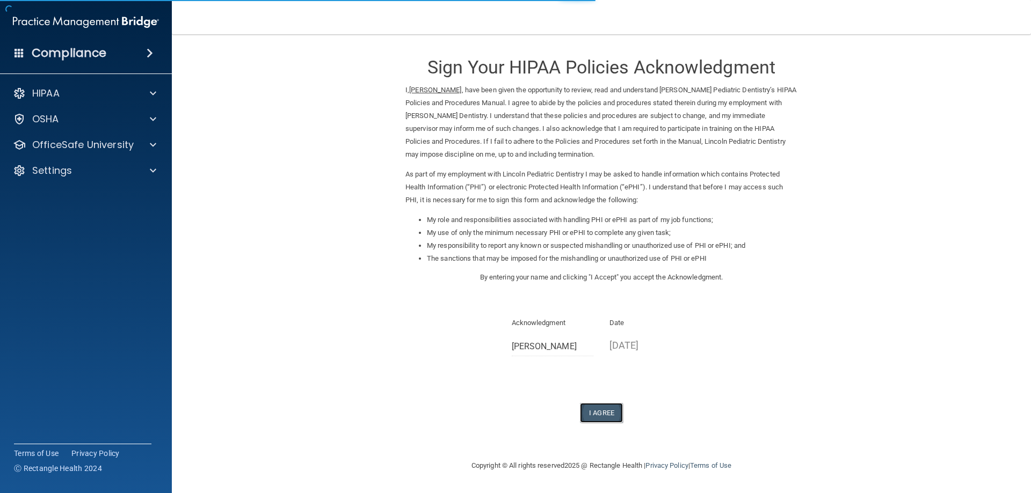
click at [610, 416] on button "I Agree" at bounding box center [601, 413] width 43 height 20
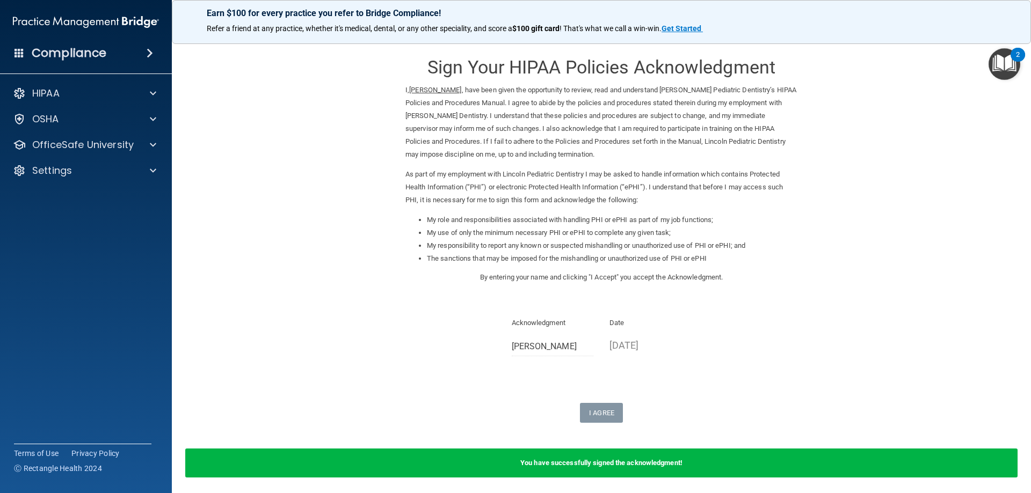
click at [1010, 55] on img "Open Resource Center, 2 new notifications" at bounding box center [1004, 64] width 32 height 32
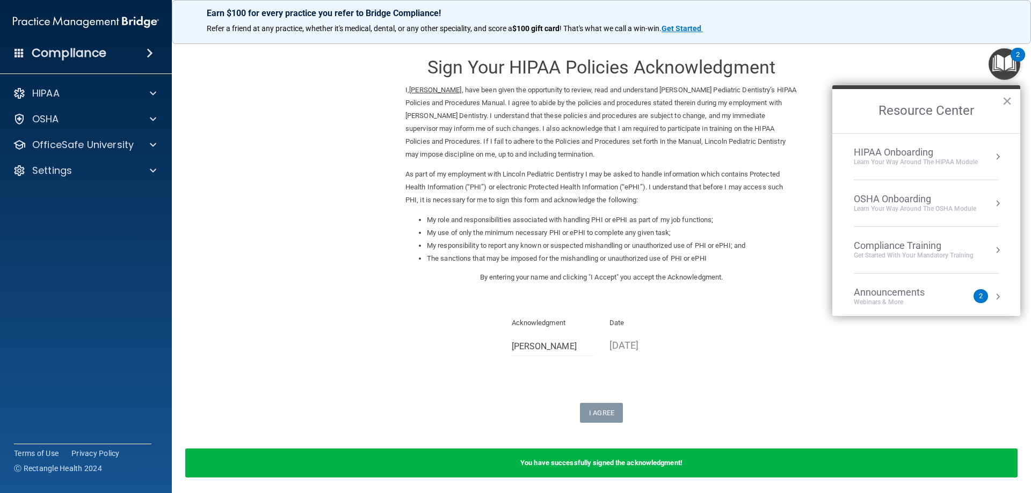
click at [901, 159] on div "Learn Your Way around the HIPAA module" at bounding box center [916, 162] width 124 height 9
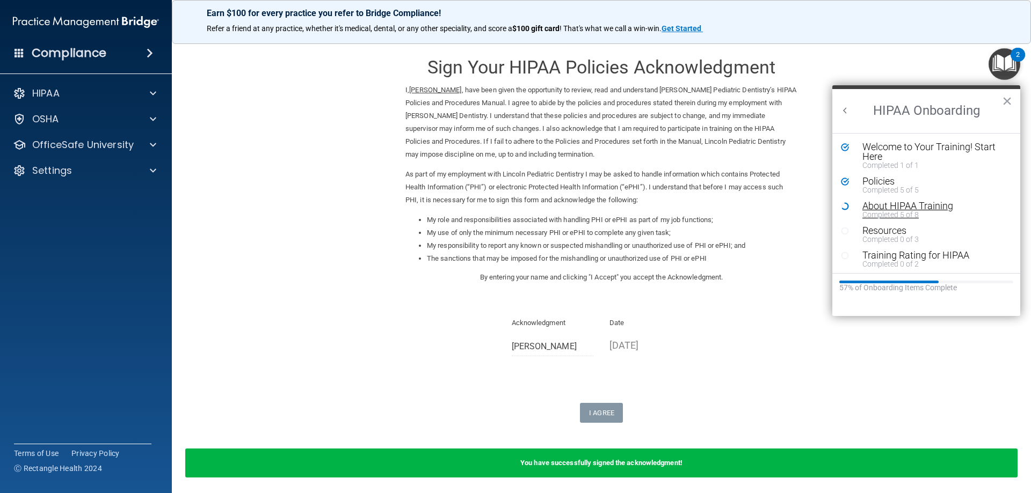
click at [896, 206] on div "About HIPAA Training" at bounding box center [930, 206] width 136 height 10
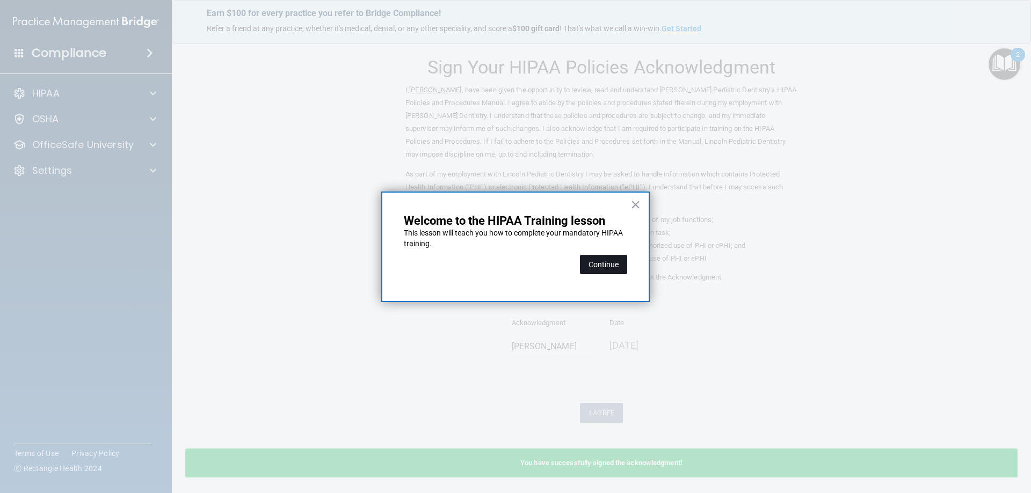
click at [614, 265] on button "Continue" at bounding box center [603, 264] width 47 height 19
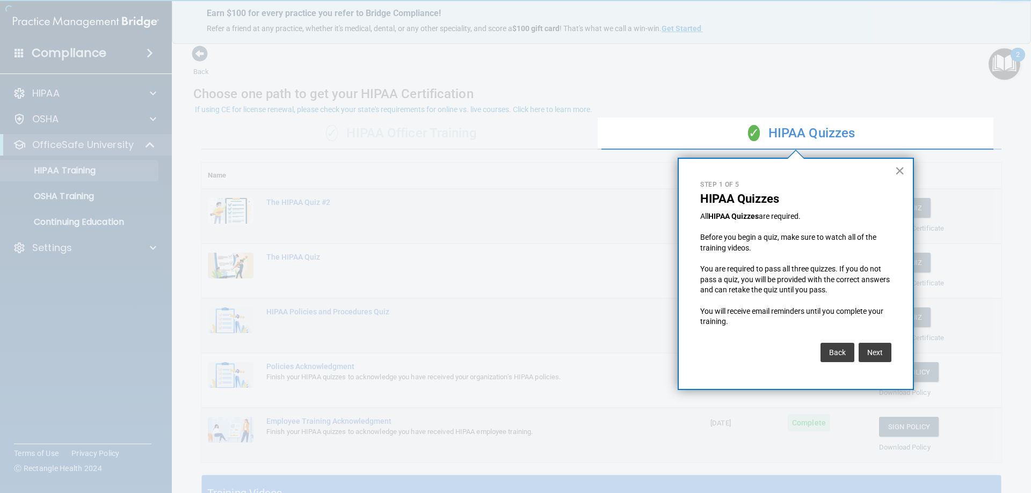
click at [899, 172] on button "×" at bounding box center [899, 170] width 10 height 17
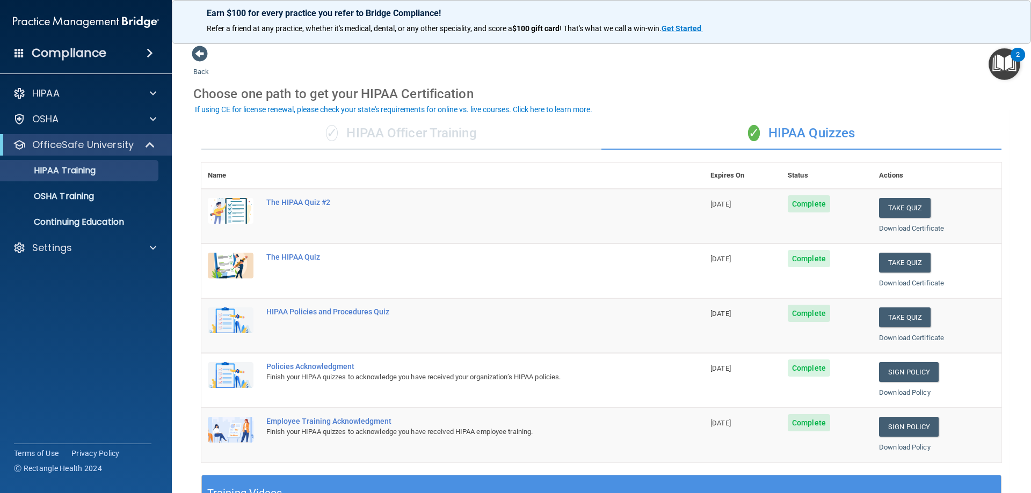
click at [1002, 60] on img "Open Resource Center, 2 new notifications" at bounding box center [1004, 64] width 32 height 32
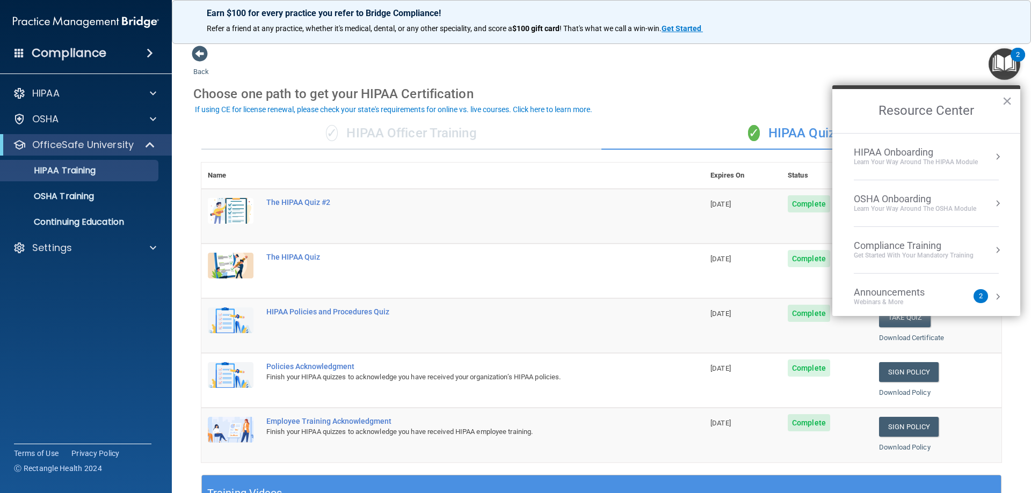
click at [962, 152] on div "HIPAA Onboarding" at bounding box center [916, 153] width 124 height 12
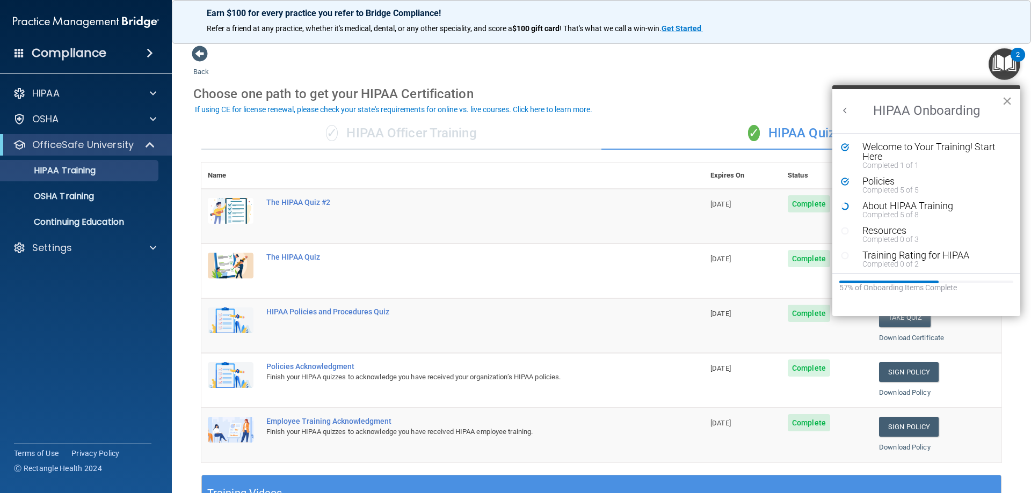
click at [1006, 100] on button "×" at bounding box center [1007, 100] width 10 height 17
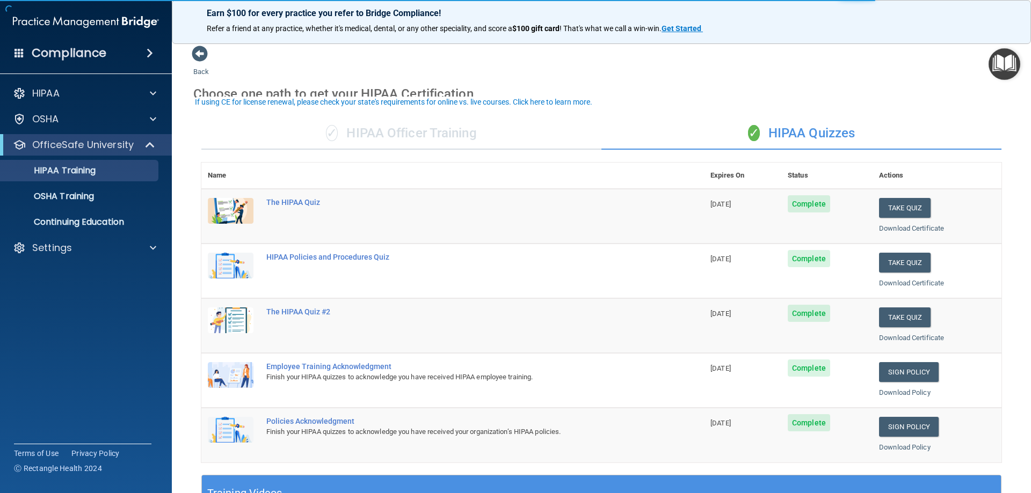
scroll to position [54, 0]
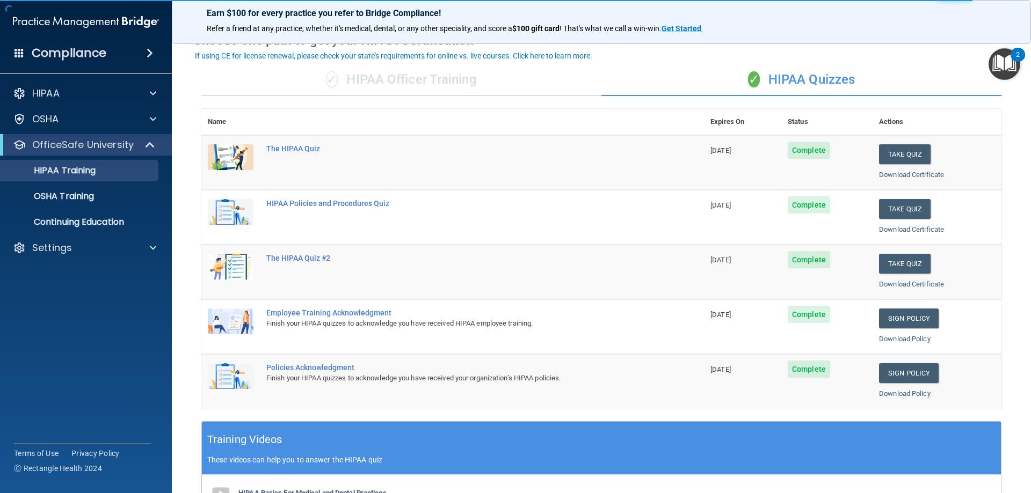
click at [1007, 59] on img "Open Resource Center, 2 new notifications" at bounding box center [1004, 64] width 32 height 32
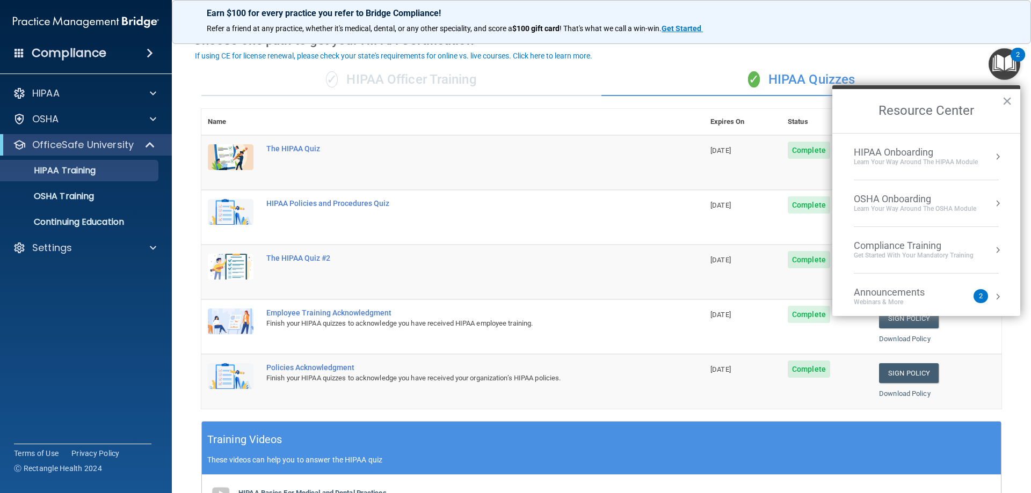
click at [918, 147] on div "HIPAA Onboarding" at bounding box center [916, 153] width 124 height 12
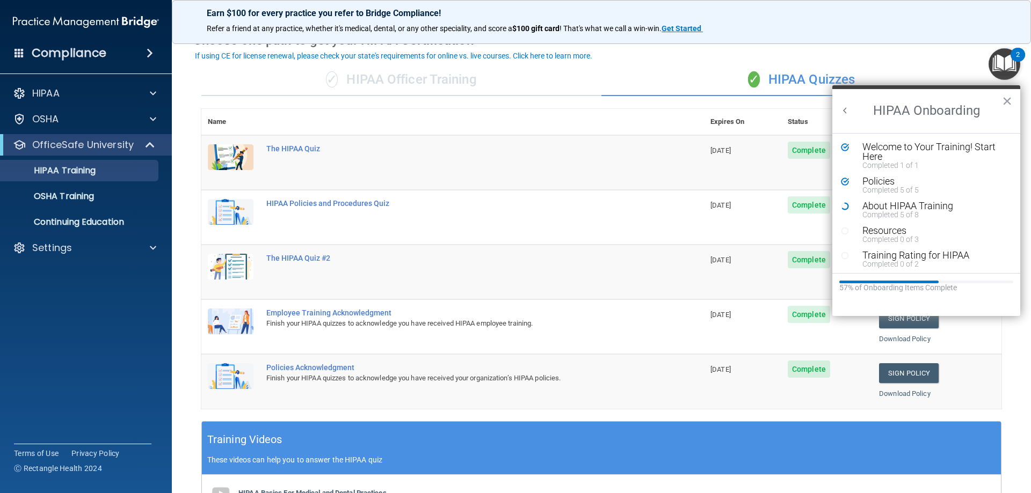
scroll to position [0, 0]
click at [908, 201] on div "About HIPAA Training" at bounding box center [930, 206] width 136 height 10
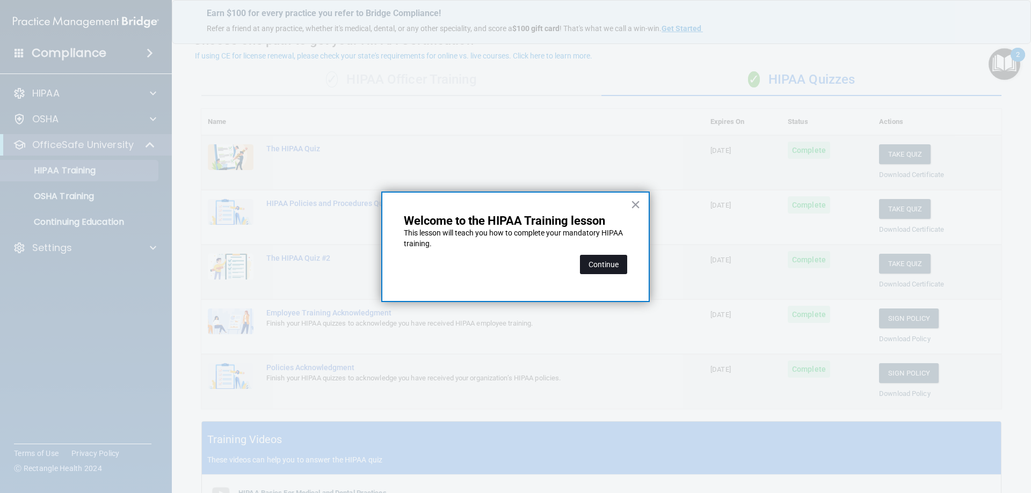
click at [619, 274] on button "Continue" at bounding box center [603, 264] width 47 height 19
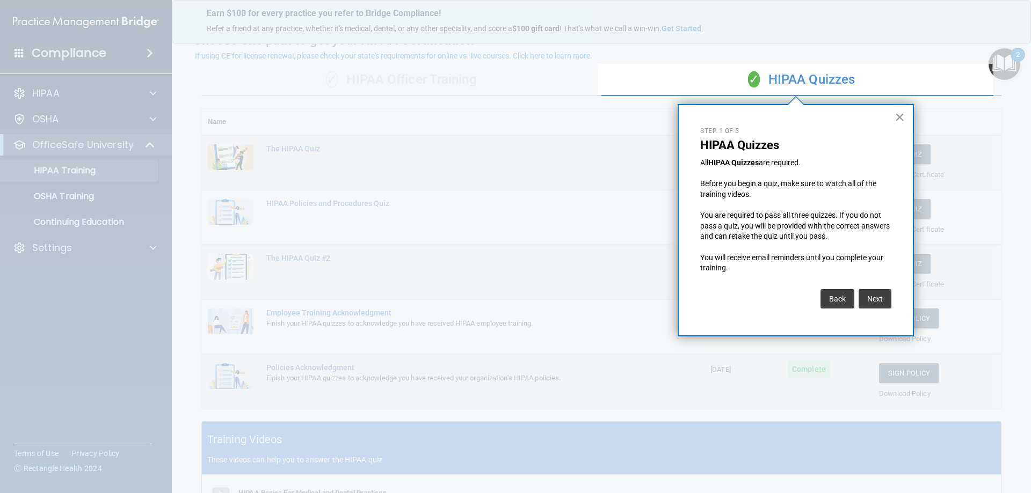
click at [899, 118] on button "×" at bounding box center [899, 116] width 10 height 17
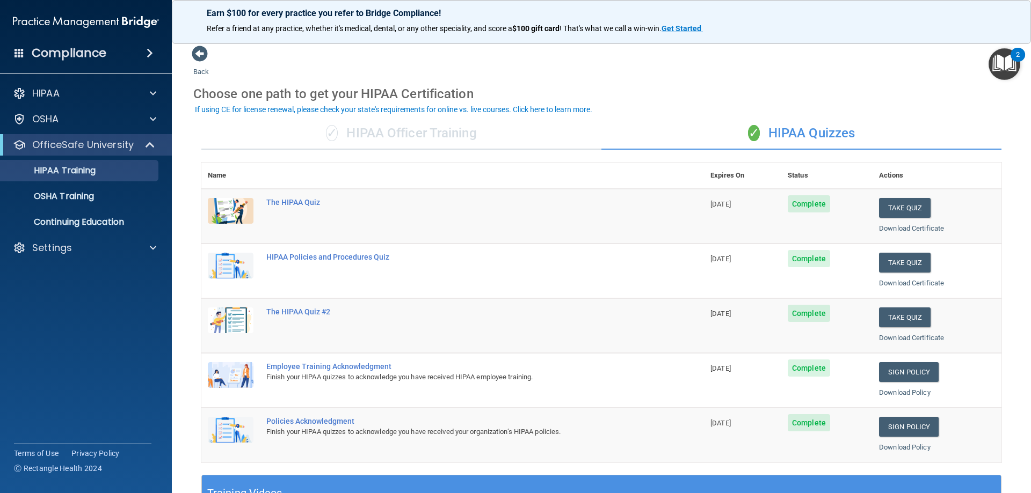
click at [1002, 68] on img "Open Resource Center, 2 new notifications" at bounding box center [1004, 64] width 32 height 32
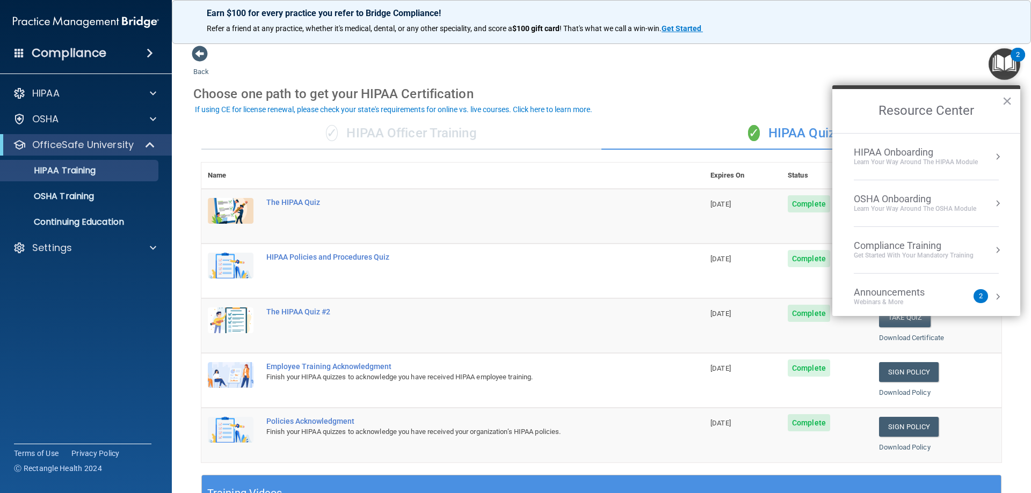
click at [915, 194] on div "OSHA Onboarding" at bounding box center [915, 199] width 122 height 12
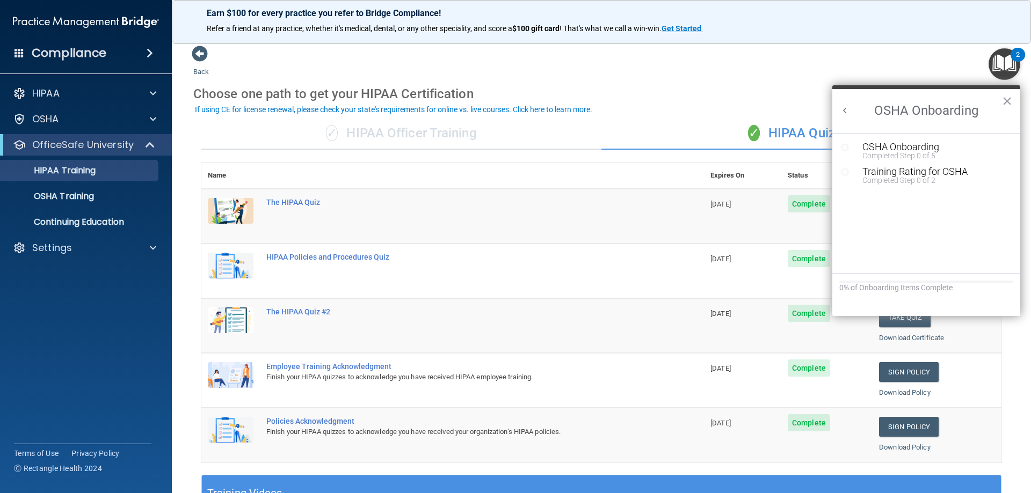
click at [1012, 57] on div "2" at bounding box center [1017, 55] width 14 height 14
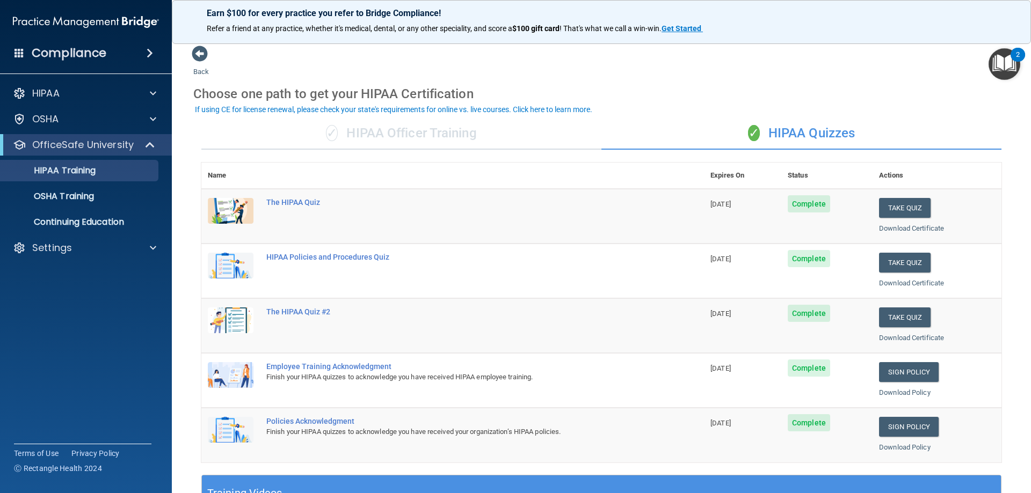
click at [1005, 73] on img "Open Resource Center, 2 new notifications" at bounding box center [1004, 64] width 32 height 32
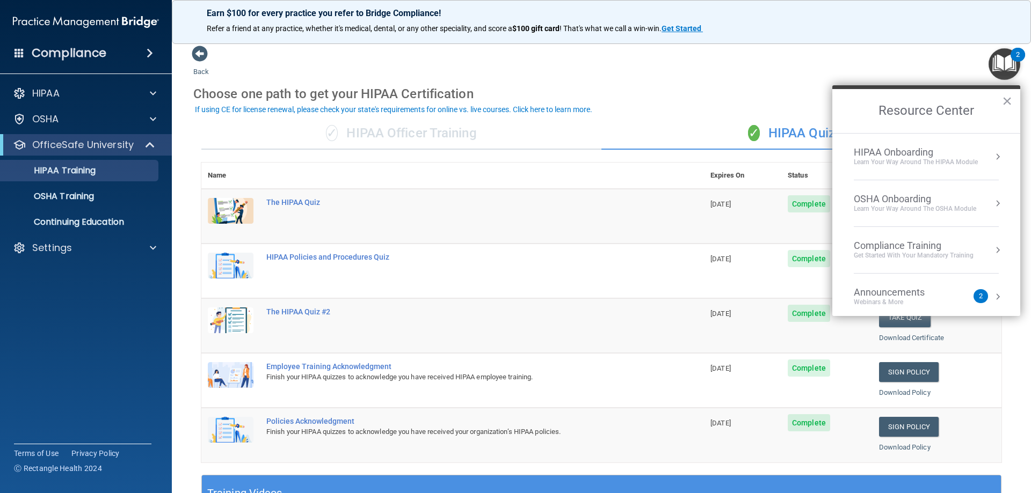
click at [883, 164] on div "Learn Your Way around the HIPAA module" at bounding box center [916, 162] width 124 height 9
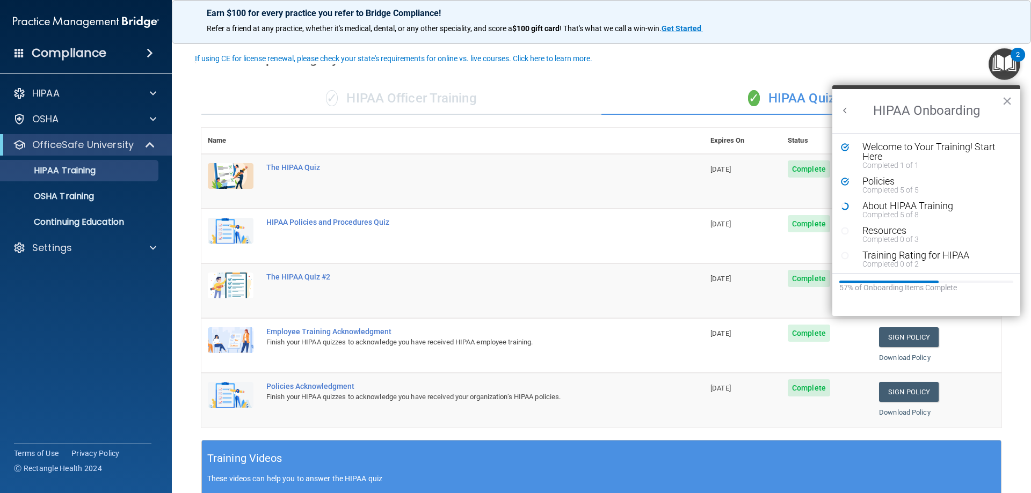
scroll to position [54, 0]
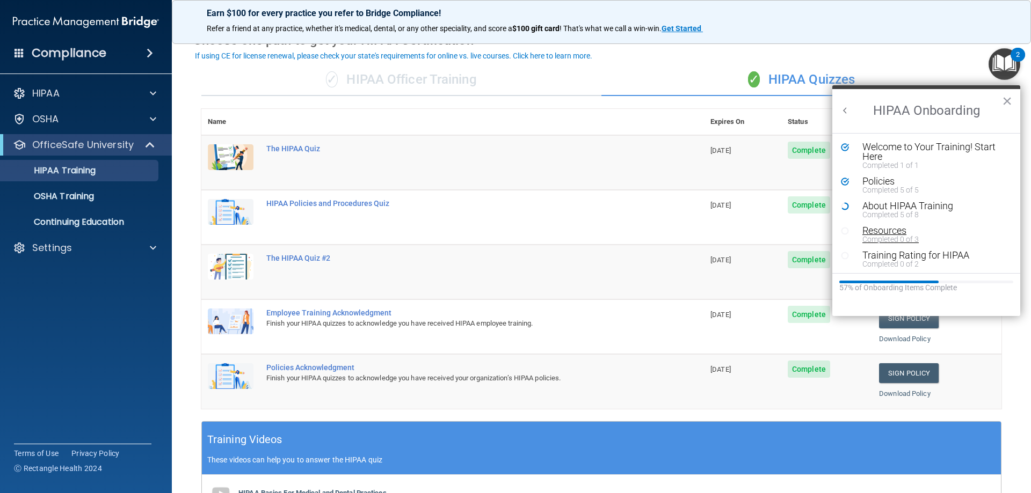
click at [883, 232] on div "Resources" at bounding box center [930, 231] width 136 height 10
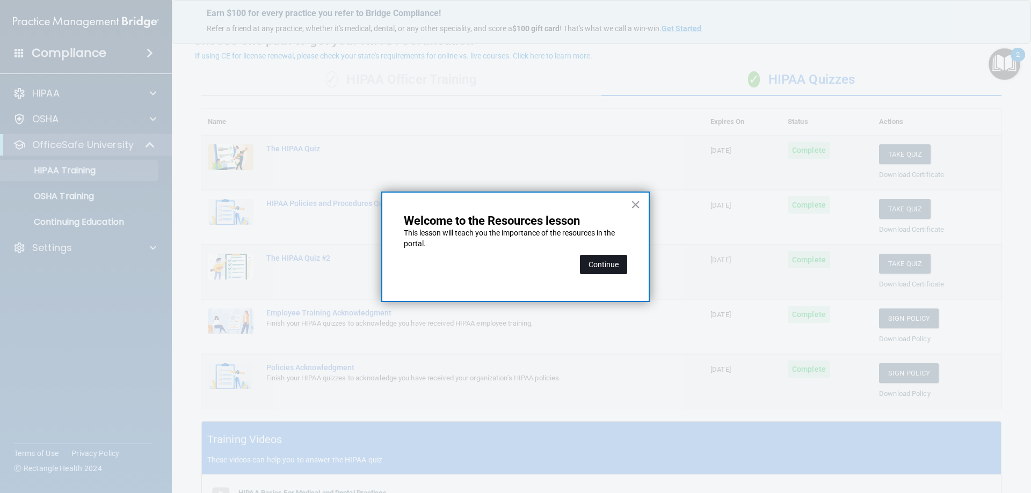
click at [608, 264] on button "Continue" at bounding box center [603, 264] width 47 height 19
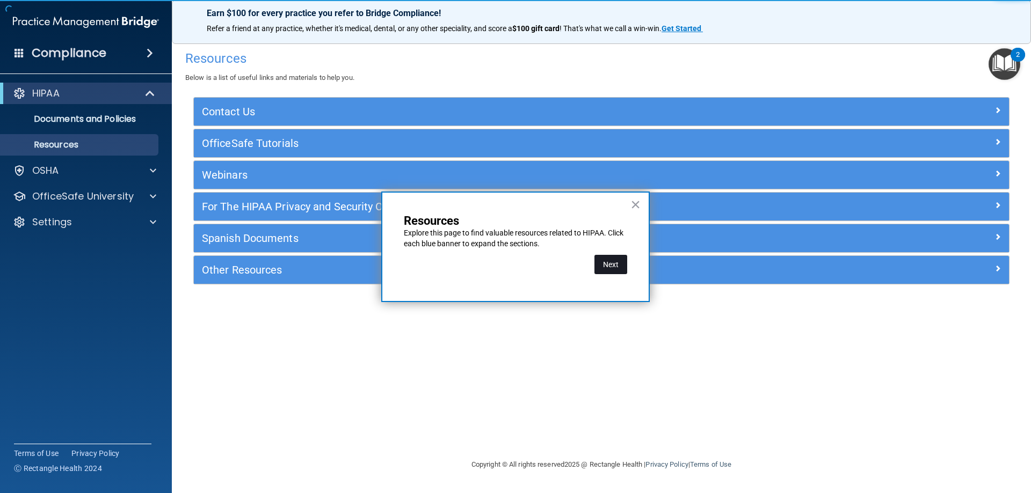
click at [614, 270] on button "Next" at bounding box center [610, 264] width 33 height 19
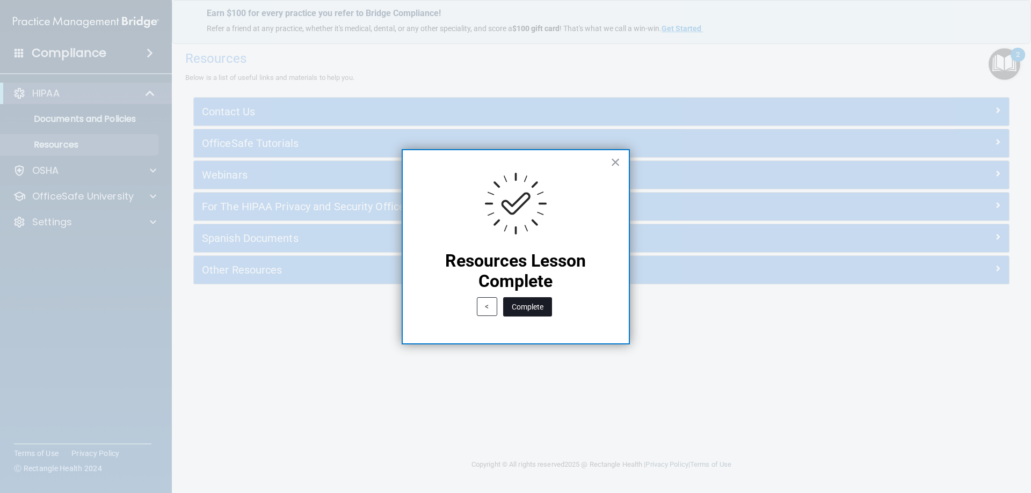
click at [525, 309] on button "Complete" at bounding box center [527, 306] width 49 height 19
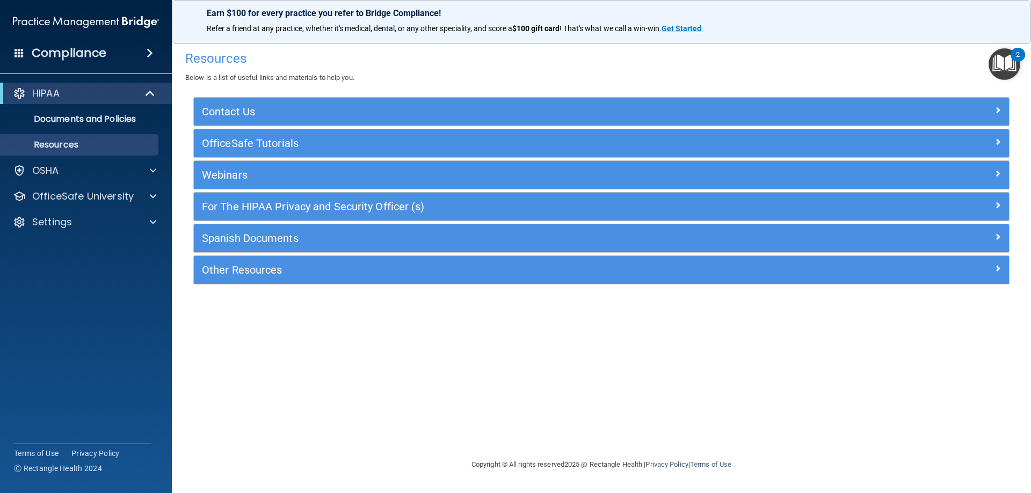
click at [1017, 66] on div "2" at bounding box center [1018, 62] width 4 height 14
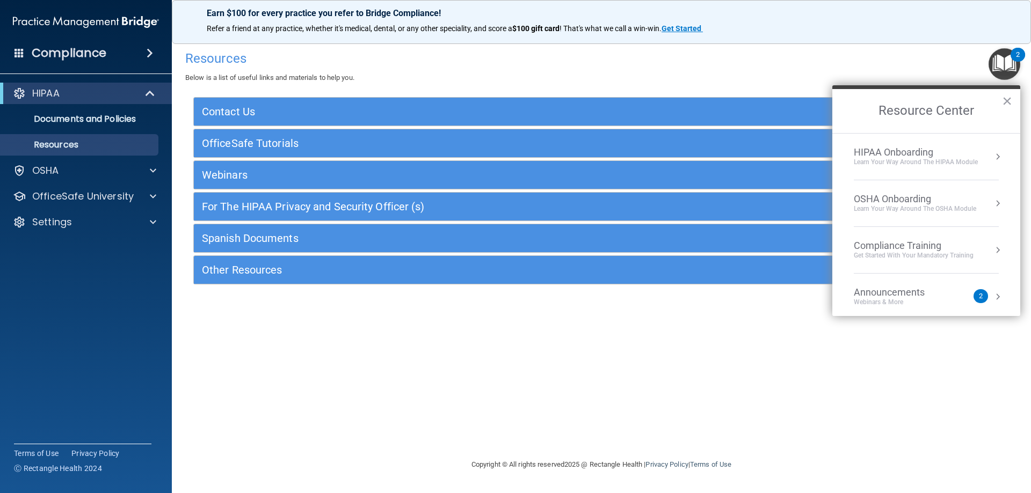
click at [921, 156] on div "HIPAA Onboarding" at bounding box center [916, 153] width 124 height 12
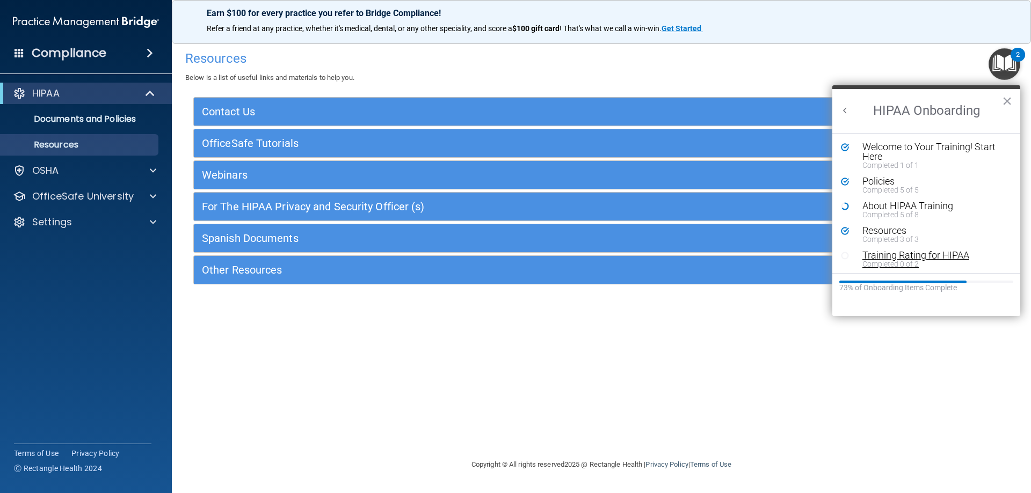
click at [901, 260] on div "Completed 0 of 2" at bounding box center [930, 264] width 136 height 8
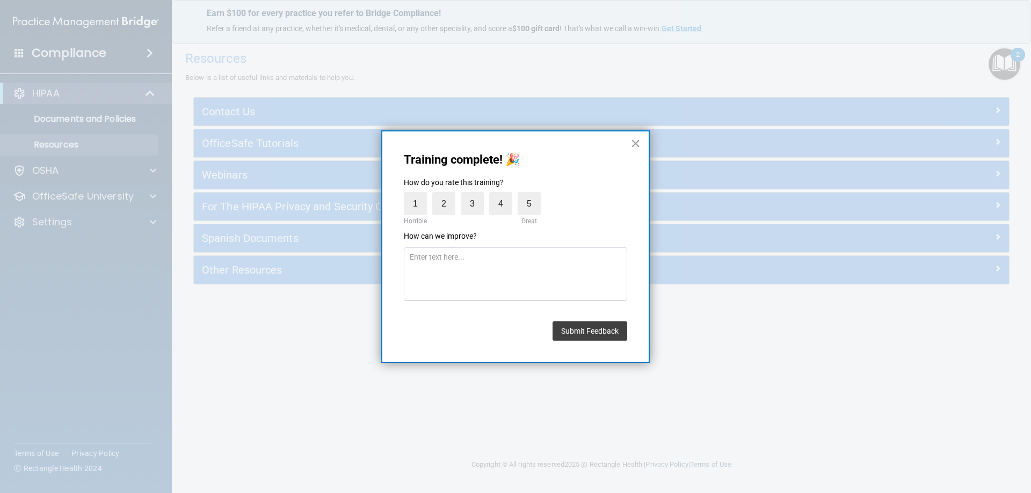
click at [639, 142] on button "×" at bounding box center [635, 143] width 10 height 17
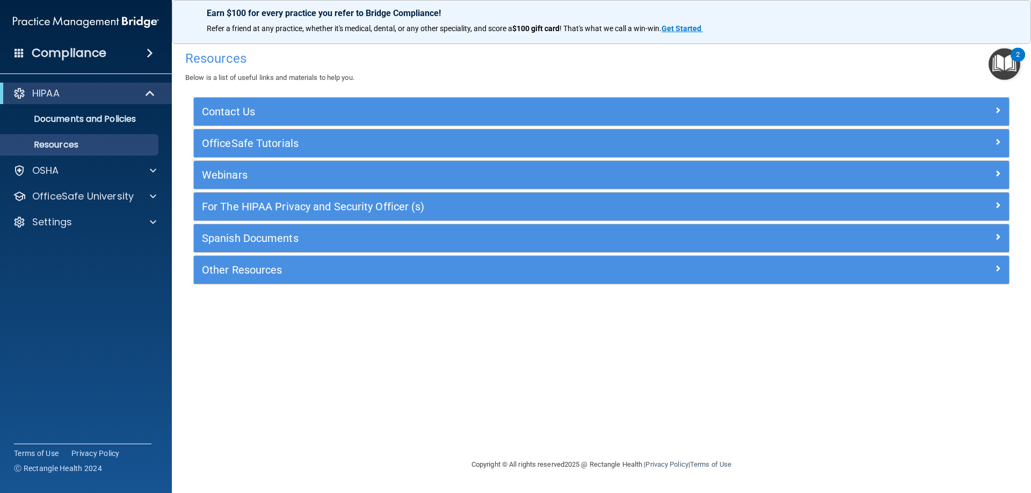
click at [1005, 51] on img "Open Resource Center, 2 new notifications" at bounding box center [1004, 64] width 32 height 32
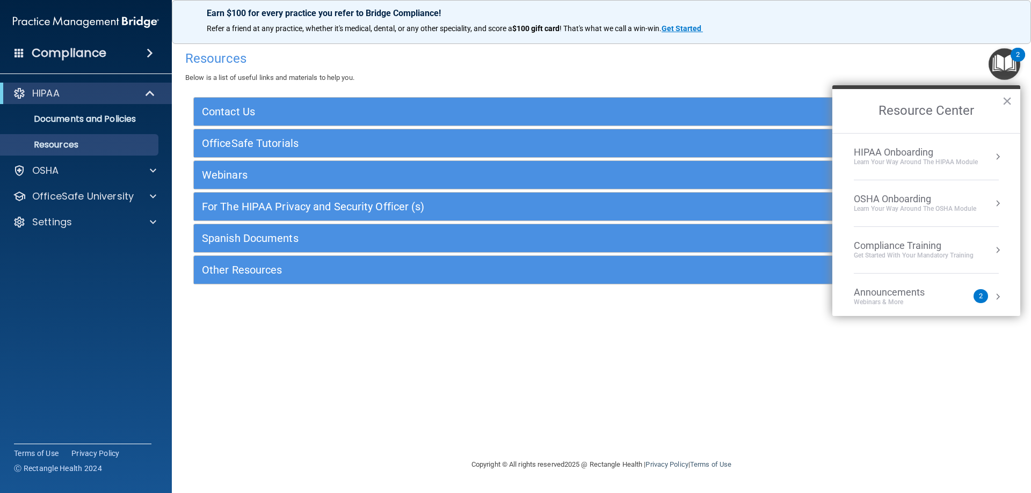
click at [919, 161] on div "Learn Your Way around the HIPAA module" at bounding box center [916, 162] width 124 height 9
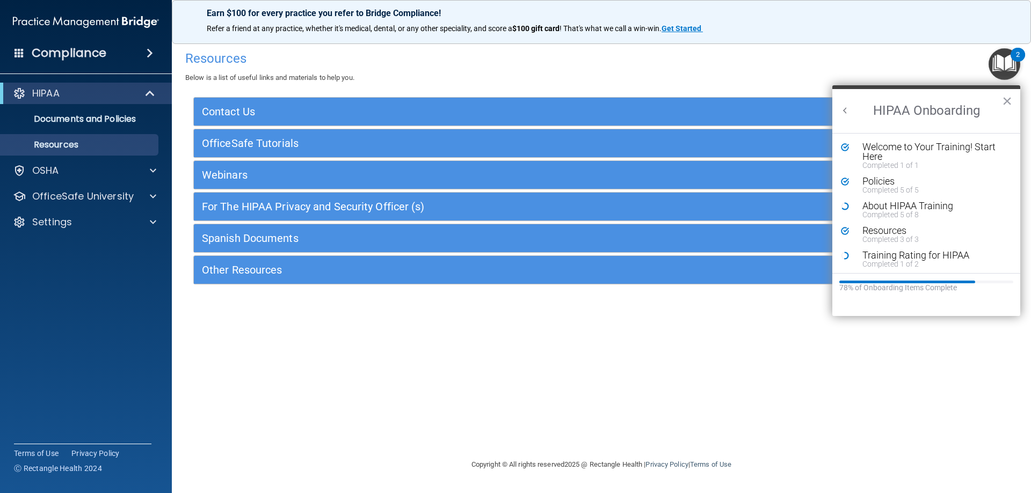
click at [905, 221] on li "About HIPAA Training Completed 5 of 8" at bounding box center [926, 213] width 171 height 25
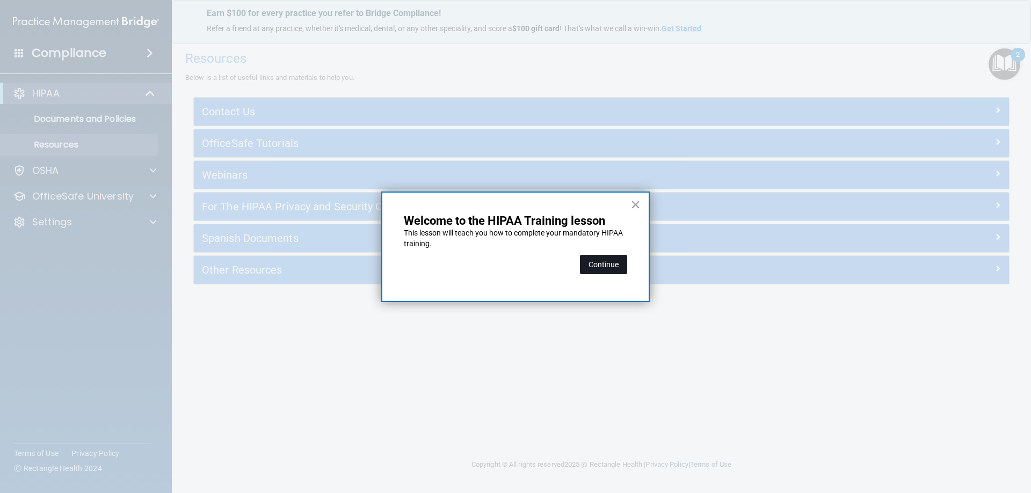
click at [609, 265] on button "Continue" at bounding box center [603, 264] width 47 height 19
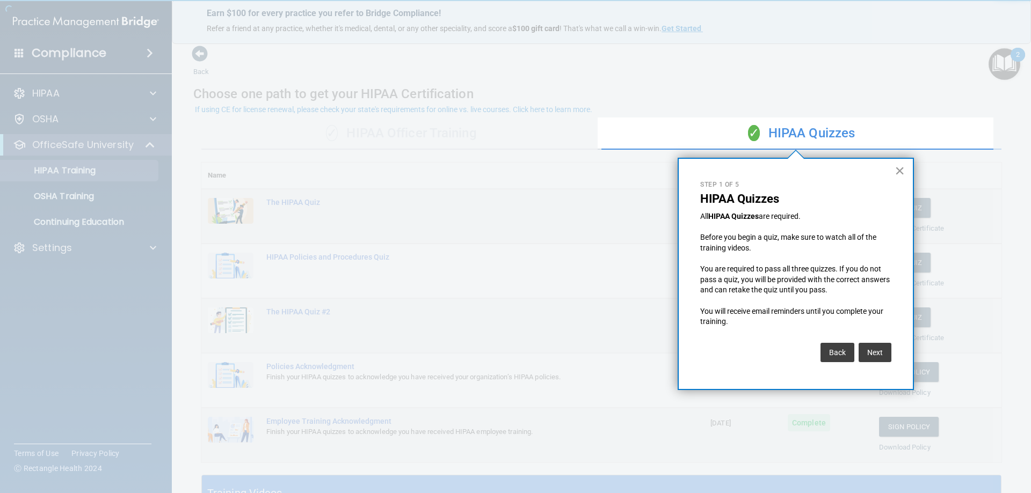
click at [898, 172] on button "×" at bounding box center [899, 170] width 10 height 17
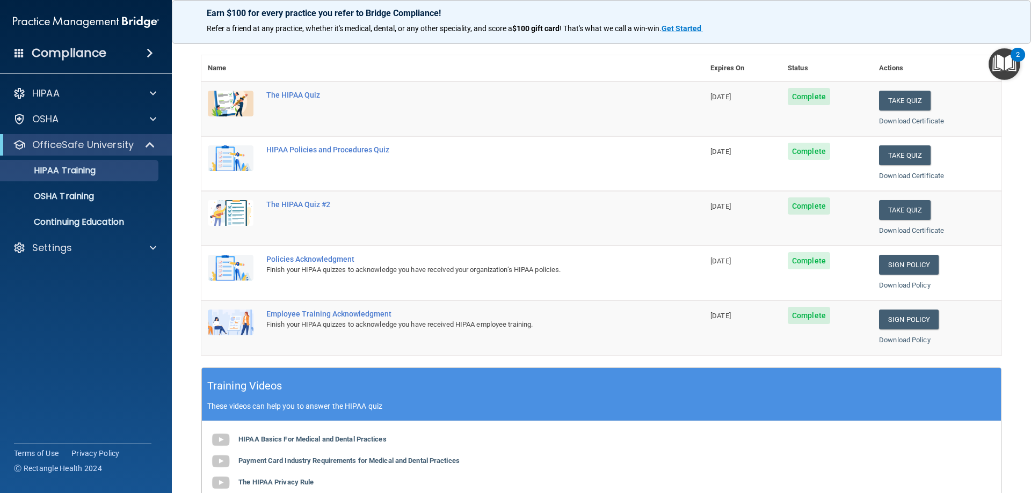
scroll to position [161, 0]
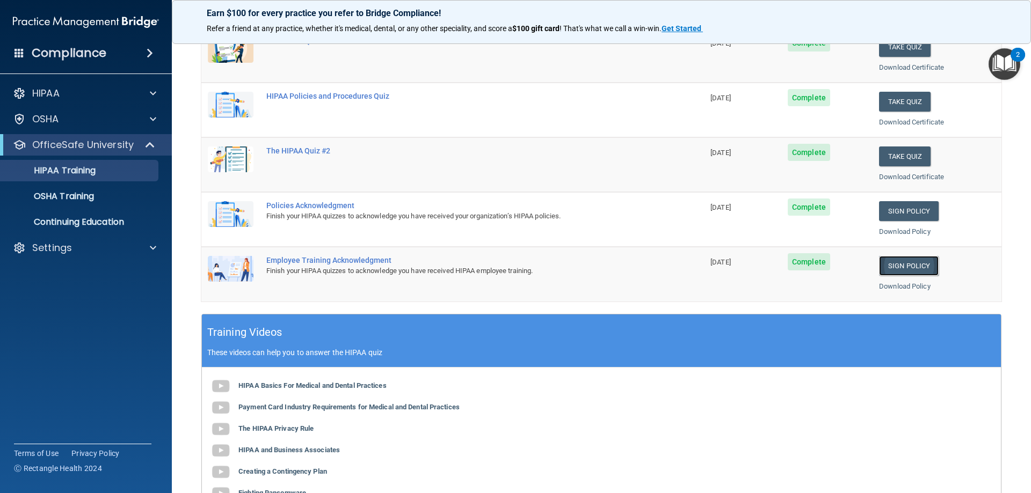
click at [901, 270] on link "Sign Policy" at bounding box center [909, 266] width 60 height 20
click at [68, 158] on ul "HIPAA Training OSHA Training Continuing Education" at bounding box center [86, 194] width 194 height 77
click at [69, 150] on p "OfficeSafe University" at bounding box center [82, 145] width 101 height 13
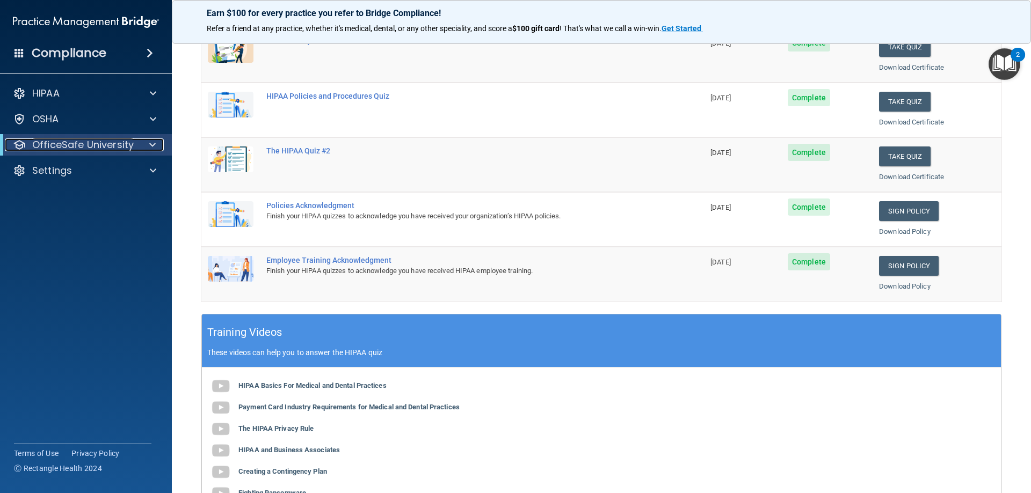
click at [69, 150] on p "OfficeSafe University" at bounding box center [82, 145] width 101 height 13
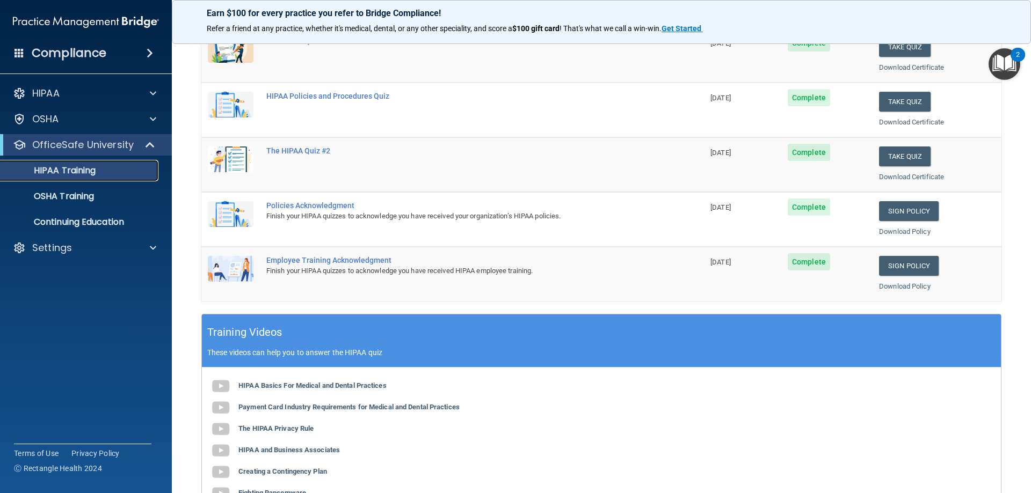
click at [71, 168] on p "HIPAA Training" at bounding box center [51, 170] width 89 height 11
click at [68, 199] on p "OSHA Training" at bounding box center [50, 196] width 87 height 11
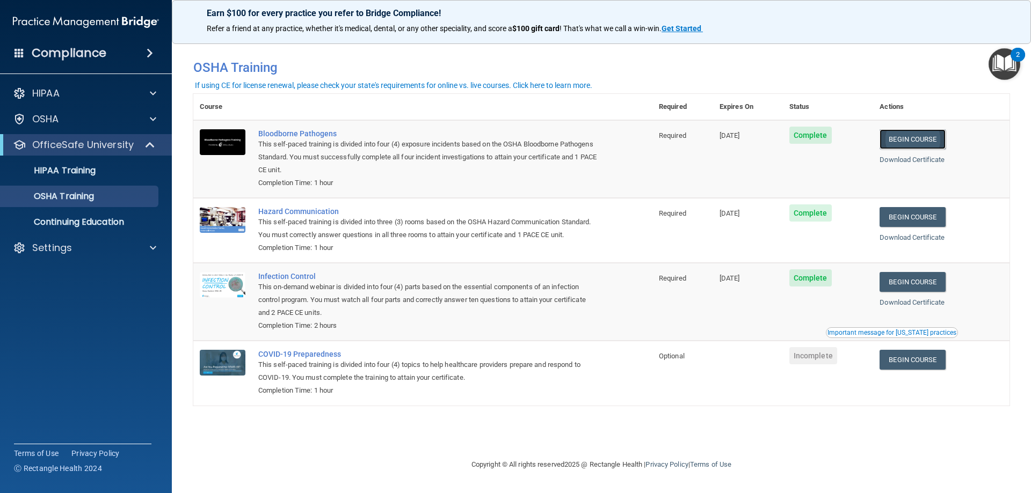
click at [926, 141] on link "Begin Course" at bounding box center [912, 139] width 66 height 20
click at [50, 166] on p "HIPAA Training" at bounding box center [51, 170] width 89 height 11
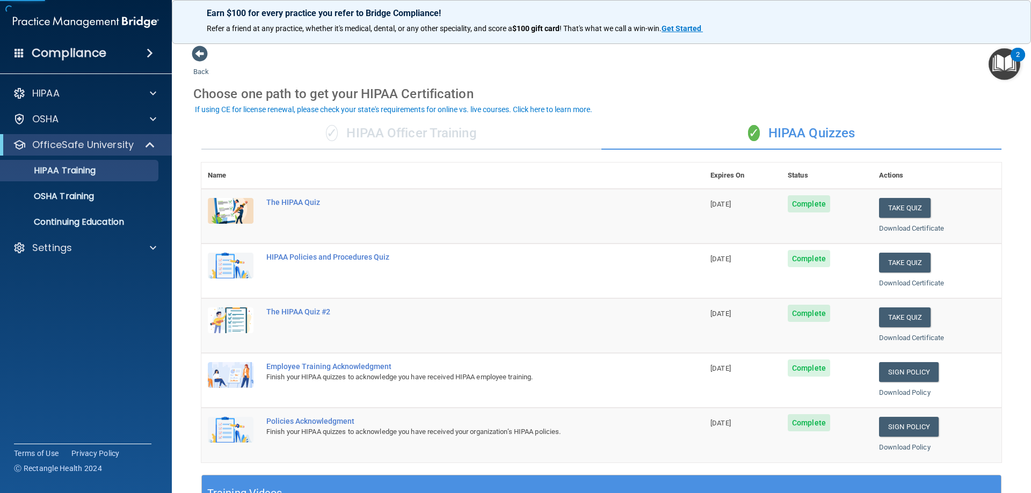
click at [1004, 61] on img "Open Resource Center, 2 new notifications" at bounding box center [1004, 64] width 32 height 32
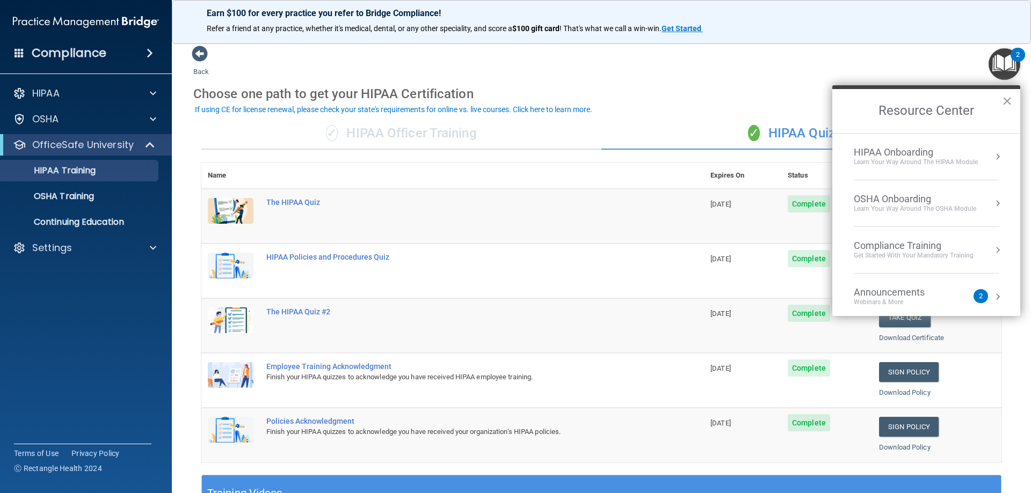
click at [907, 159] on div "Learn Your Way around the HIPAA module" at bounding box center [916, 162] width 124 height 9
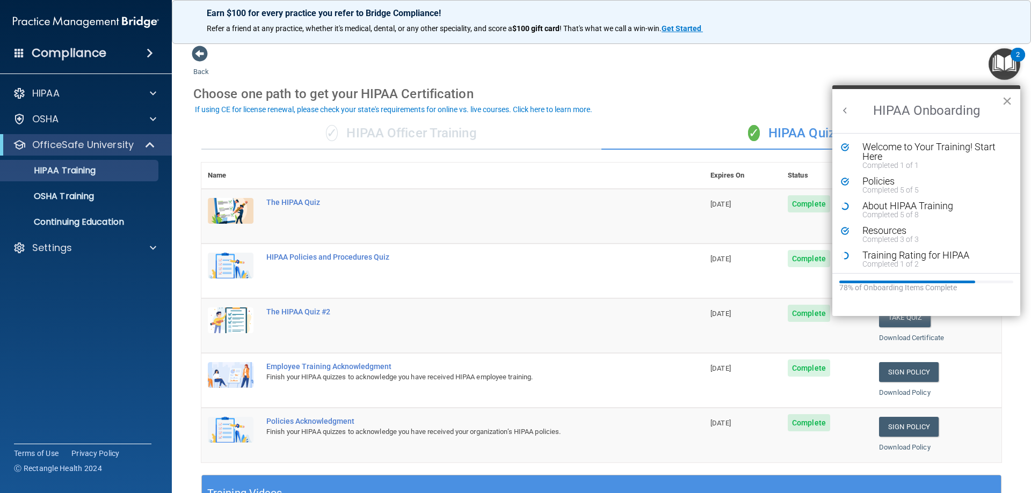
click at [1009, 101] on button "×" at bounding box center [1007, 100] width 10 height 17
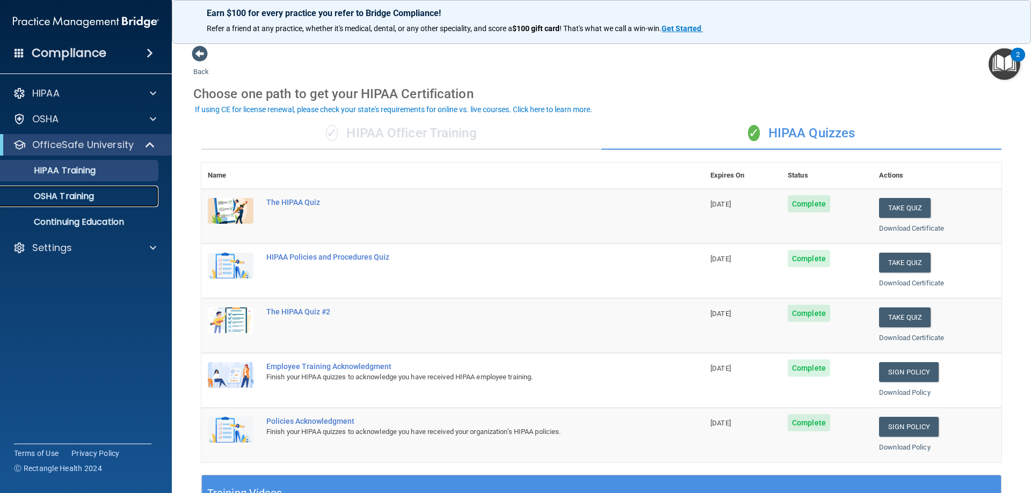
click at [114, 195] on div "OSHA Training" at bounding box center [80, 196] width 147 height 11
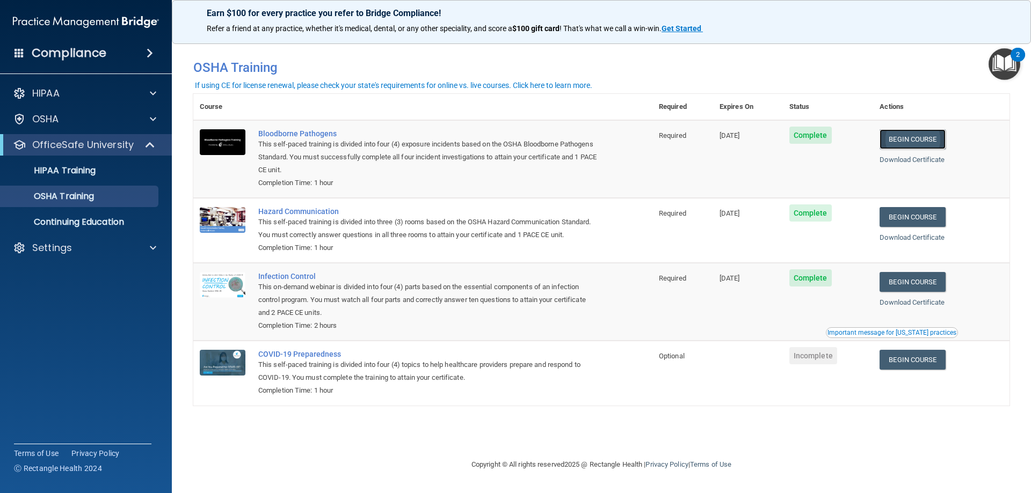
click at [922, 138] on link "Begin Course" at bounding box center [912, 139] width 66 height 20
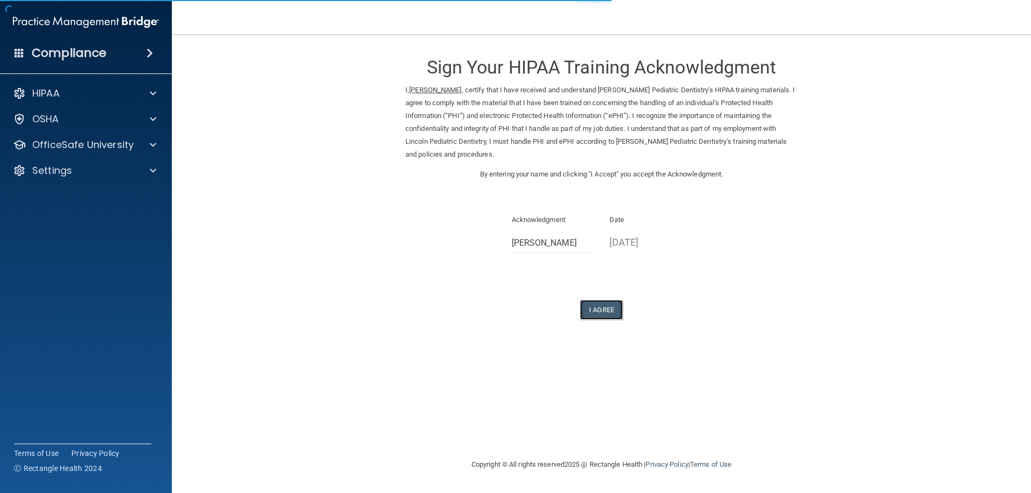
click at [600, 308] on button "I Agree" at bounding box center [601, 310] width 43 height 20
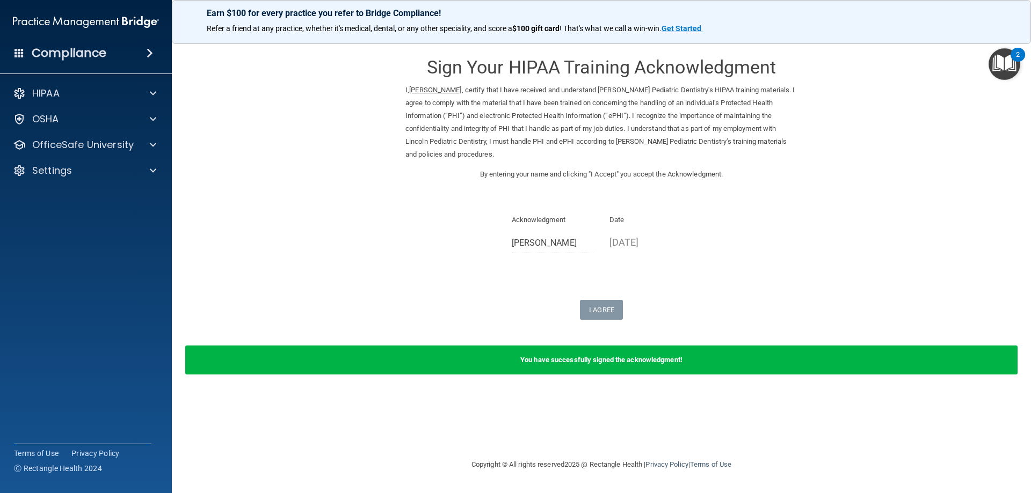
click at [1013, 57] on div "2" at bounding box center [1017, 55] width 14 height 14
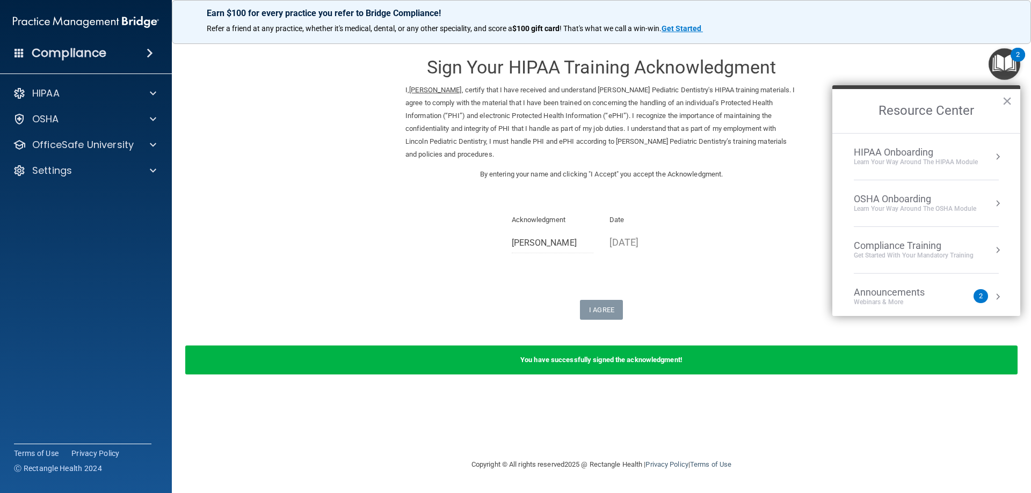
click at [932, 164] on div "Learn Your Way around the HIPAA module" at bounding box center [916, 162] width 124 height 9
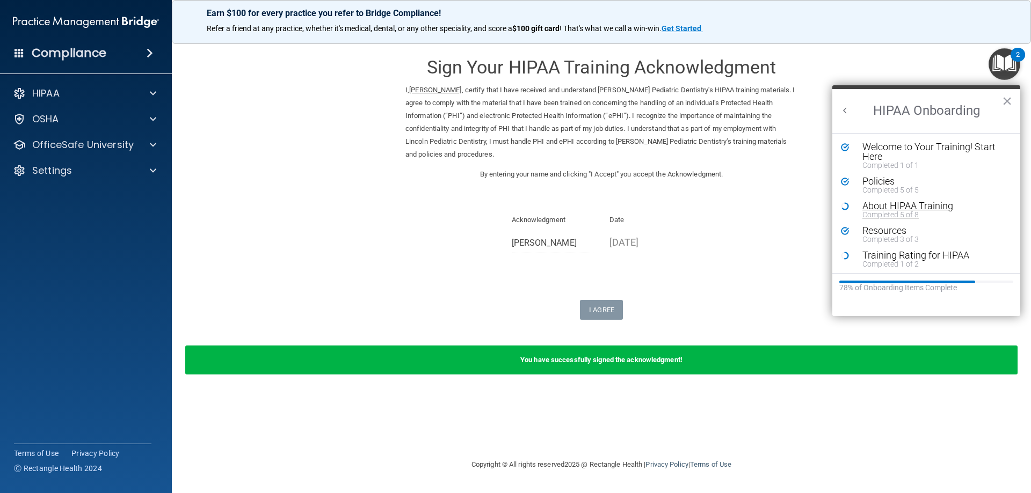
click at [901, 211] on div "Completed 5 of 8" at bounding box center [930, 215] width 136 height 8
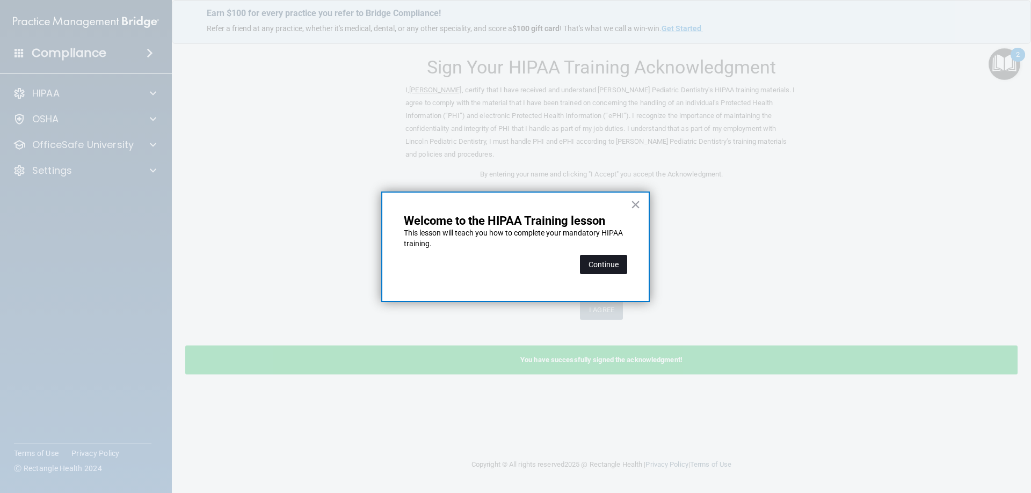
click at [620, 267] on button "Continue" at bounding box center [603, 264] width 47 height 19
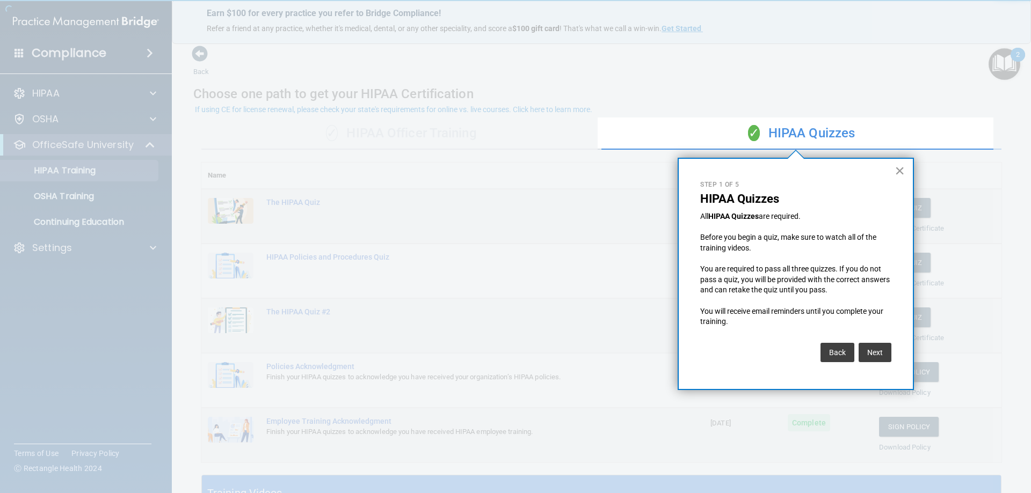
click at [901, 168] on button "×" at bounding box center [899, 170] width 10 height 17
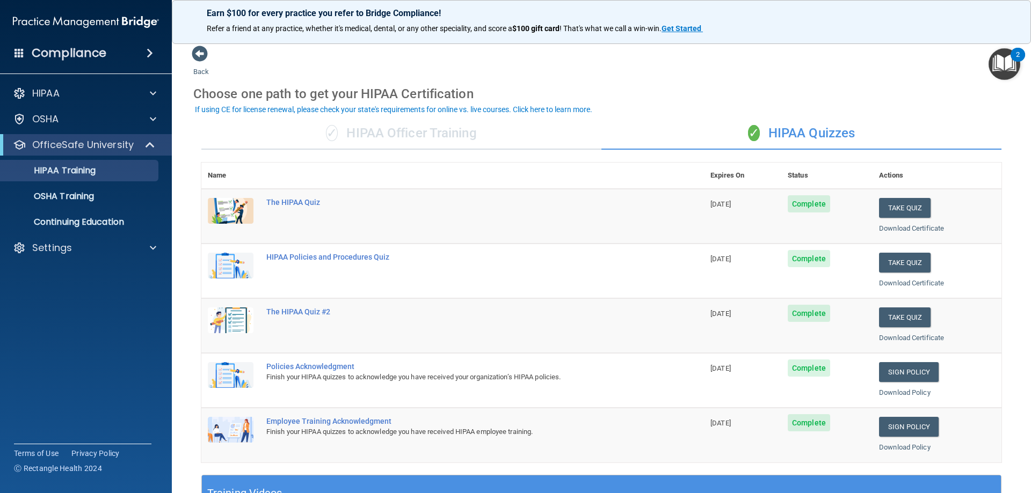
click at [1014, 54] on div "2" at bounding box center [1017, 55] width 14 height 14
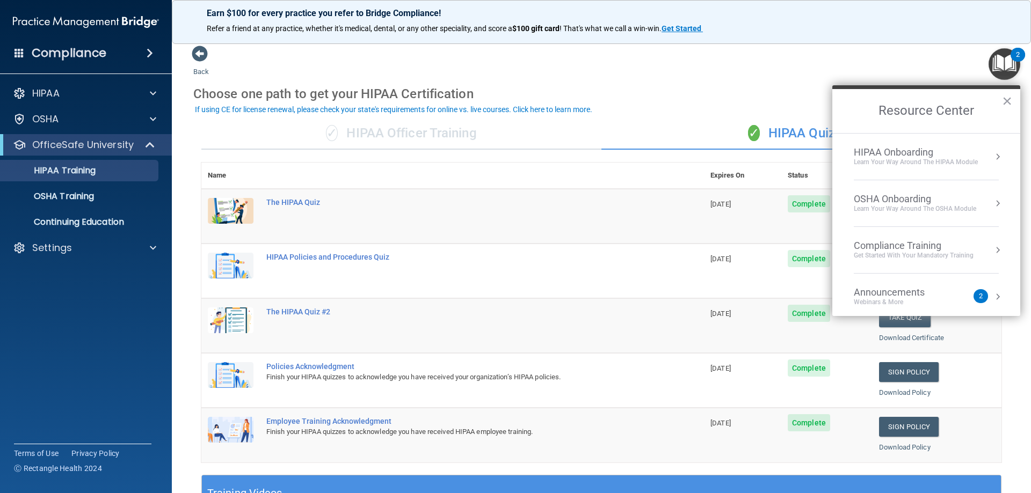
click at [915, 208] on div "Learn your way around the OSHA module" at bounding box center [915, 209] width 122 height 9
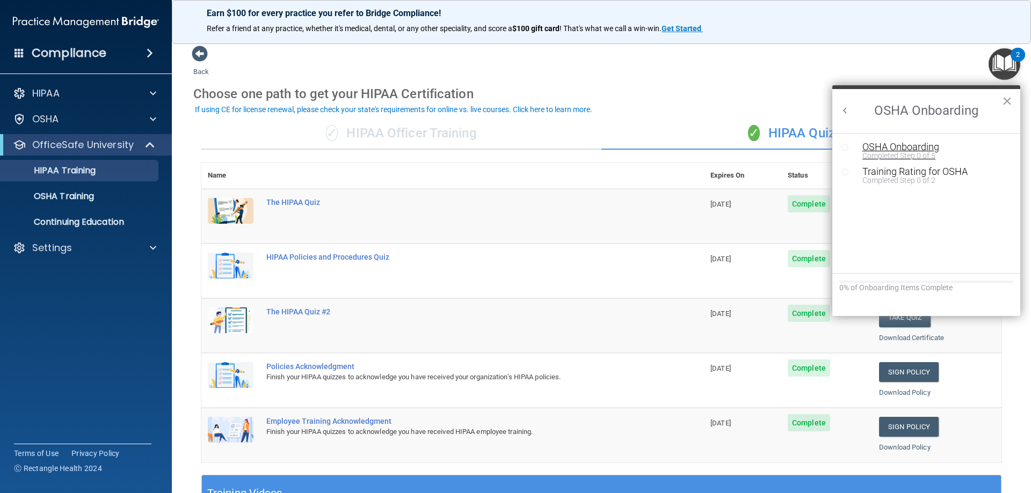
click at [935, 149] on div "OSHA Onboarding" at bounding box center [934, 147] width 144 height 10
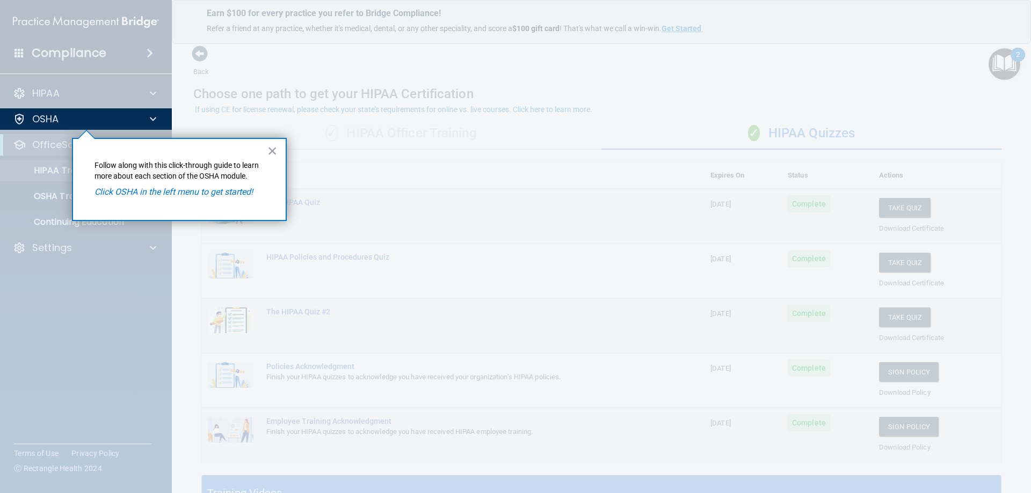
click at [251, 193] on em "Click OSHA in the left menu to get started!" at bounding box center [173, 192] width 158 height 10
click at [173, 187] on em "Click OSHA in the left menu to get started!" at bounding box center [173, 192] width 158 height 10
click at [92, 118] on div "OSHA" at bounding box center [71, 119] width 133 height 13
click at [273, 153] on button "×" at bounding box center [272, 150] width 10 height 17
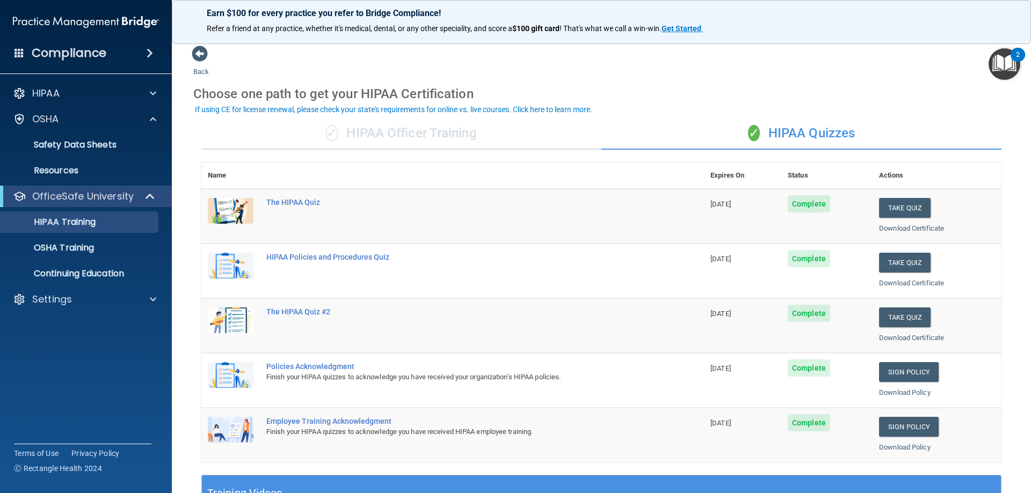
click at [1001, 56] on img "Open Resource Center, 2 new notifications" at bounding box center [1004, 64] width 32 height 32
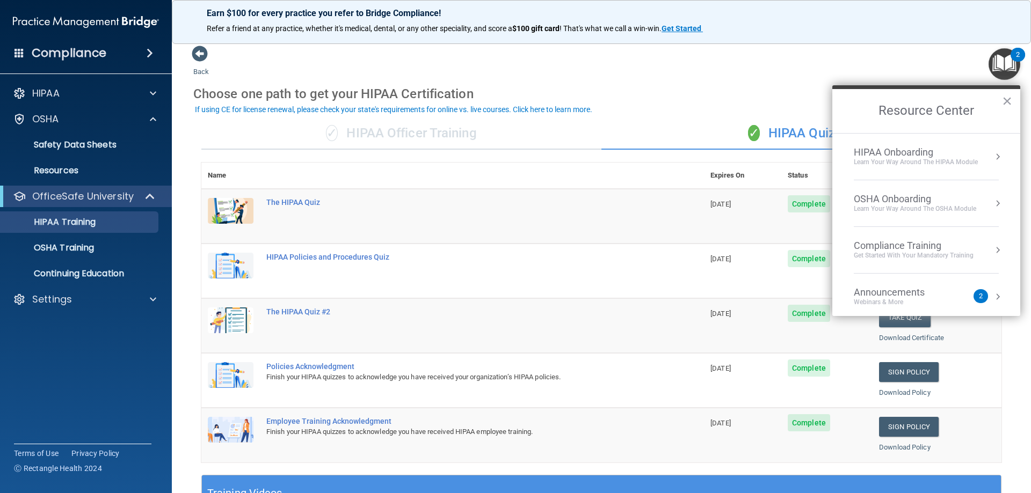
click at [867, 200] on div "OSHA Onboarding" at bounding box center [915, 199] width 122 height 12
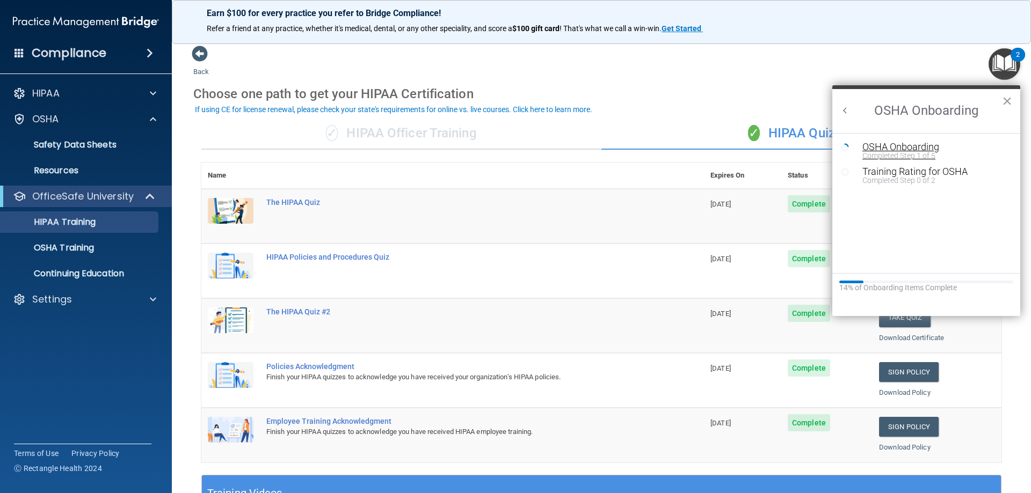
click at [902, 152] on div "Completed Step 1 of 5" at bounding box center [934, 156] width 144 height 8
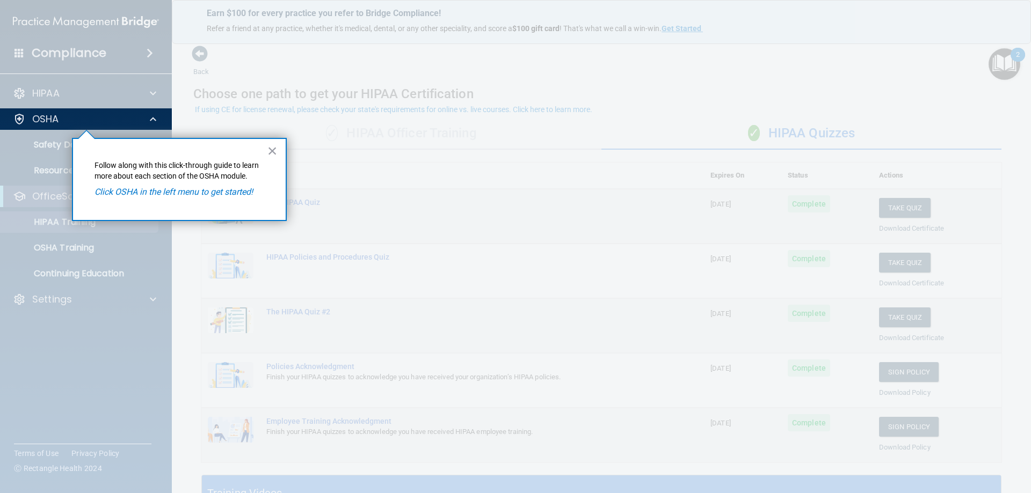
click at [158, 191] on em "Click OSHA in the left menu to get started!" at bounding box center [173, 192] width 158 height 10
click at [275, 152] on button "×" at bounding box center [272, 150] width 10 height 17
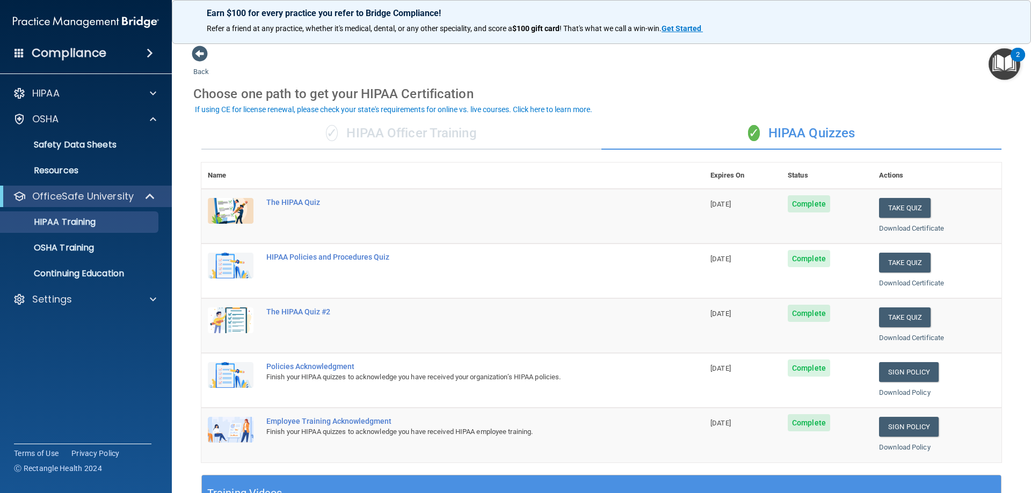
click at [1007, 57] on img "Open Resource Center, 2 new notifications" at bounding box center [1004, 64] width 32 height 32
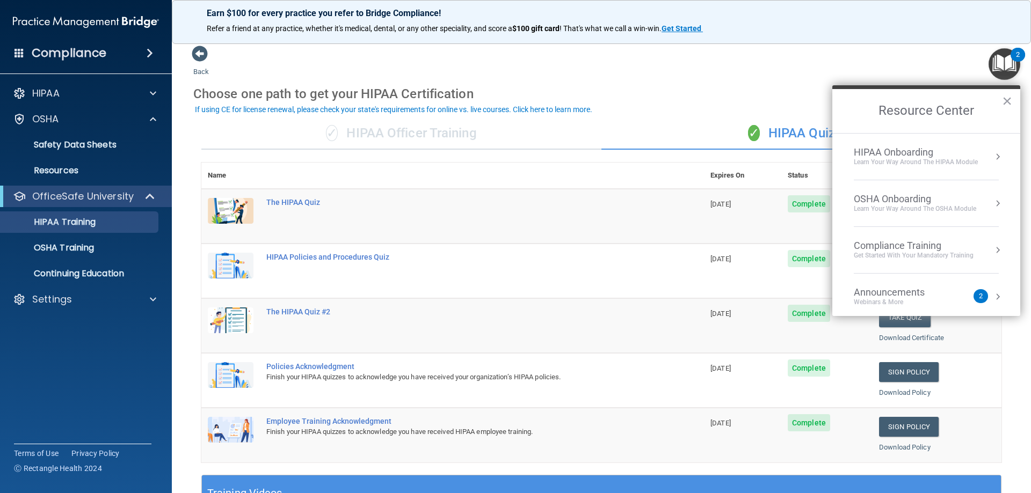
click at [922, 188] on li "OSHA Onboarding Learn your way around the OSHA module" at bounding box center [926, 203] width 145 height 47
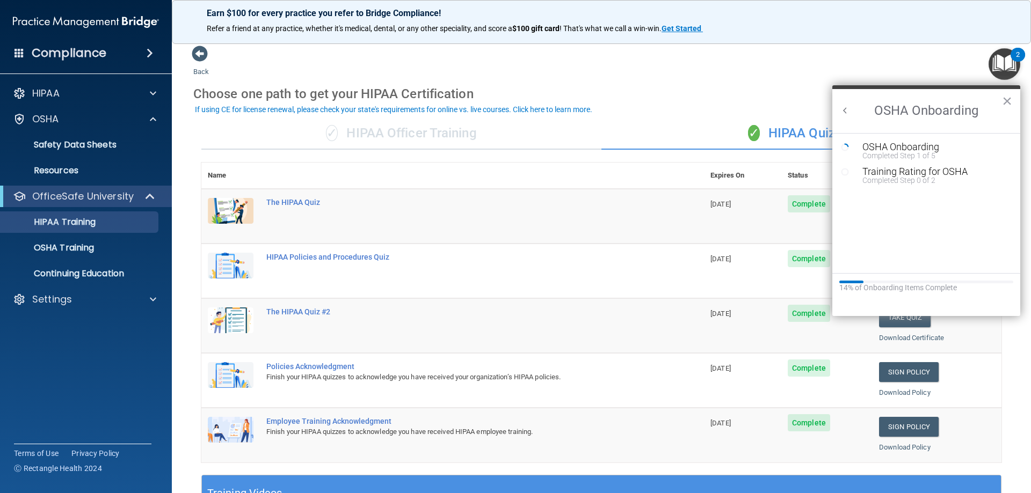
click at [923, 198] on ol "OSHA Onboarding Completed Step 1 of 5 Training Rating for OSHA Completed Step 0…" at bounding box center [926, 203] width 188 height 140
click at [914, 185] on li "Training Rating for OSHA Completed Step 0 of 2" at bounding box center [926, 179] width 171 height 25
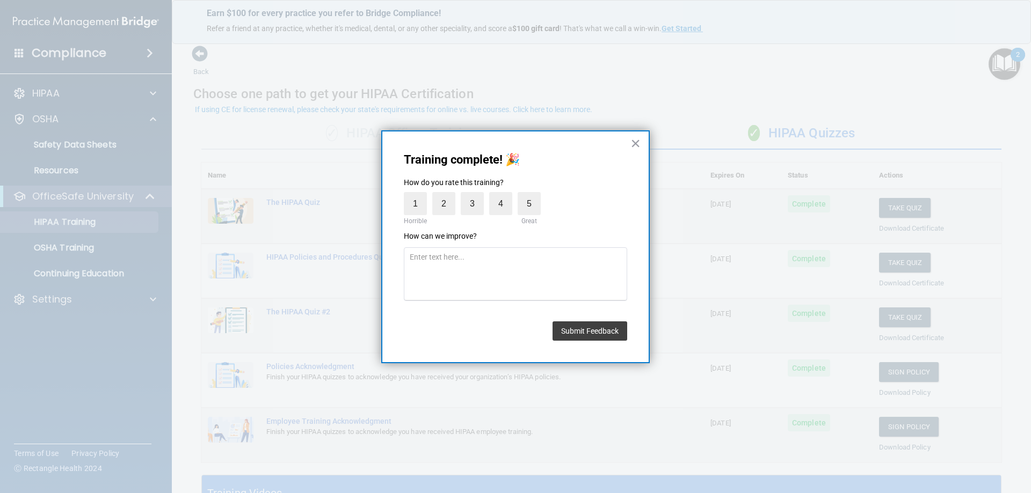
click at [643, 146] on div "Training complete! 🎉 How do you rate this training? 1 Horrible 2 3 4 5 Great Ho…" at bounding box center [515, 247] width 268 height 234
click at [637, 142] on button "×" at bounding box center [635, 143] width 10 height 17
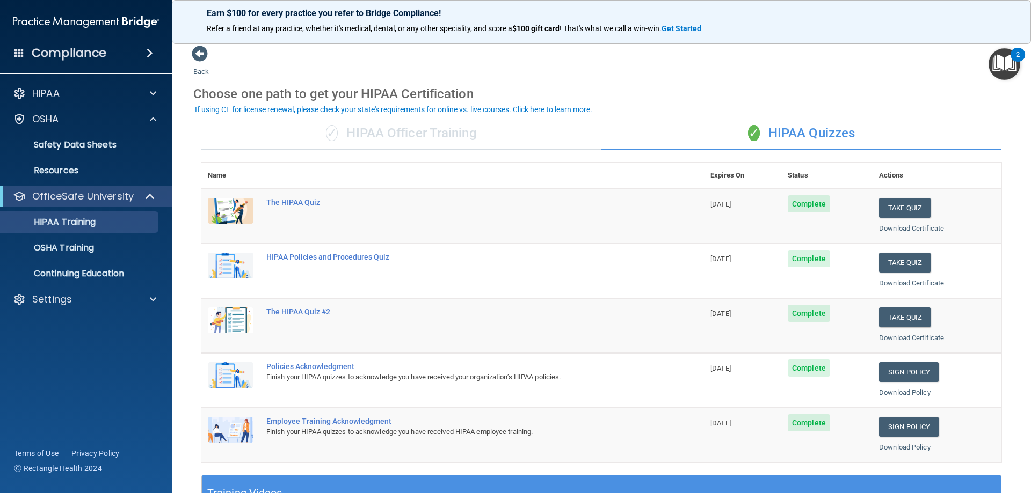
click at [999, 57] on img "Open Resource Center, 2 new notifications" at bounding box center [1004, 64] width 32 height 32
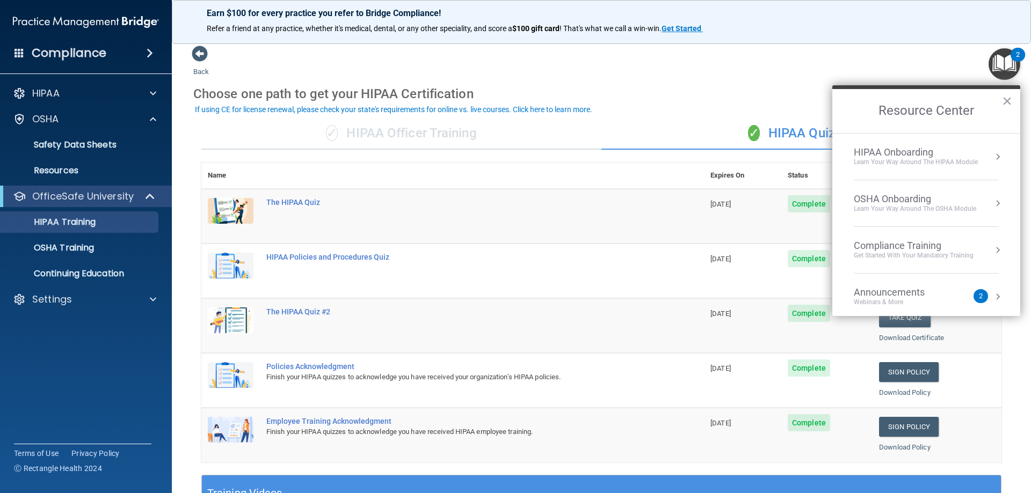
click at [885, 203] on div "OSHA Onboarding" at bounding box center [915, 199] width 122 height 12
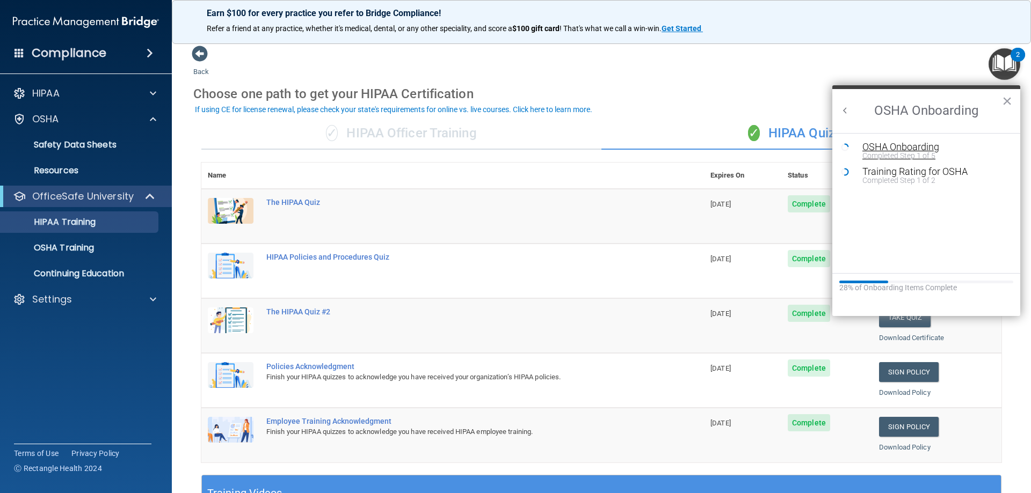
click at [859, 150] on button "OSHA Onboarding Completed Step 1 of 5" at bounding box center [931, 150] width 149 height 17
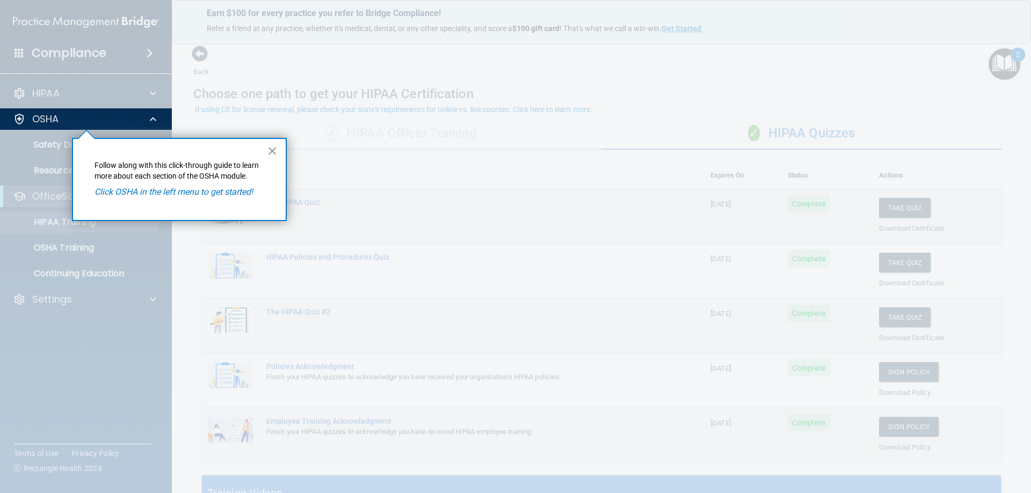
click at [190, 187] on em "Click OSHA in the left menu to get started!" at bounding box center [173, 192] width 158 height 10
click at [216, 198] on p "Click OSHA in the left menu to get started!" at bounding box center [179, 192] width 170 height 12
click at [216, 192] on em "Click OSHA in the left menu to get started!" at bounding box center [173, 192] width 158 height 10
click at [270, 151] on button "×" at bounding box center [272, 150] width 10 height 17
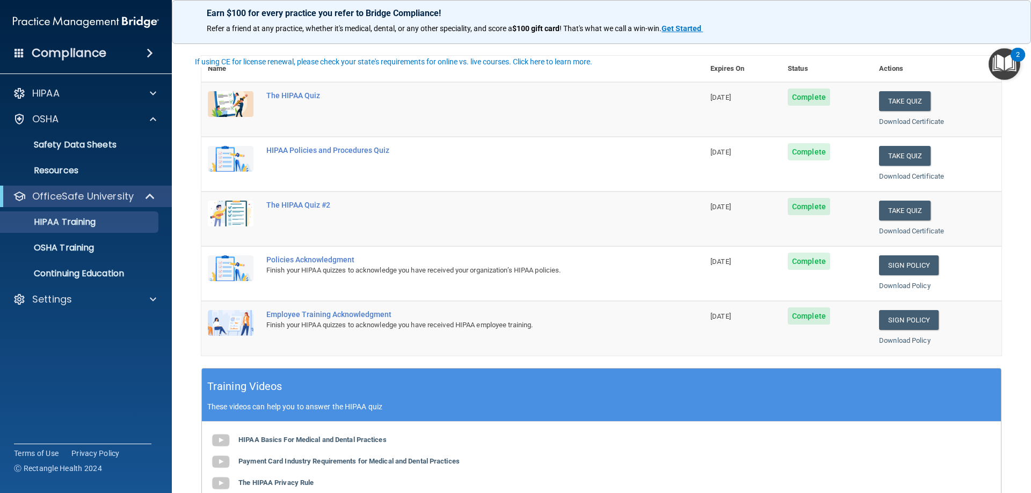
scroll to position [107, 0]
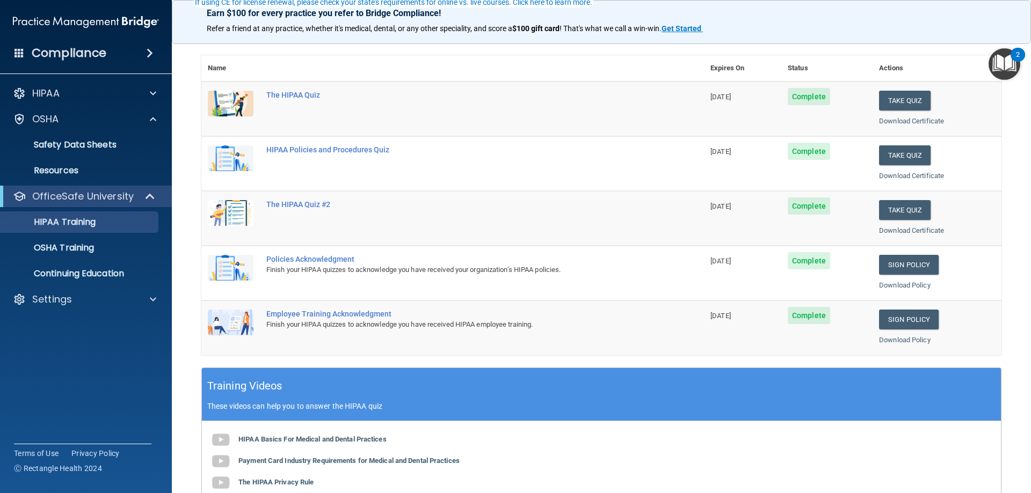
click at [1012, 60] on img "Open Resource Center, 2 new notifications" at bounding box center [1004, 64] width 32 height 32
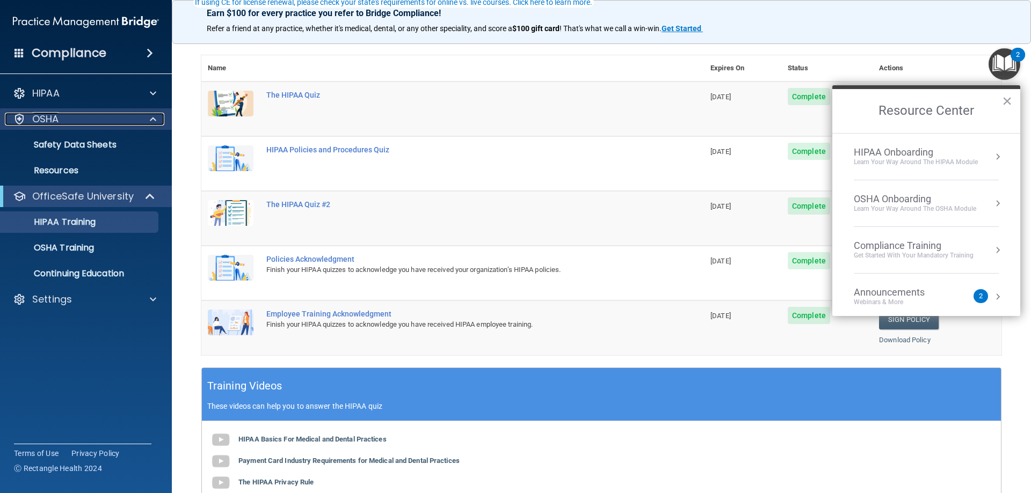
click at [61, 125] on div "OSHA" at bounding box center [71, 119] width 133 height 13
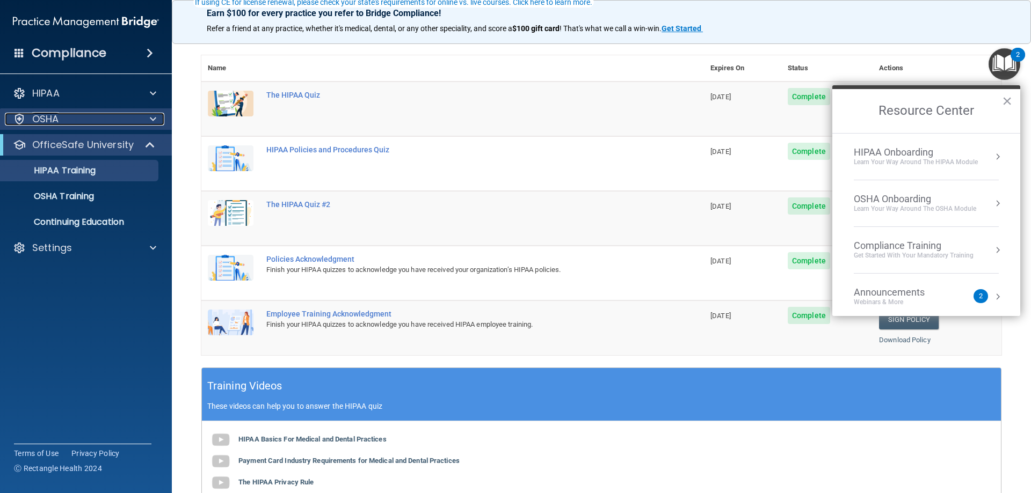
click at [58, 124] on p "OSHA" at bounding box center [45, 119] width 27 height 13
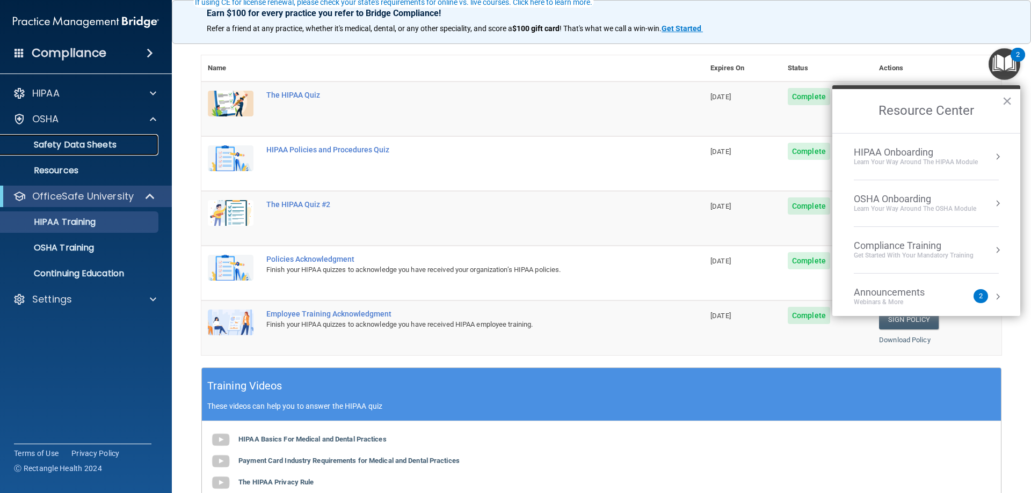
click at [62, 141] on p "Safety Data Sheets" at bounding box center [80, 145] width 147 height 11
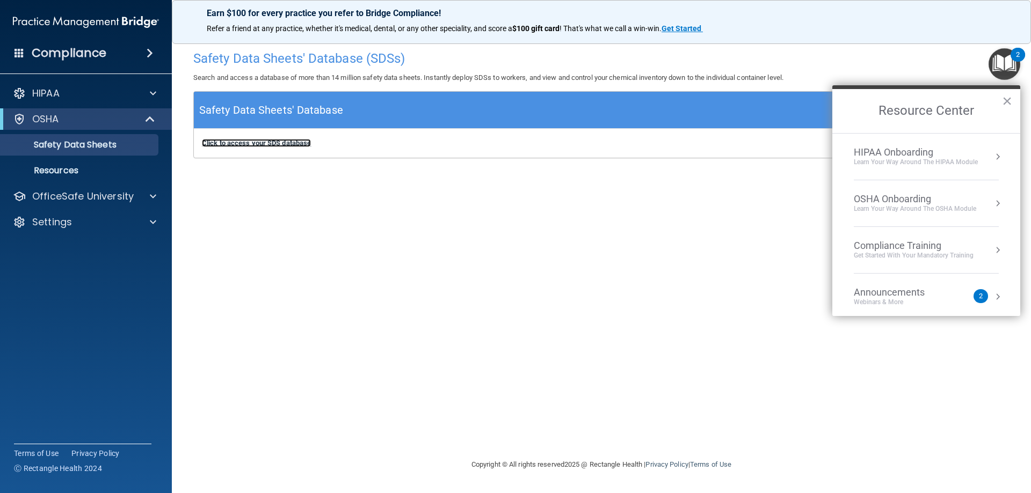
click at [282, 141] on b "Click to access your SDS database" at bounding box center [256, 143] width 109 height 8
click at [66, 168] on p "Resources" at bounding box center [80, 170] width 147 height 11
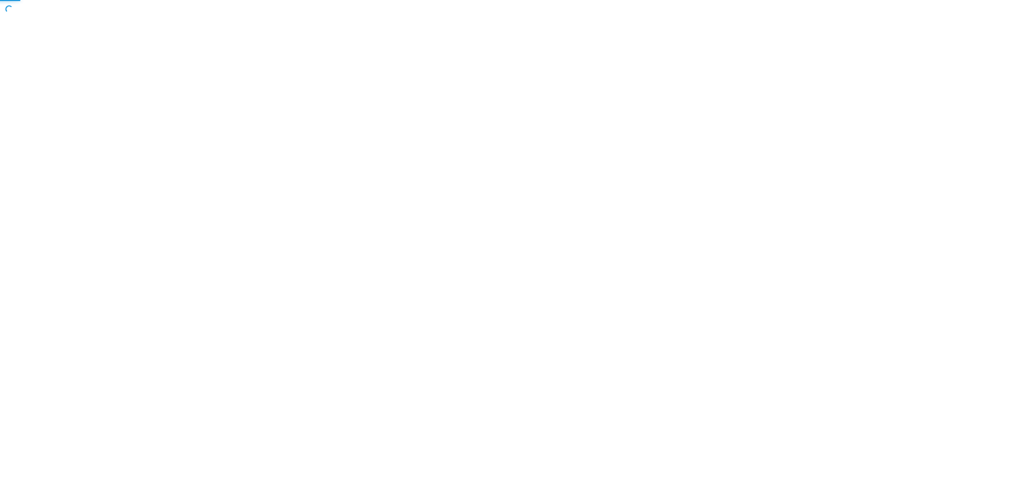
click at [68, 114] on body "Toggle navigation Manage My Enterprise Manage My Location Copyright © All right…" at bounding box center [515, 246] width 1031 height 493
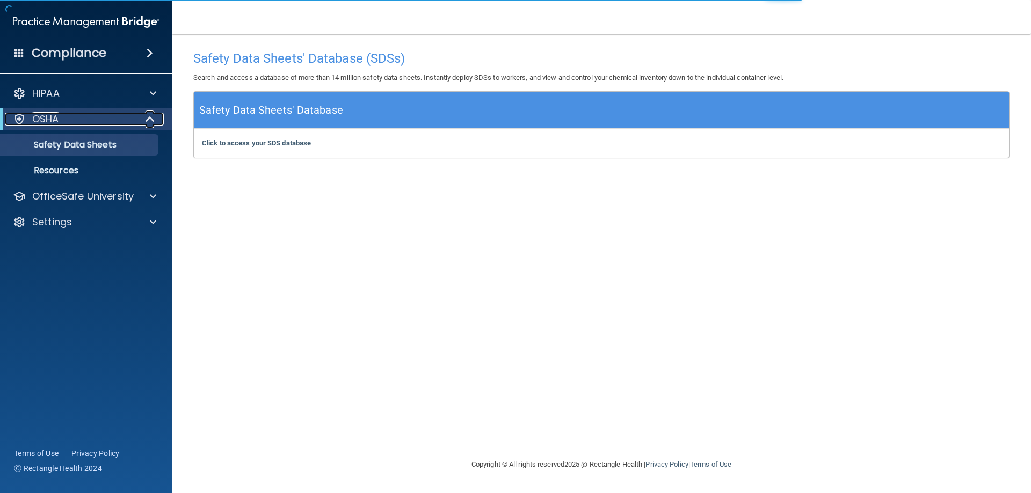
click at [19, 117] on div at bounding box center [19, 119] width 13 height 13
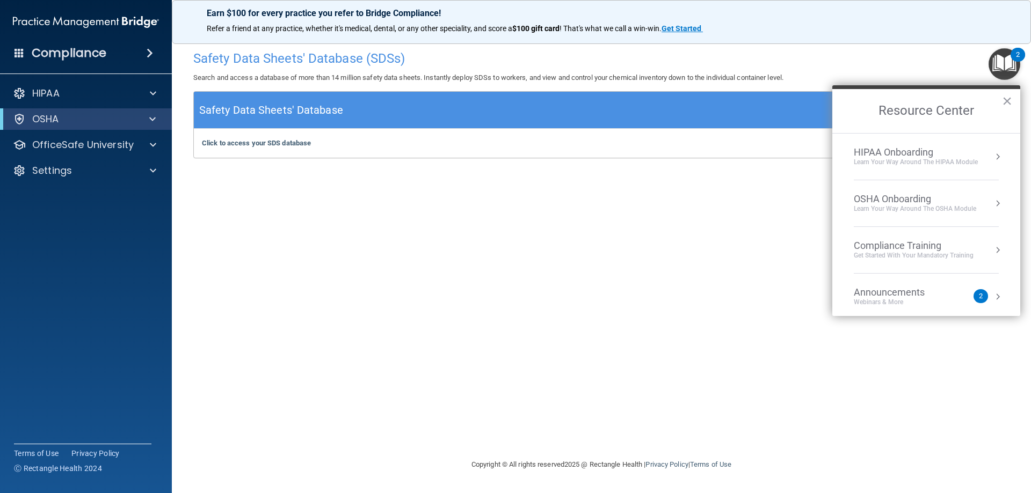
click at [908, 198] on div "OSHA Onboarding" at bounding box center [915, 199] width 122 height 12
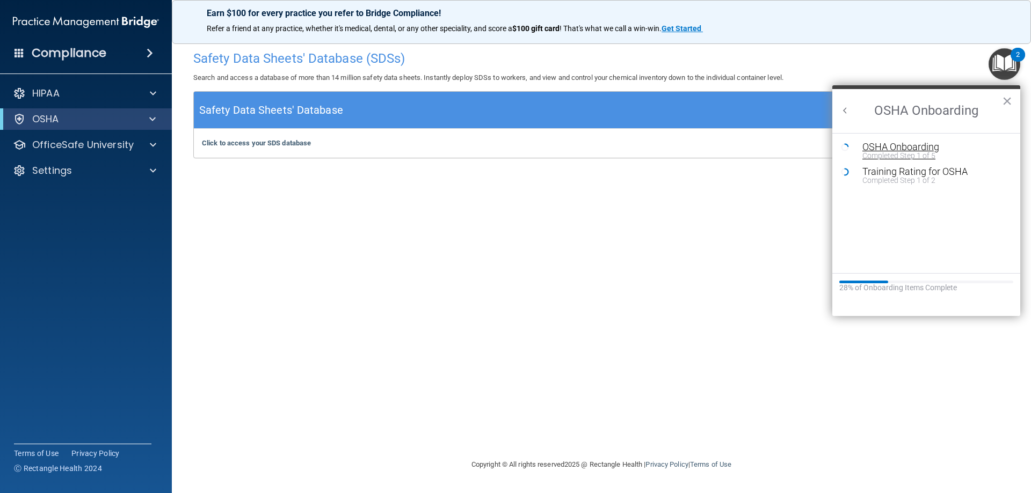
click at [910, 150] on div "OSHA Onboarding" at bounding box center [934, 147] width 144 height 10
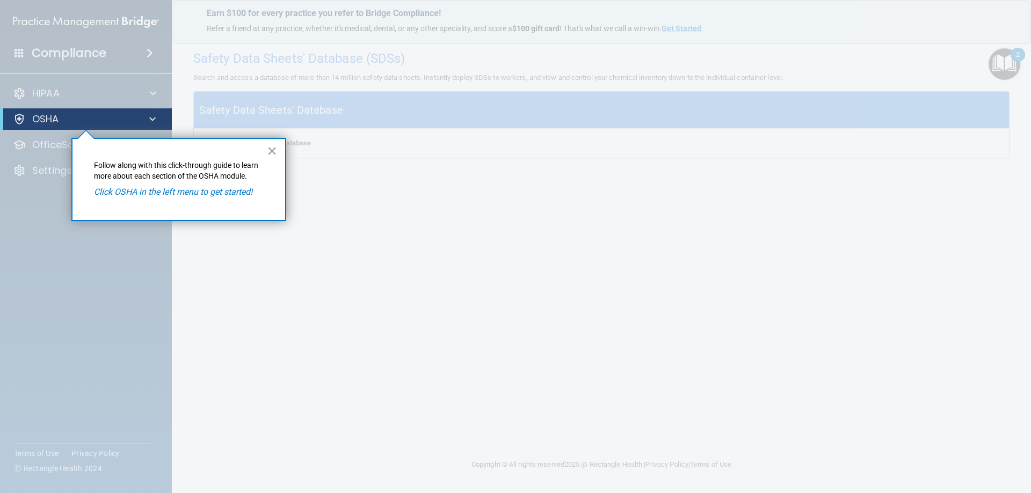
click at [224, 193] on em "Click OSHA in the left menu to get started!" at bounding box center [173, 192] width 158 height 10
click at [53, 118] on p "OSHA" at bounding box center [45, 119] width 27 height 13
click at [56, 138] on div at bounding box center [86, 311] width 172 height 363
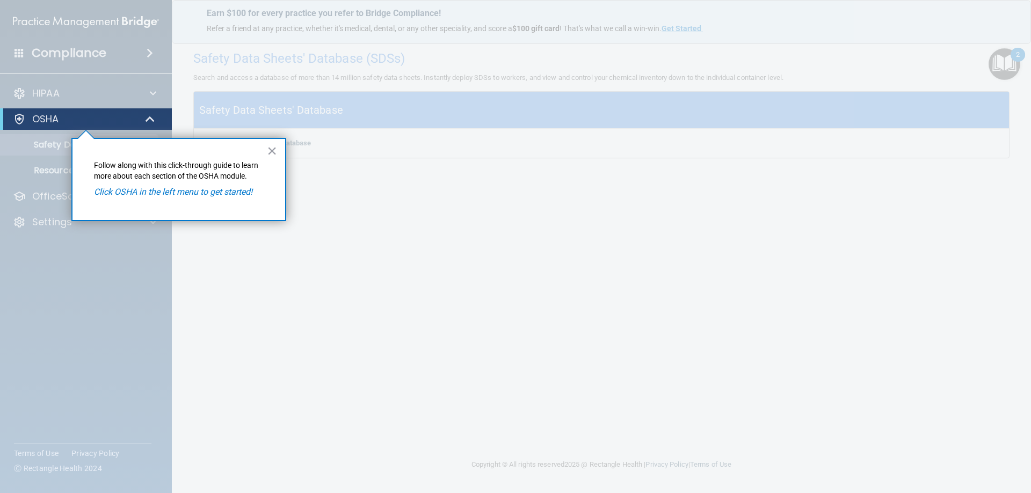
click at [56, 147] on div at bounding box center [86, 311] width 172 height 363
click at [274, 152] on button "×" at bounding box center [272, 150] width 10 height 17
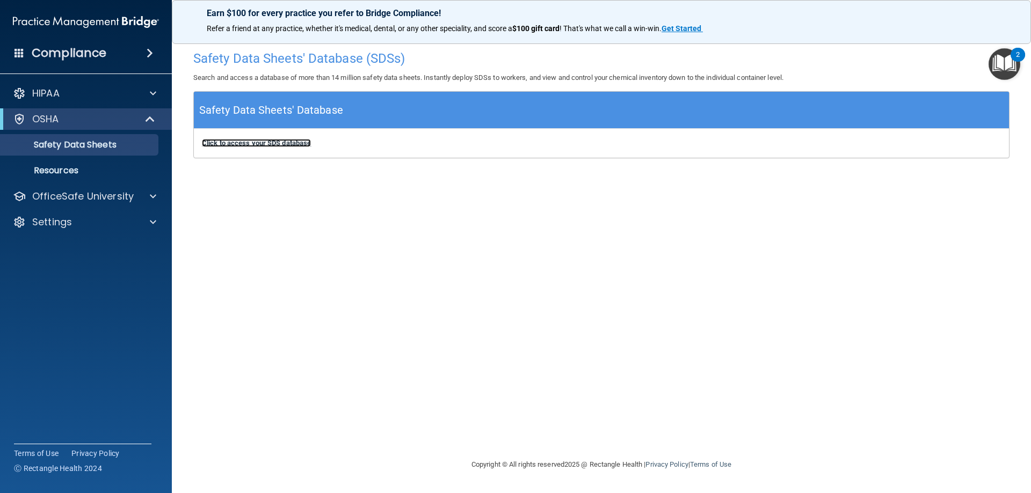
click at [242, 142] on b "Click to access your SDS database" at bounding box center [256, 143] width 109 height 8
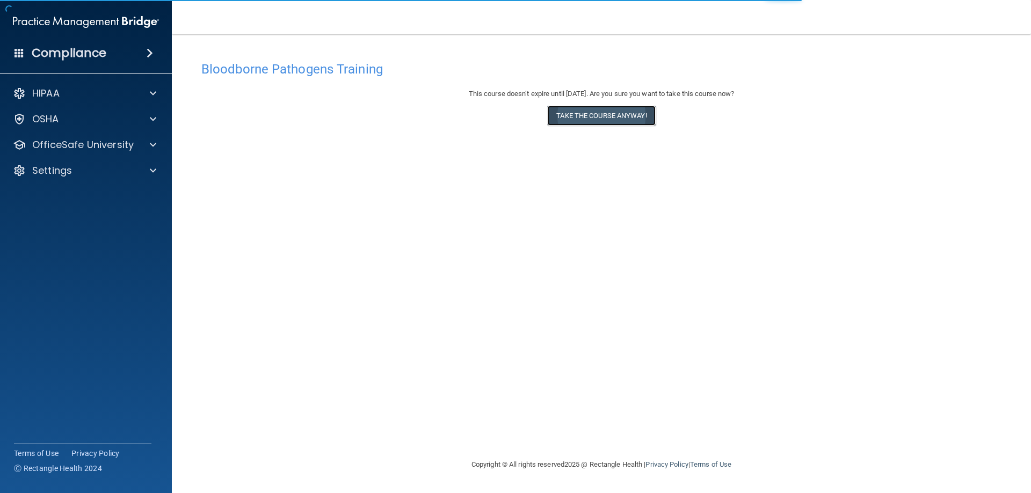
click at [610, 112] on button "Take the course anyway!" at bounding box center [601, 116] width 108 height 20
click at [579, 119] on button "Take the course anyway!" at bounding box center [601, 116] width 108 height 20
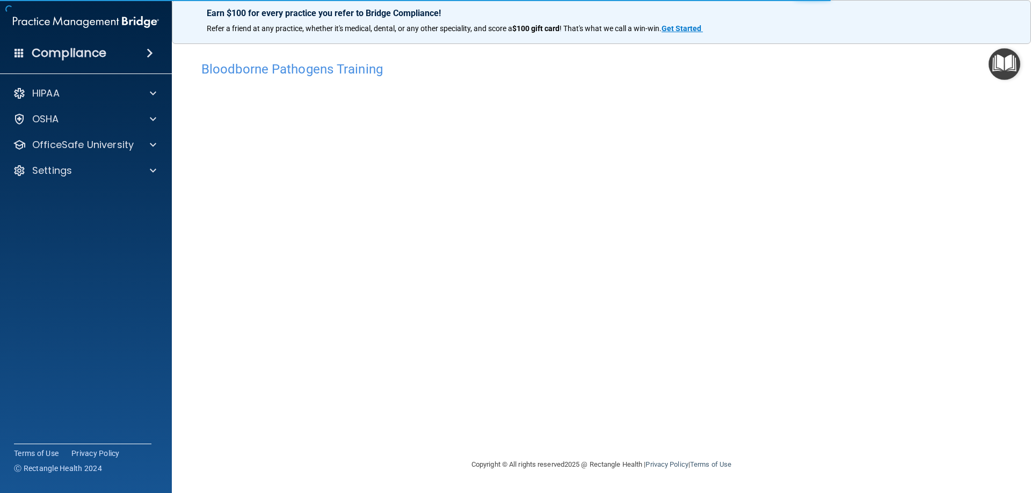
click at [484, 439] on div "Bloodborne Pathogens Training This course doesn’t expire until [DATE]. Are you …" at bounding box center [601, 257] width 816 height 403
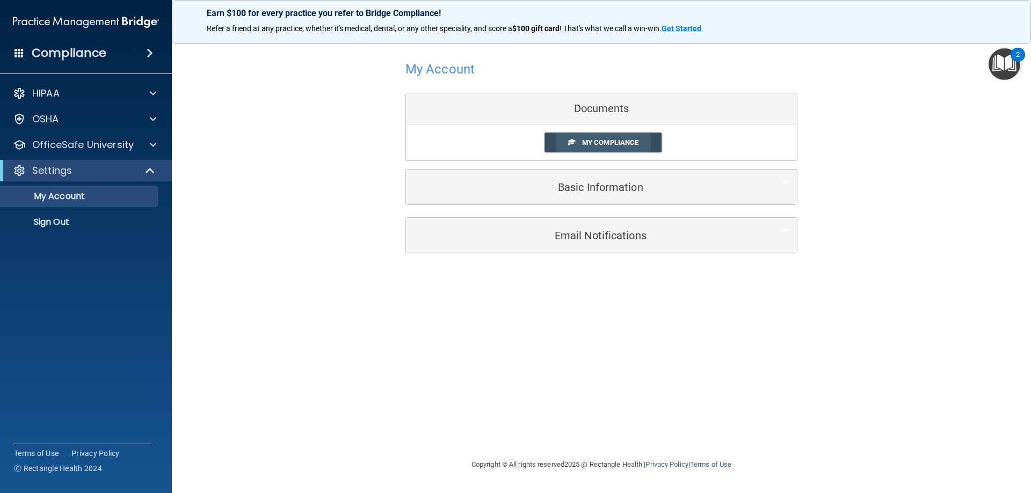
click at [623, 144] on span "My Compliance" at bounding box center [610, 143] width 56 height 8
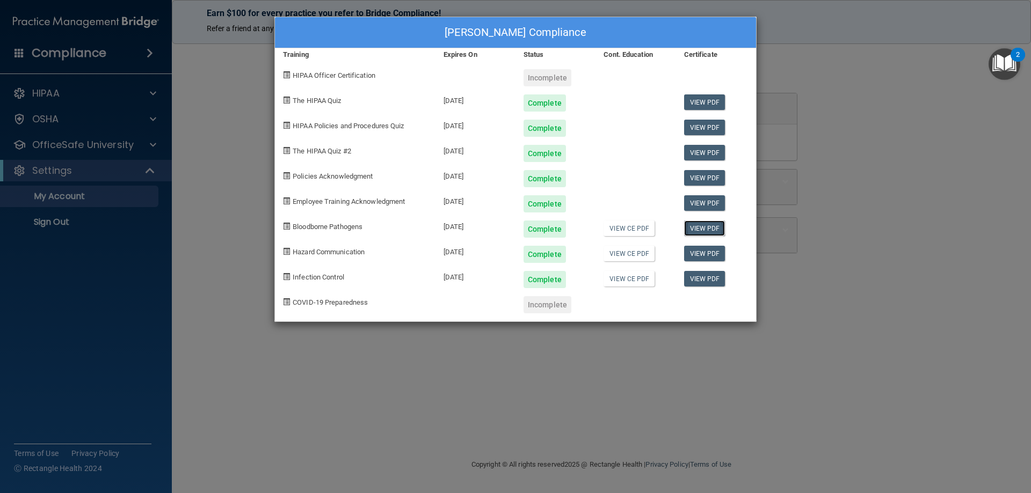
click at [711, 229] on link "View PDF" at bounding box center [704, 229] width 41 height 16
